Goal: Communication & Community: Share content

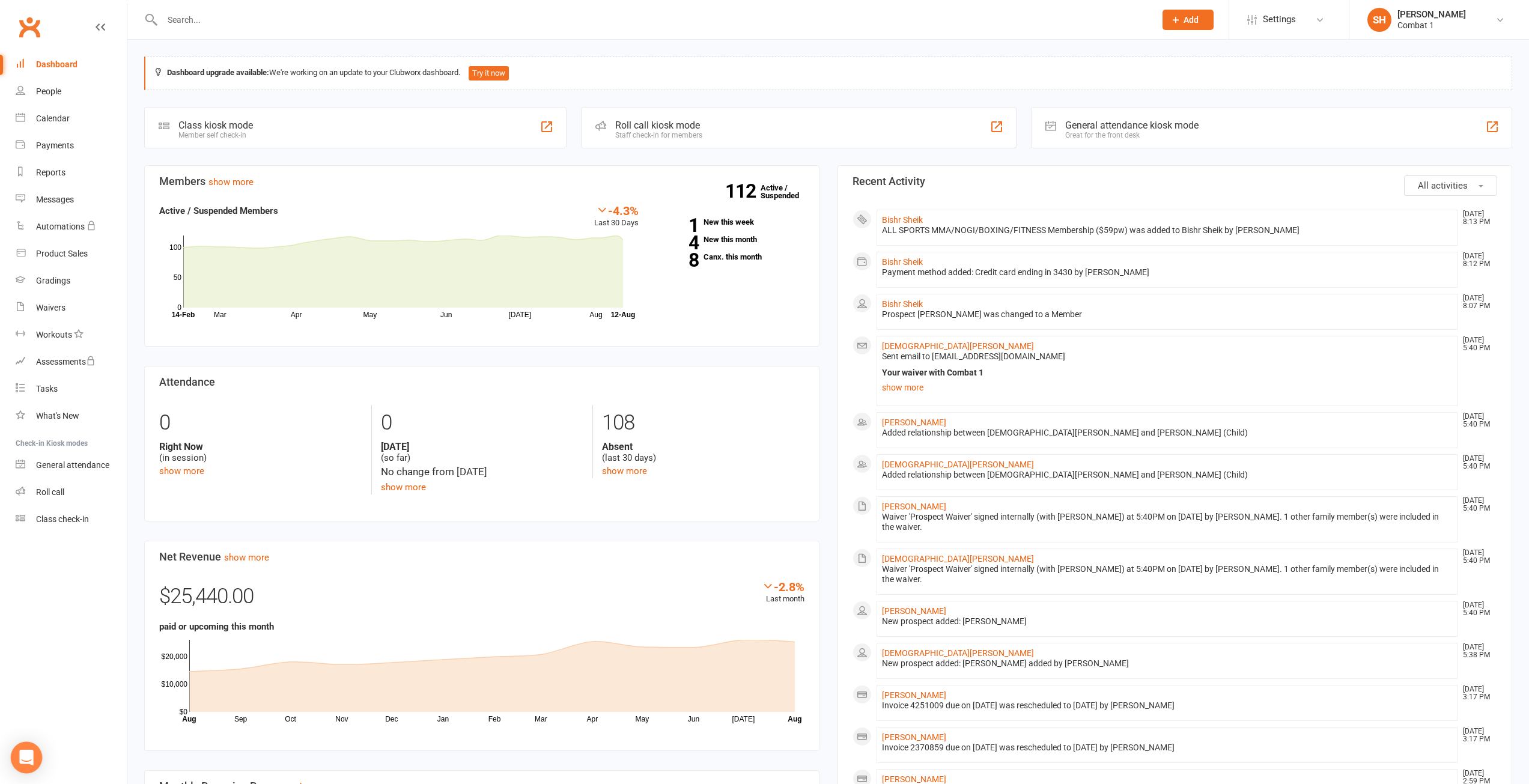
click at [16, 749] on div "Open Intercom Messenger" at bounding box center [27, 757] width 31 height 31
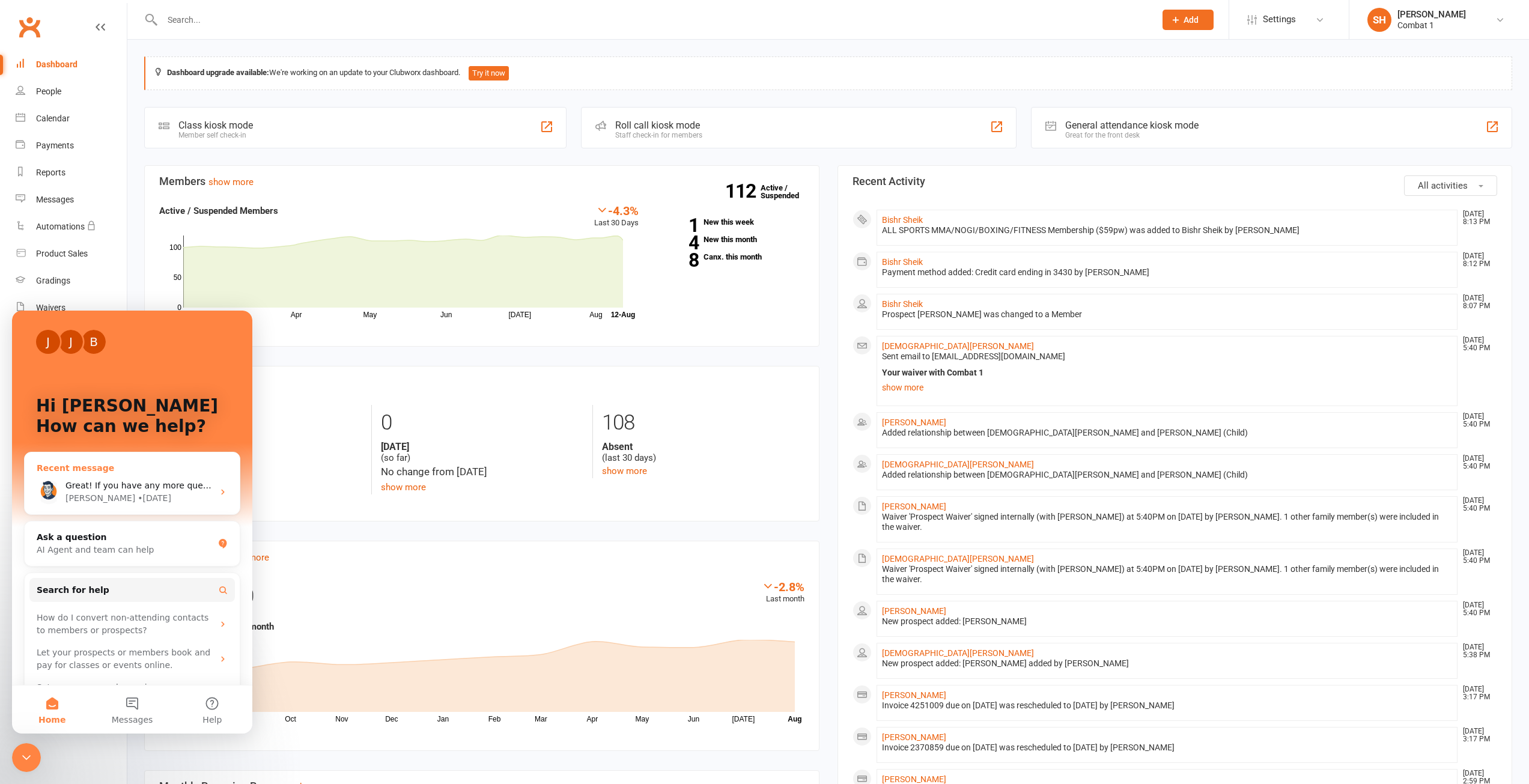
click at [72, 494] on div "[PERSON_NAME]" at bounding box center [100, 498] width 69 height 13
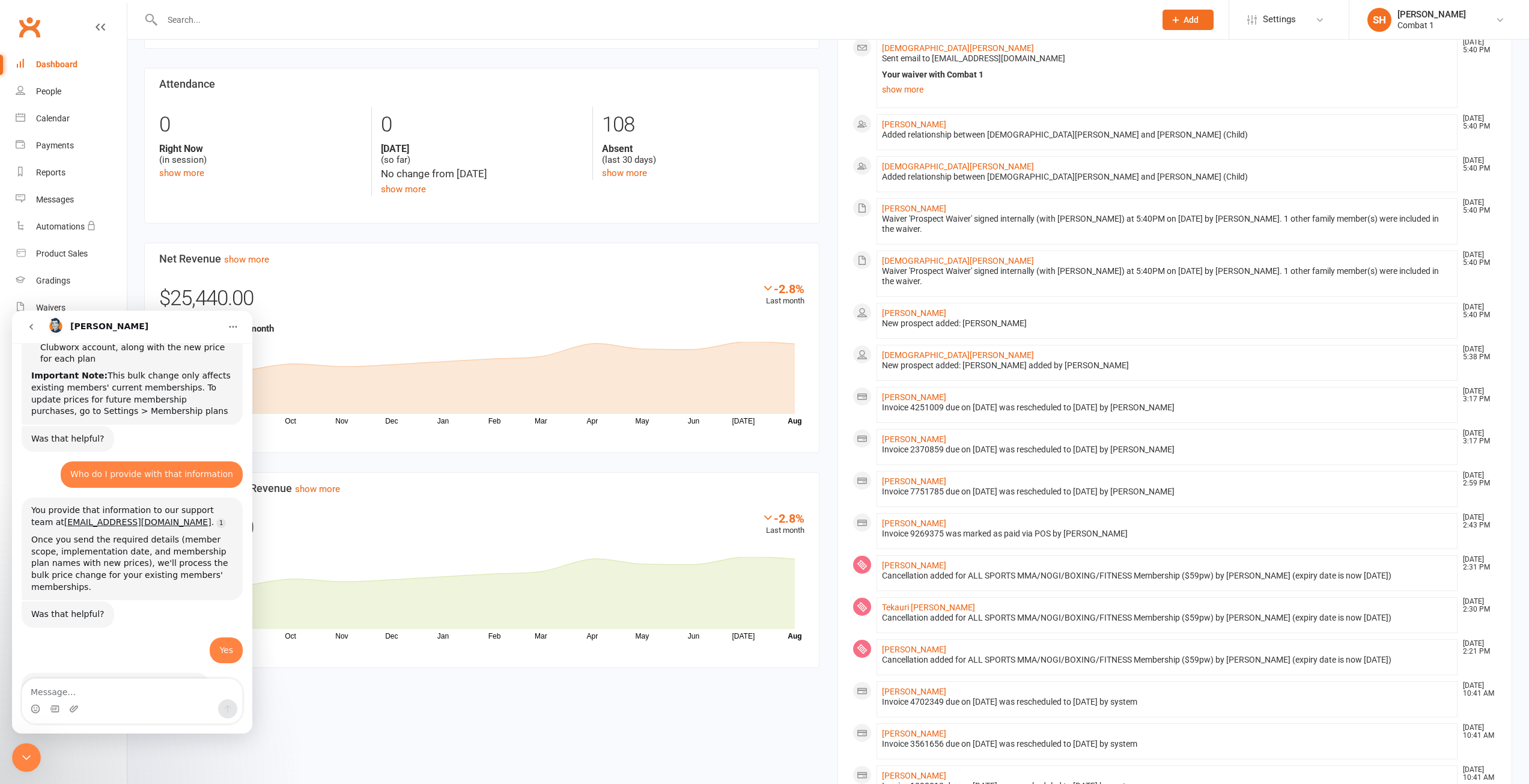
scroll to position [300, 0]
click at [31, 333] on button "go back" at bounding box center [31, 327] width 23 height 23
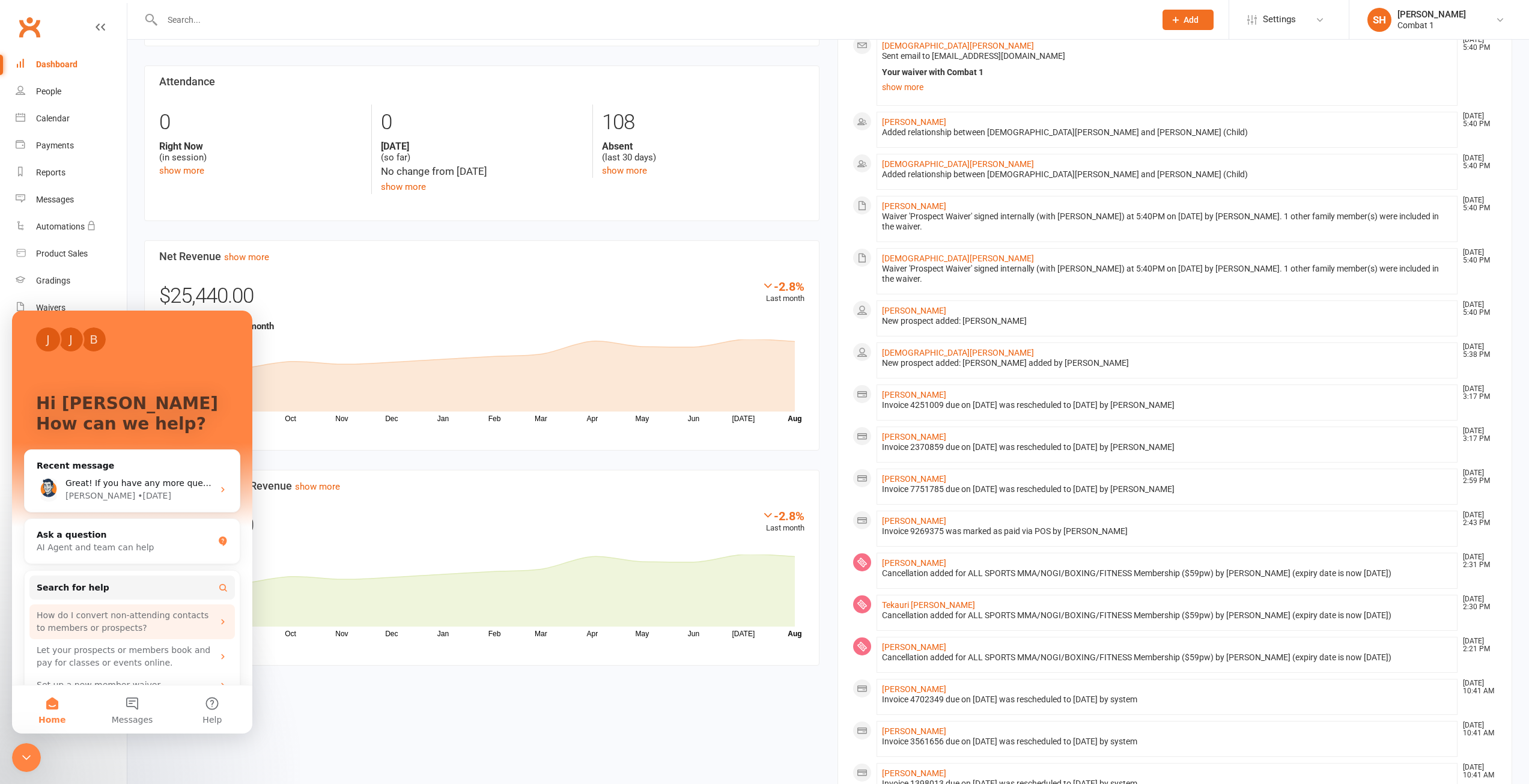
scroll to position [0, 0]
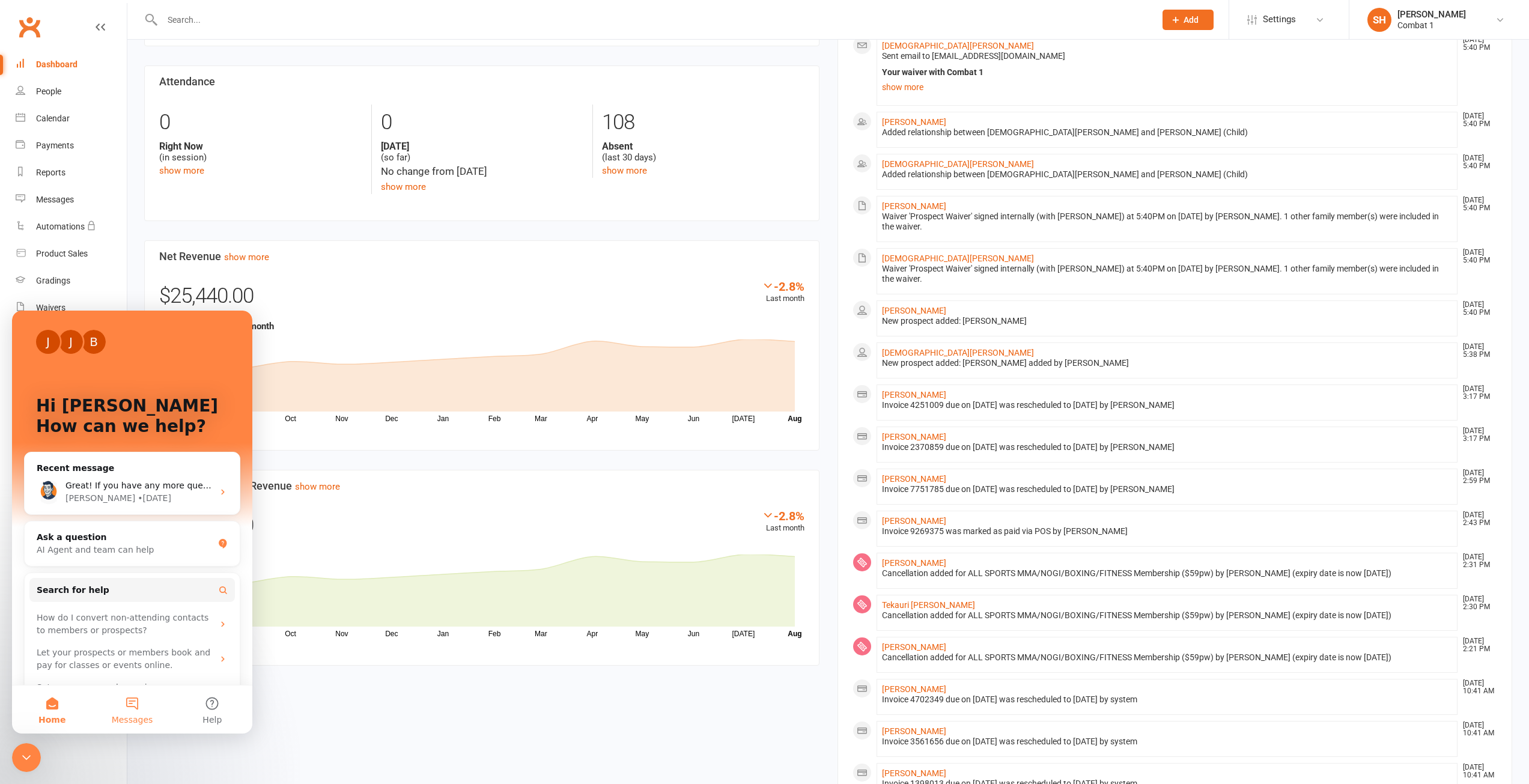
click at [145, 707] on button "Messages" at bounding box center [132, 709] width 80 height 48
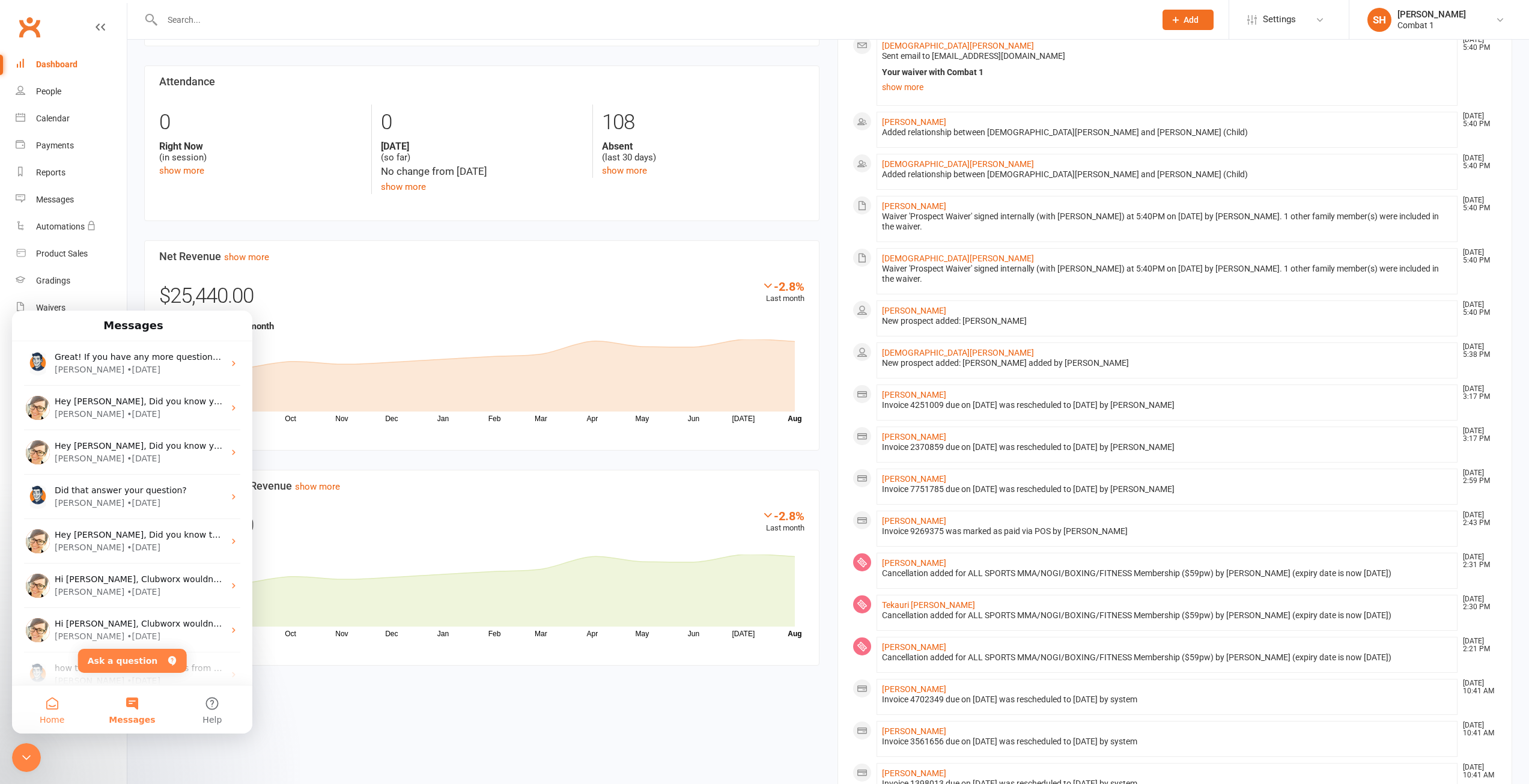
click at [49, 697] on button "Home" at bounding box center [52, 709] width 80 height 48
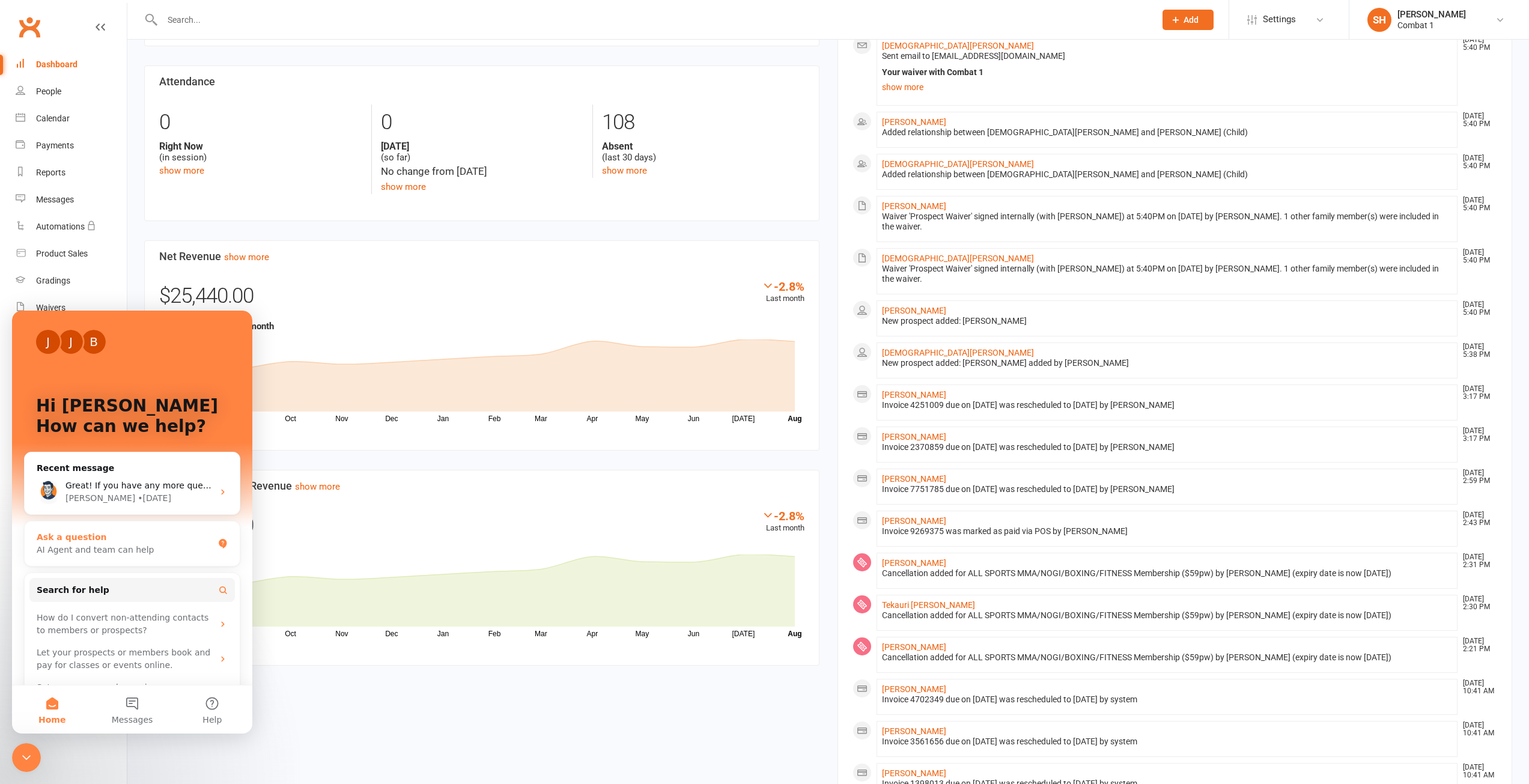
click at [106, 537] on div "Ask a question" at bounding box center [125, 538] width 177 height 13
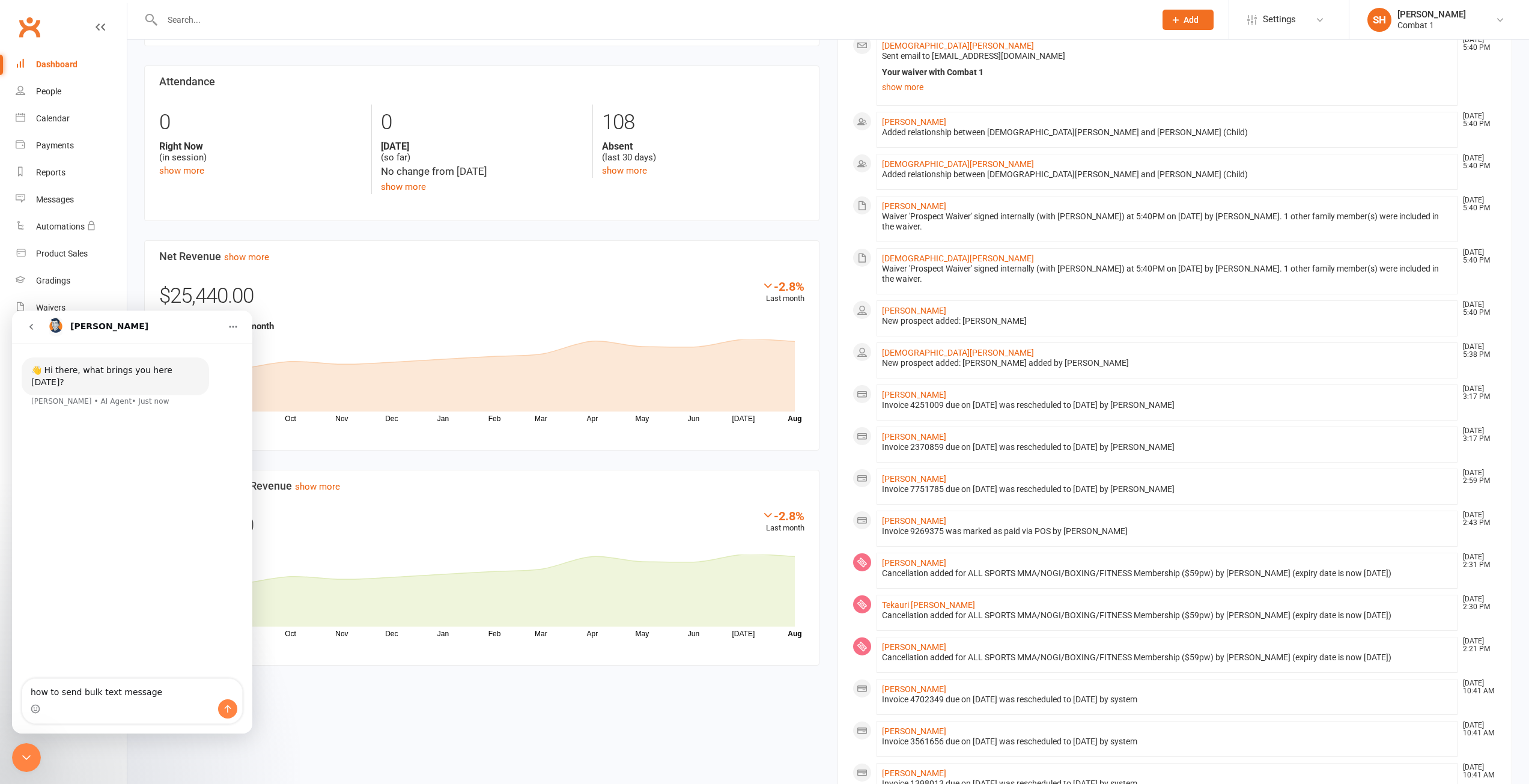
type textarea "how to send bulk text messages"
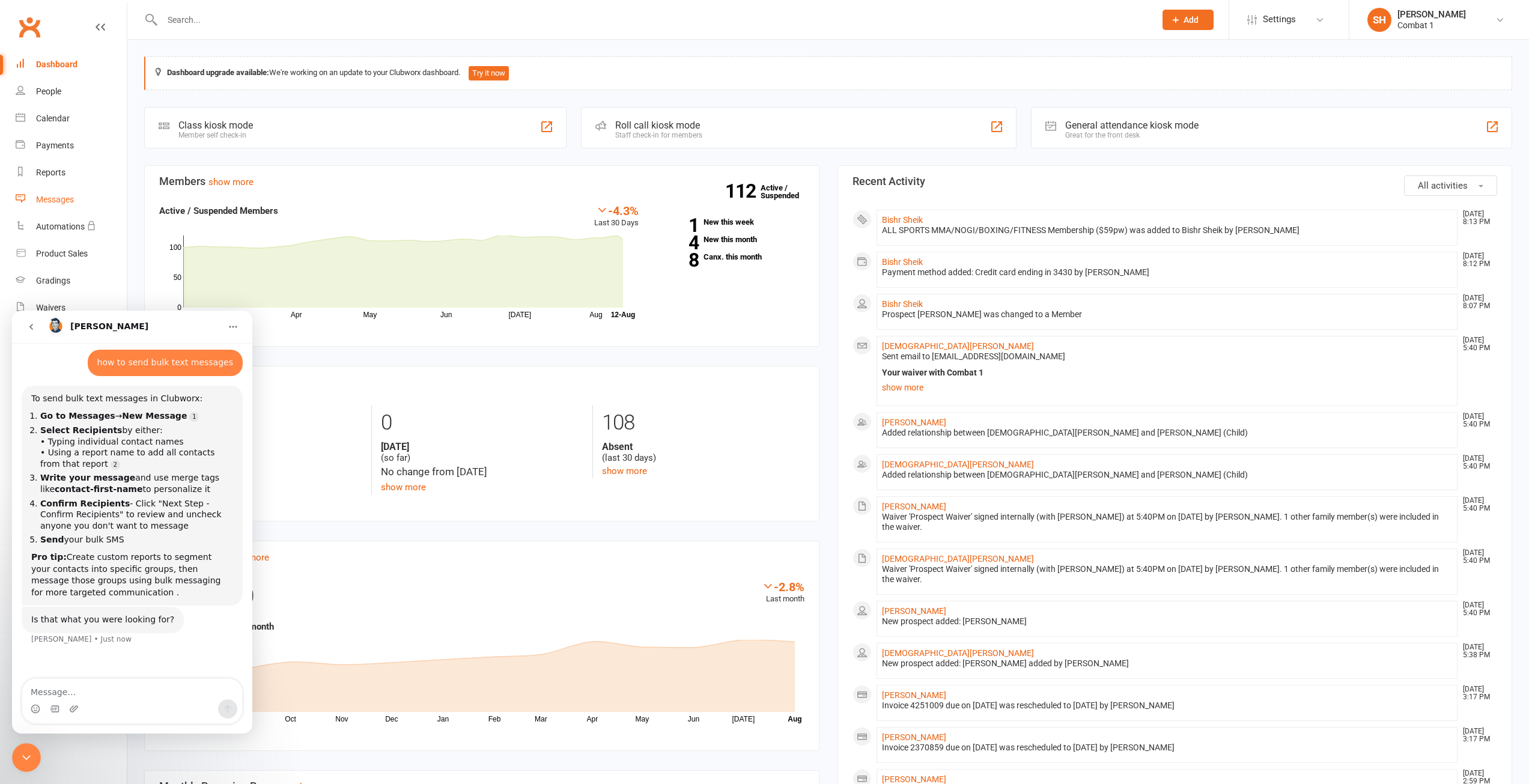
click at [66, 199] on div "Messages" at bounding box center [55, 199] width 38 height 9
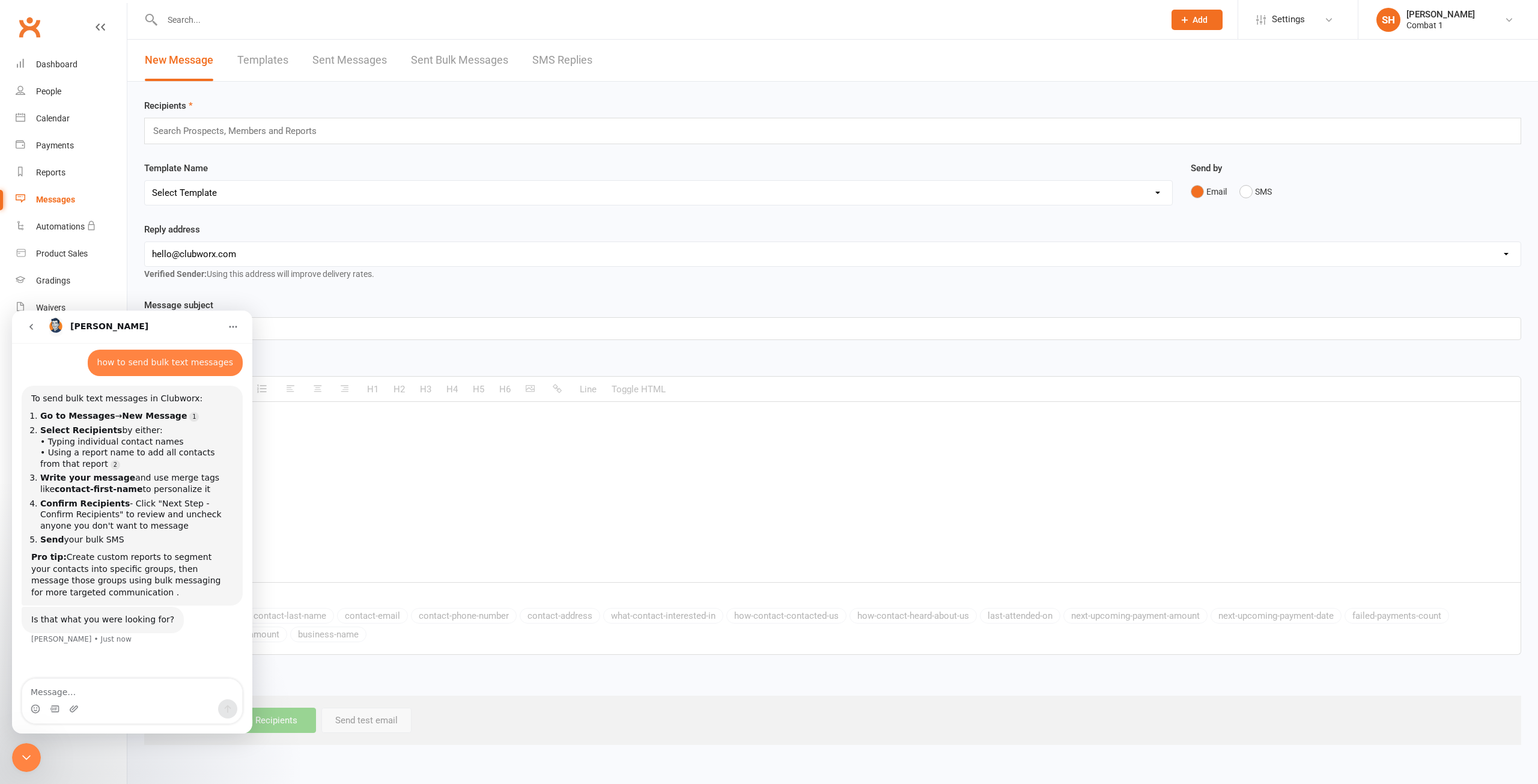
click at [249, 131] on input "text" at bounding box center [240, 131] width 176 height 16
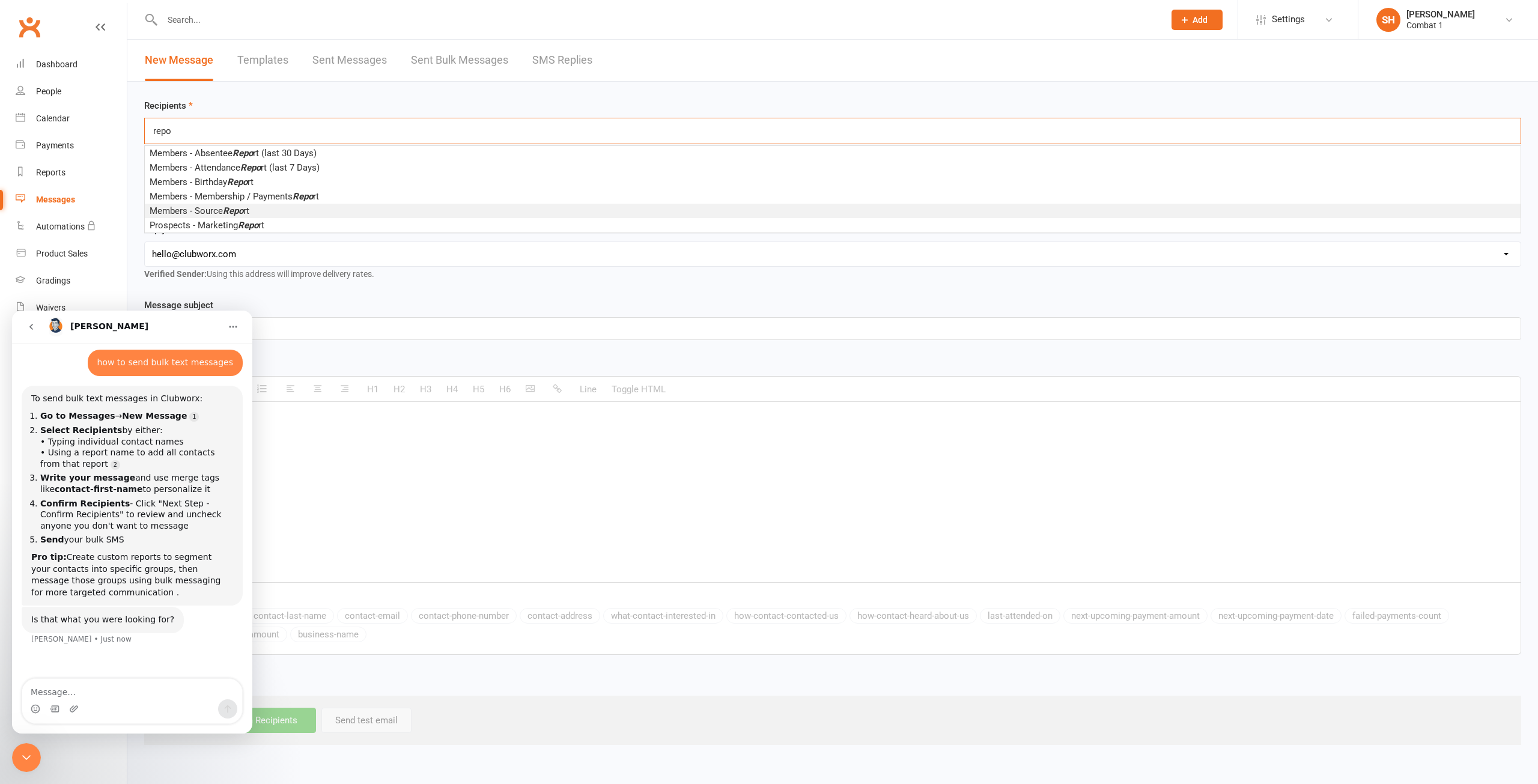
type input "repo"
click at [202, 211] on span "Members - Source Repo rt" at bounding box center [200, 211] width 100 height 11
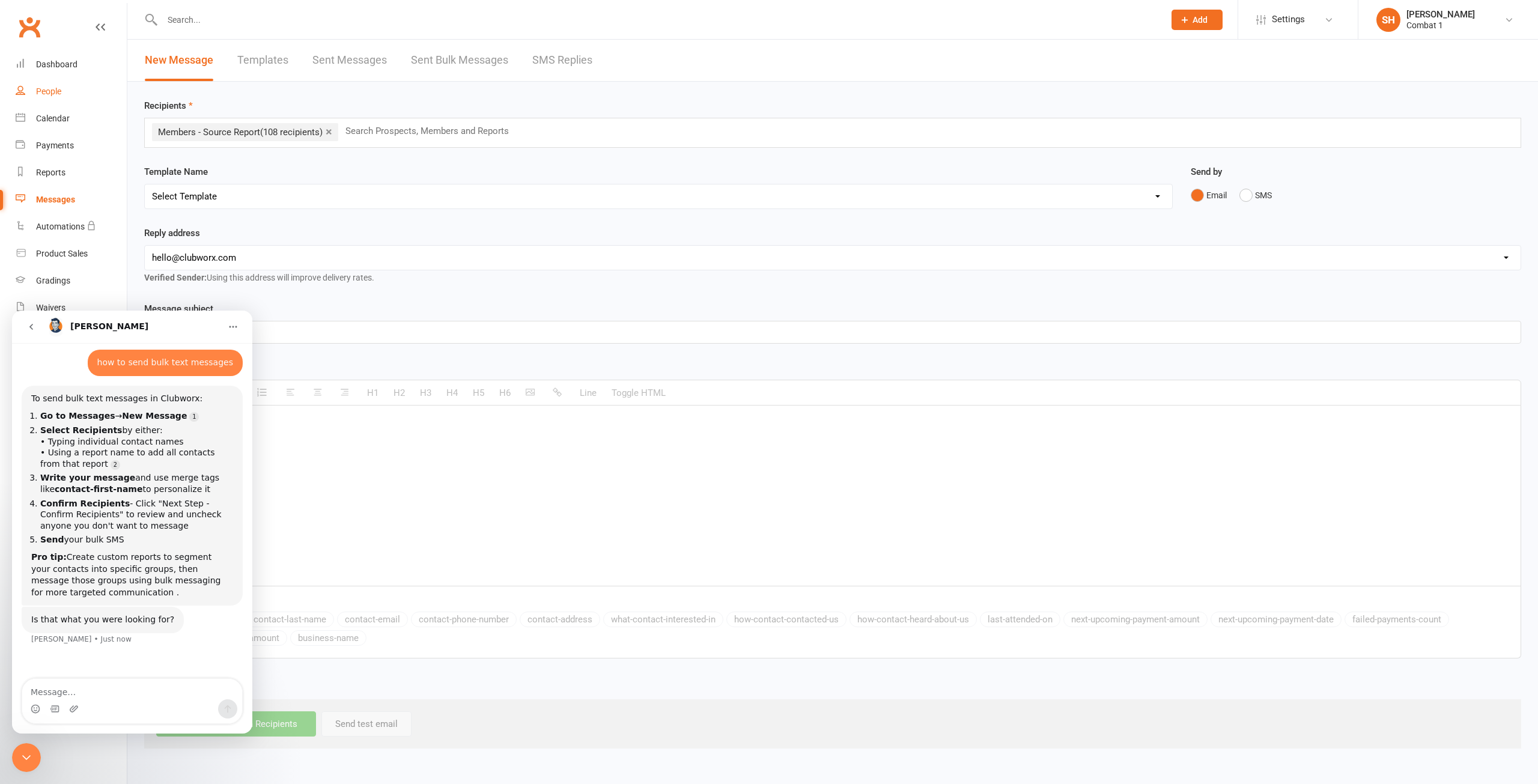
click at [48, 84] on link "People" at bounding box center [71, 91] width 111 height 27
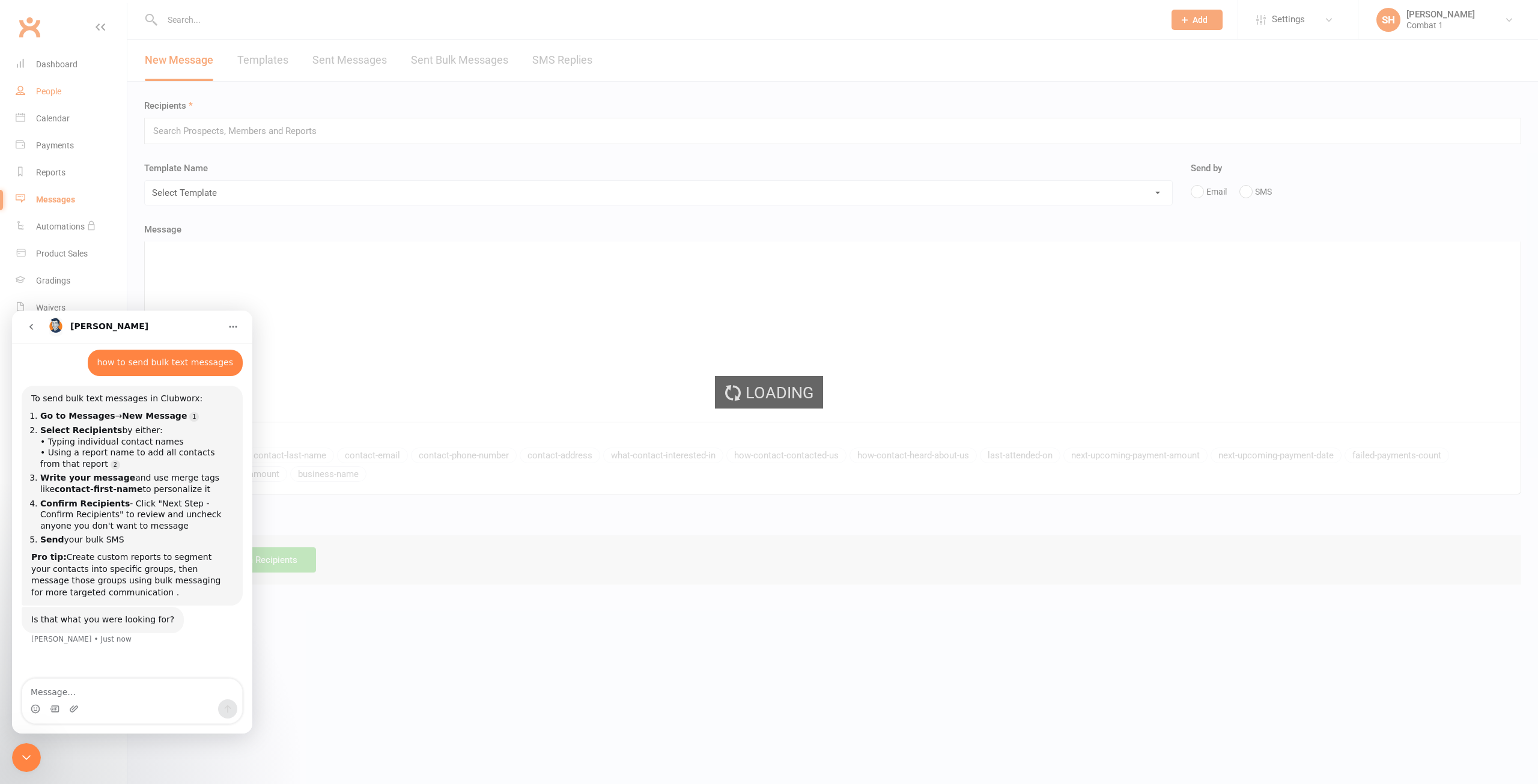
select select "100"
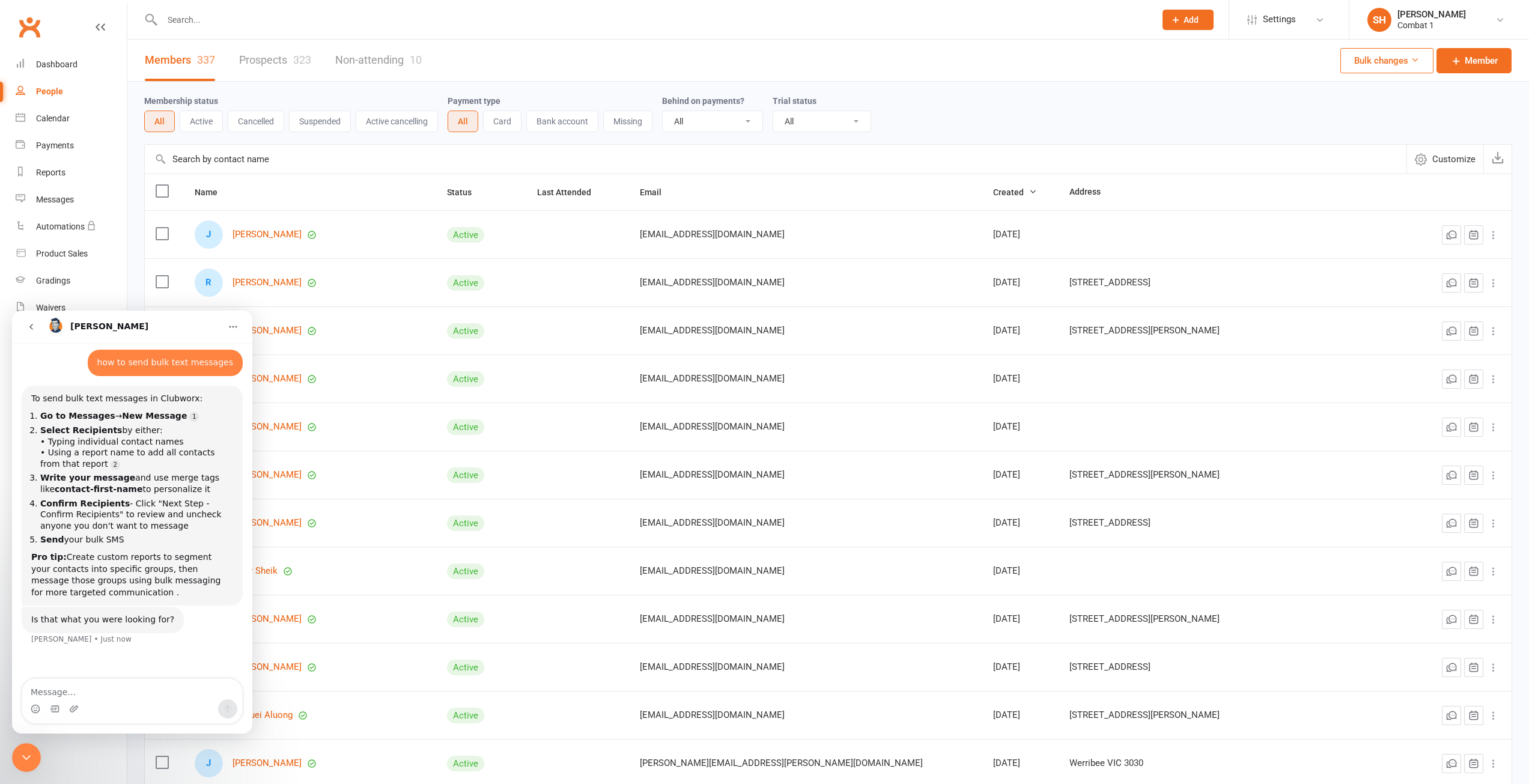
click at [207, 128] on button "Active" at bounding box center [201, 120] width 44 height 21
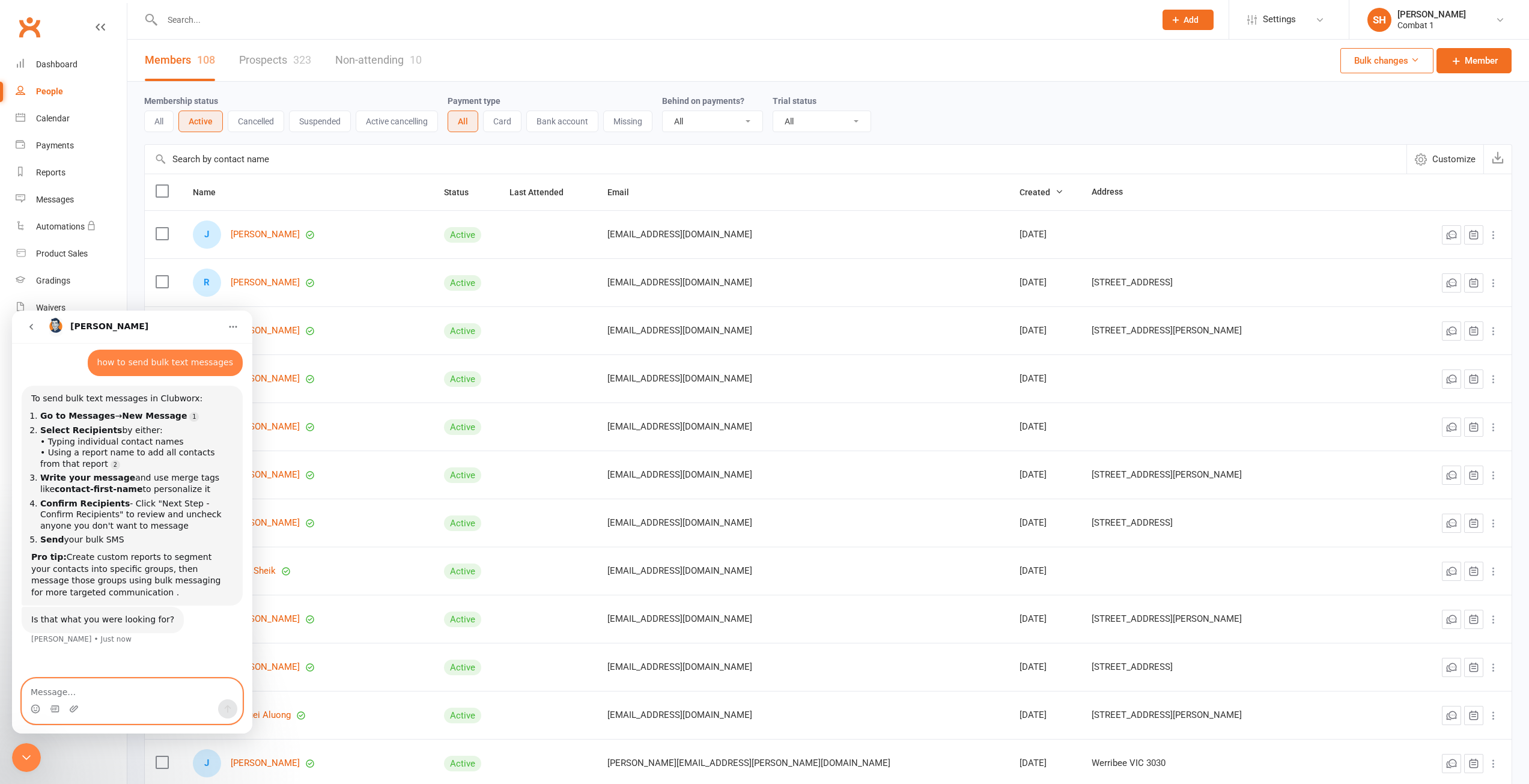
click at [111, 695] on textarea "Message…" at bounding box center [132, 689] width 219 height 20
type textarea "how much does each text message cost"
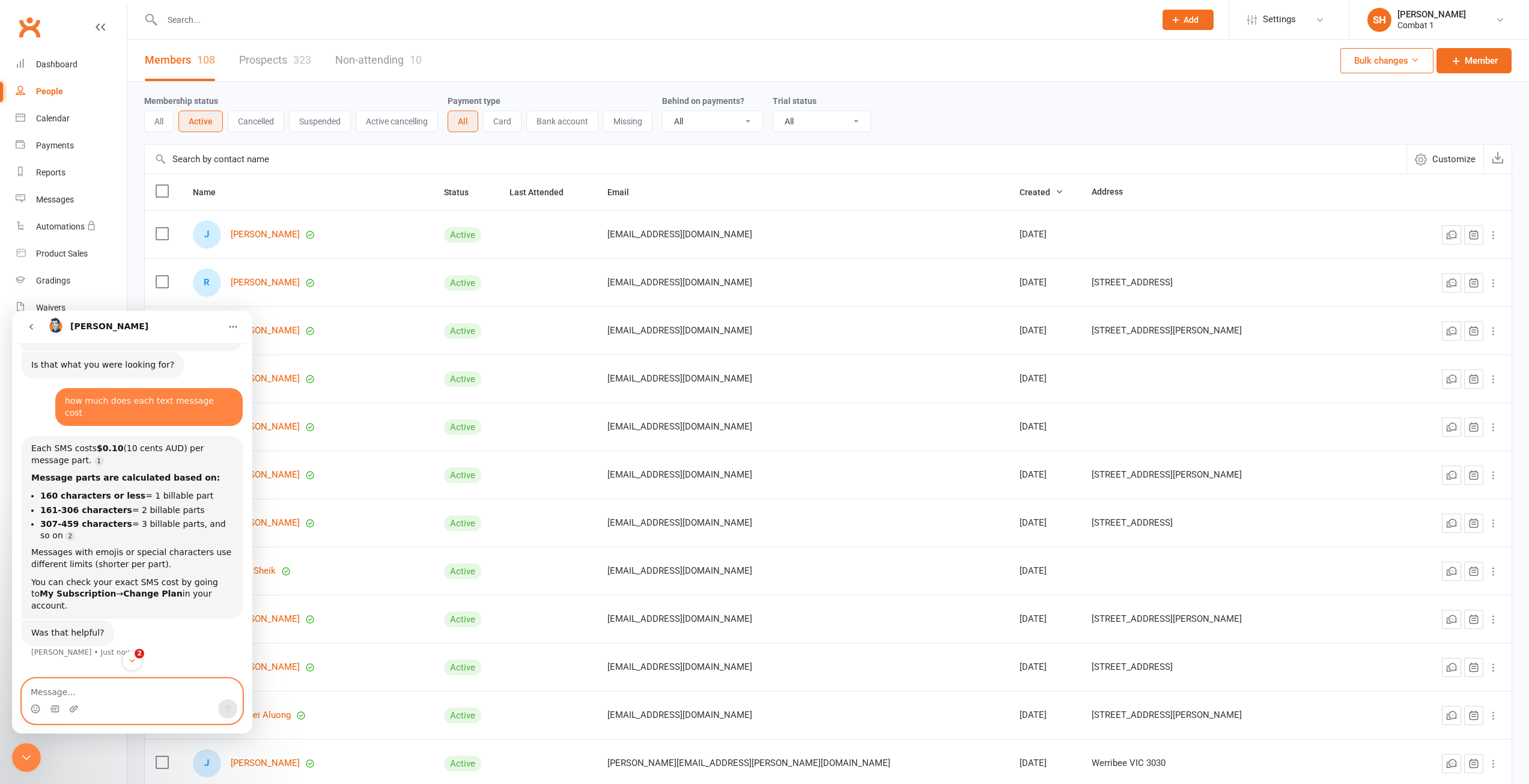
scroll to position [346, 0]
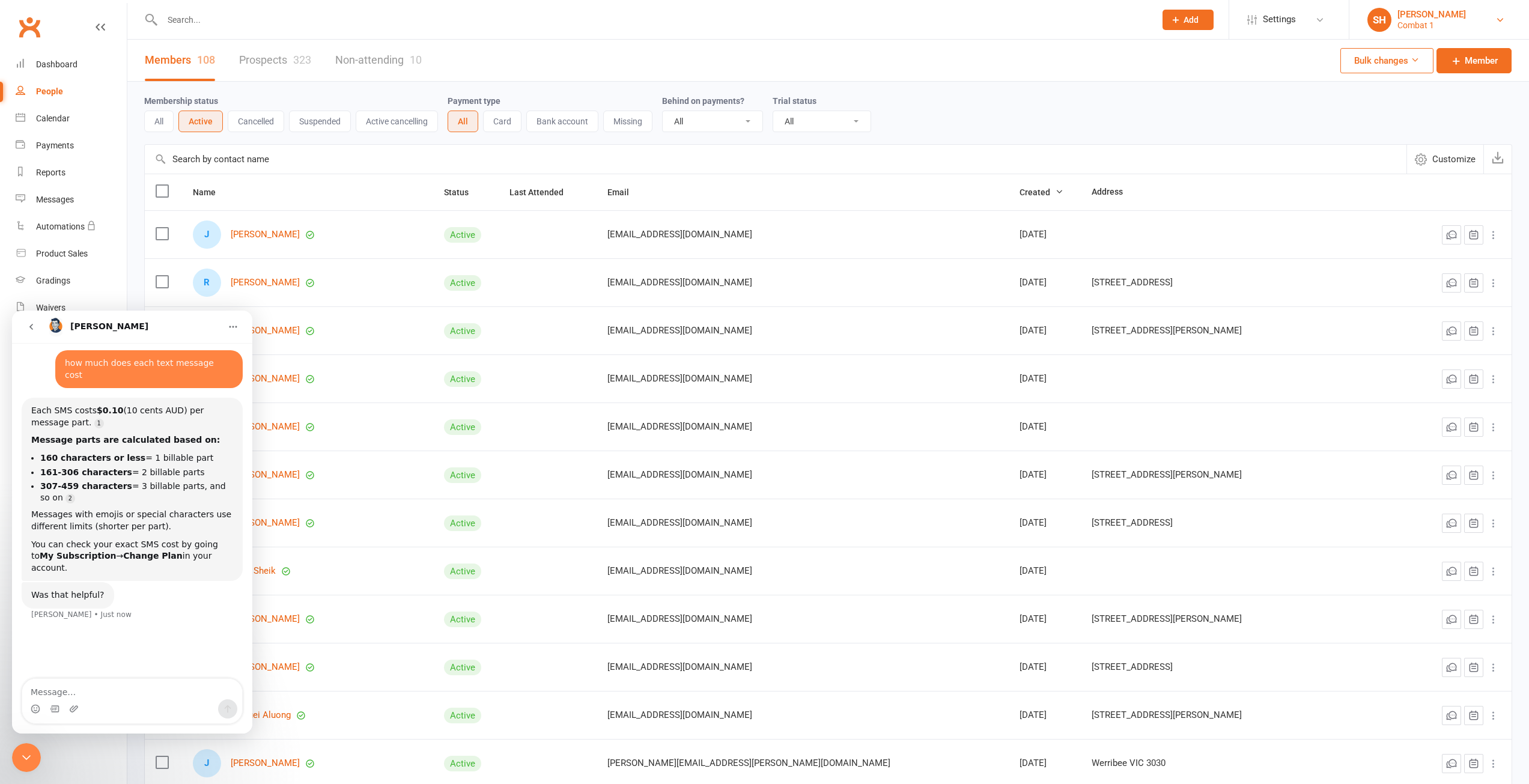
click at [1422, 17] on div "[PERSON_NAME]" at bounding box center [1432, 15] width 69 height 11
click at [1372, 78] on link "My subscription" at bounding box center [1439, 81] width 180 height 28
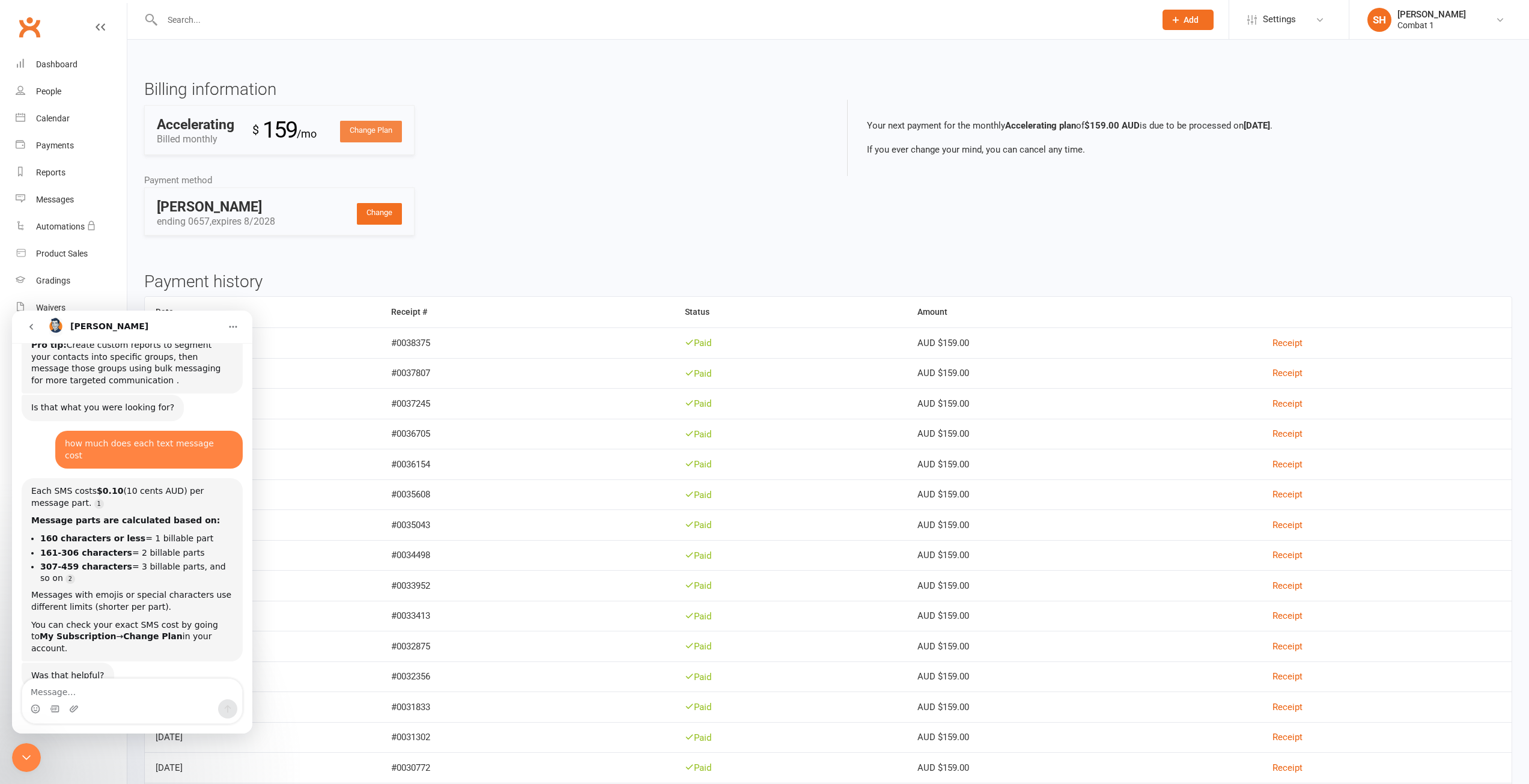
click at [378, 136] on link "Change Plan" at bounding box center [370, 131] width 62 height 21
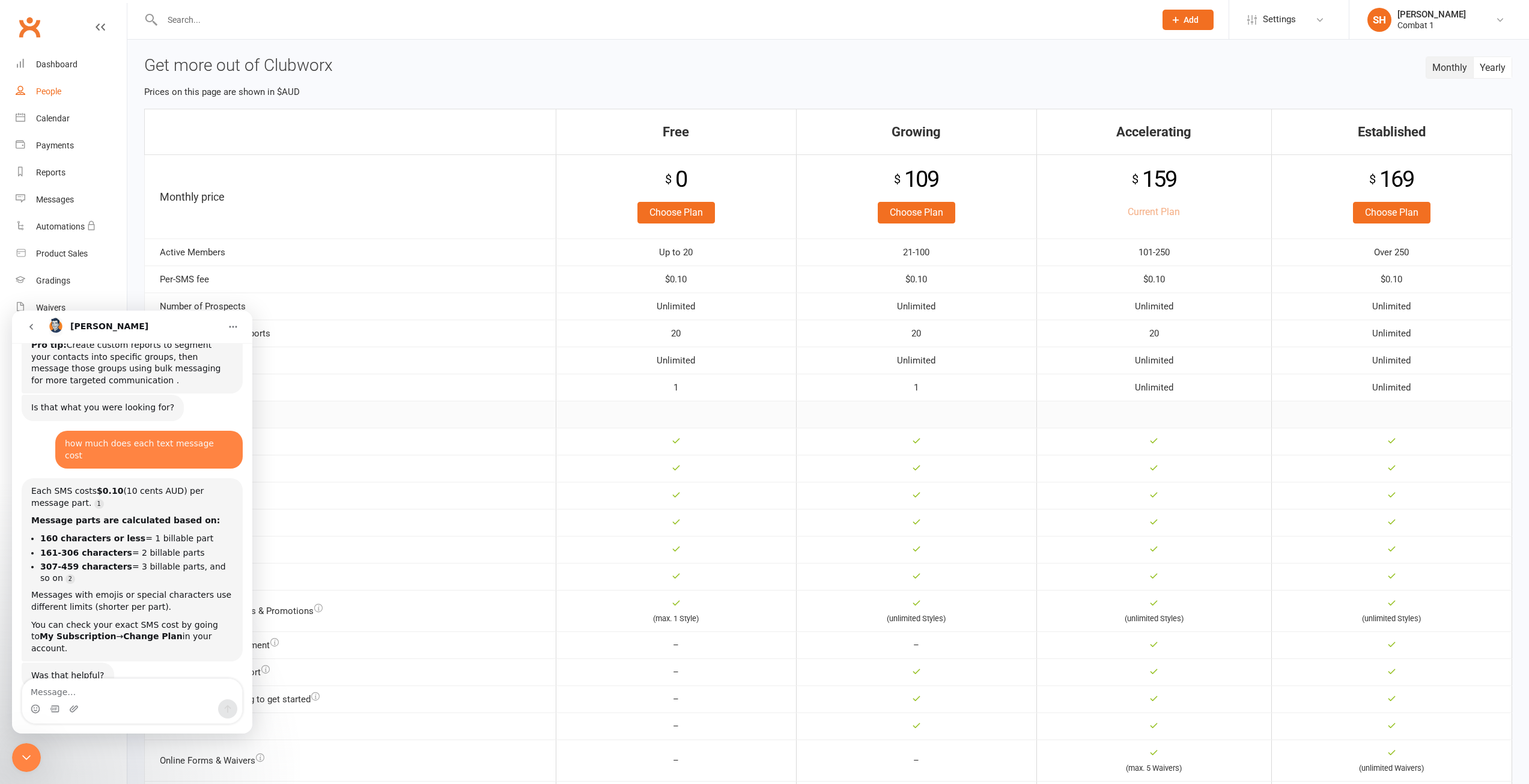
click at [59, 88] on div "People" at bounding box center [48, 91] width 25 height 9
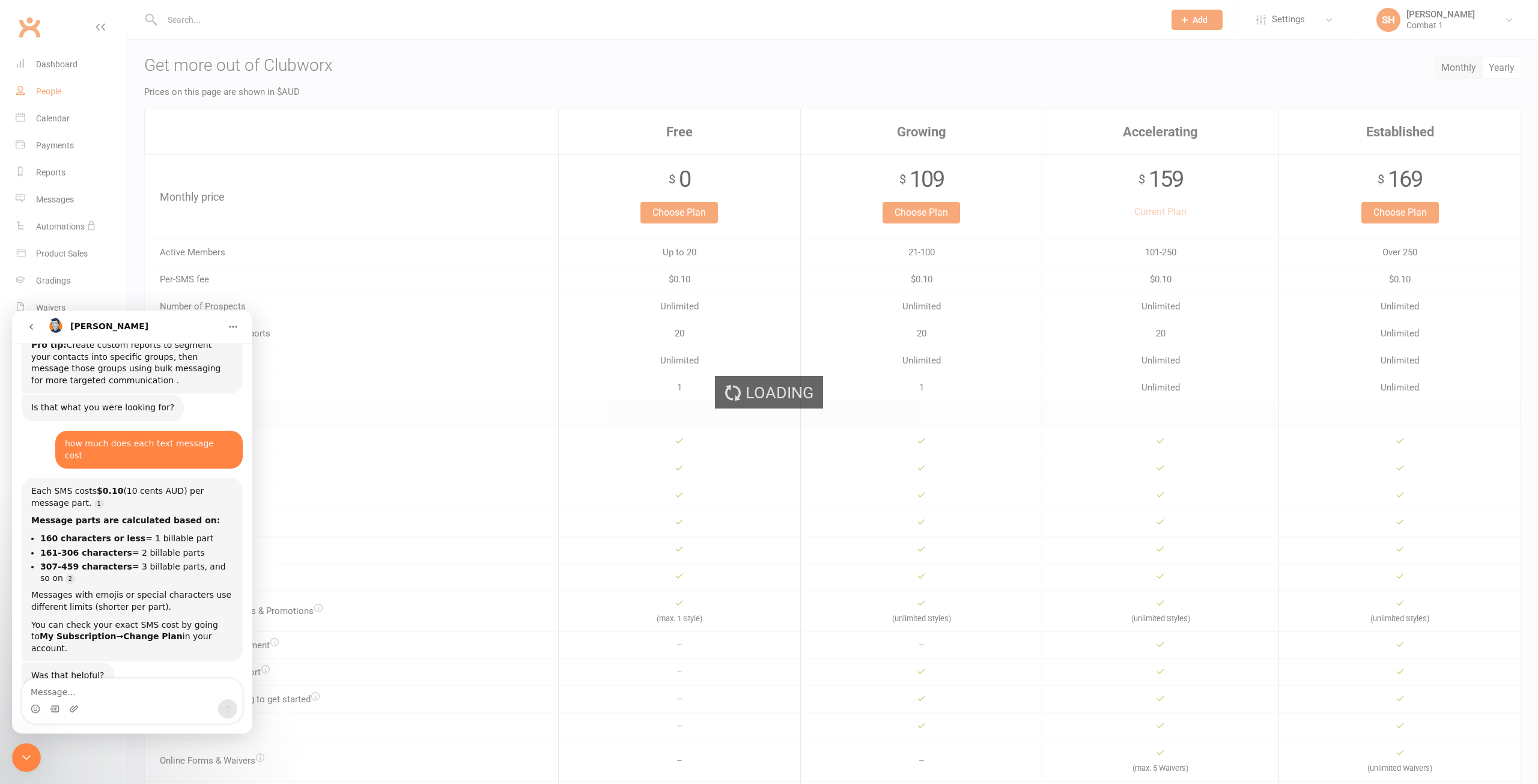
select select "100"
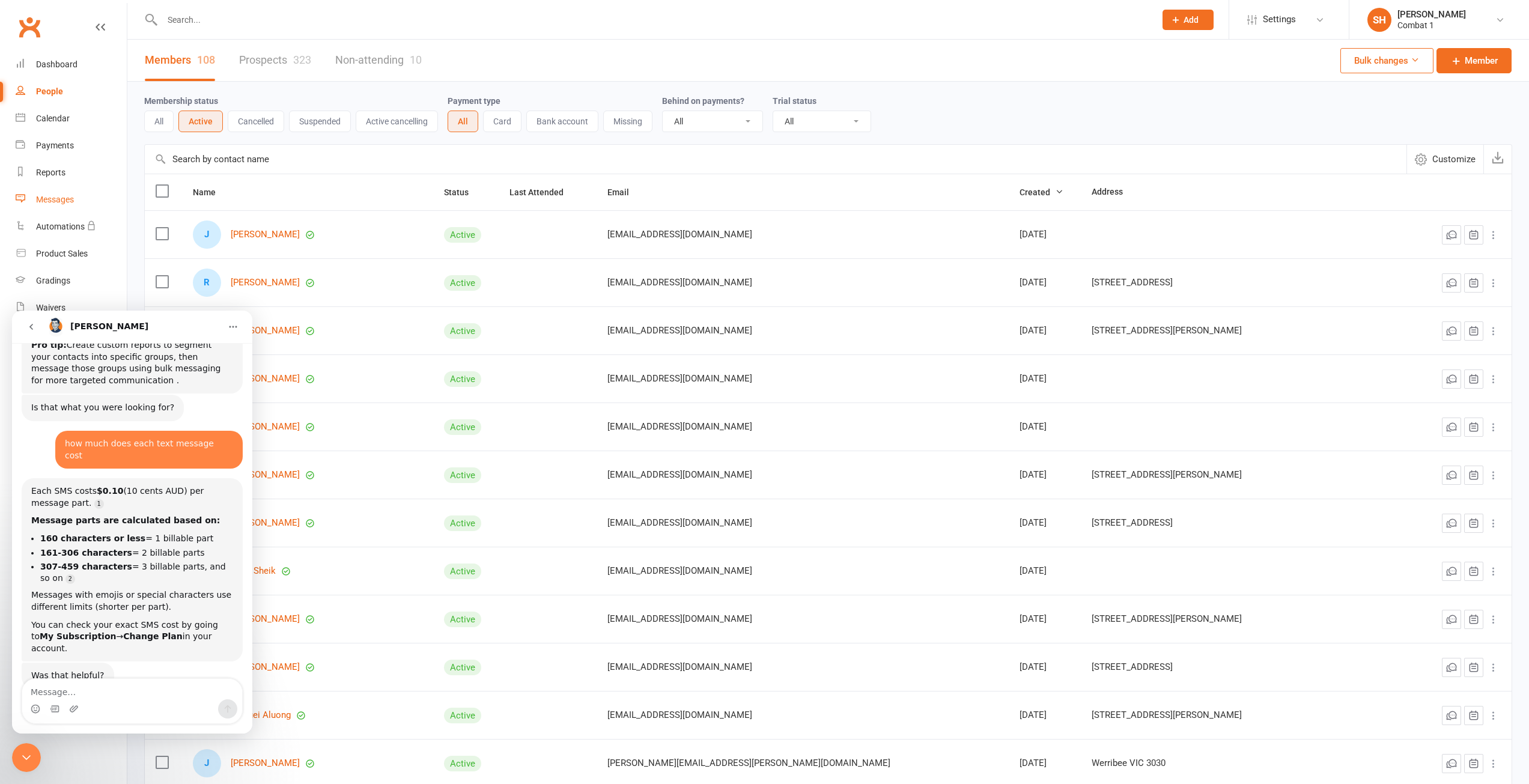
click at [69, 193] on link "Messages" at bounding box center [71, 199] width 111 height 27
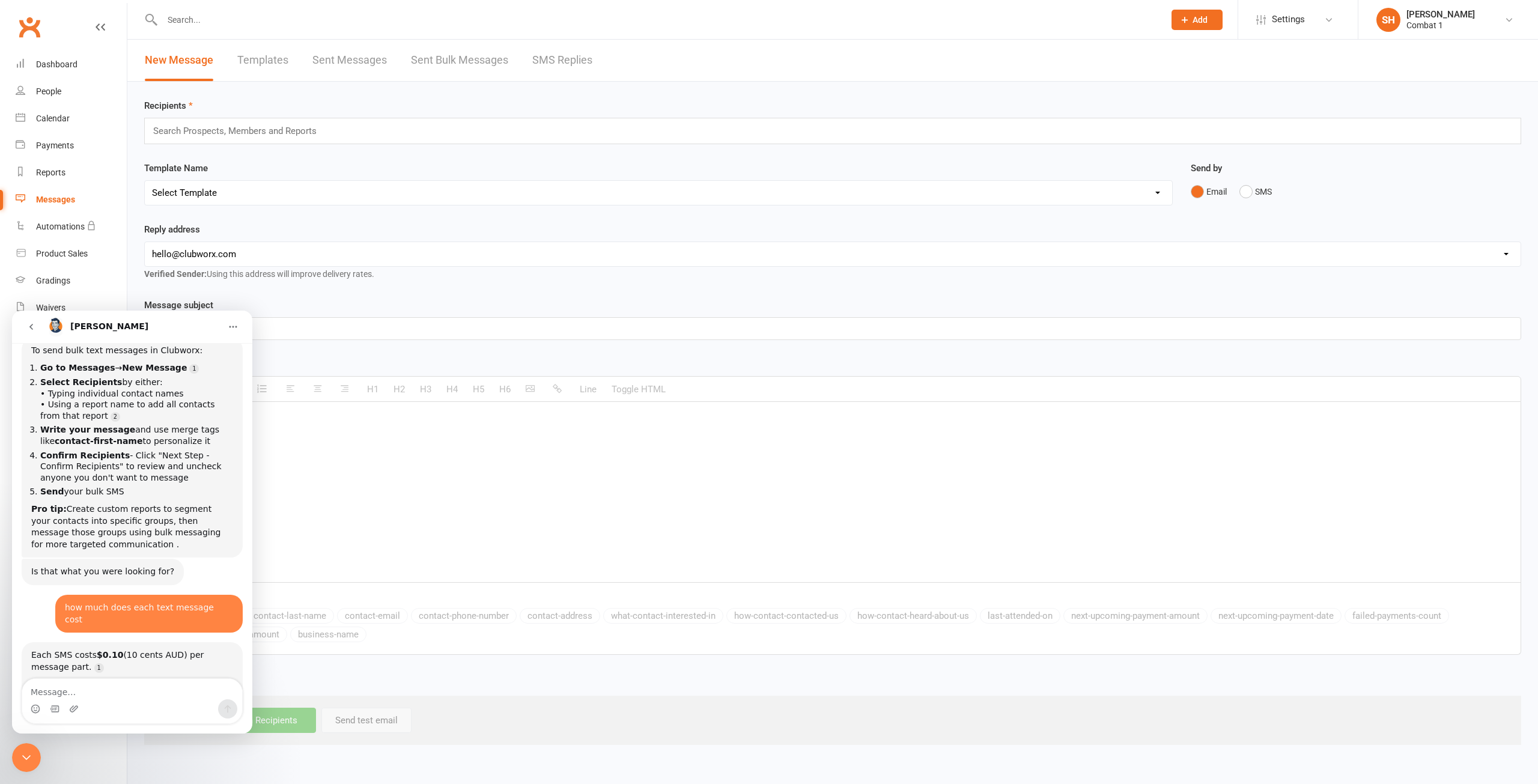
scroll to position [87, 0]
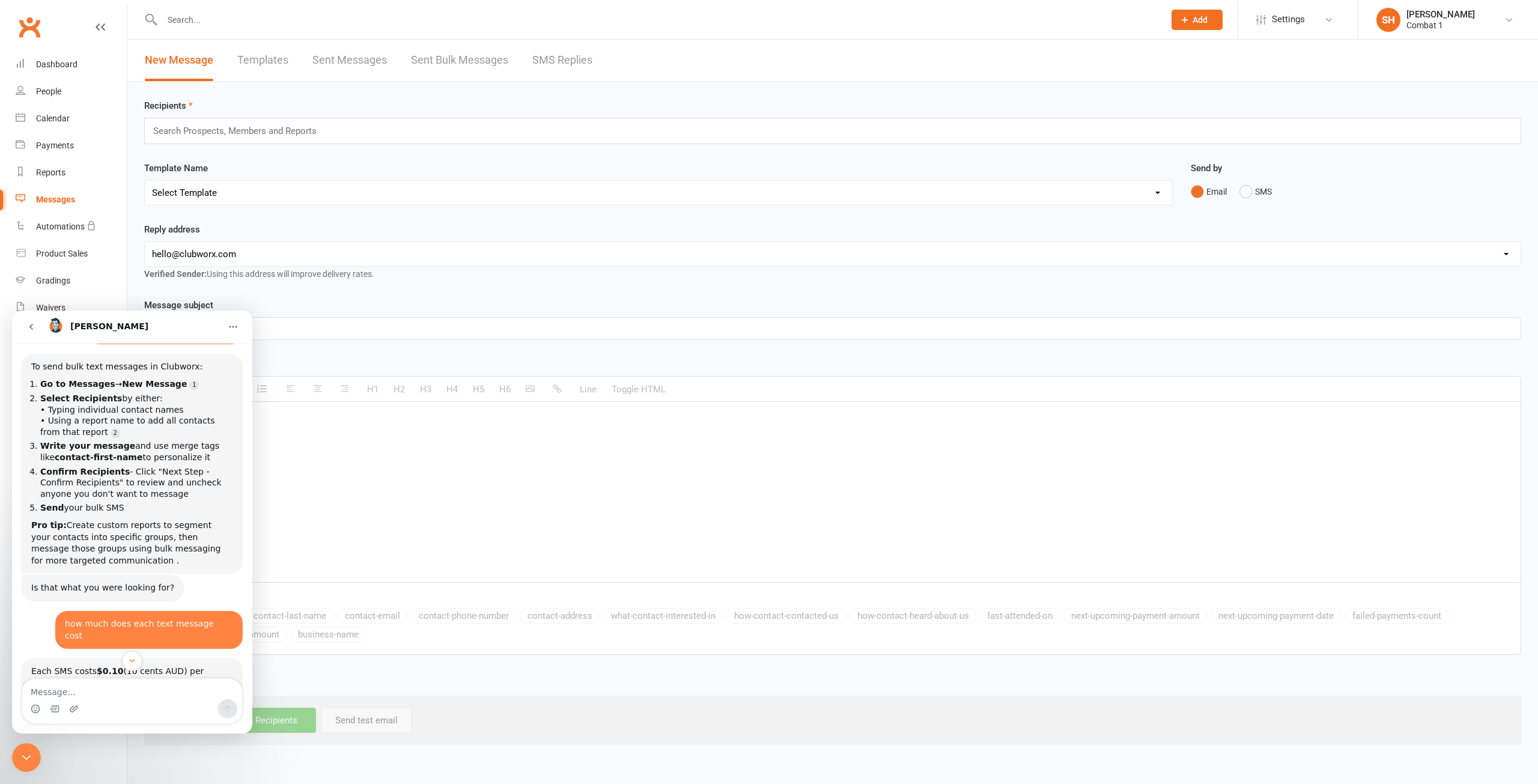
click at [22, 325] on button "go back" at bounding box center [31, 327] width 23 height 23
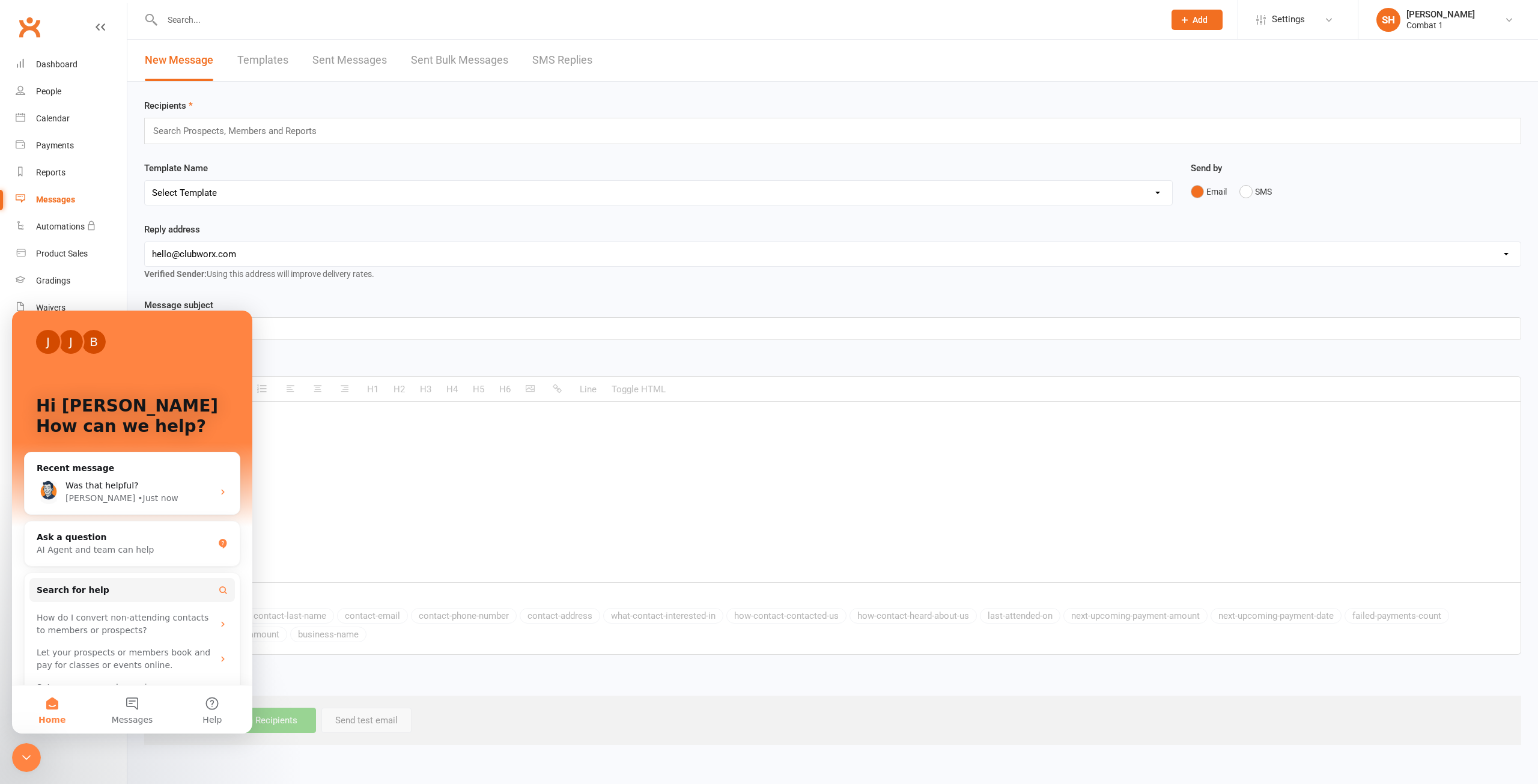
click at [23, 753] on icon "Close Intercom Messenger" at bounding box center [27, 757] width 15 height 15
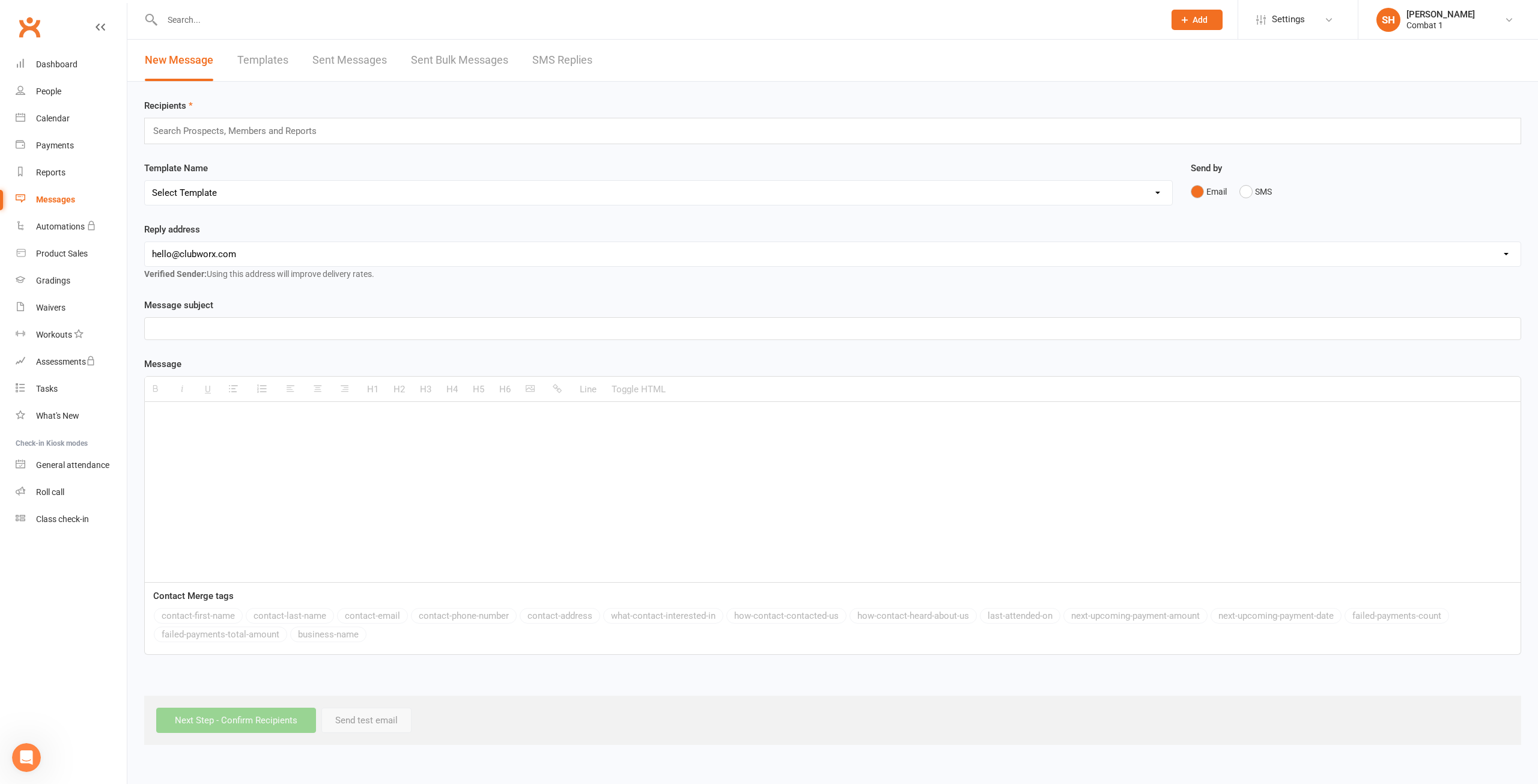
drag, startPoint x: 25, startPoint y: 753, endPoint x: 24, endPoint y: 746, distance: 7.1
click at [25, 753] on icon "Open Intercom Messenger" at bounding box center [26, 757] width 19 height 19
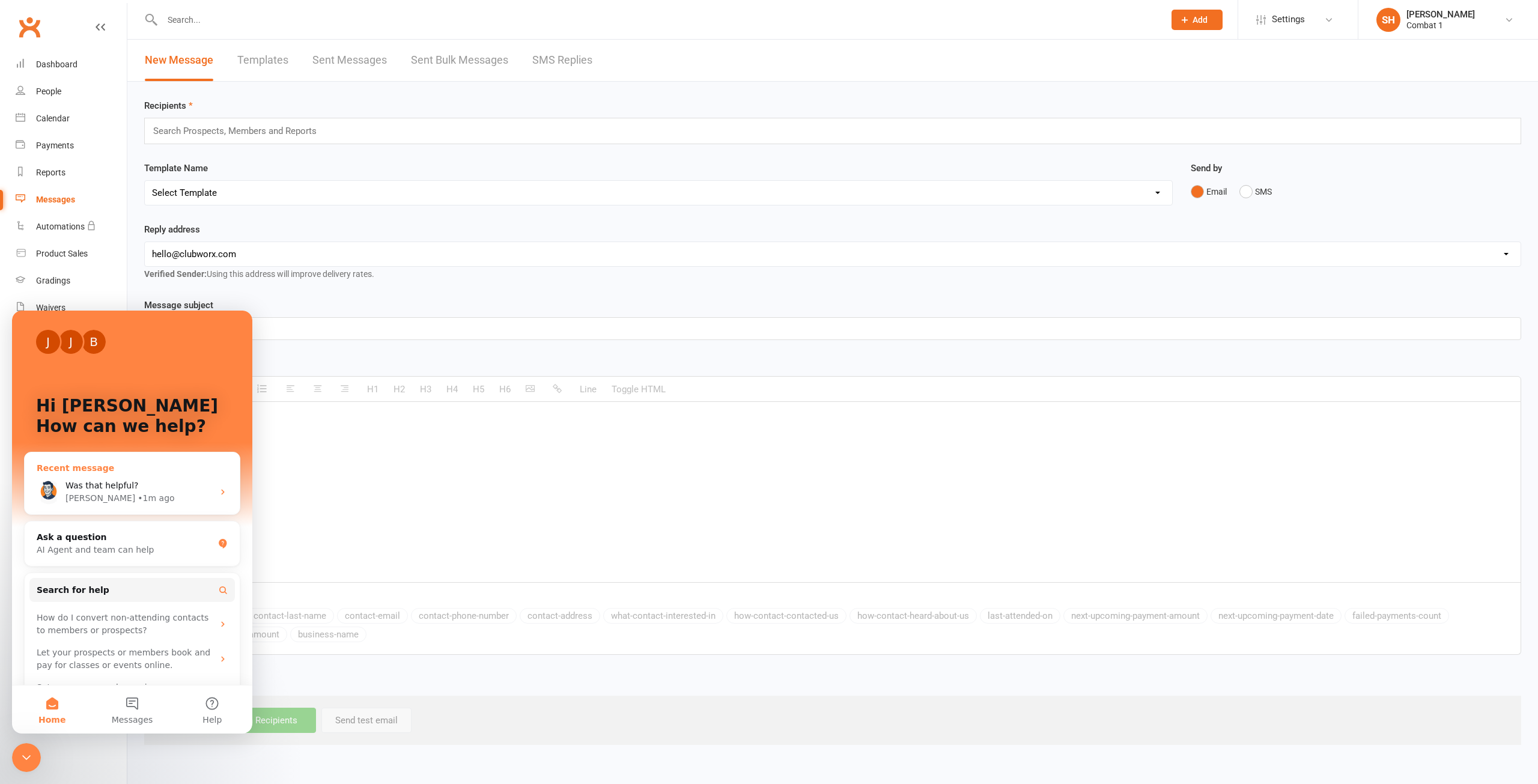
click at [180, 487] on div "Was that helpful?" at bounding box center [140, 486] width 148 height 13
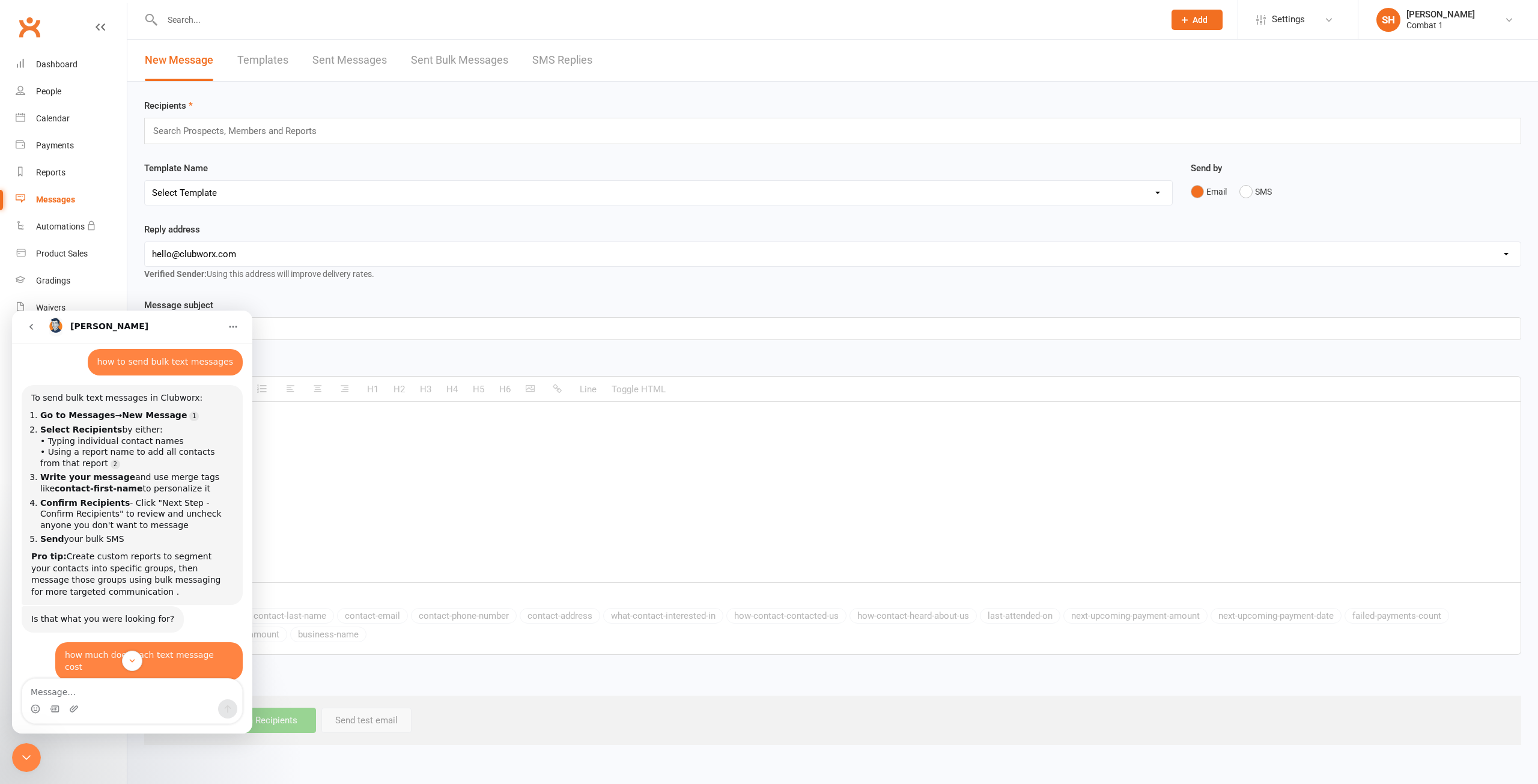
scroll to position [60, 0]
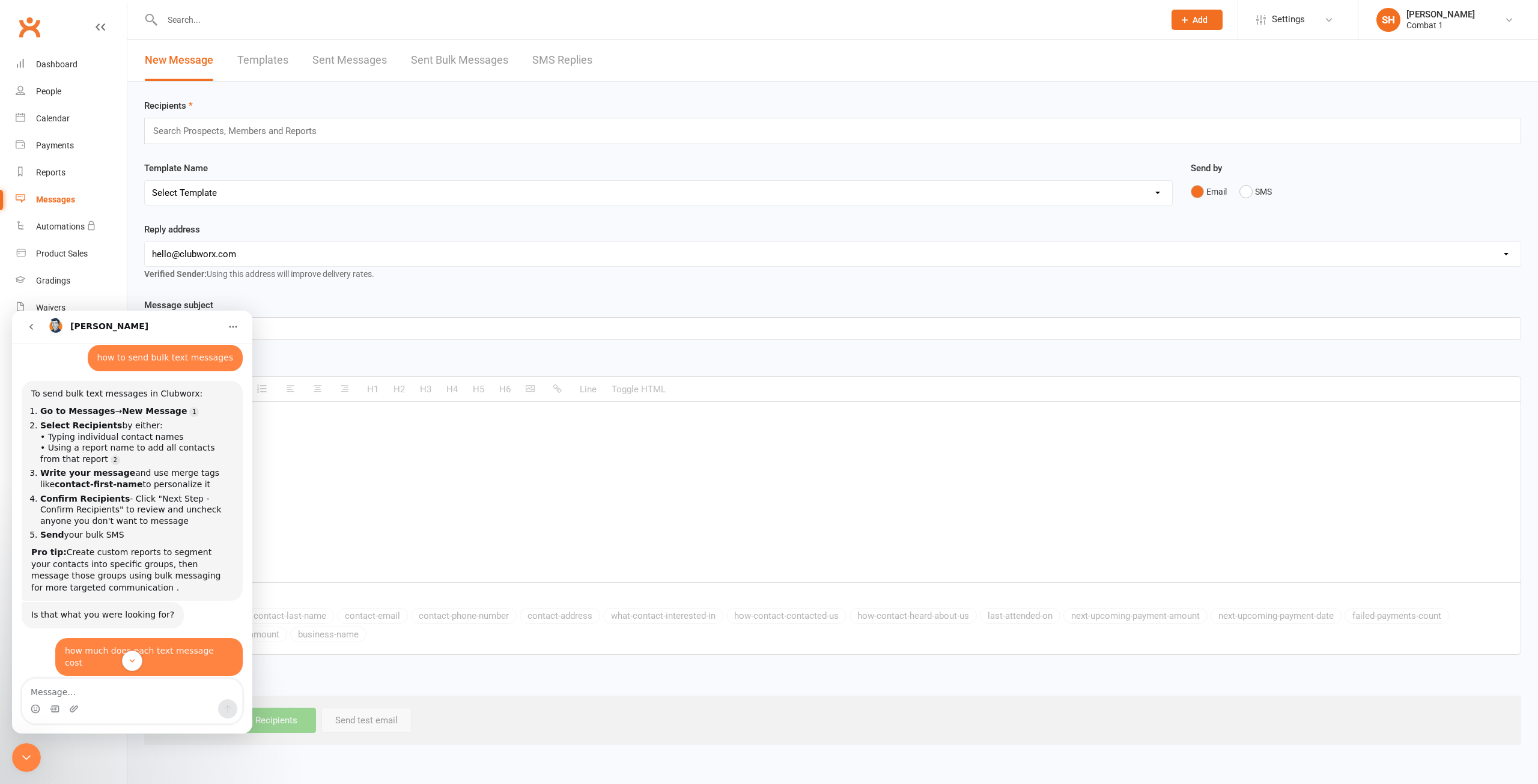
click at [18, 764] on div "Close Intercom Messenger" at bounding box center [26, 757] width 29 height 29
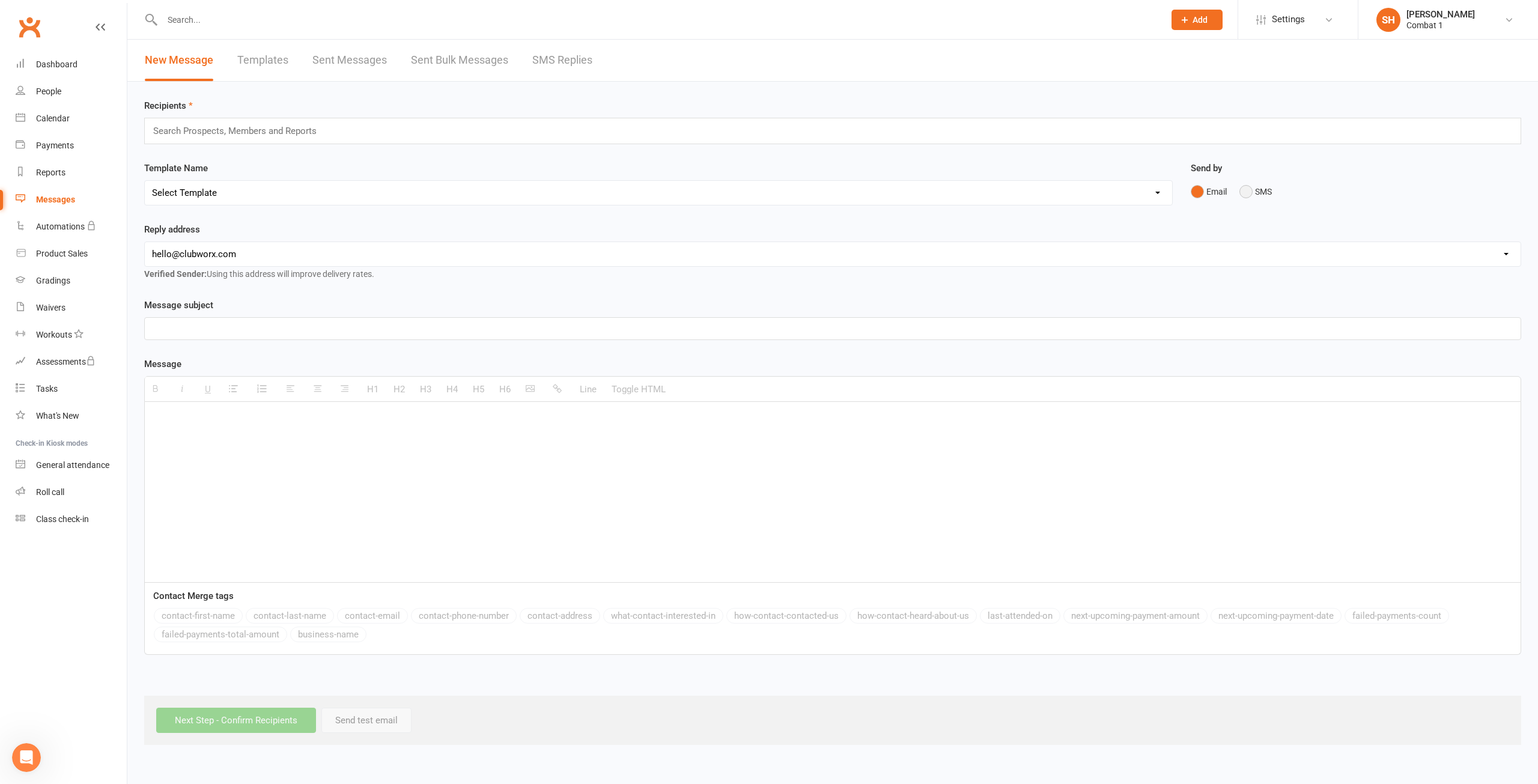
click at [1253, 193] on button "SMS" at bounding box center [1256, 192] width 32 height 23
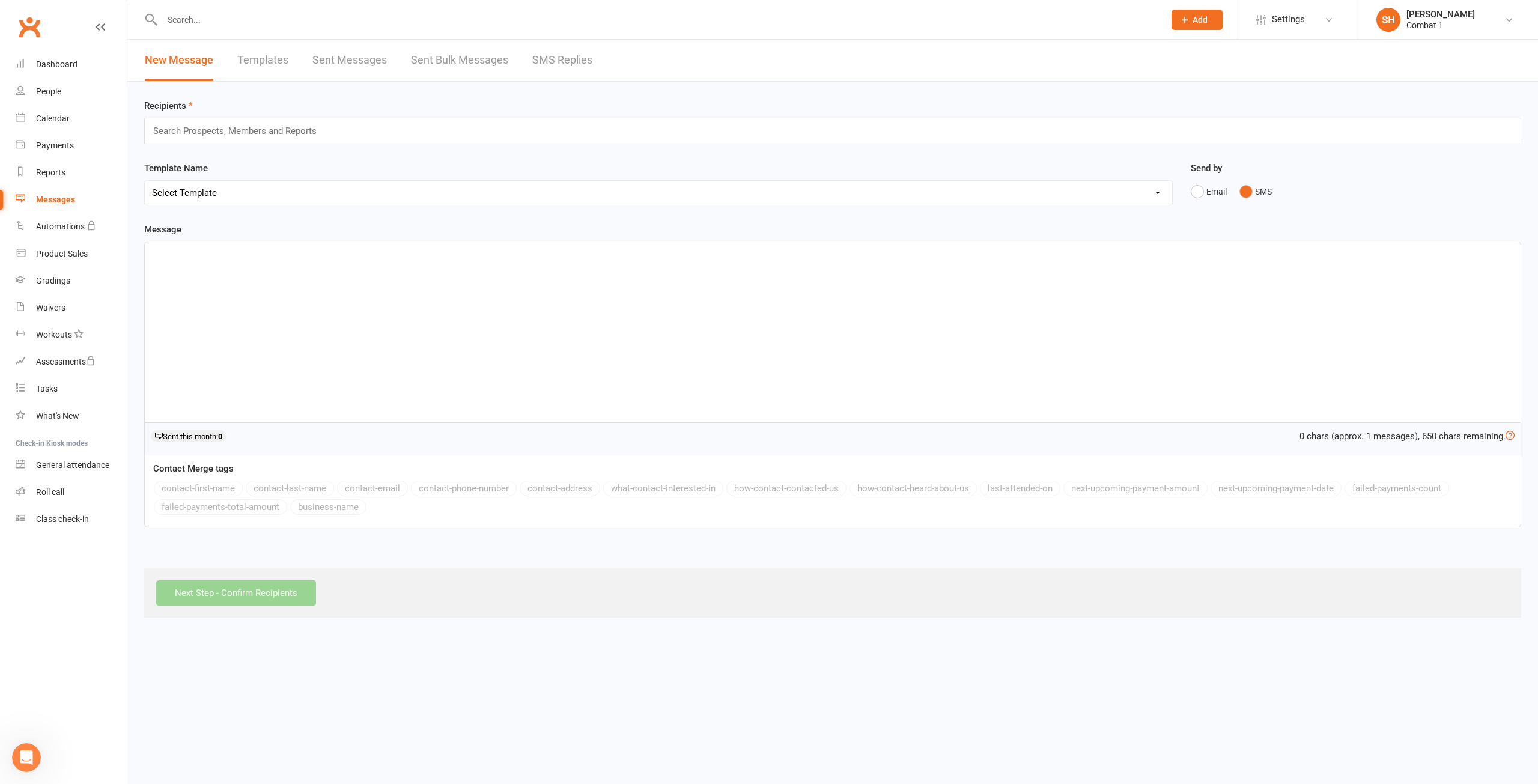
click at [285, 126] on input "text" at bounding box center [240, 131] width 176 height 16
click at [244, 128] on input "text" at bounding box center [240, 131] width 176 height 16
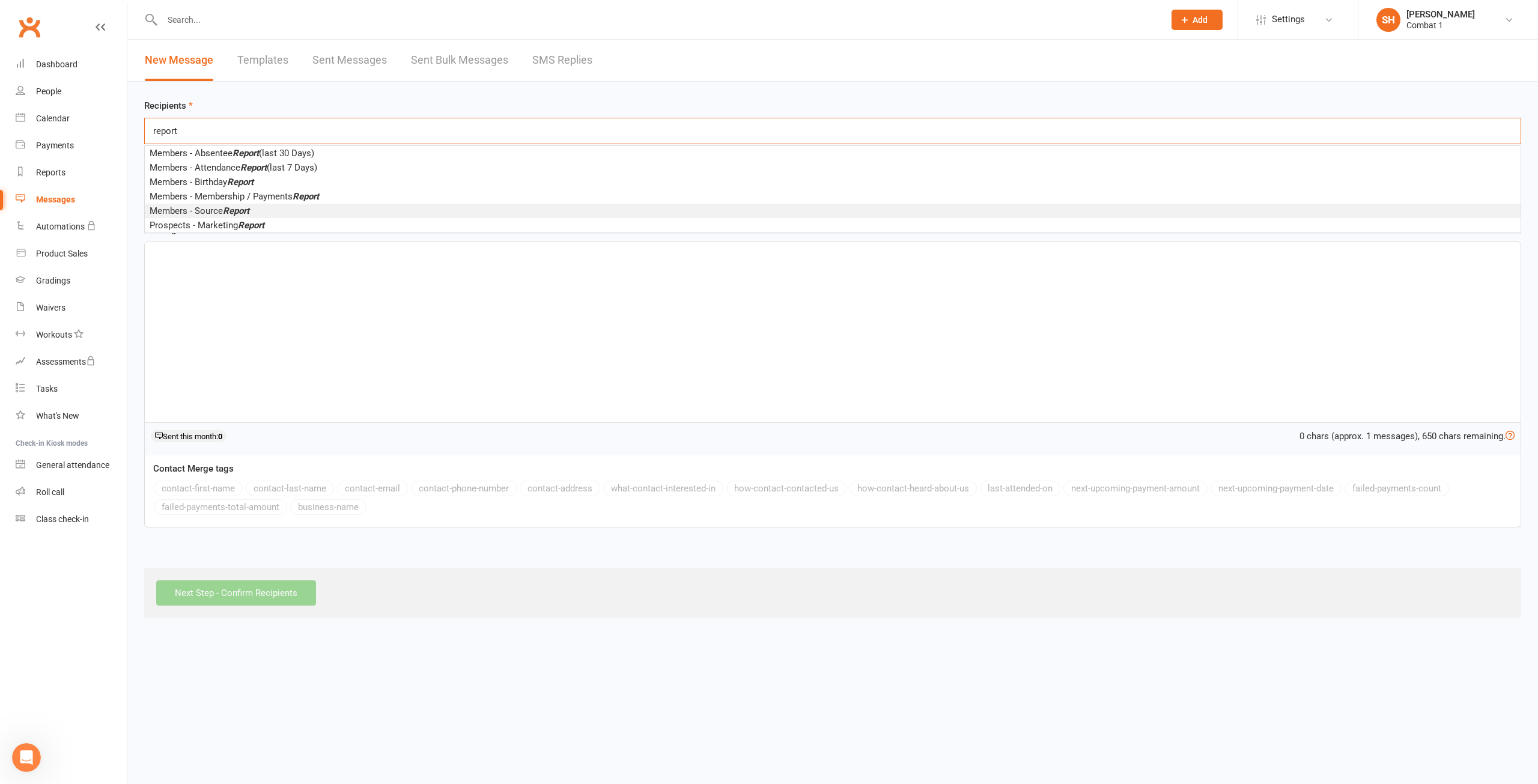
type input "report"
click at [228, 211] on em "Report" at bounding box center [236, 211] width 27 height 11
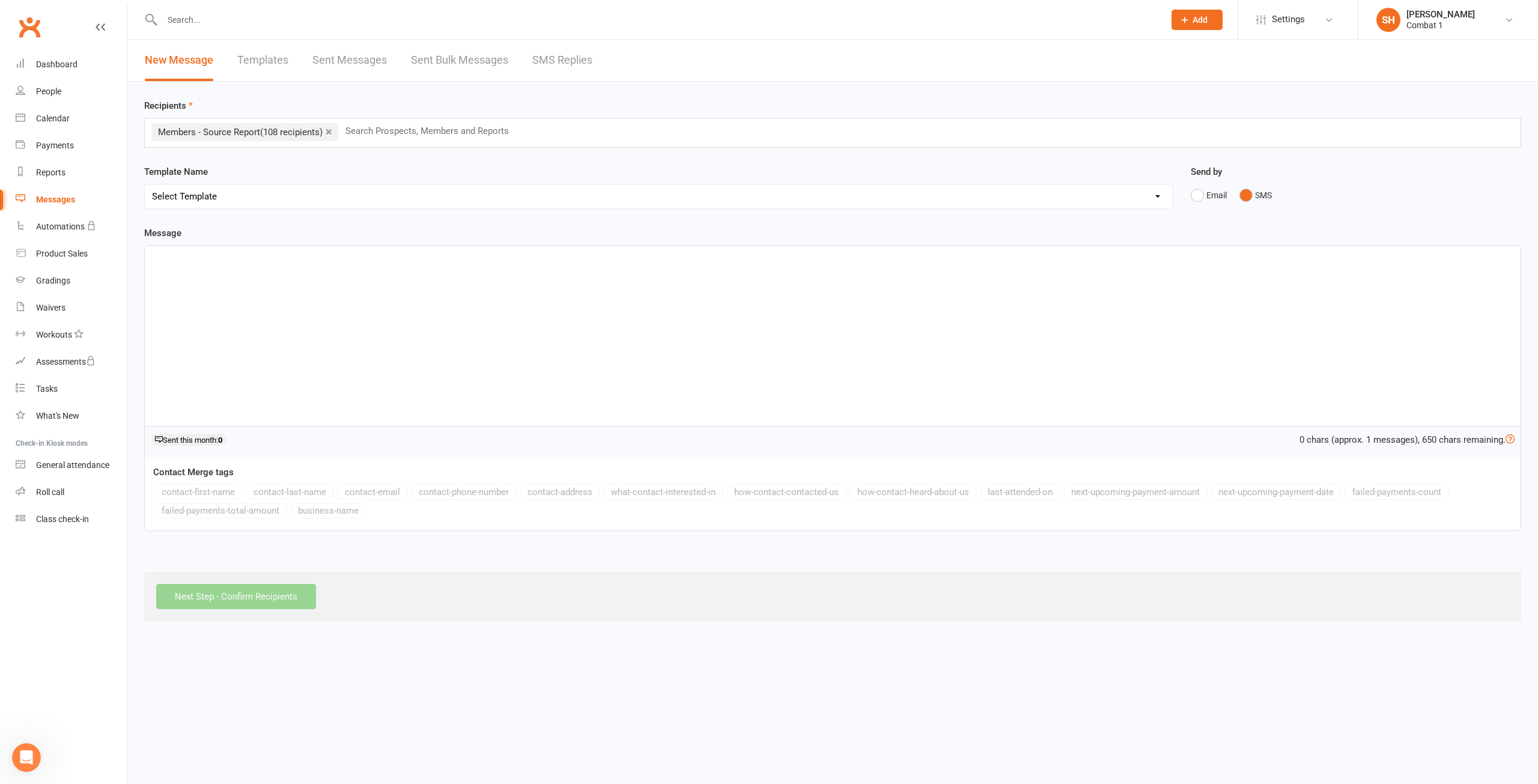
click at [233, 24] on input "text" at bounding box center [656, 19] width 997 height 17
type input "s"
click at [19, 755] on icon "Open Intercom Messenger" at bounding box center [26, 757] width 19 height 19
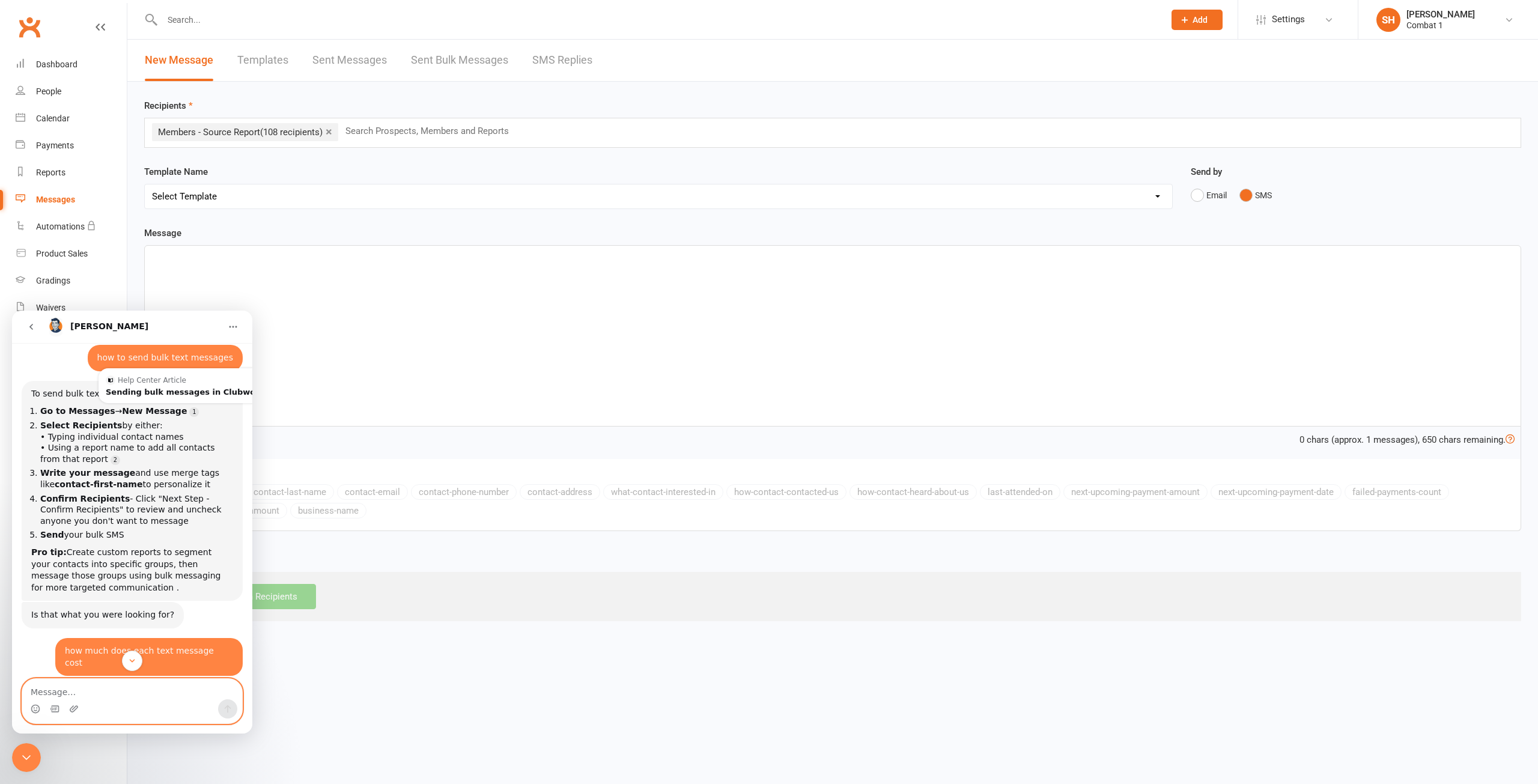
click at [92, 697] on textarea "Message…" at bounding box center [131, 689] width 219 height 20
type textarea "what is a report"
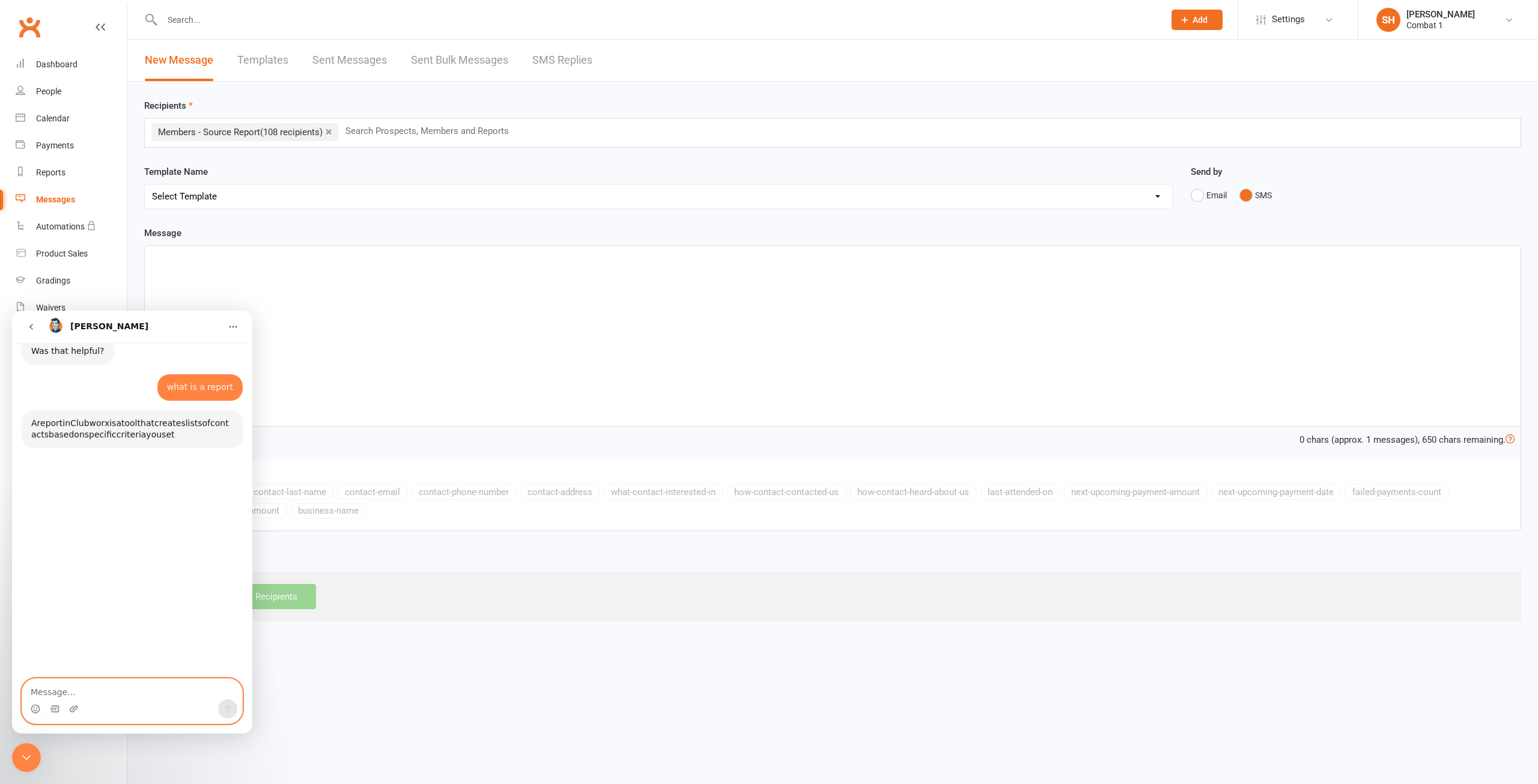
scroll to position [591, 0]
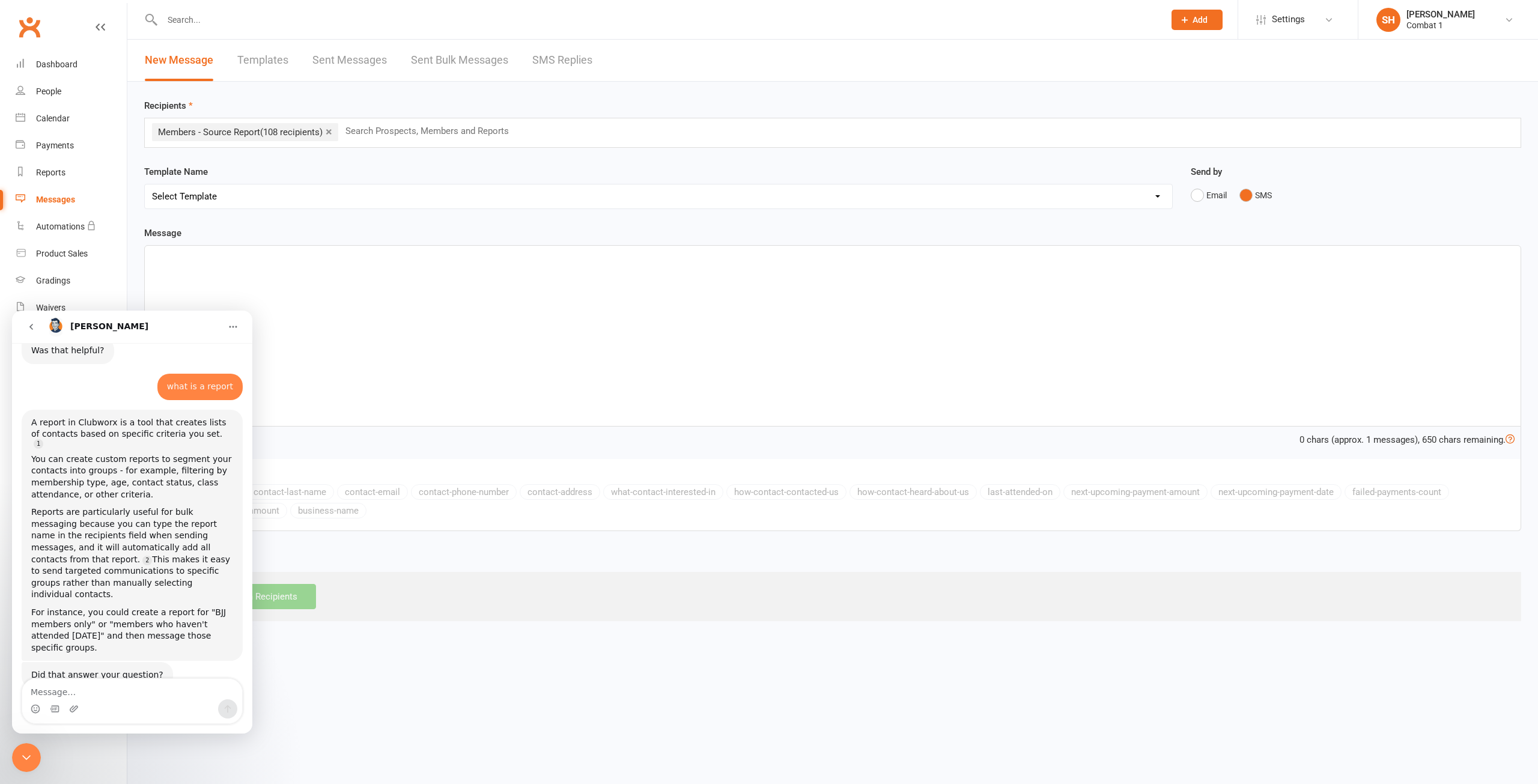
click at [294, 187] on select "Select Template" at bounding box center [658, 196] width 1028 height 24
click at [254, 179] on div "Template Name Select Template" at bounding box center [658, 187] width 1029 height 44
click at [25, 765] on div "Close Intercom Messenger" at bounding box center [26, 757] width 29 height 29
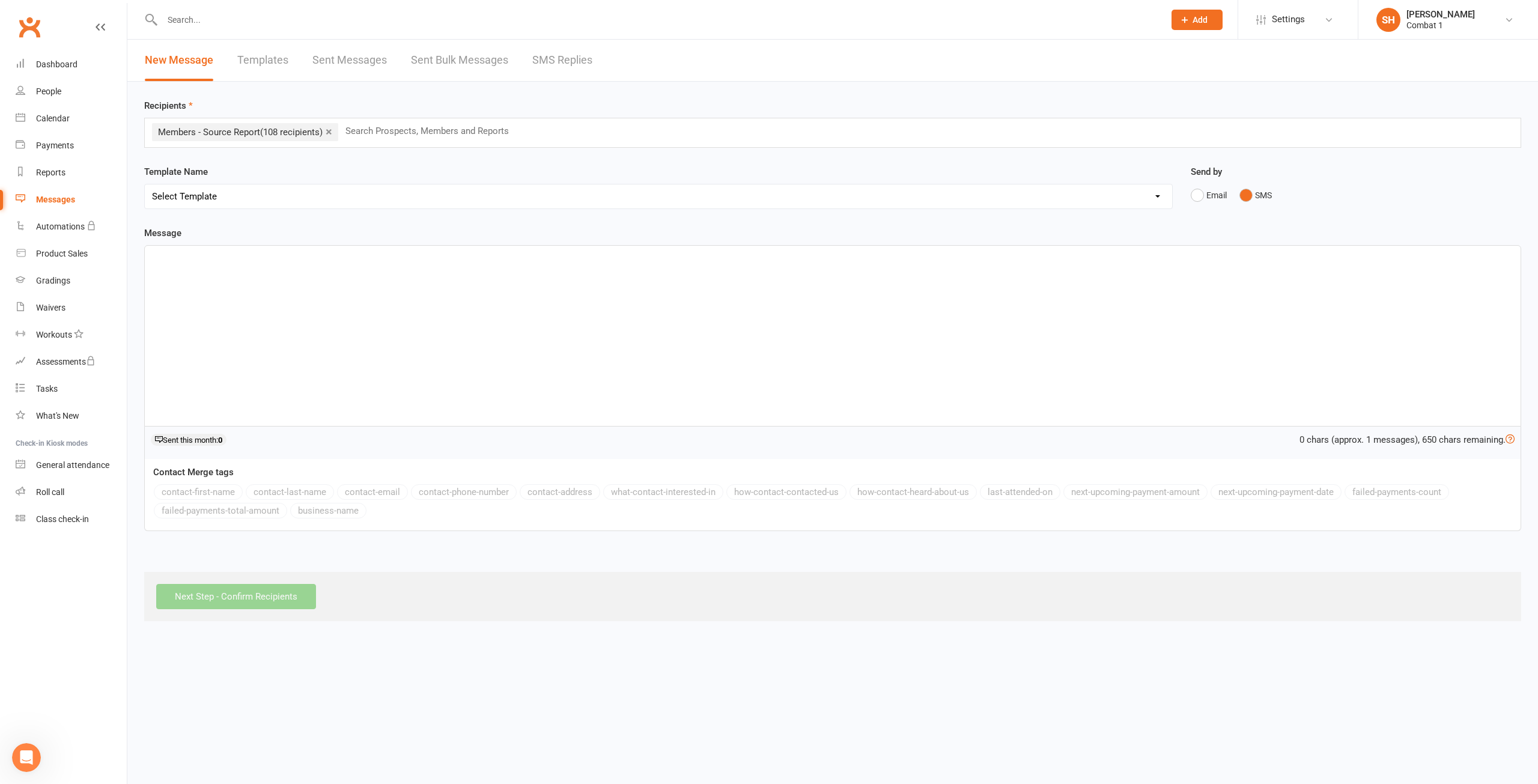
click at [423, 133] on input "text" at bounding box center [432, 131] width 176 height 16
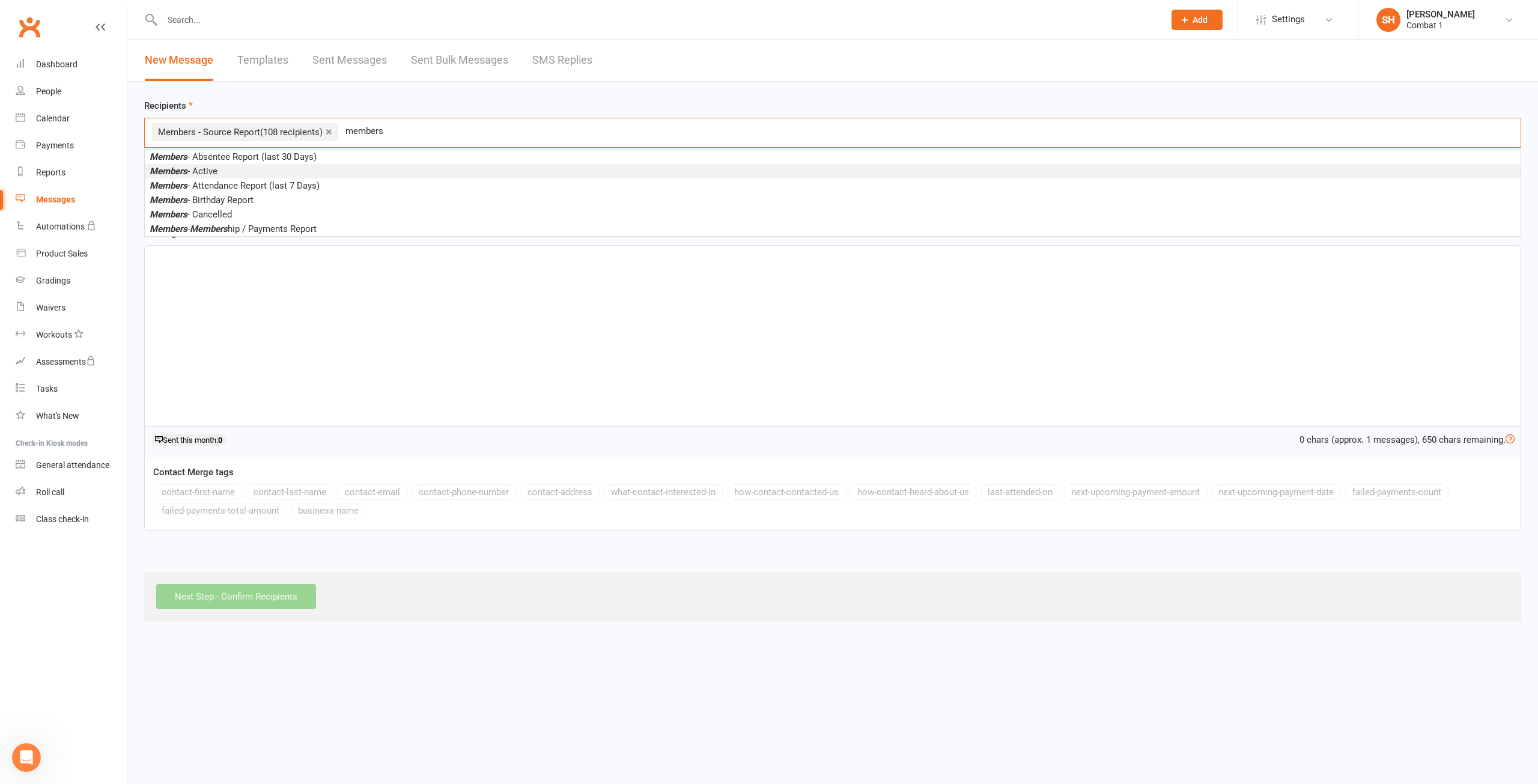
type input "members"
click at [206, 169] on span "Members - Active" at bounding box center [183, 171] width 68 height 11
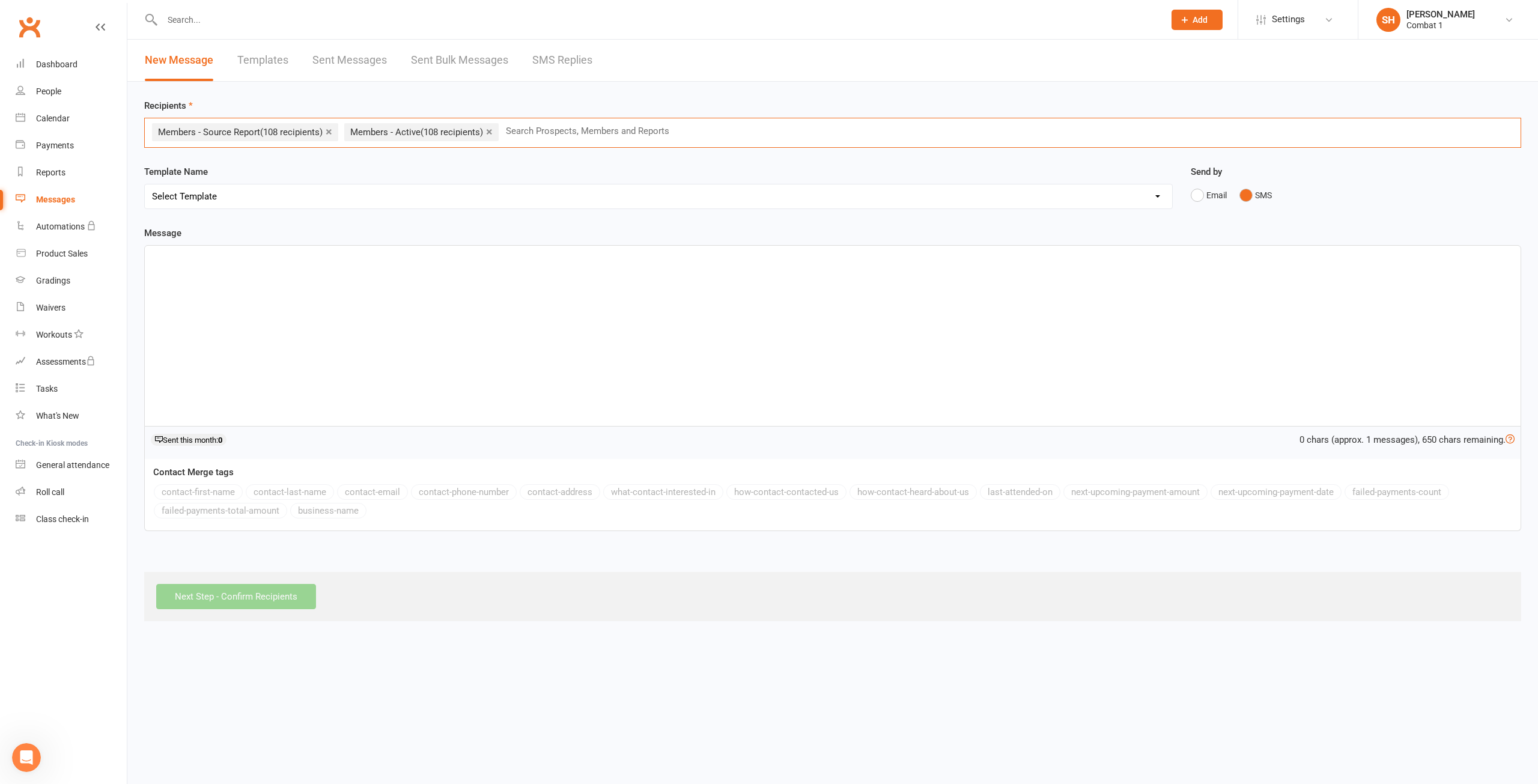
click at [331, 126] on link "×" at bounding box center [329, 131] width 6 height 19
click at [356, 162] on div "Recipients × Members - Active (108 recipients) Search Prospects, Members and Re…" at bounding box center [832, 351] width 1410 height 540
click at [239, 202] on select "Select Template" at bounding box center [658, 196] width 1028 height 24
click at [1486, 208] on div "Send by Email SMS" at bounding box center [1356, 194] width 349 height 59
click at [210, 280] on div at bounding box center [832, 335] width 1376 height 180
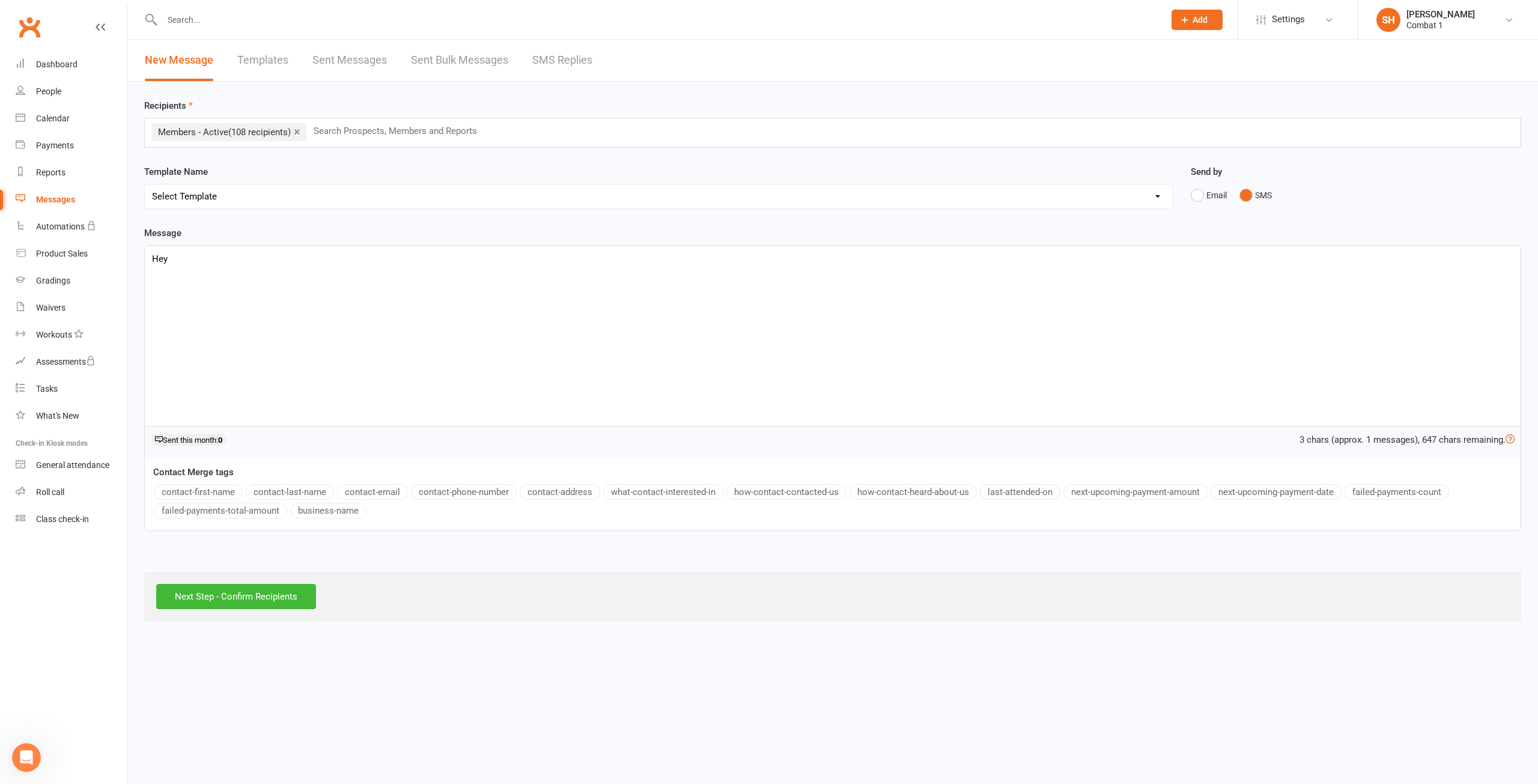
click at [25, 748] on icon "Open Intercom Messenger" at bounding box center [26, 757] width 19 height 19
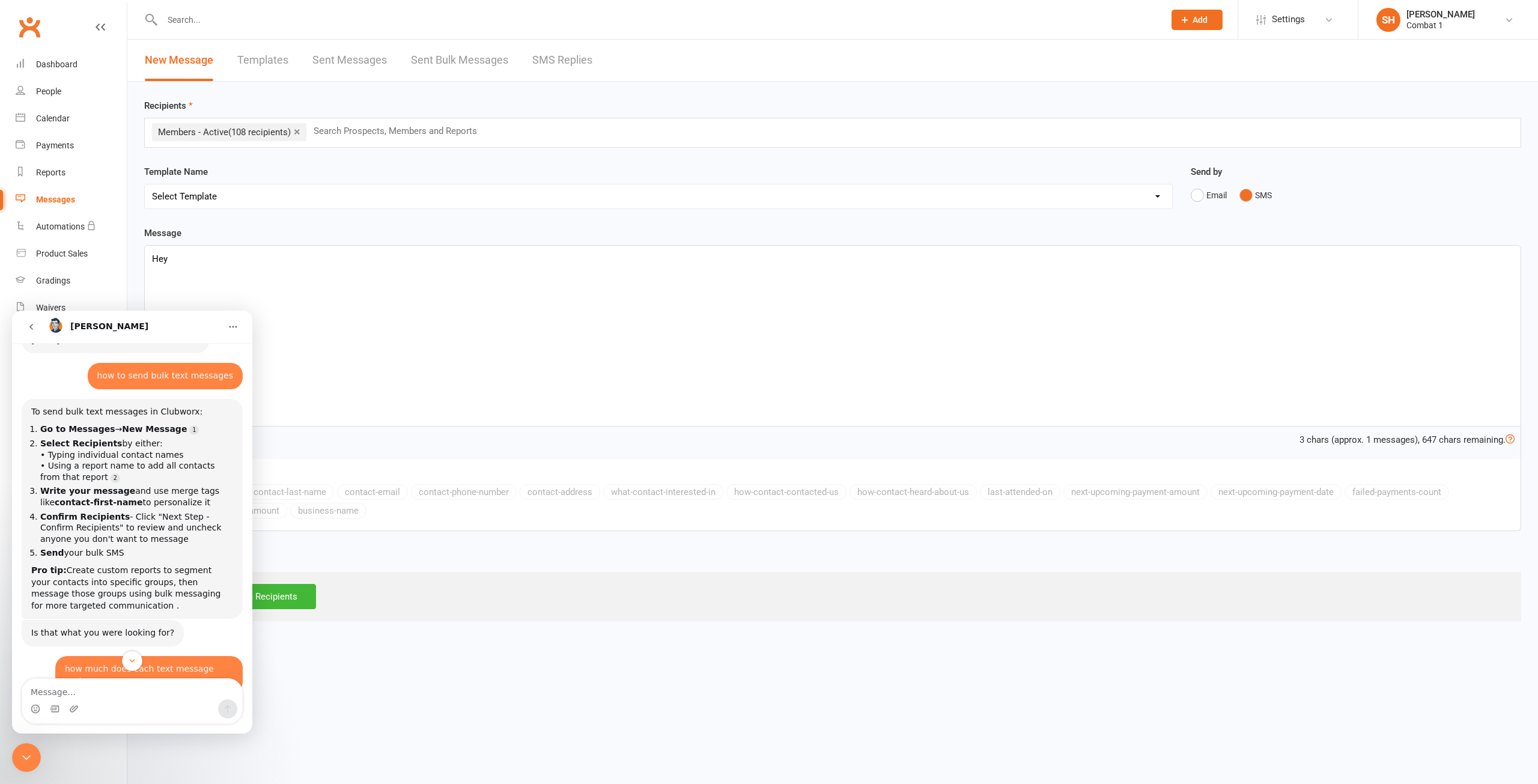
scroll to position [20, 0]
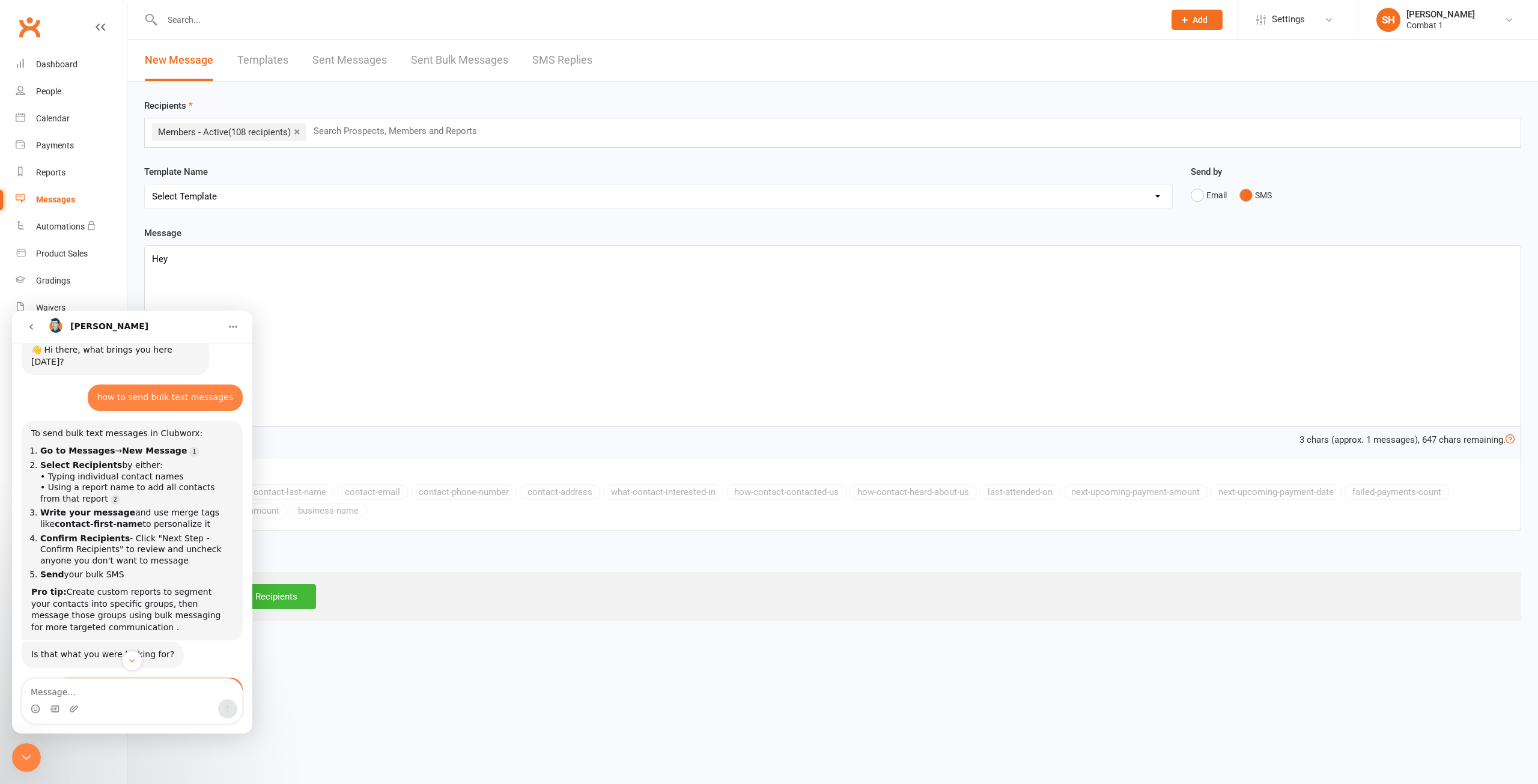
click at [443, 604] on div "Next Step - Confirm Recipients" at bounding box center [832, 596] width 1377 height 49
click at [28, 753] on icon "Close Intercom Messenger" at bounding box center [27, 757] width 15 height 15
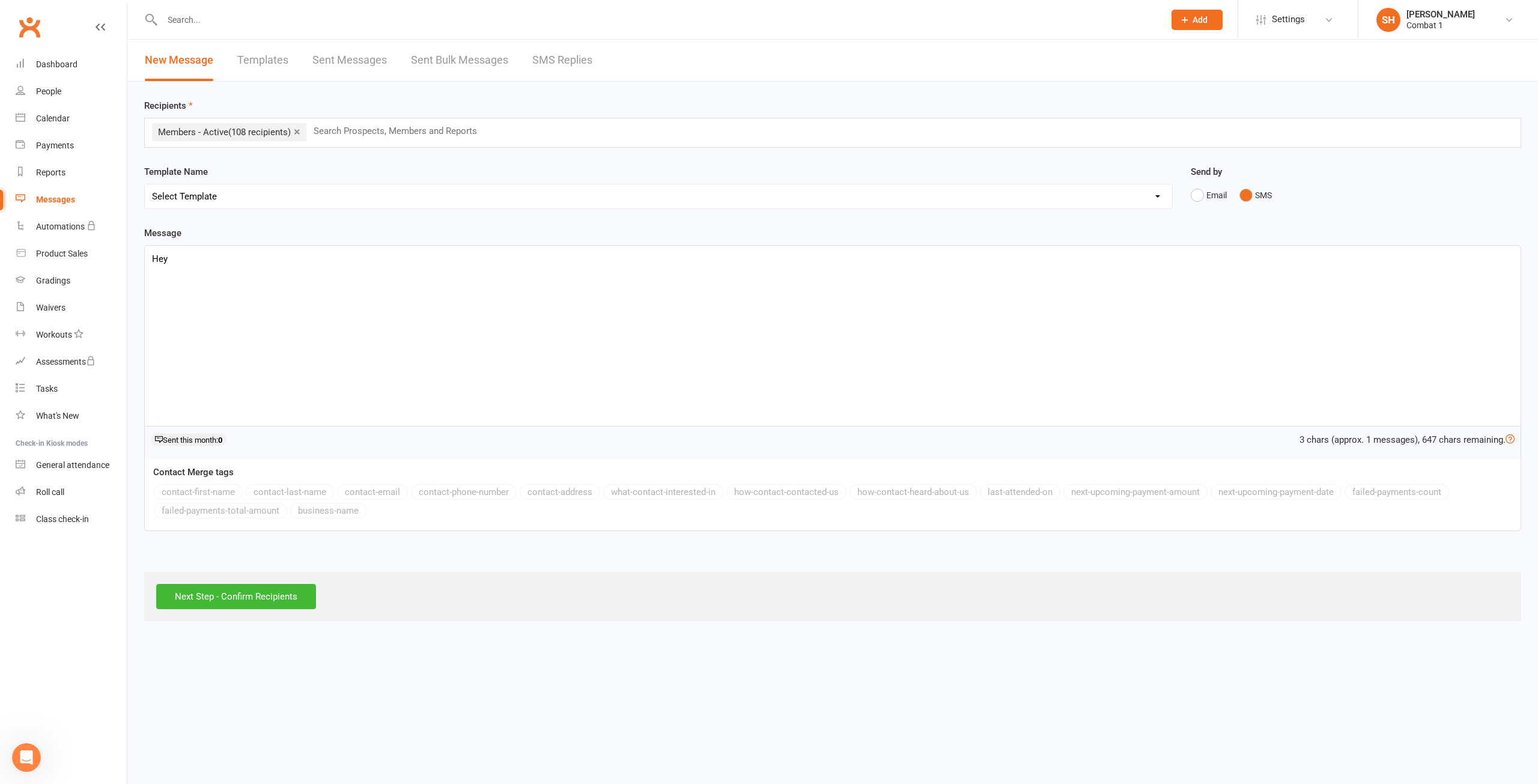
click at [199, 494] on div "contact-first-name contact-last-name contact-email contact-phone-number contact…" at bounding box center [837, 503] width 1367 height 37
click at [207, 490] on div "contact-first-name contact-last-name contact-email contact-phone-number contact…" at bounding box center [837, 503] width 1367 height 37
drag, startPoint x: 238, startPoint y: 290, endPoint x: 249, endPoint y: 292, distance: 11.2
click at [239, 291] on div "Hey" at bounding box center [832, 335] width 1376 height 180
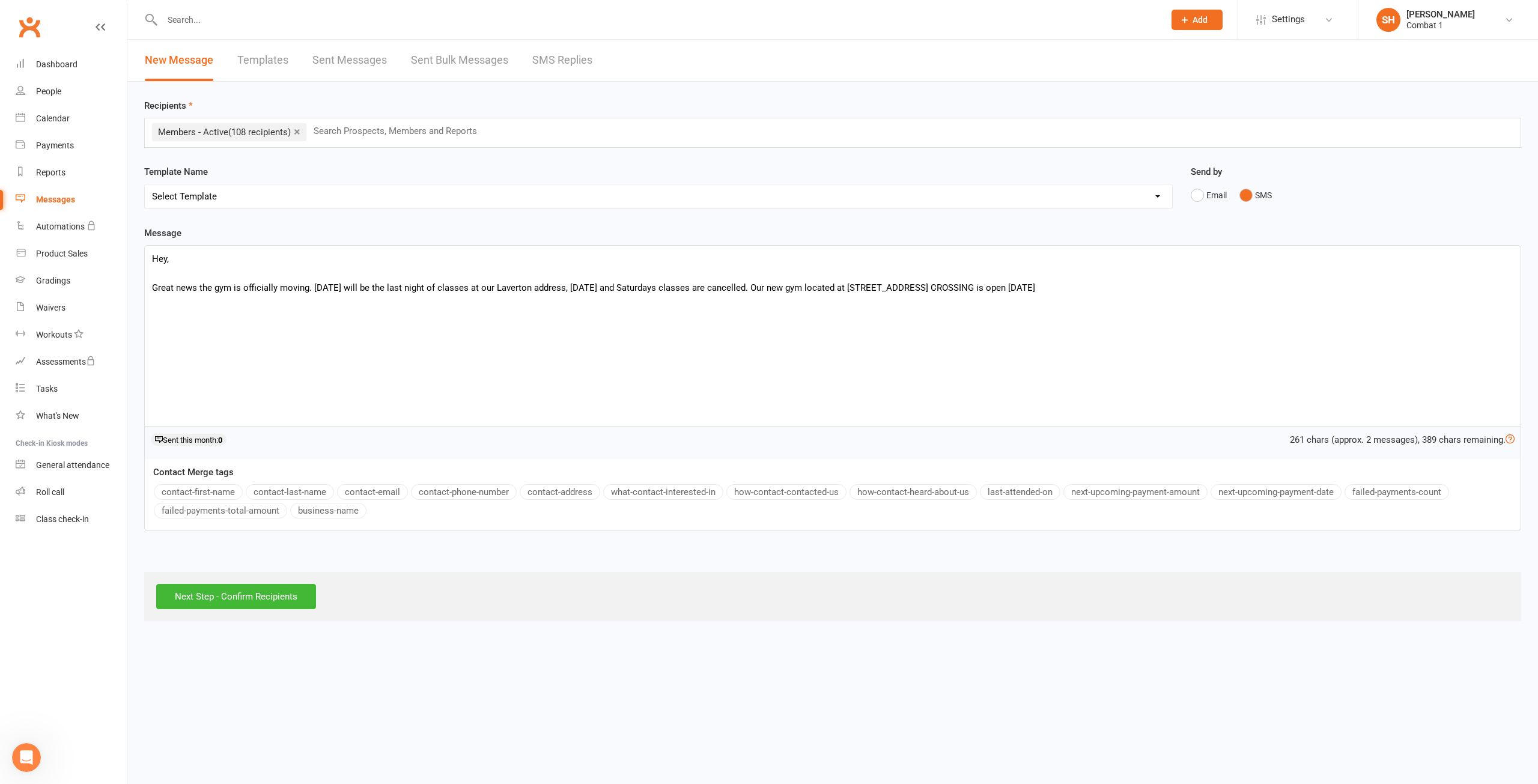
click at [1230, 273] on p at bounding box center [832, 273] width 1361 height 15
click at [1207, 276] on p at bounding box center [832, 273] width 1361 height 15
click at [1176, 280] on p "Great news the gym is officially moving. [DATE] will be the last night of class…" at bounding box center [832, 288] width 1361 height 15
click at [1119, 290] on p "Great news the gym is officially moving. [DATE] will be the last night of class…" at bounding box center [832, 288] width 1361 height 15
click at [1153, 289] on p "Great news the gym is officially moving. [DATE] will be the last night of class…" at bounding box center [832, 288] width 1361 height 15
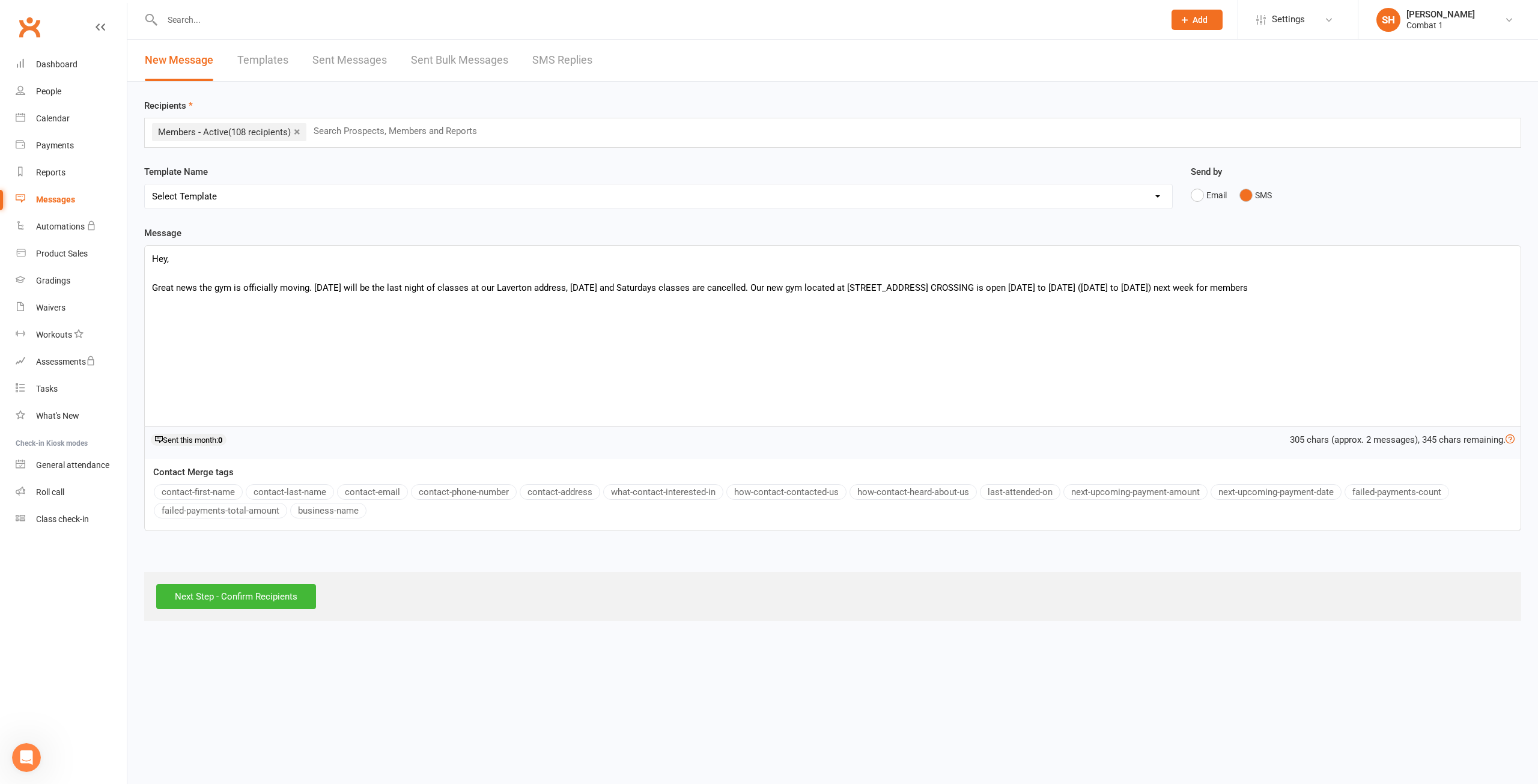
click at [1326, 281] on p "Great news the gym is officially moving. [DATE] will be the last night of class…" at bounding box center [832, 288] width 1361 height 15
click at [1345, 286] on p "Great news the gym is officially moving. [DATE] will be the last night of class…" at bounding box center [832, 288] width 1361 height 15
click at [1497, 300] on div "Hey, Great news the gym is officially moving. [DATE] will be the last night of …" at bounding box center [832, 335] width 1376 height 180
click at [370, 288] on p "Great news the gym is officially moving. [DATE] will be the last night of class…" at bounding box center [832, 294] width 1361 height 29
click at [385, 322] on div "Hey, Great news the gym is officially moving. [DATE] ([DATE]) will be the last …" at bounding box center [832, 335] width 1376 height 180
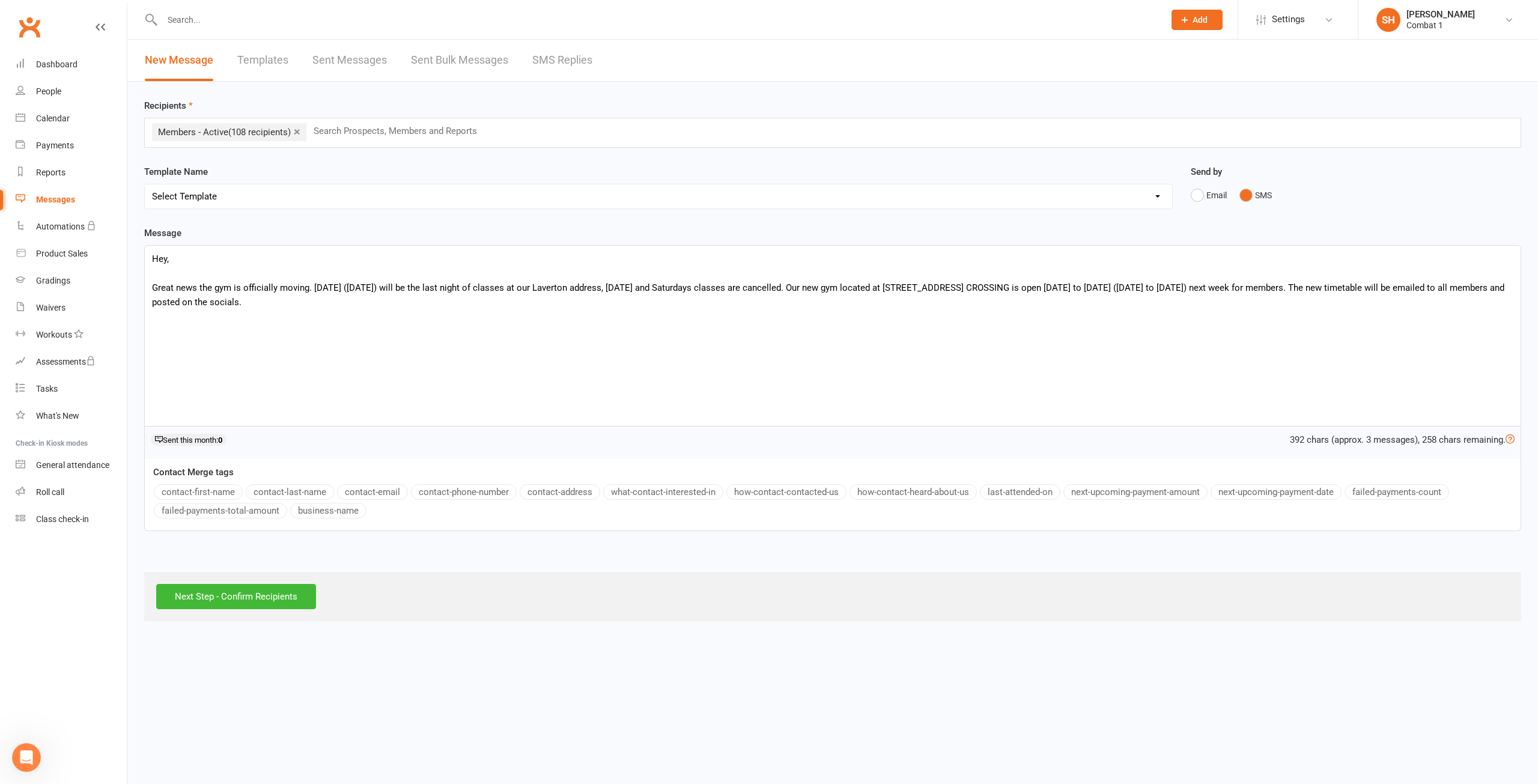
click at [807, 290] on p "Great news the gym is officially moving. [DATE] ([DATE]) will be the last night…" at bounding box center [832, 294] width 1361 height 29
click at [1164, 309] on p "Great news the gym is officially moving. [DATE] ([DATE]) will be the last night…" at bounding box center [832, 294] width 1361 height 29
click at [195, 301] on p "Great news the gym is officially moving. [DATE] ([DATE]) will be the last night…" at bounding box center [832, 294] width 1361 height 29
click at [566, 302] on p "Great news the gym is officially moving. [DATE] ([DATE]) will be the last night…" at bounding box center [832, 294] width 1361 height 29
click at [716, 312] on div "Hey, Great news the gym is officially moving. [DATE] ([DATE]) will be the last …" at bounding box center [832, 335] width 1376 height 180
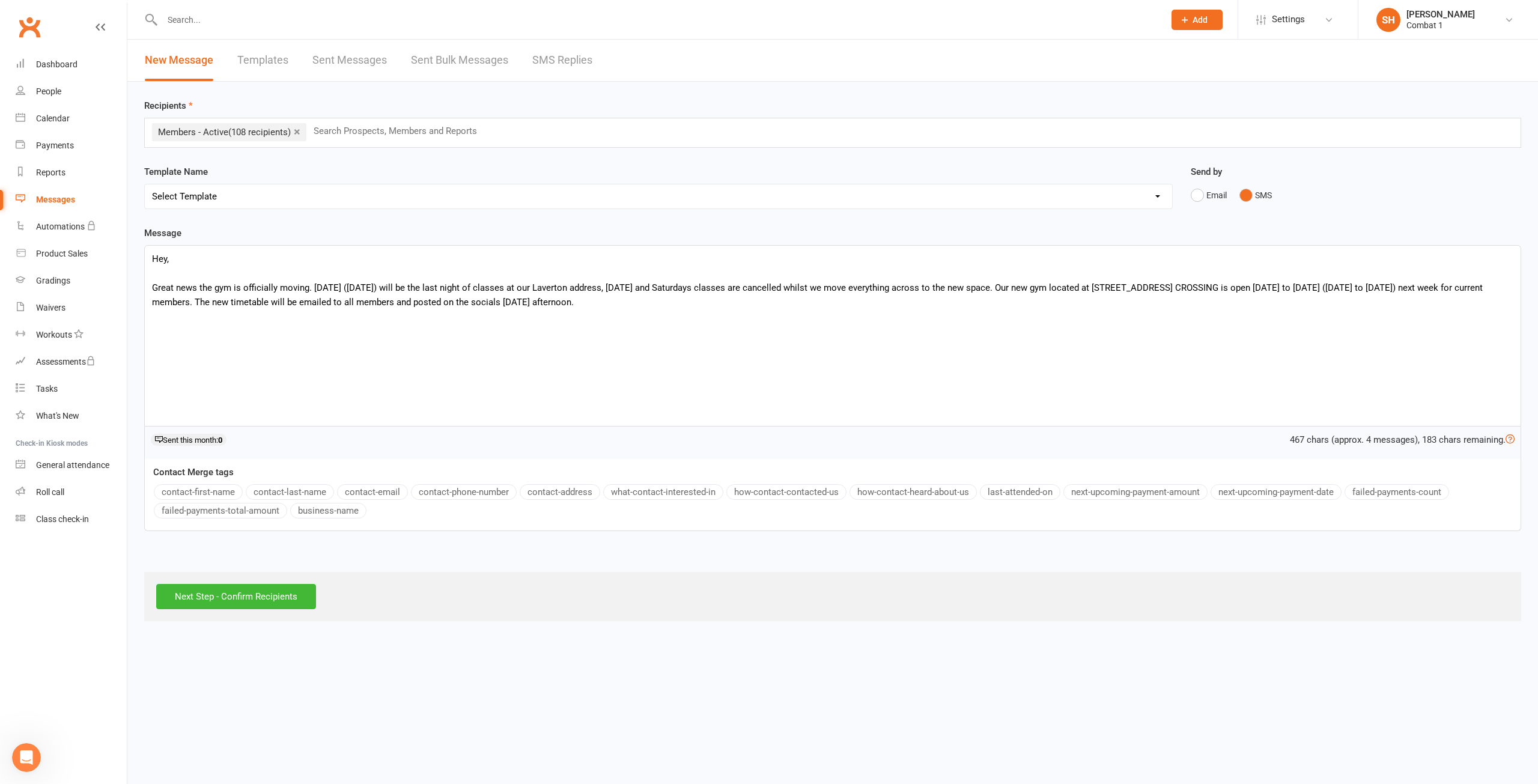
click at [578, 302] on p "Great news the gym is officially moving. [DATE] ([DATE]) will be the last night…" at bounding box center [832, 294] width 1361 height 29
click at [578, 301] on p "Great news the gym is officially moving. [DATE] ([DATE]) will be the last night…" at bounding box center [832, 294] width 1361 height 29
click at [733, 300] on p "Great news the gym is officially moving. [DATE] ([DATE]) will be the last night…" at bounding box center [832, 294] width 1361 height 29
click at [1376, 344] on div "Hey, Great news the gym is officially moving. [DATE] ([DATE]) will be the last …" at bounding box center [832, 335] width 1376 height 180
drag, startPoint x: 807, startPoint y: 287, endPoint x: 769, endPoint y: 286, distance: 38.0
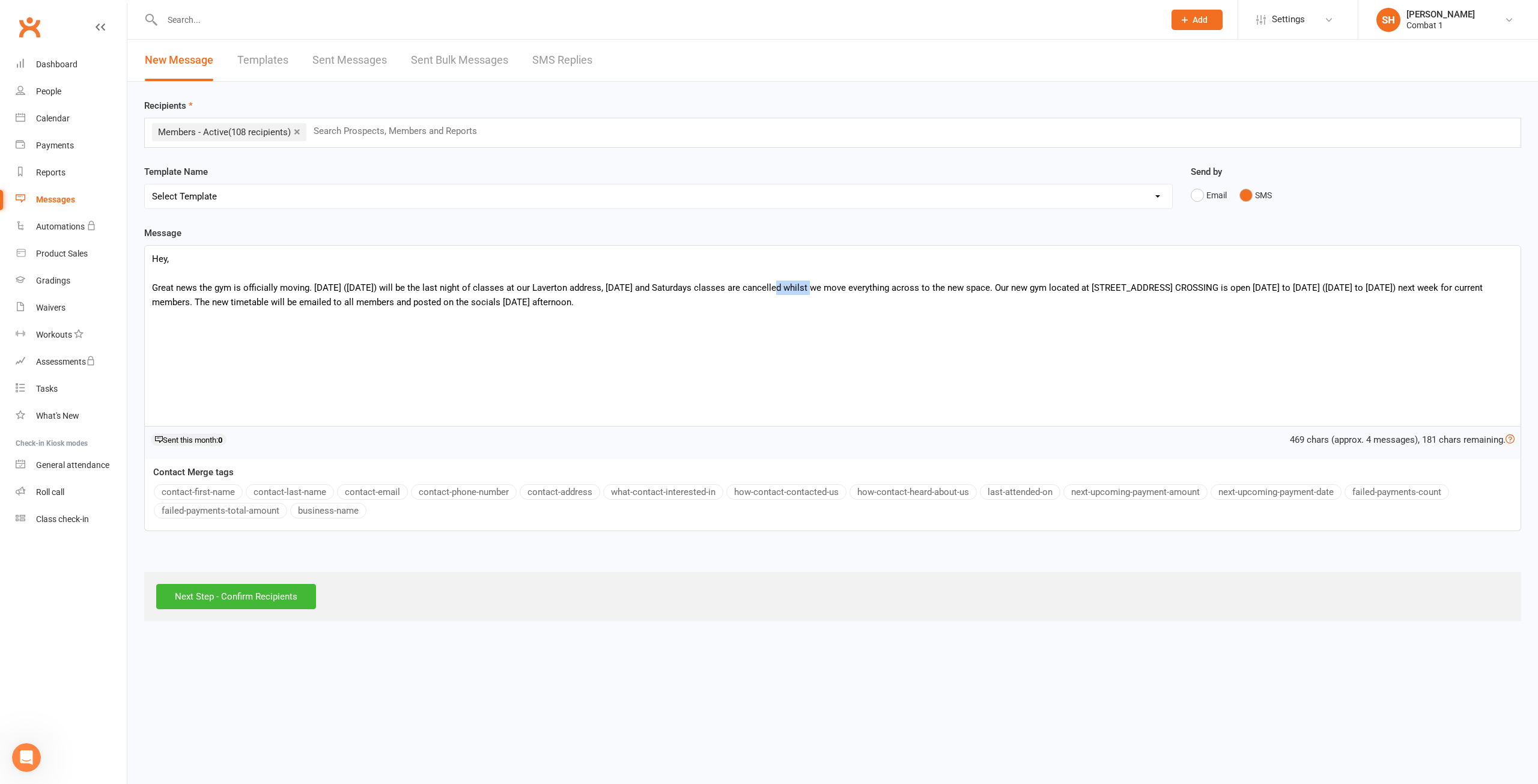
click at [769, 286] on p "Great news the gym is officially moving. [DATE] ([DATE]) will be the last night…" at bounding box center [832, 294] width 1361 height 29
click at [1111, 343] on div "Hey, Great news the gym is officially moving. [DATE] ([DATE]) will be the last …" at bounding box center [832, 335] width 1376 height 180
click at [275, 302] on p "Great news the gym is officially moving. [DATE] ([DATE]) will be the last night…" at bounding box center [832, 294] width 1361 height 29
click at [556, 324] on div "Hey, Great news the gym is officially moving. [DATE] ([DATE]) will be the last …" at bounding box center [832, 335] width 1376 height 180
click at [872, 312] on div "Hey, Great news the gym is officially moving. [DATE] ([DATE]) will be the last …" at bounding box center [832, 335] width 1376 height 180
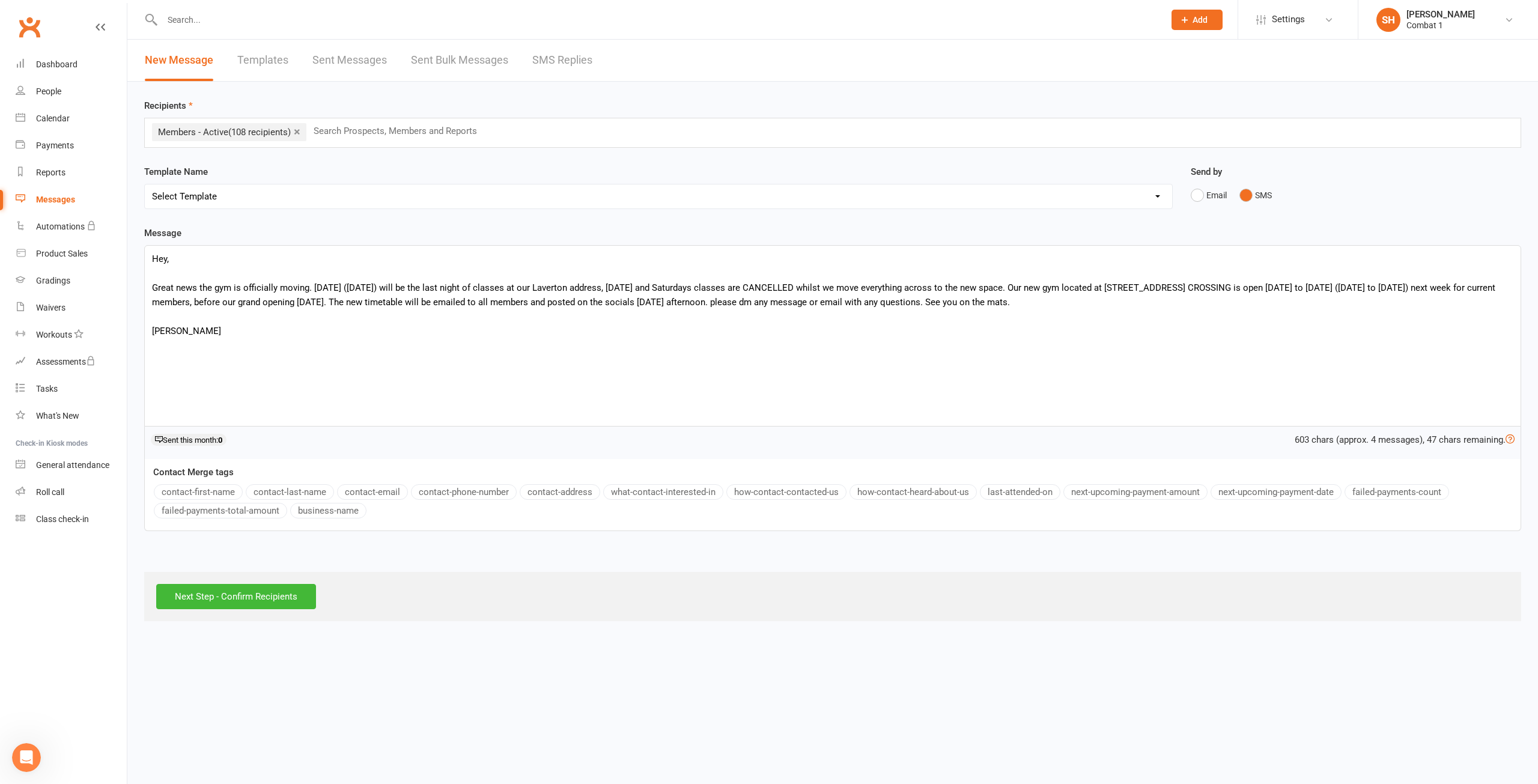
click at [1195, 598] on div "Next Step - Confirm Recipients" at bounding box center [832, 596] width 1377 height 49
click at [606, 635] on html "Prospect Member Non-attending contact Class / event Appointment Grading event T…" at bounding box center [769, 318] width 1538 height 638
click at [301, 437] on div "603 chars (approx. 4 messages), 47 chars remaining. Sent this month: 0" at bounding box center [832, 442] width 1377 height 32
click at [192, 490] on div "contact-first-name contact-last-name contact-email contact-phone-number contact…" at bounding box center [837, 503] width 1367 height 37
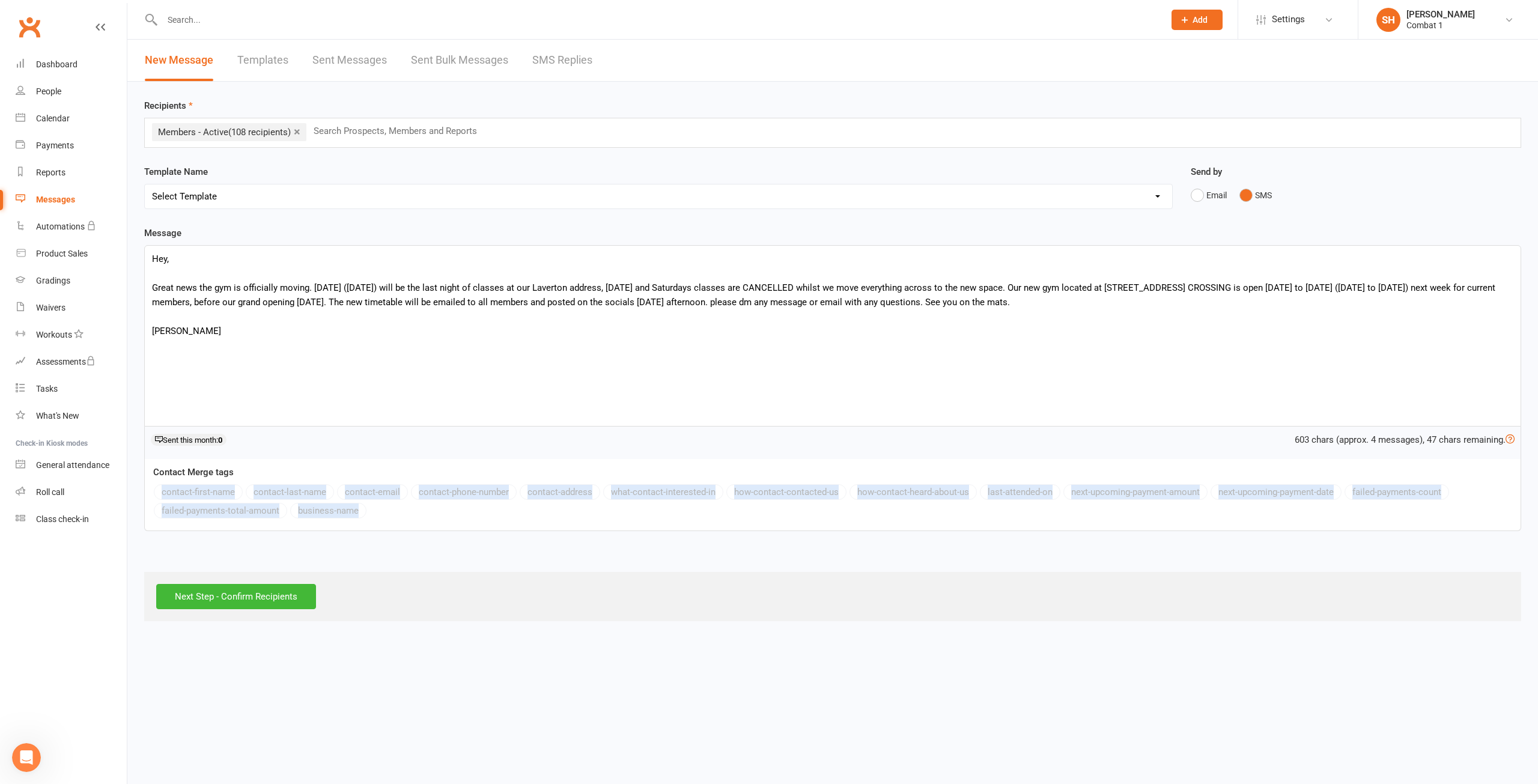
click at [192, 495] on div "contact-first-name contact-last-name contact-email contact-phone-number contact…" at bounding box center [837, 503] width 1367 height 37
click at [408, 512] on div "contact-first-name contact-last-name contact-email contact-phone-number contact…" at bounding box center [837, 503] width 1367 height 37
click at [331, 499] on div "contact-first-name contact-last-name contact-email contact-phone-number contact…" at bounding box center [837, 503] width 1367 height 37
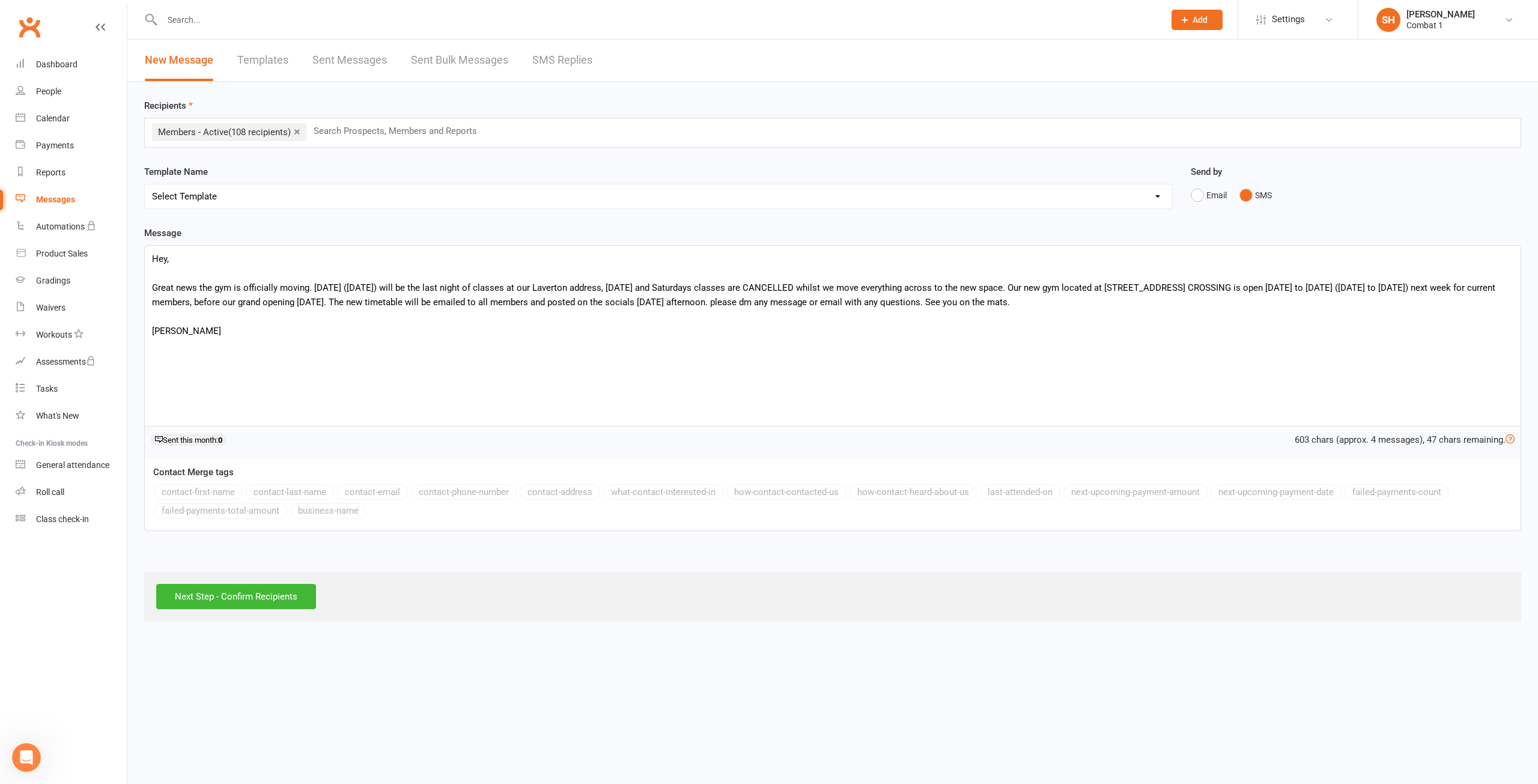
click at [22, 767] on div "Open Intercom Messenger" at bounding box center [26, 757] width 40 height 40
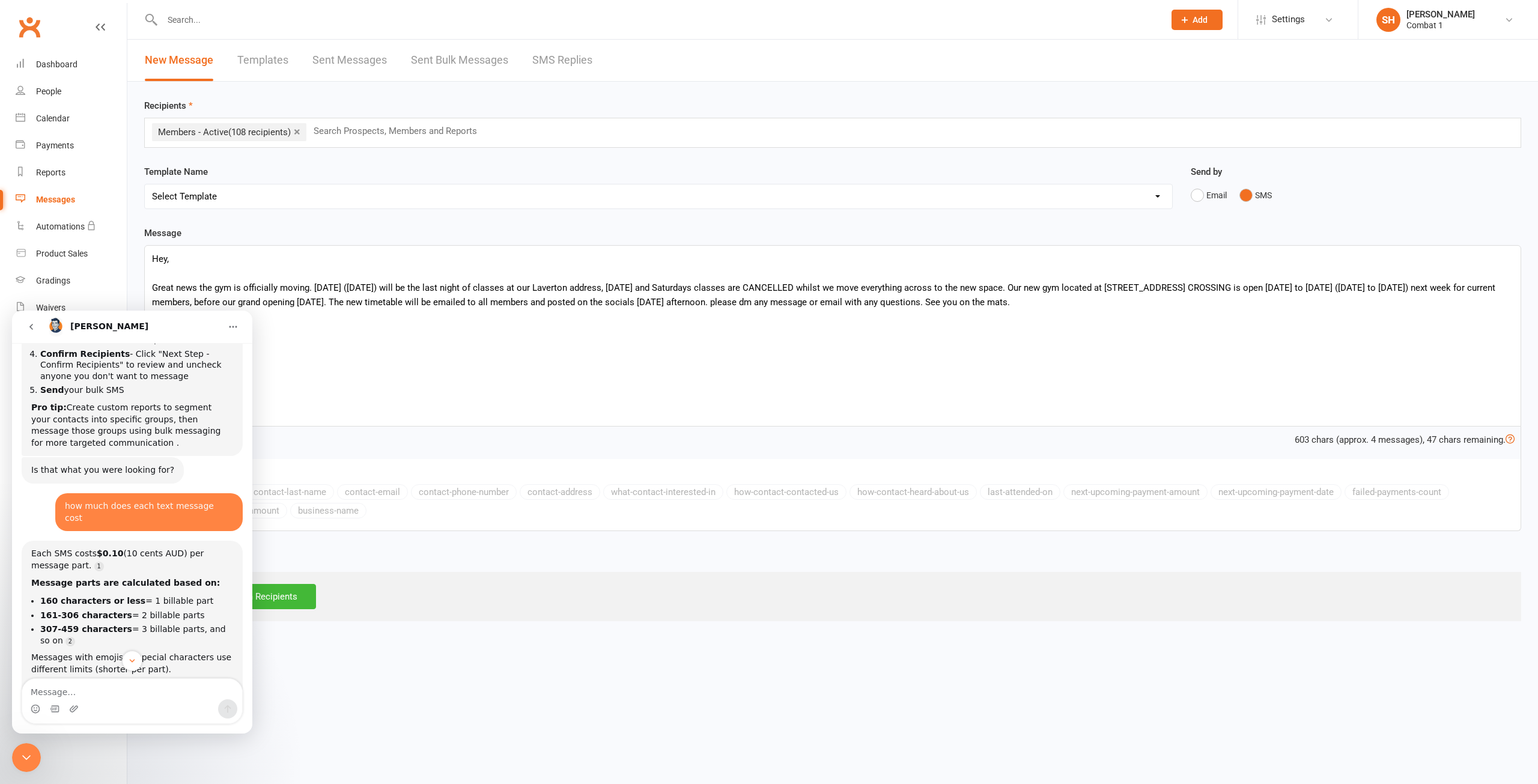
scroll to position [201, 0]
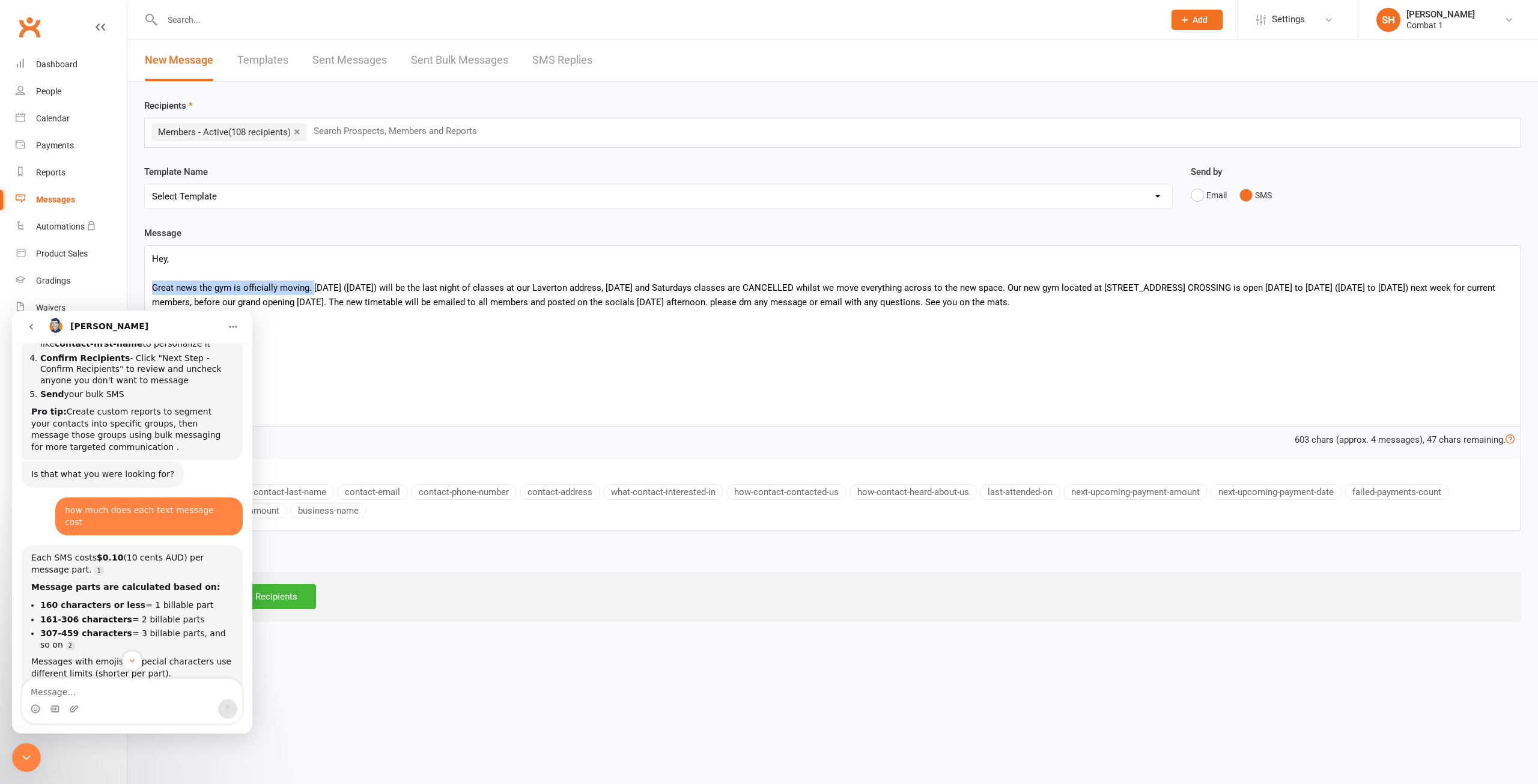
drag, startPoint x: 314, startPoint y: 290, endPoint x: 143, endPoint y: 290, distance: 171.0
click at [144, 290] on div "Hey, Great news the gym is officially moving. [DATE] ([DATE]) will be the last …" at bounding box center [832, 335] width 1376 height 180
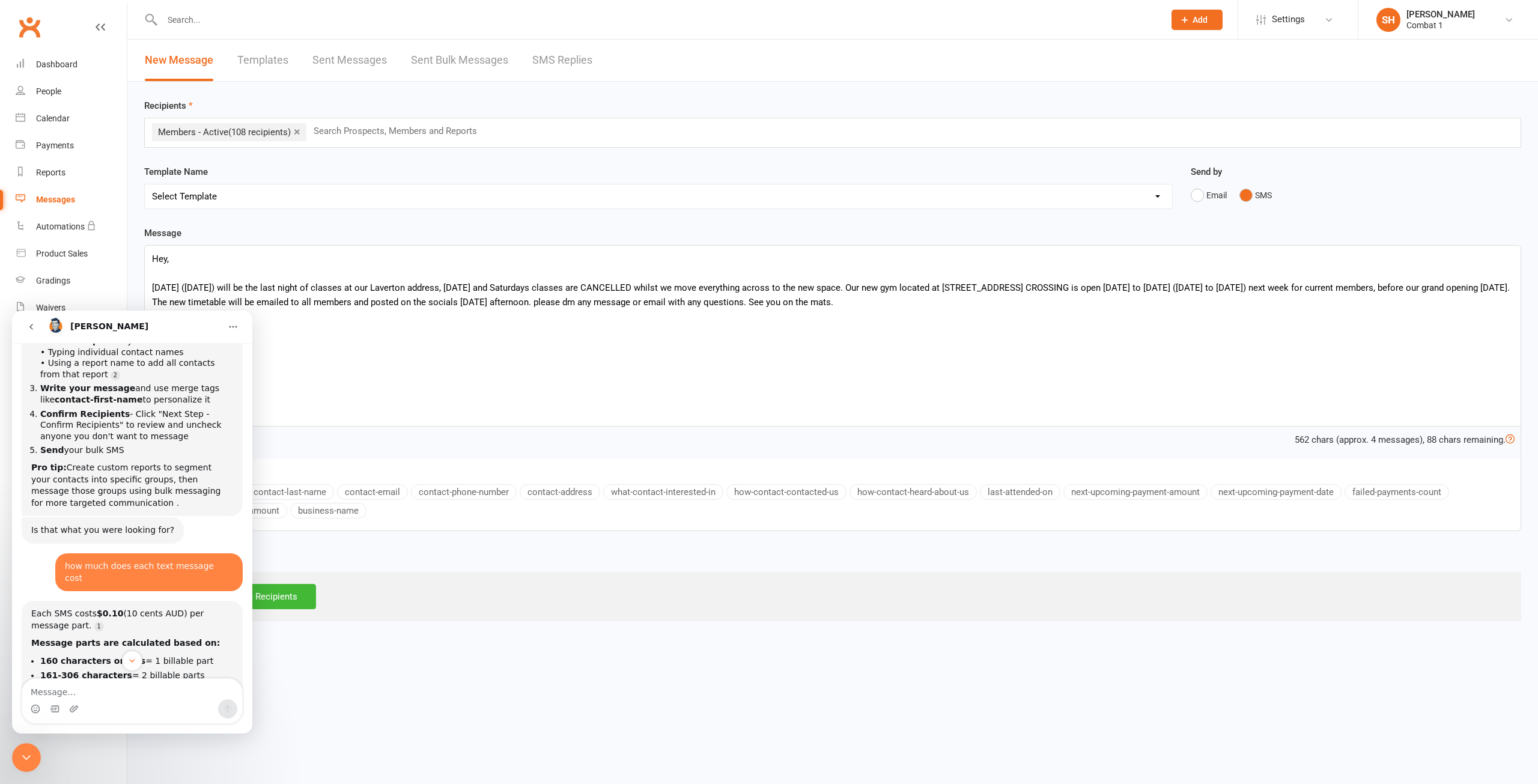
scroll to position [141, 0]
click at [176, 387] on li "Write your message and use merge tags like contact-first-name to personalize it" at bounding box center [136, 398] width 193 height 22
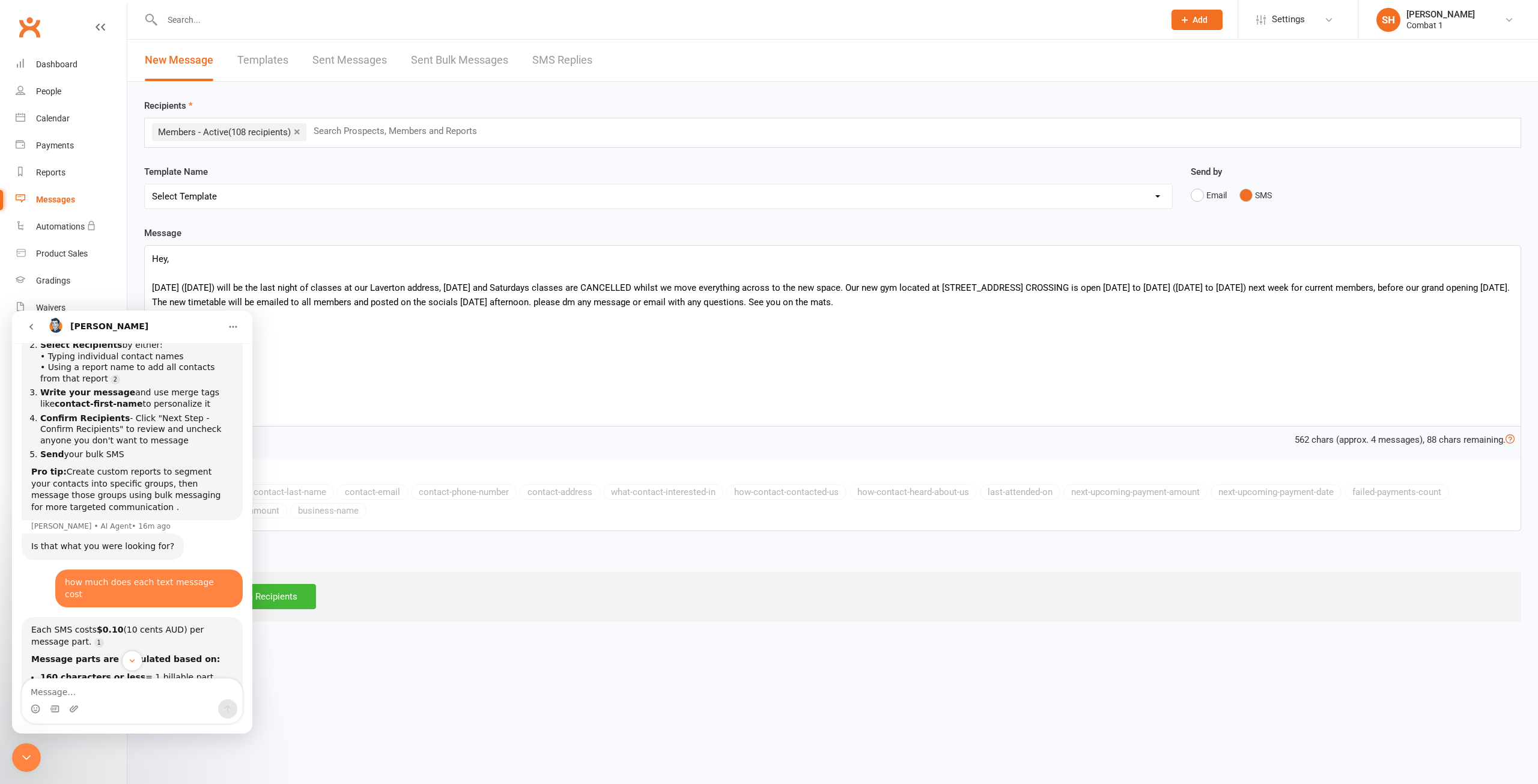
click at [324, 404] on div "Hey, [DATE] ([DATE]) will be the last night of classes at our Laverton address,…" at bounding box center [832, 335] width 1376 height 180
click at [586, 638] on html "Prospect Member Non-attending contact Class / event Appointment Grading event T…" at bounding box center [769, 318] width 1538 height 638
click at [21, 753] on icon "Close Intercom Messenger" at bounding box center [27, 757] width 15 height 15
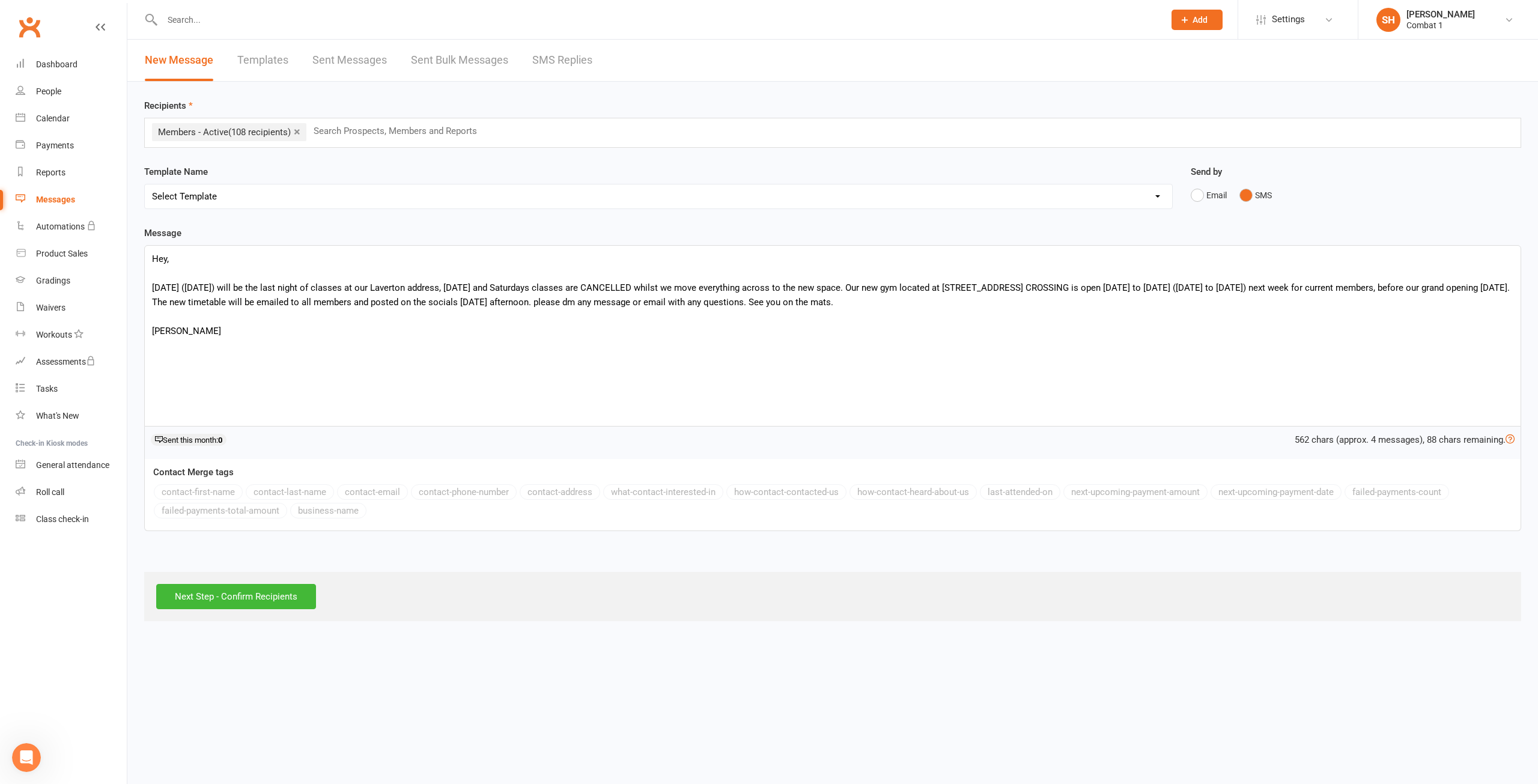
click at [433, 638] on html "Prospect Member Non-attending contact Class / event Appointment Grading event T…" at bounding box center [769, 318] width 1538 height 638
click at [300, 357] on div "Hey, [DATE] ([DATE]) will be the last night of classes at our Laverton address,…" at bounding box center [832, 335] width 1376 height 180
click at [211, 493] on button "contact-first-name" at bounding box center [198, 492] width 89 height 16
drag, startPoint x: 265, startPoint y: 332, endPoint x: 169, endPoint y: 330, distance: 96.0
click at [169, 330] on p "[PERSON_NAME] {contact-first-name}" at bounding box center [832, 331] width 1361 height 15
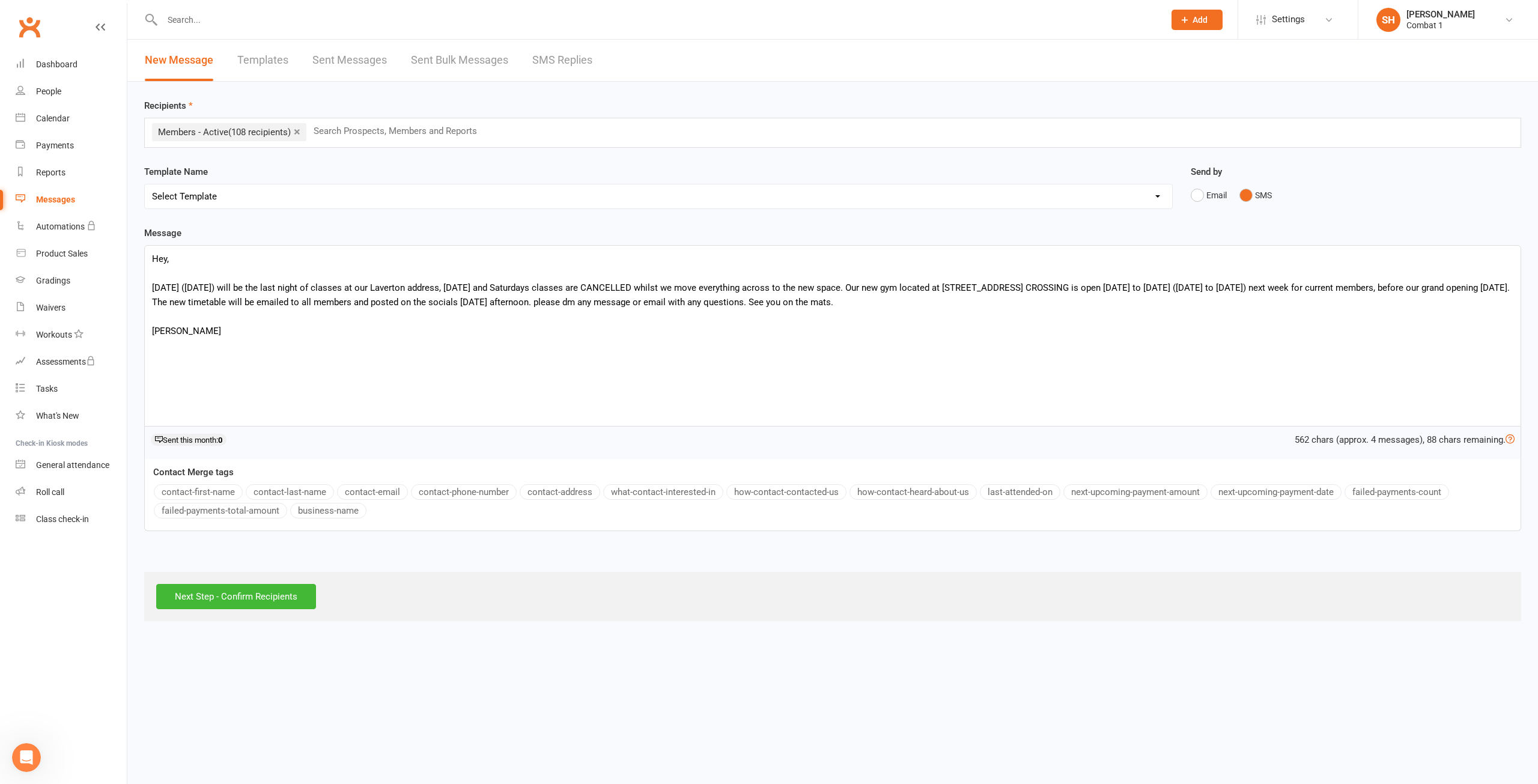
click at [173, 264] on p "Hey," at bounding box center [832, 259] width 1361 height 15
click at [202, 497] on button "contact-first-name" at bounding box center [198, 492] width 89 height 16
click at [397, 360] on div "Hey {contact-first-name} [DATE] ([DATE]) will be the last night of classes at o…" at bounding box center [832, 335] width 1376 height 180
click at [824, 300] on p "[DATE] ([DATE]) will be the last night of classes at our Laverton address, [DAT…" at bounding box center [832, 294] width 1361 height 29
click at [385, 489] on button "contact-email" at bounding box center [372, 492] width 71 height 16
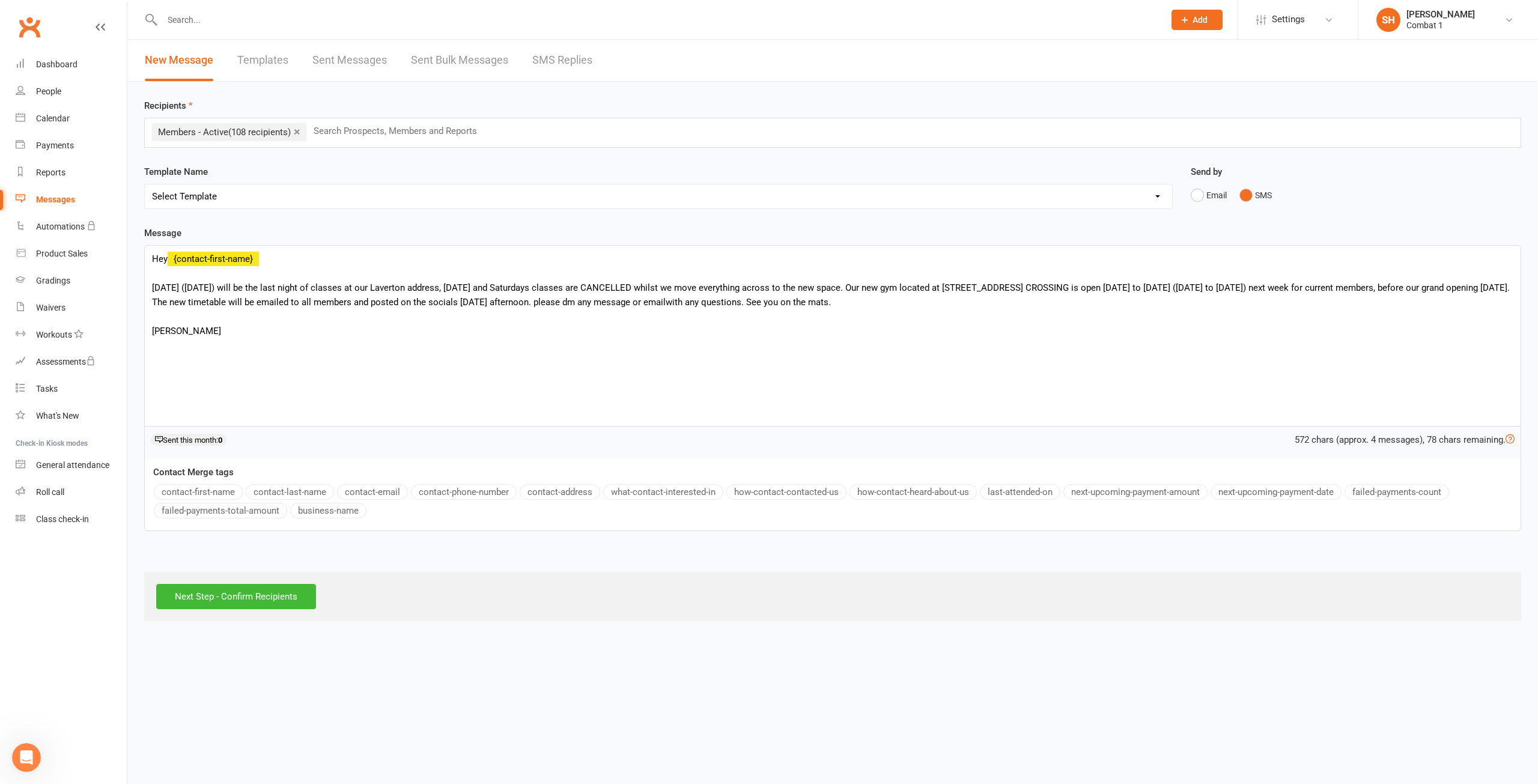
click at [835, 638] on html "Prospect Member Non-attending contact Class / event Appointment Grading event T…" at bounding box center [769, 318] width 1538 height 638
click at [34, 747] on div "Open Intercom Messenger" at bounding box center [26, 757] width 40 height 40
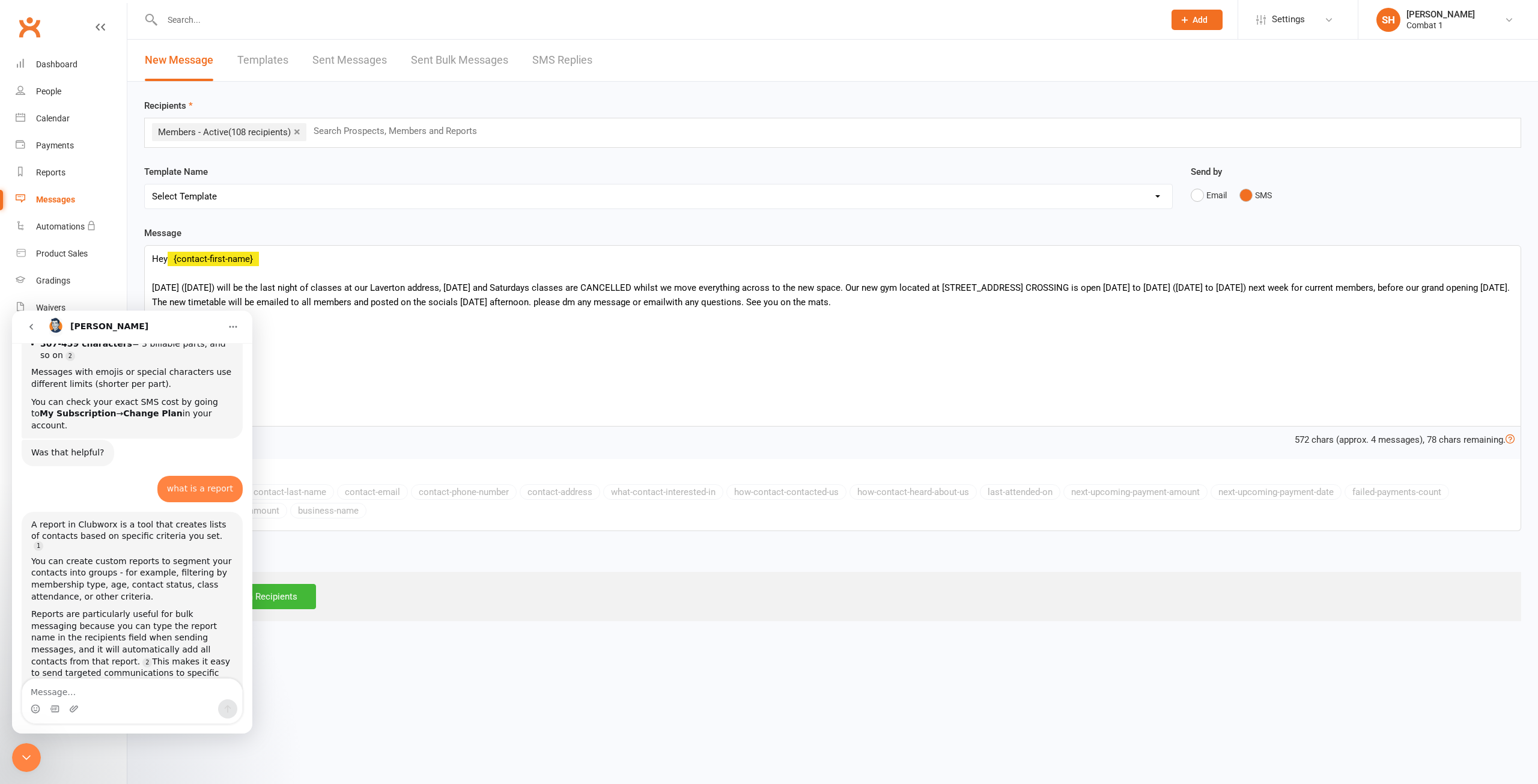
scroll to position [561, 0]
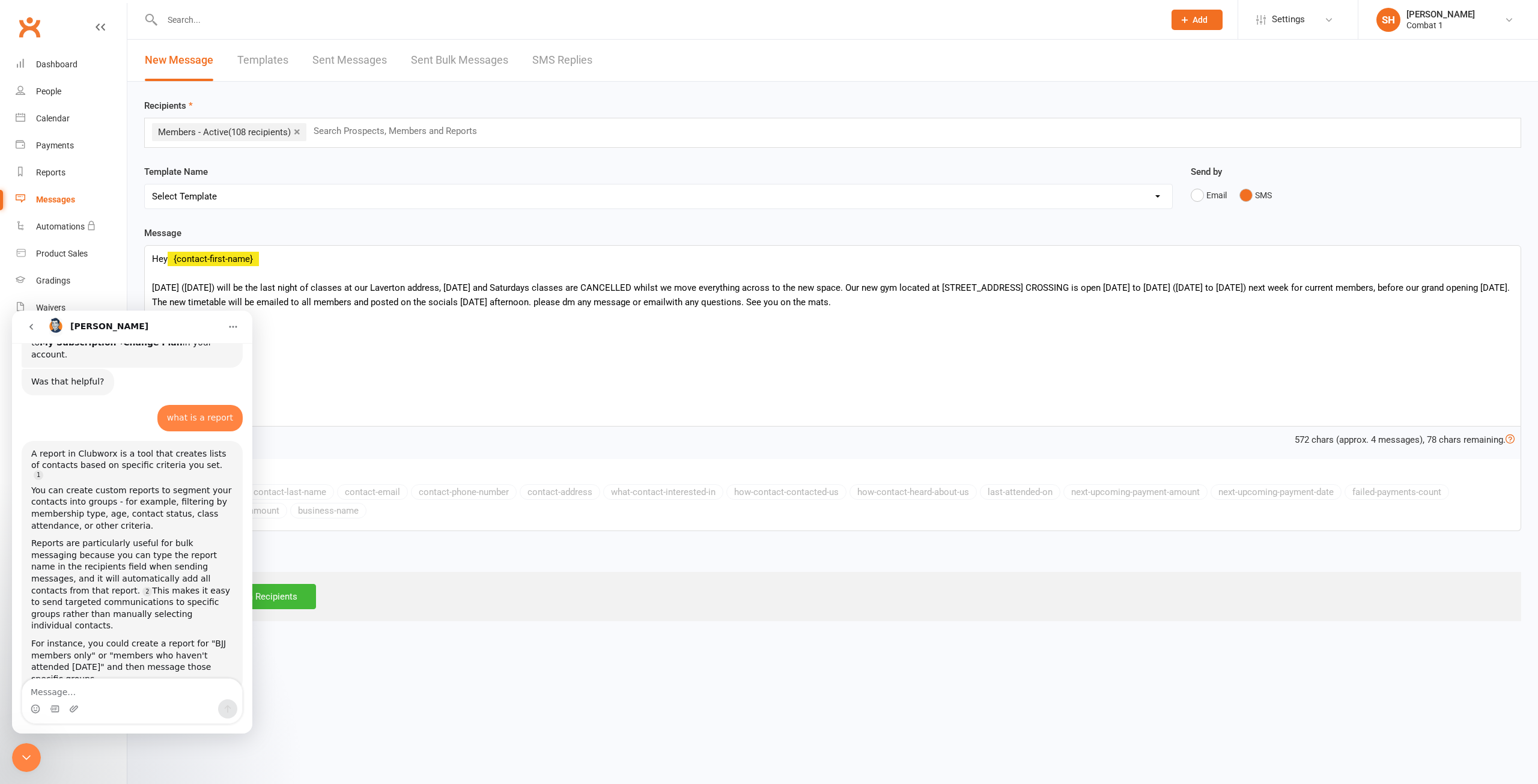
click at [465, 638] on html "Prospect Member Non-attending contact Class / event Appointment Grading event T…" at bounding box center [769, 318] width 1538 height 638
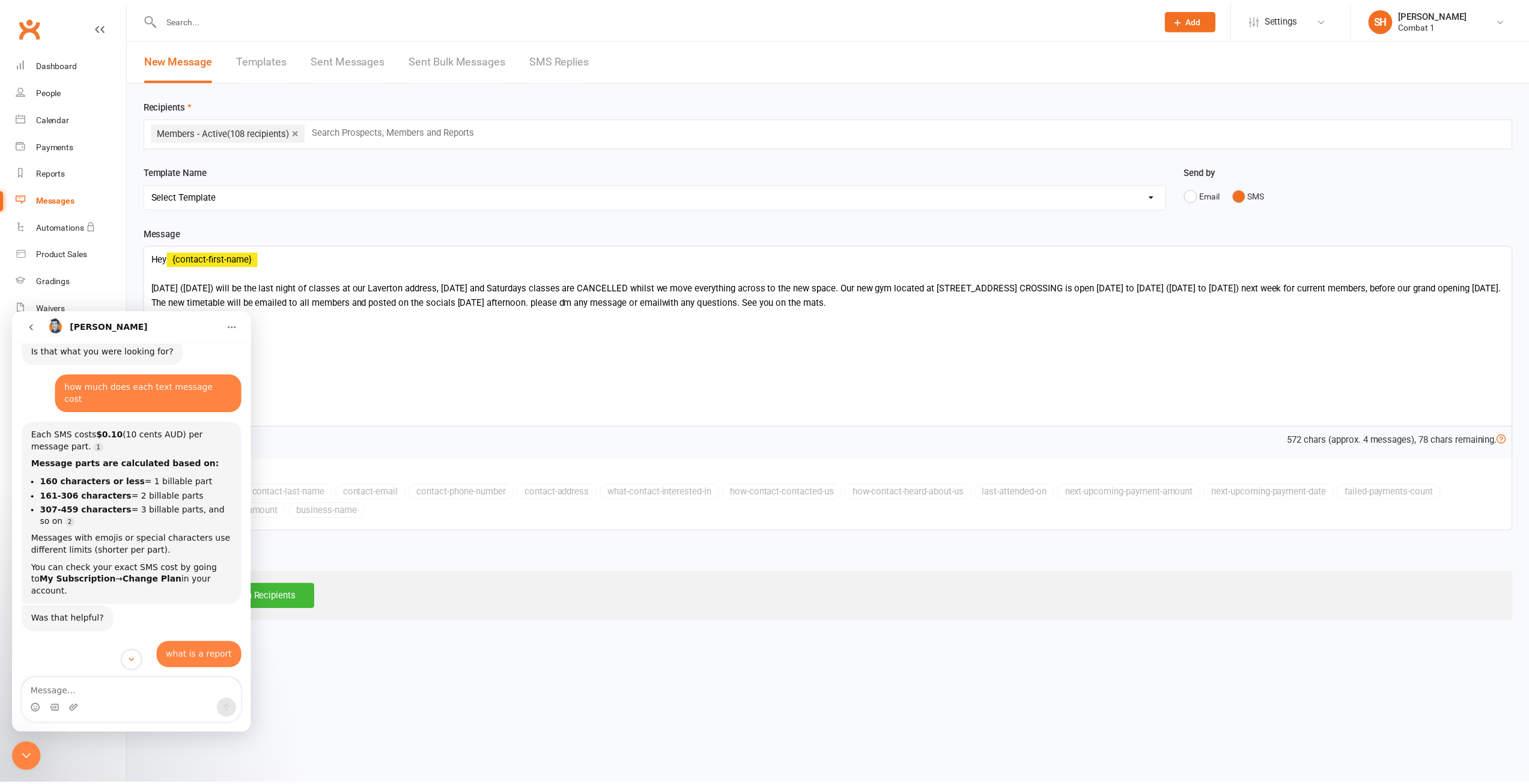
scroll to position [320, 0]
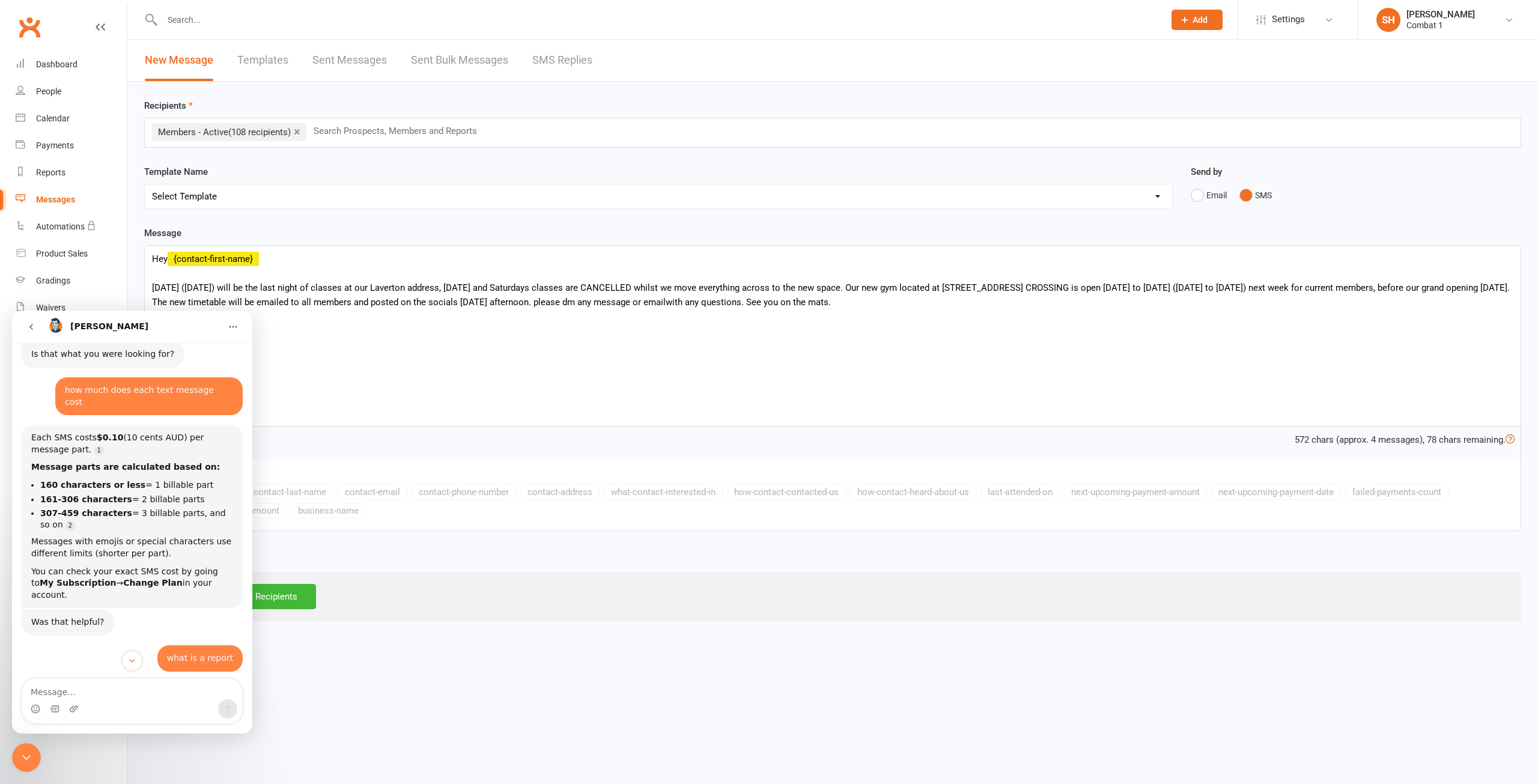
drag, startPoint x: 324, startPoint y: 421, endPoint x: 233, endPoint y: 33, distance: 398.5
click at [324, 421] on div "Hey {contact-first-name} [DATE] ([DATE]) will be the last night of classes at o…" at bounding box center [832, 335] width 1376 height 180
click at [161, 276] on p at bounding box center [832, 273] width 1361 height 15
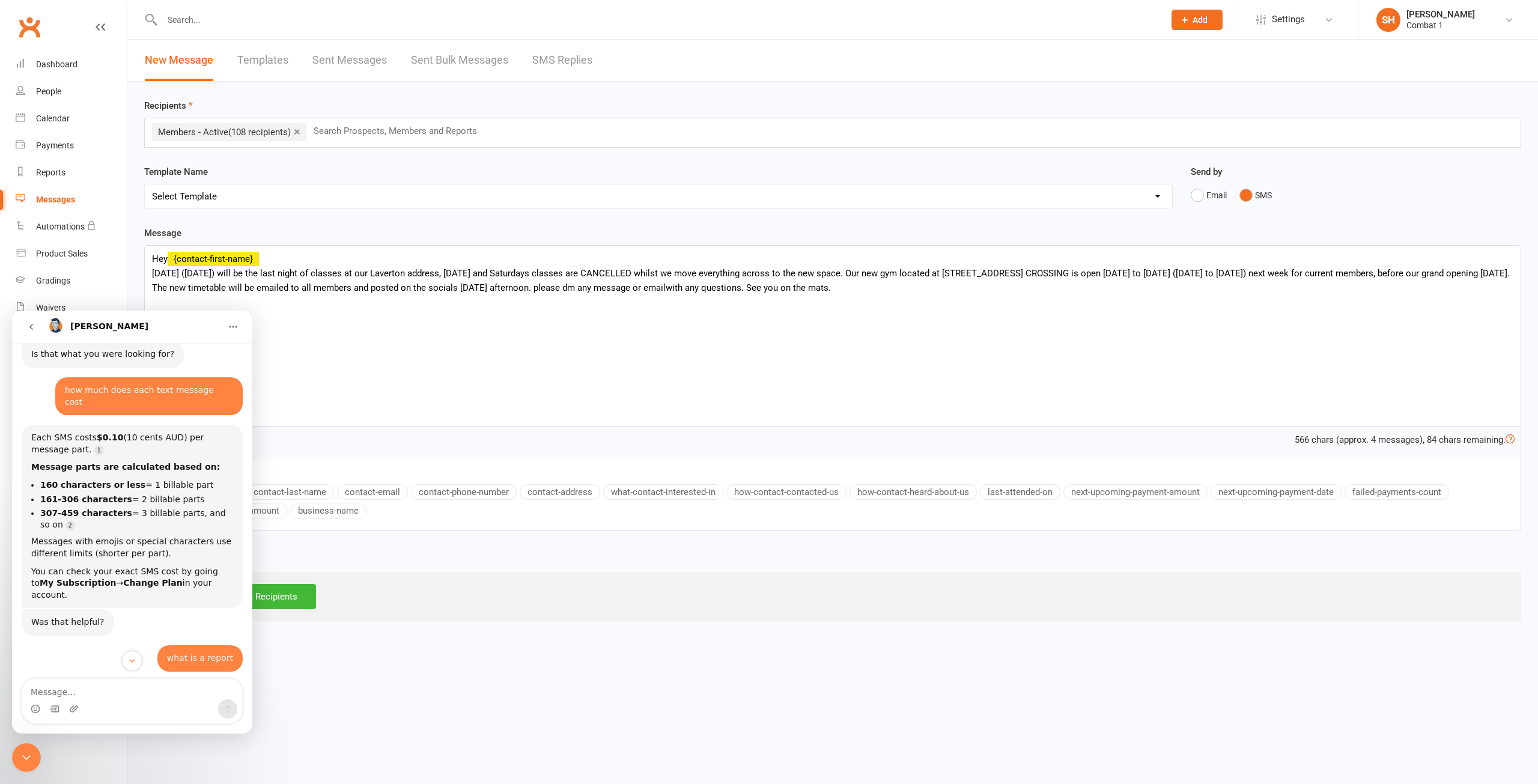
click at [29, 767] on div "Close Intercom Messenger" at bounding box center [26, 757] width 29 height 29
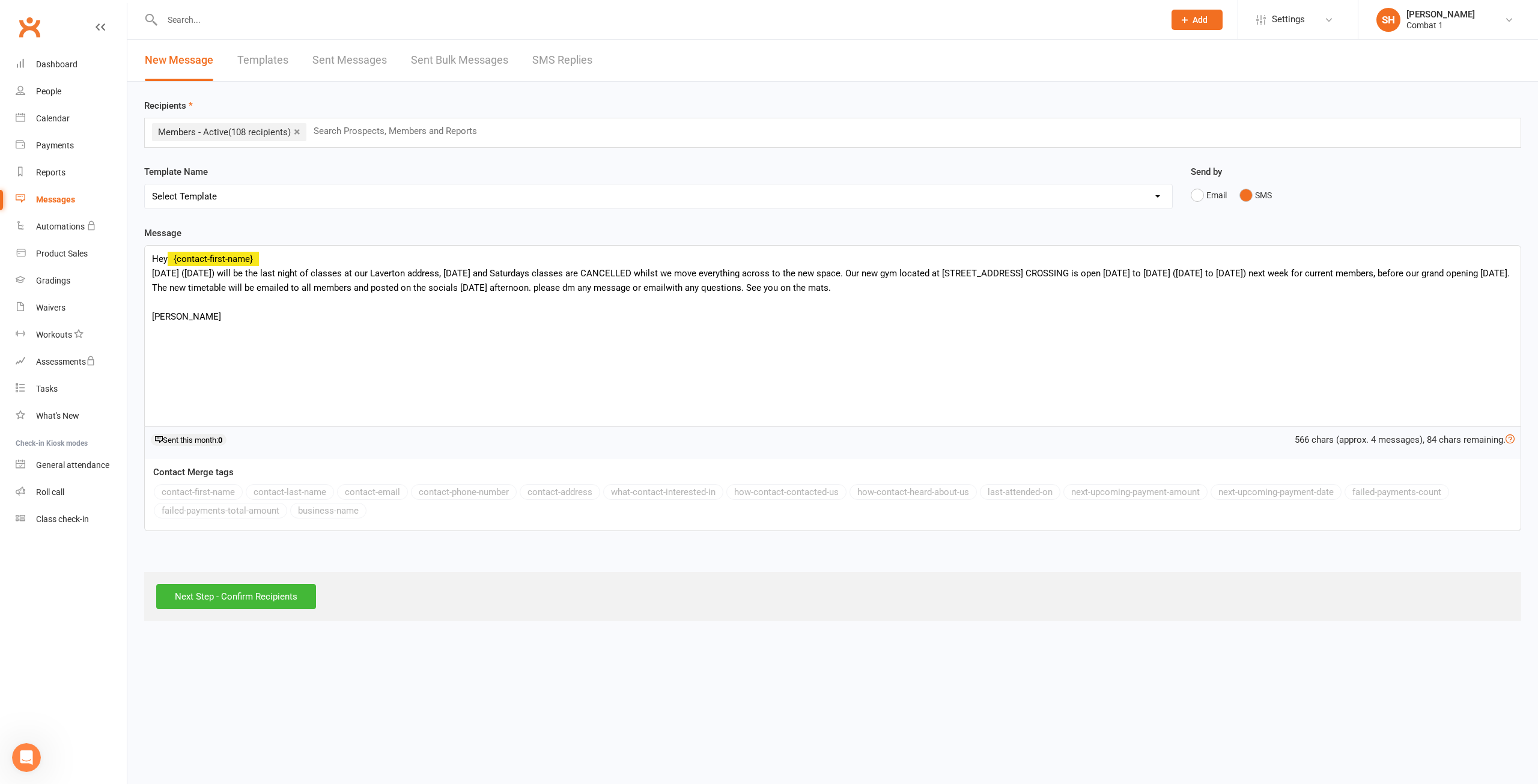
click at [177, 309] on p at bounding box center [832, 303] width 1361 height 15
click at [372, 638] on html "Prospect Member Non-attending contact Class / event Appointment Grading event T…" at bounding box center [769, 318] width 1538 height 638
click at [252, 592] on input "Next Step - Confirm Recipients" at bounding box center [236, 596] width 160 height 25
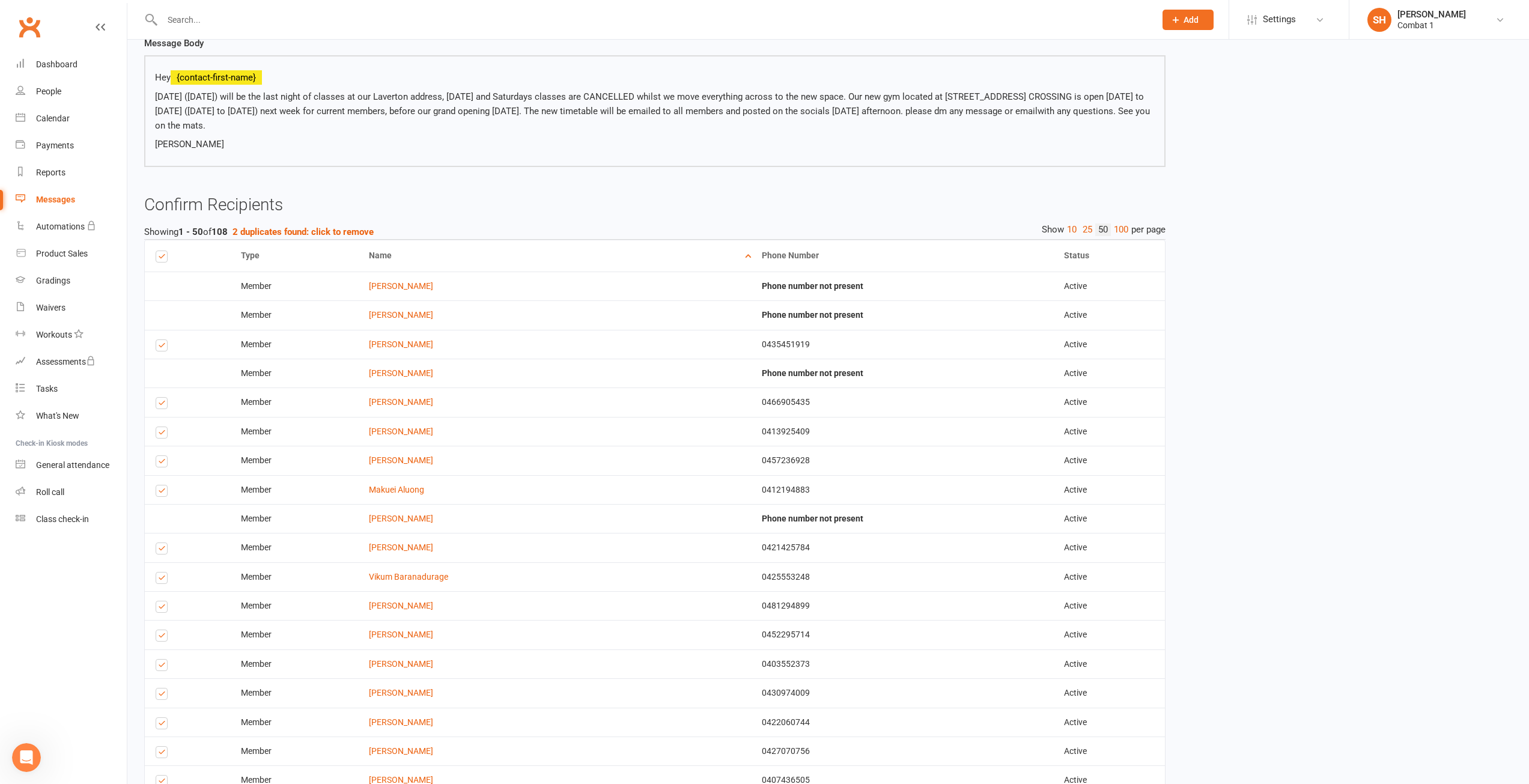
scroll to position [140, 0]
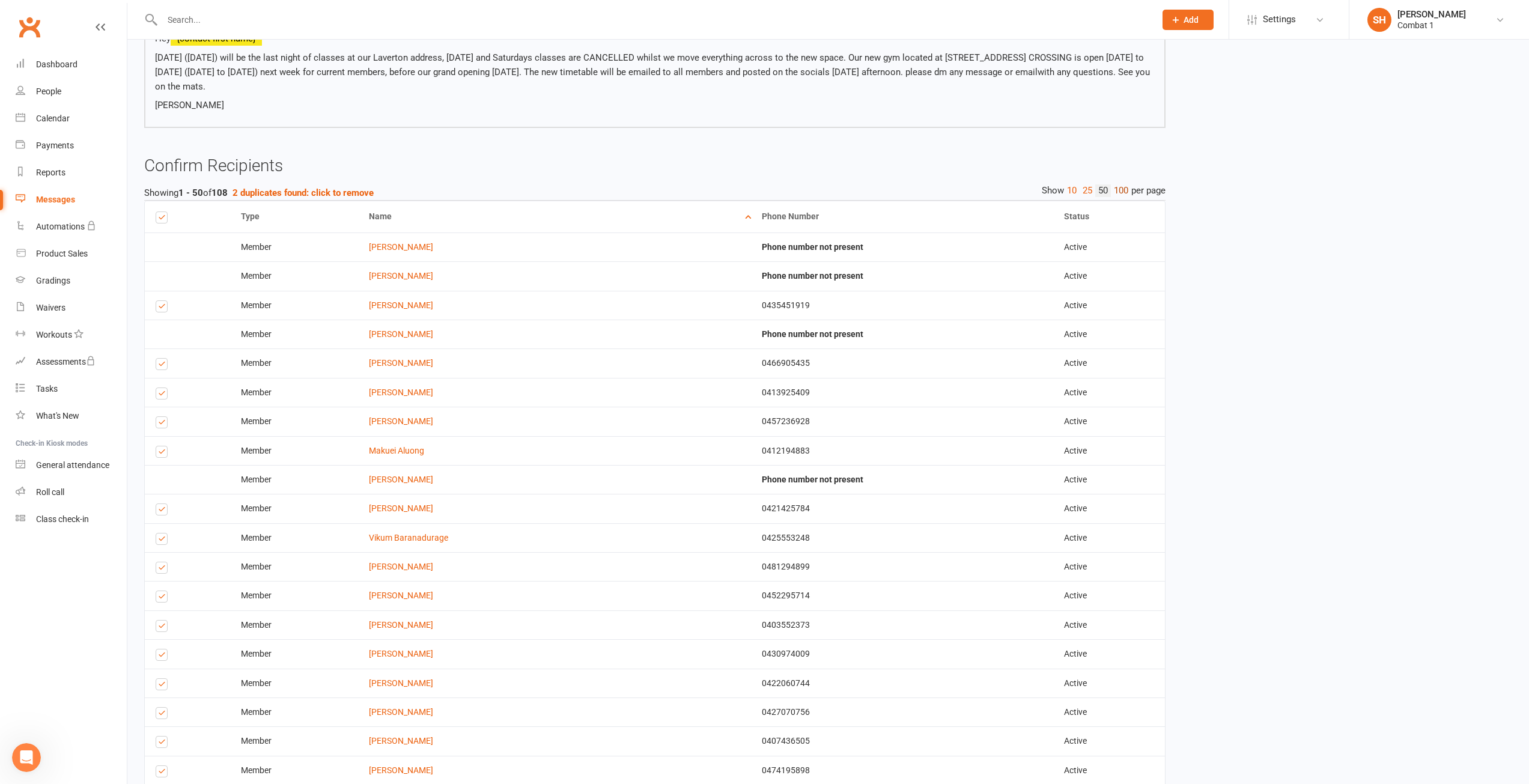
click at [1122, 190] on link "100" at bounding box center [1122, 191] width 20 height 13
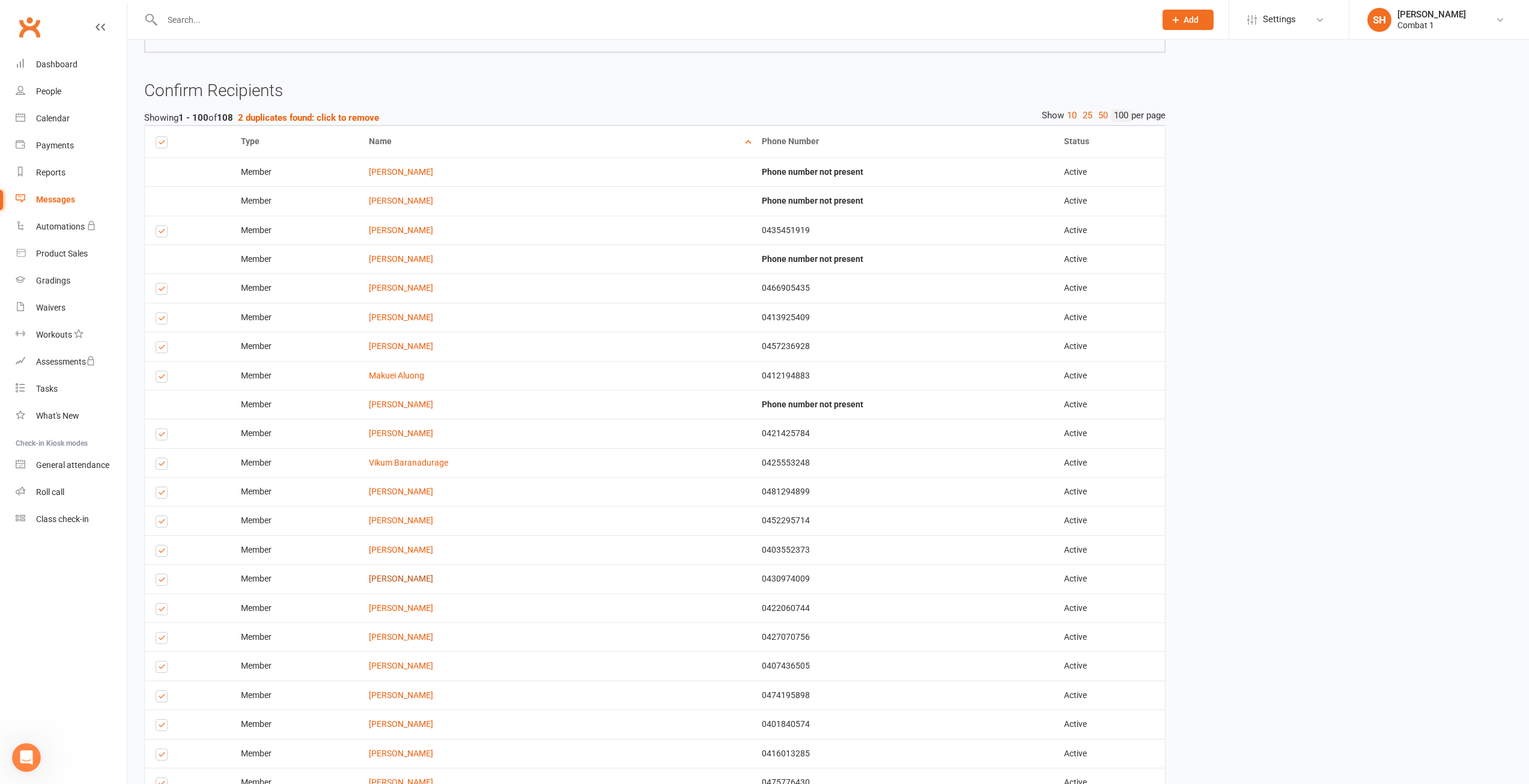
scroll to position [0, 0]
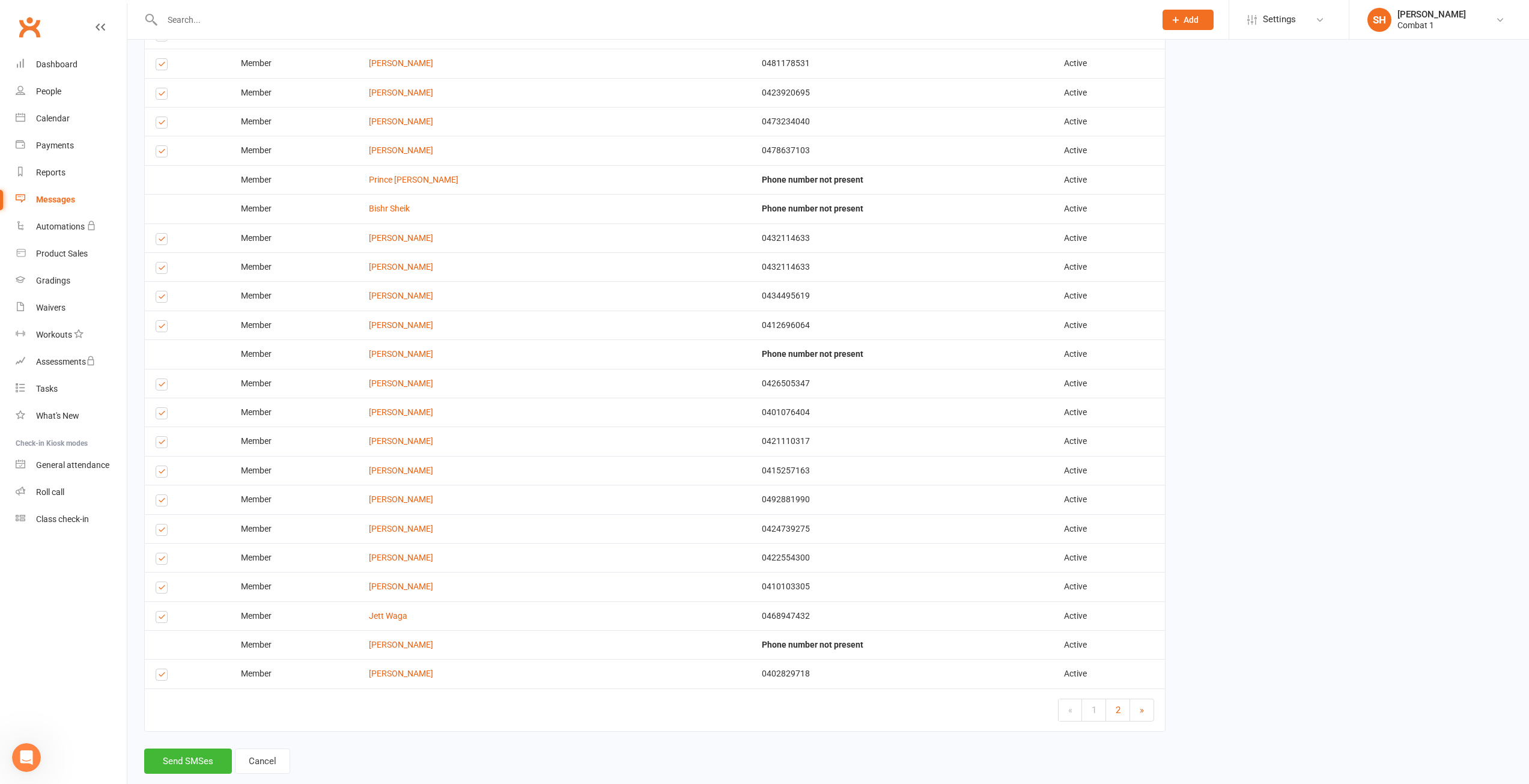
scroll to position [2614, 0]
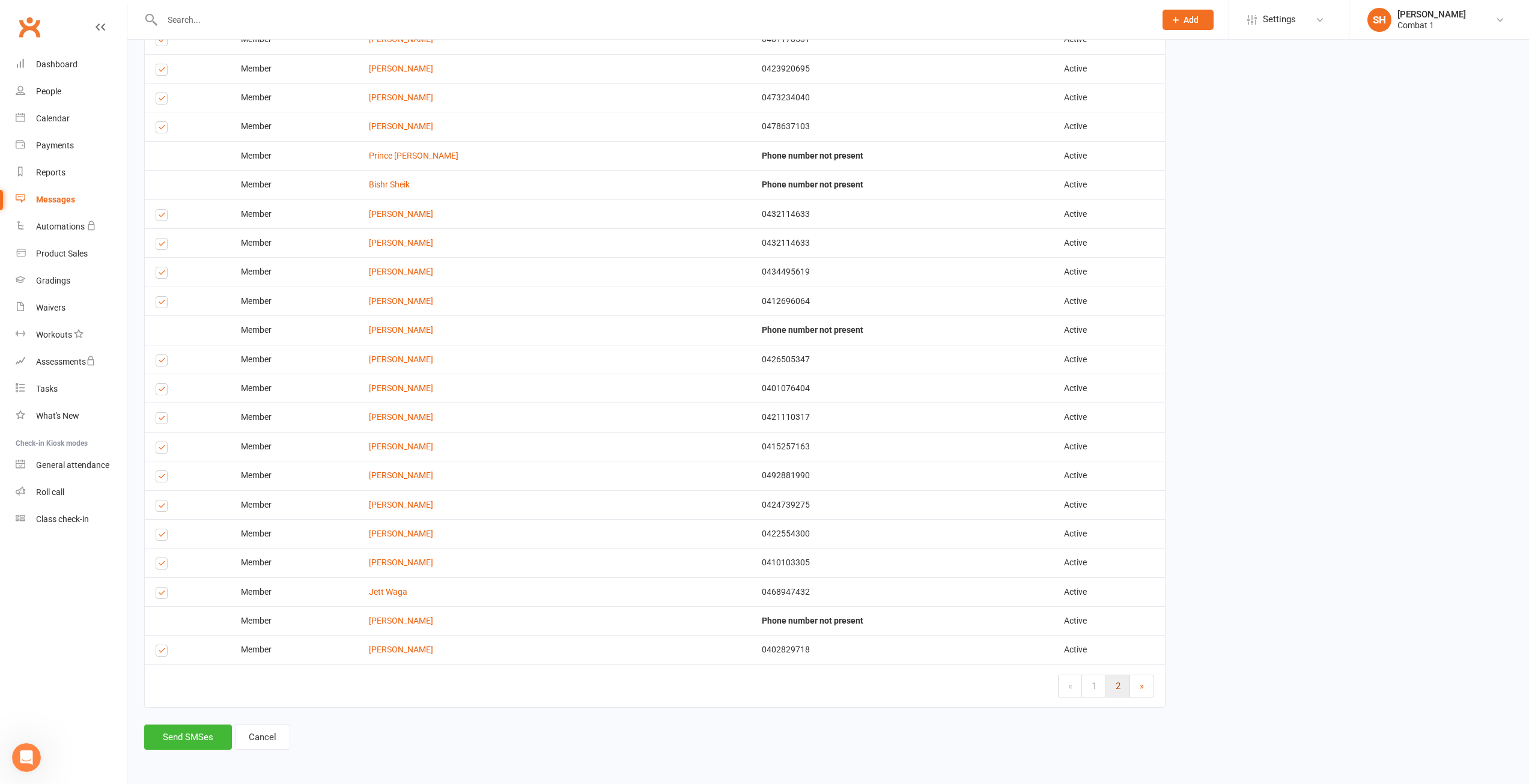
click at [1116, 690] on span "2" at bounding box center [1118, 686] width 5 height 11
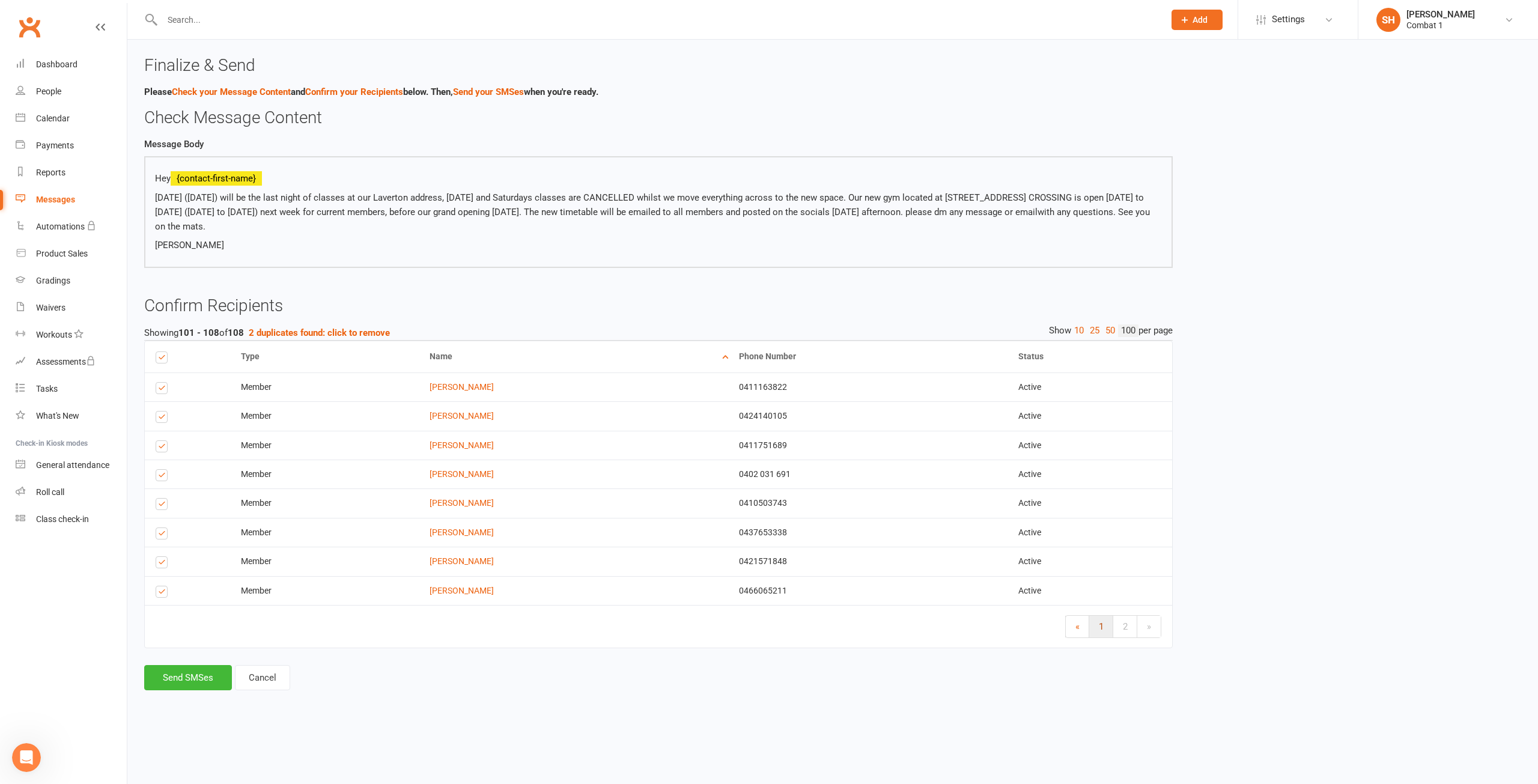
click at [1105, 628] on link "1" at bounding box center [1101, 626] width 24 height 21
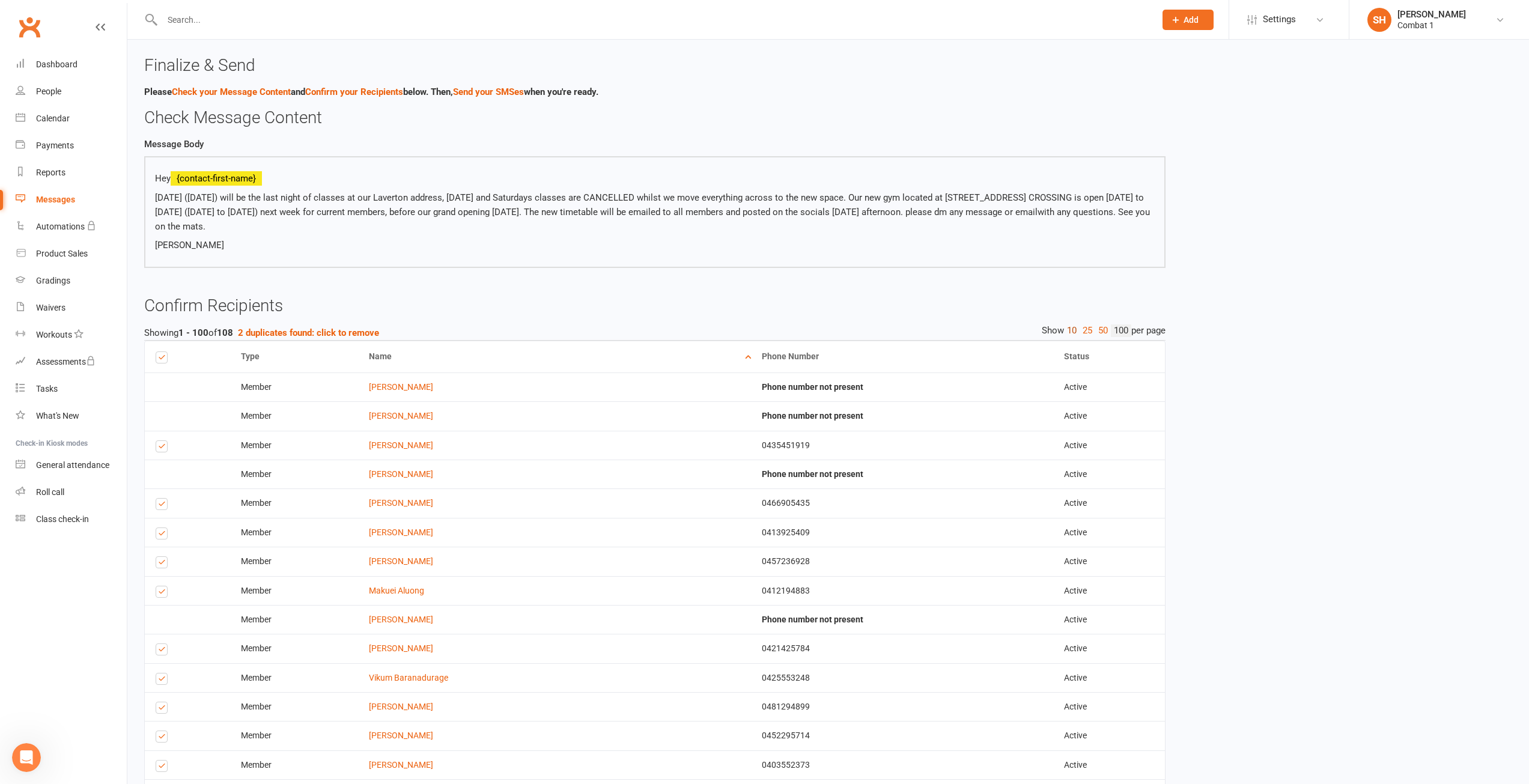
click at [1071, 334] on link "10" at bounding box center [1072, 330] width 16 height 13
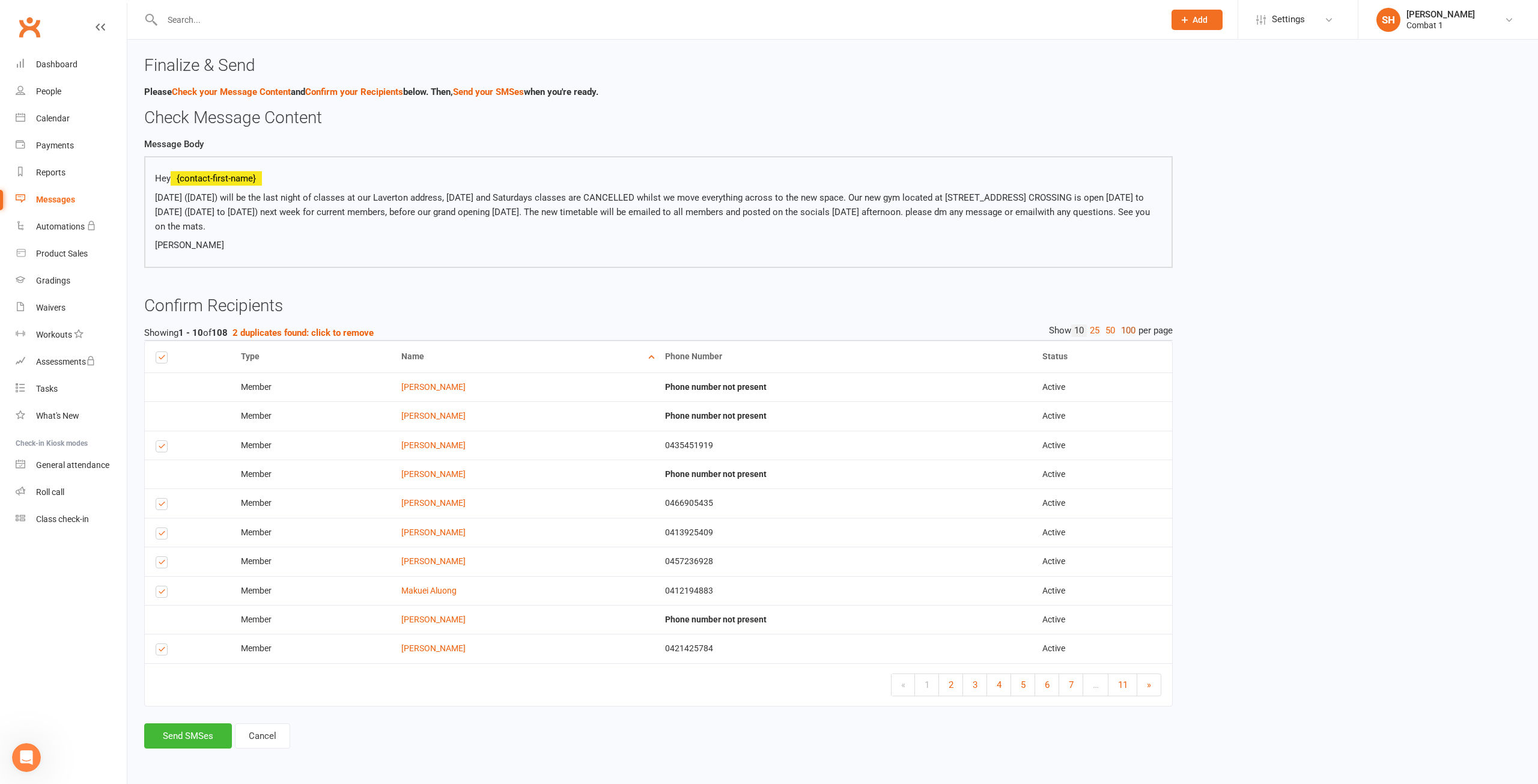
click at [1125, 325] on link "100" at bounding box center [1129, 330] width 20 height 13
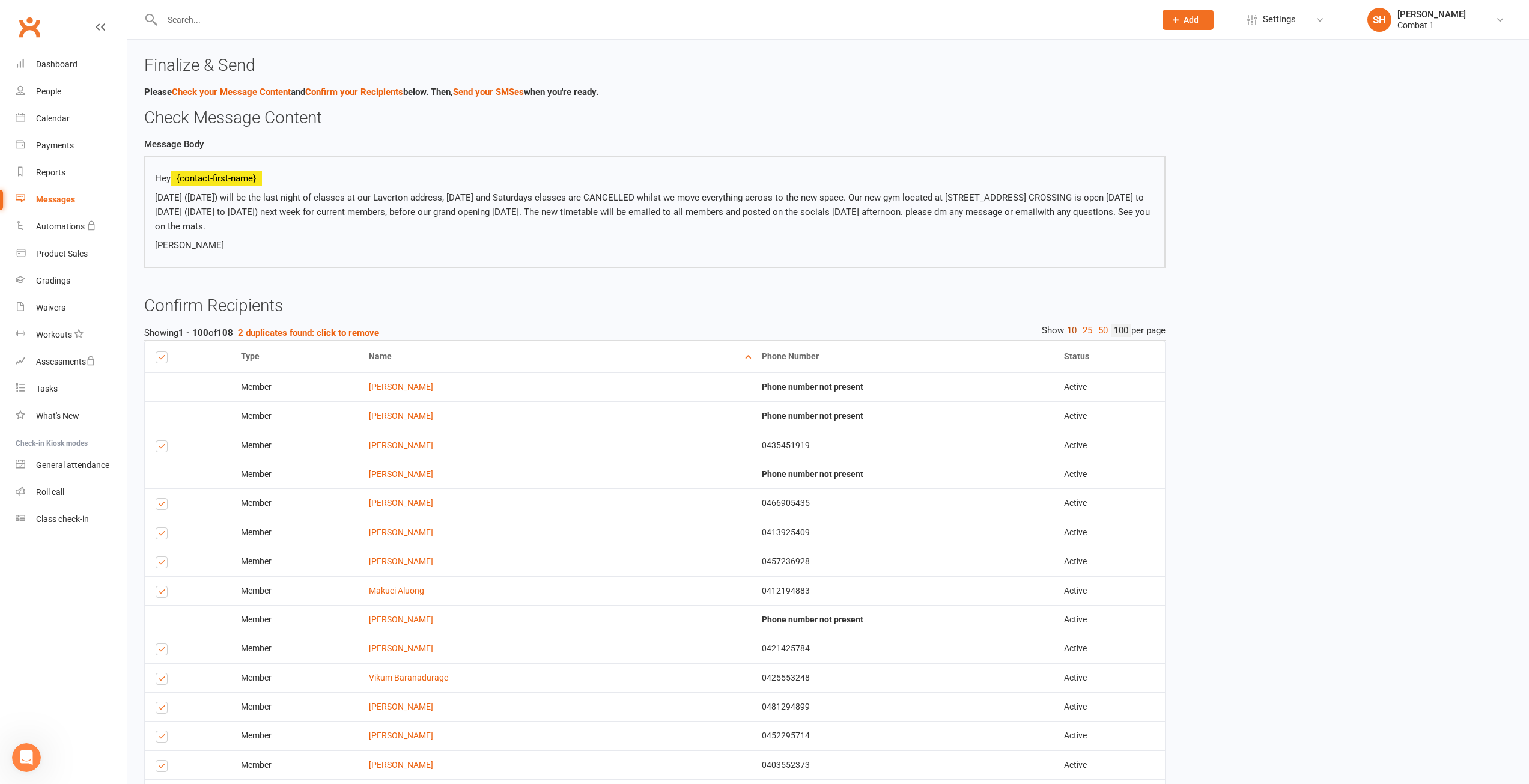
click at [1069, 336] on link "10" at bounding box center [1072, 330] width 16 height 13
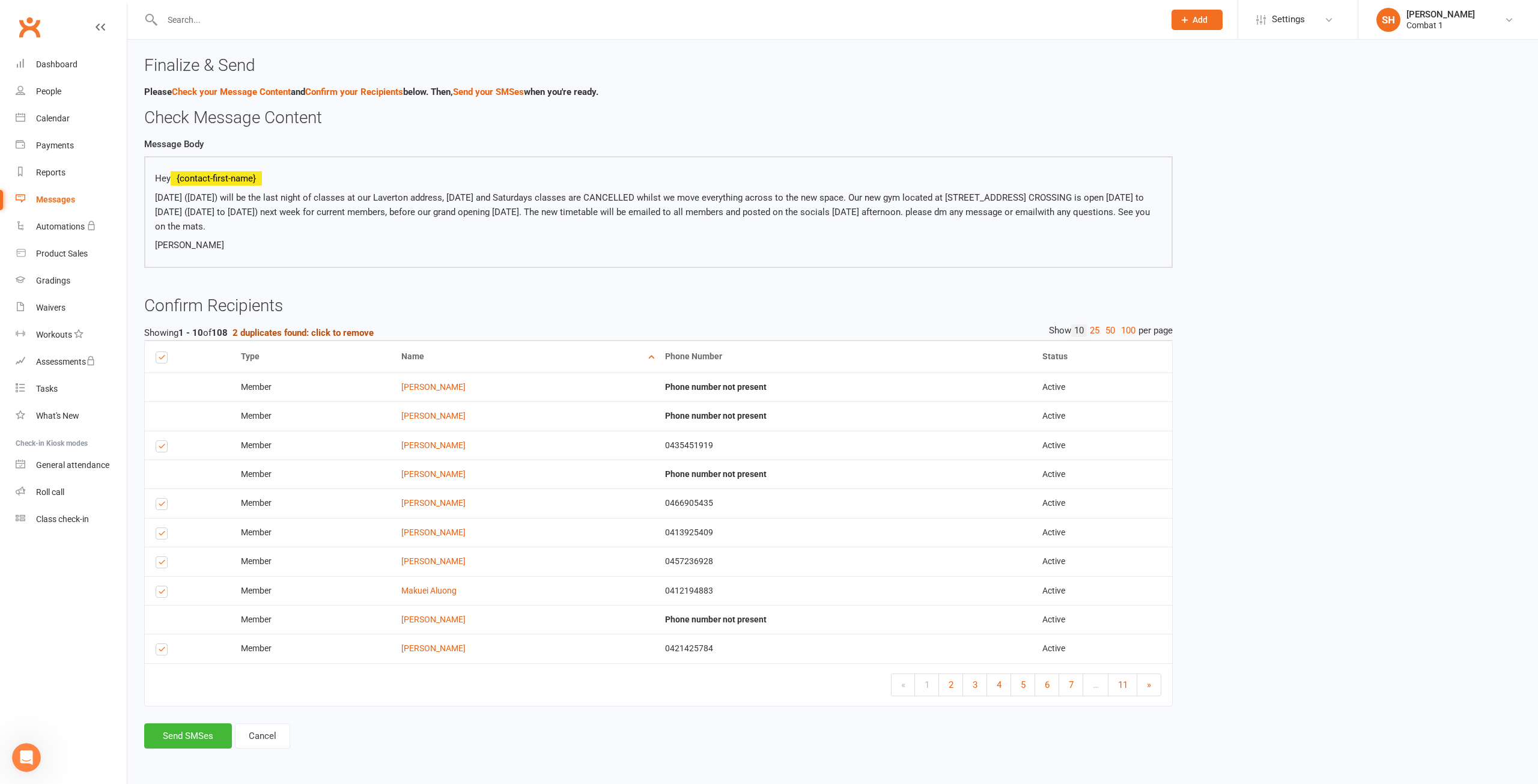
click at [285, 327] on button "2 duplicates found: click to remove" at bounding box center [303, 333] width 141 height 15
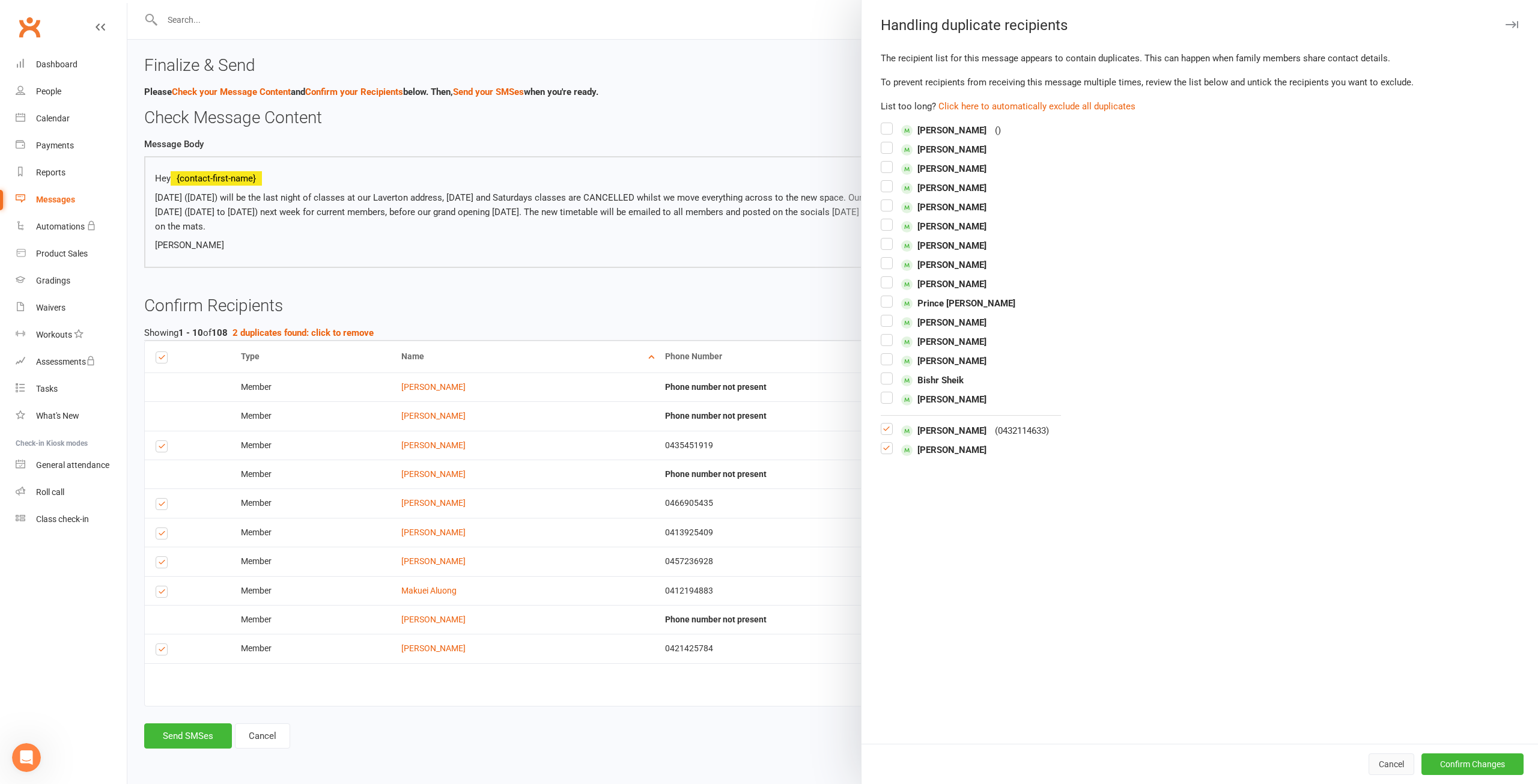
click at [1381, 764] on button "Cancel" at bounding box center [1391, 764] width 45 height 21
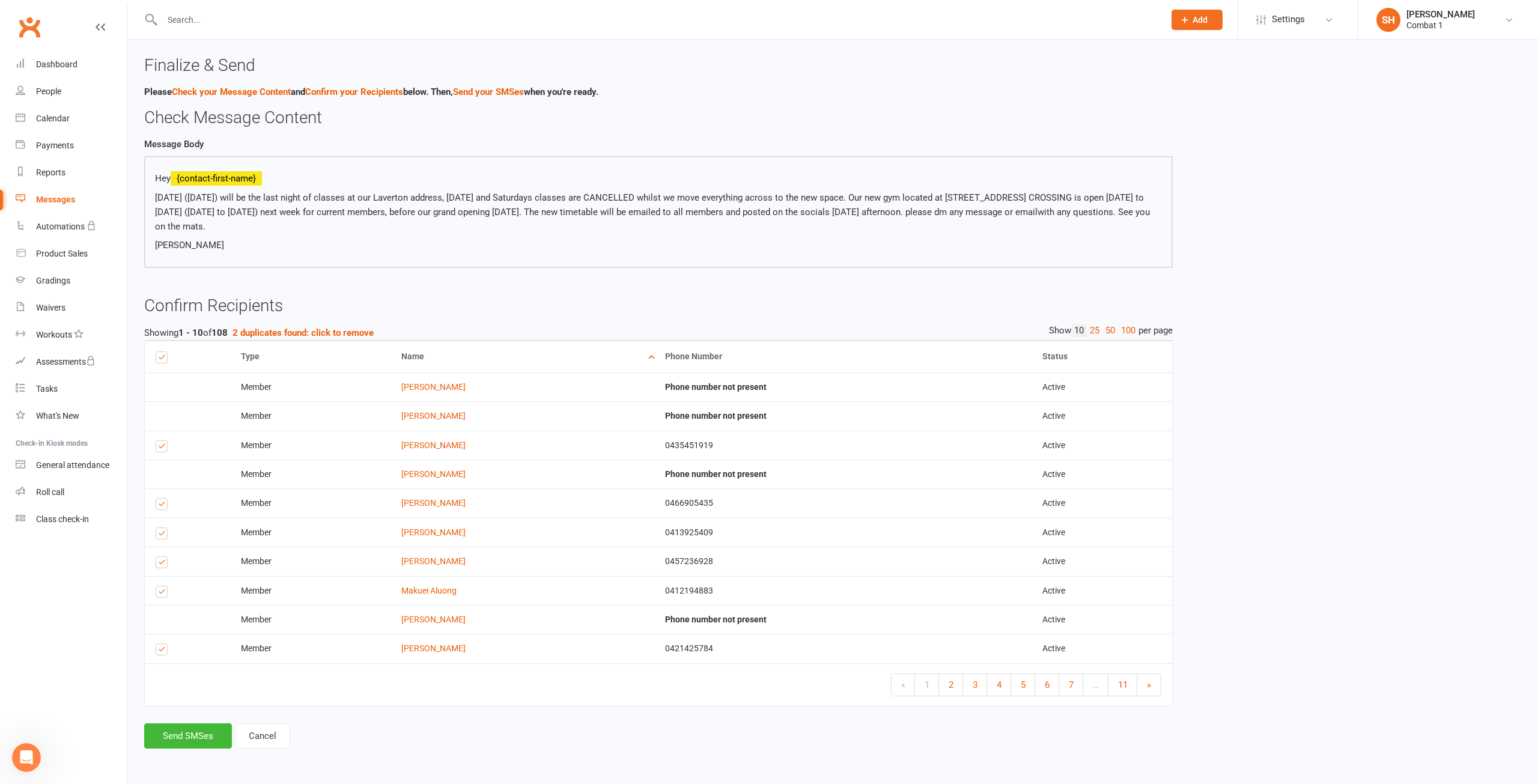
click at [1375, 325] on div "Finalize & Send Please Check your Message Content and Confirm your Recipients b…" at bounding box center [832, 411] width 1395 height 709
click at [1126, 335] on link "100" at bounding box center [1129, 330] width 20 height 13
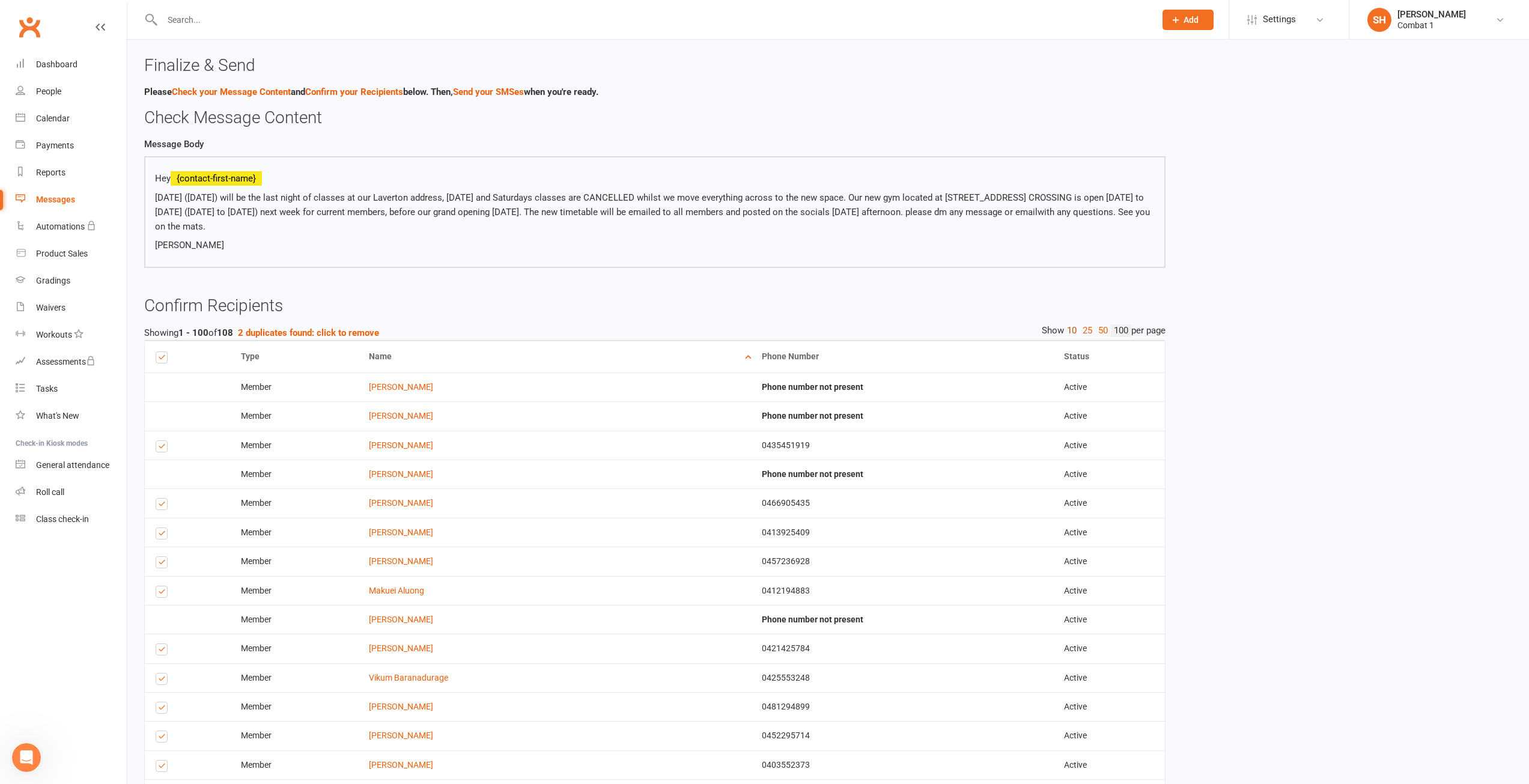
click at [1070, 333] on link "10" at bounding box center [1072, 330] width 16 height 13
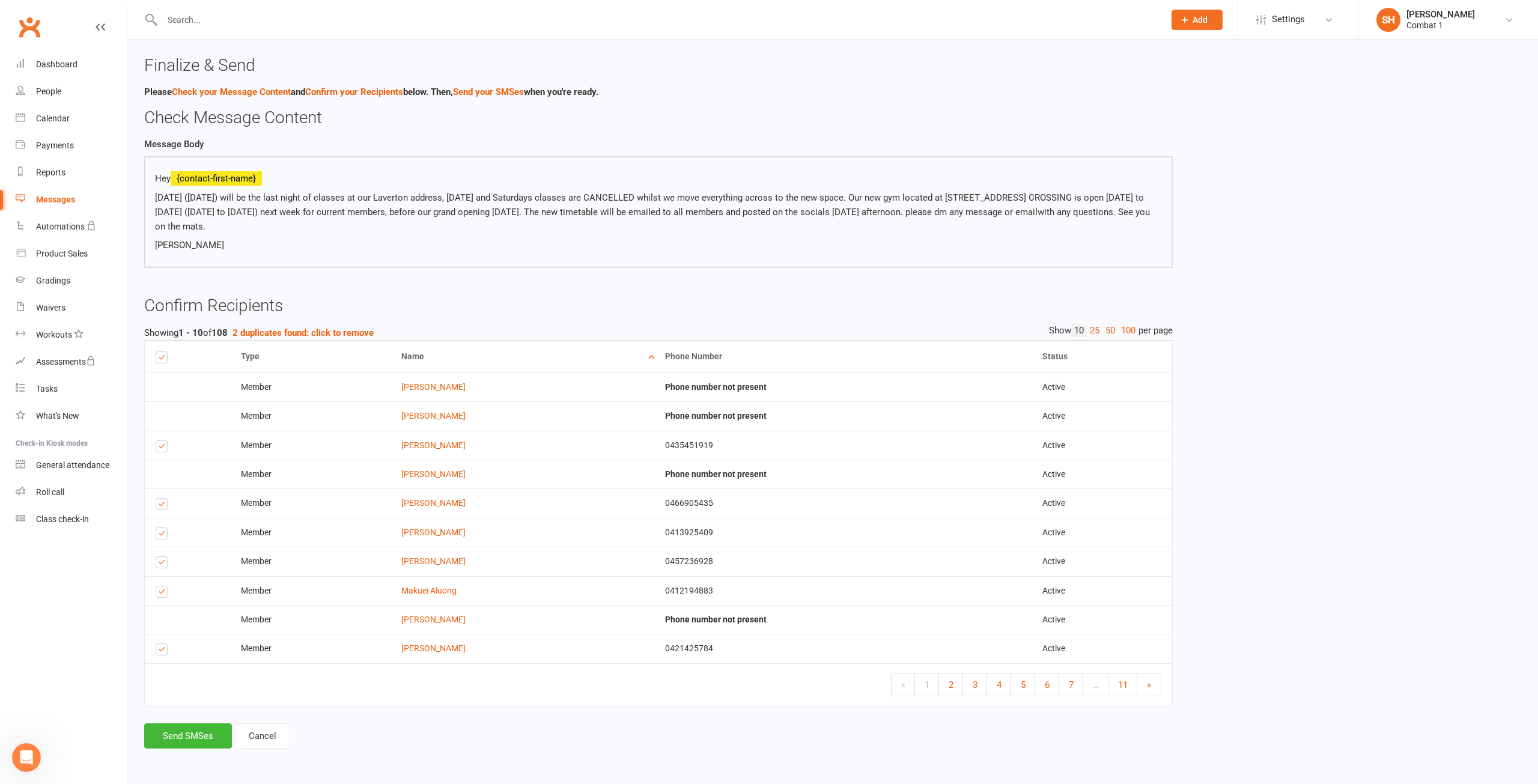
click at [322, 213] on p "[DATE] ([DATE]) will be the last night of classes at our Laverton address, [DAT…" at bounding box center [657, 212] width 1007 height 44
click at [316, 212] on p "[DATE] ([DATE]) will be the last night of classes at our Laverton address, [DAT…" at bounding box center [657, 212] width 1007 height 44
click at [317, 211] on p "[DATE] ([DATE]) will be the last night of classes at our Laverton address, [DAT…" at bounding box center [657, 212] width 1007 height 44
click at [310, 210] on p "[DATE] ([DATE]) will be the last night of classes at our Laverton address, [DAT…" at bounding box center [657, 212] width 1007 height 44
drag, startPoint x: 330, startPoint y: 228, endPoint x: 354, endPoint y: 227, distance: 24.0
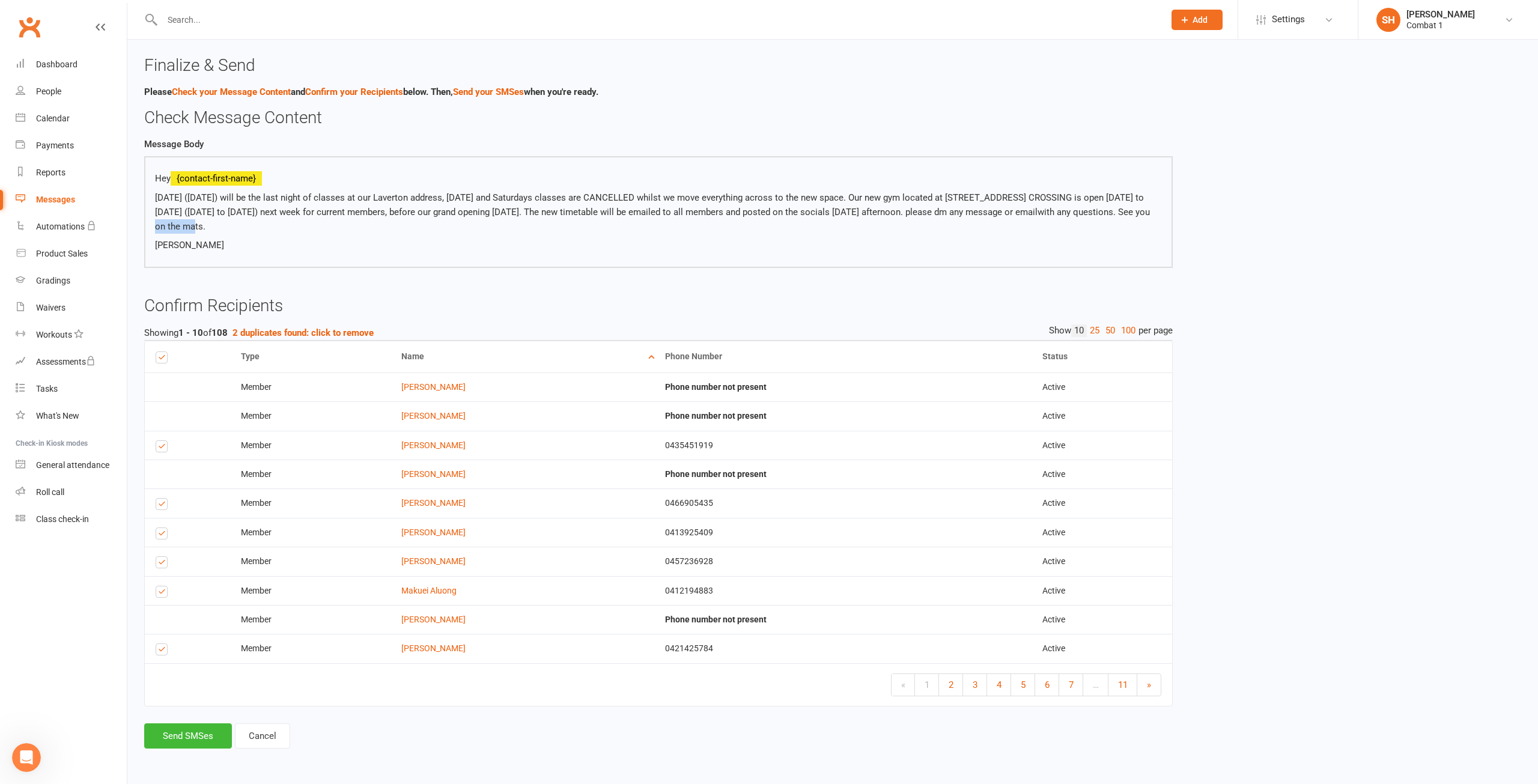
click at [351, 228] on span "with any questions. See you on the mats." at bounding box center [652, 218] width 994 height 25
click at [1054, 248] on p "[PERSON_NAME]" at bounding box center [657, 245] width 1007 height 15
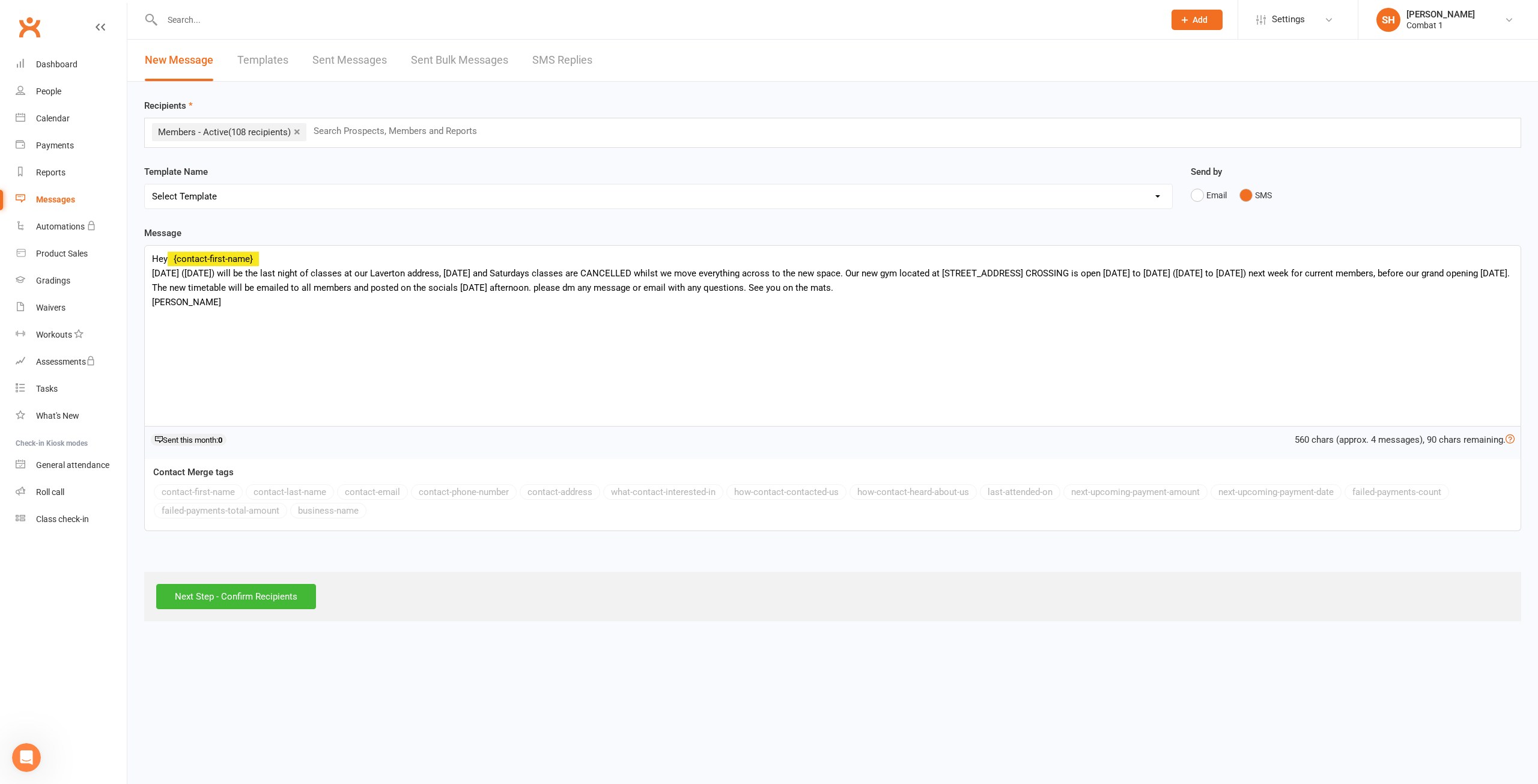
click at [1311, 276] on div "Hey {contact-first-name} [DATE] ([DATE]) will be the last night of classes at o…" at bounding box center [832, 335] width 1376 height 180
click at [1225, 361] on div "Hey {contact-first-name} [DATE] ([DATE]) will be the last night of classes at o…" at bounding box center [832, 335] width 1376 height 180
click at [1019, 638] on html "Prospect Member Non-attending contact Class / event Appointment Grading event T…" at bounding box center [769, 318] width 1538 height 638
click at [236, 606] on input "Next Step - Confirm Recipients" at bounding box center [236, 596] width 160 height 25
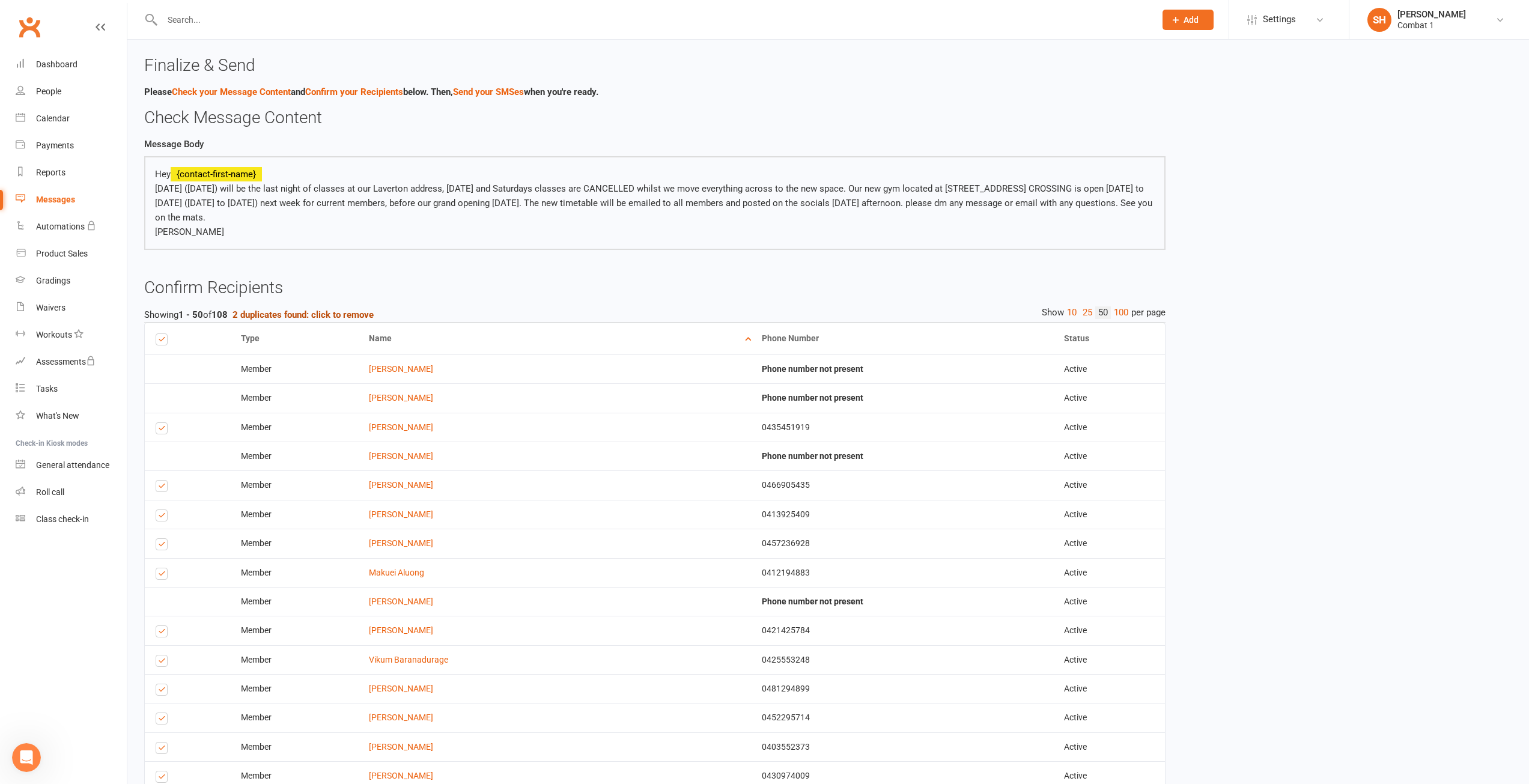
click at [324, 312] on strong "2 duplicates found: click to remove" at bounding box center [303, 315] width 141 height 11
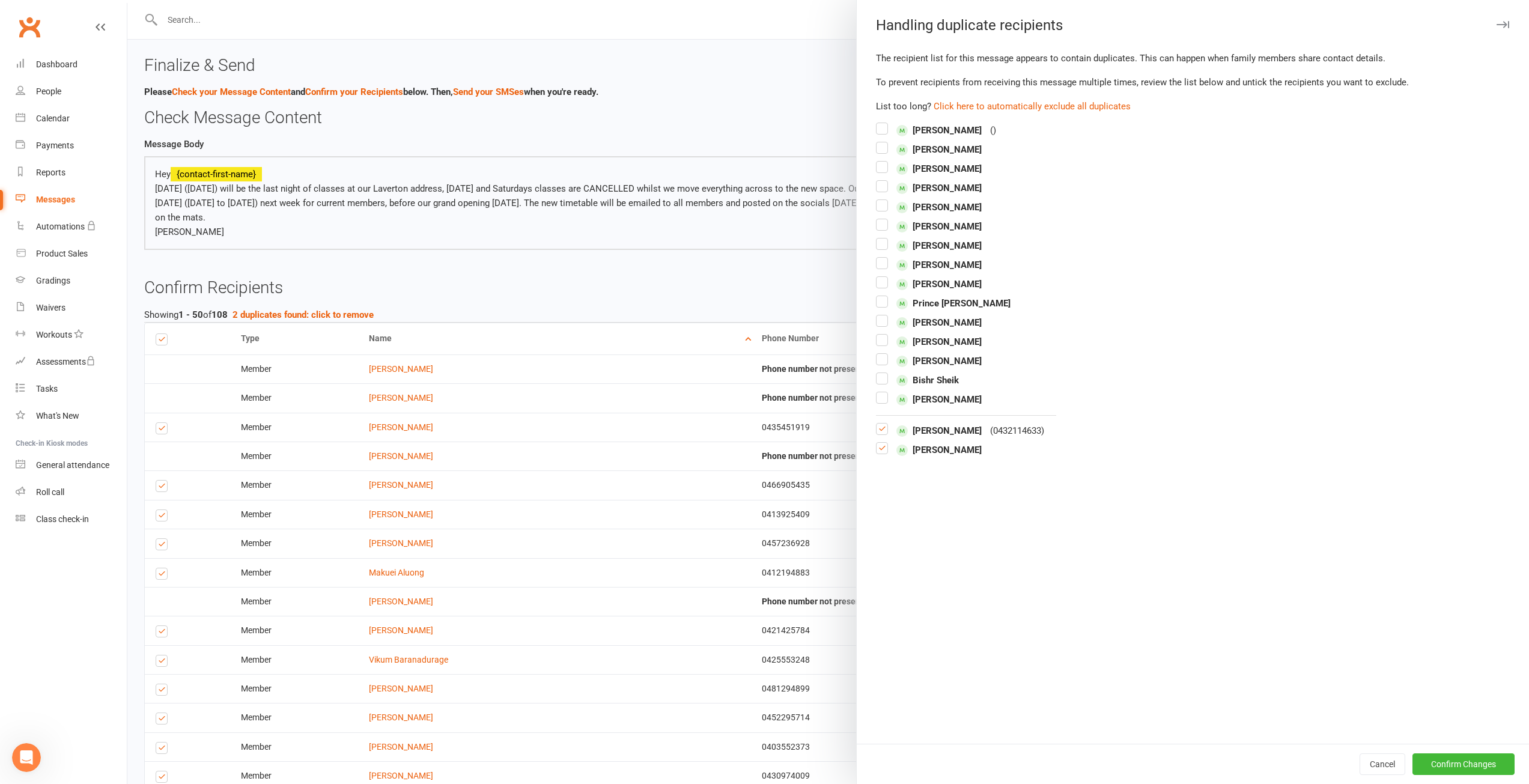
click at [876, 453] on label at bounding box center [882, 453] width 12 height 0
click at [876, 442] on input "checkbox" at bounding box center [882, 442] width 12 height 0
click at [1452, 758] on button "Confirm Changes" at bounding box center [1463, 764] width 102 height 21
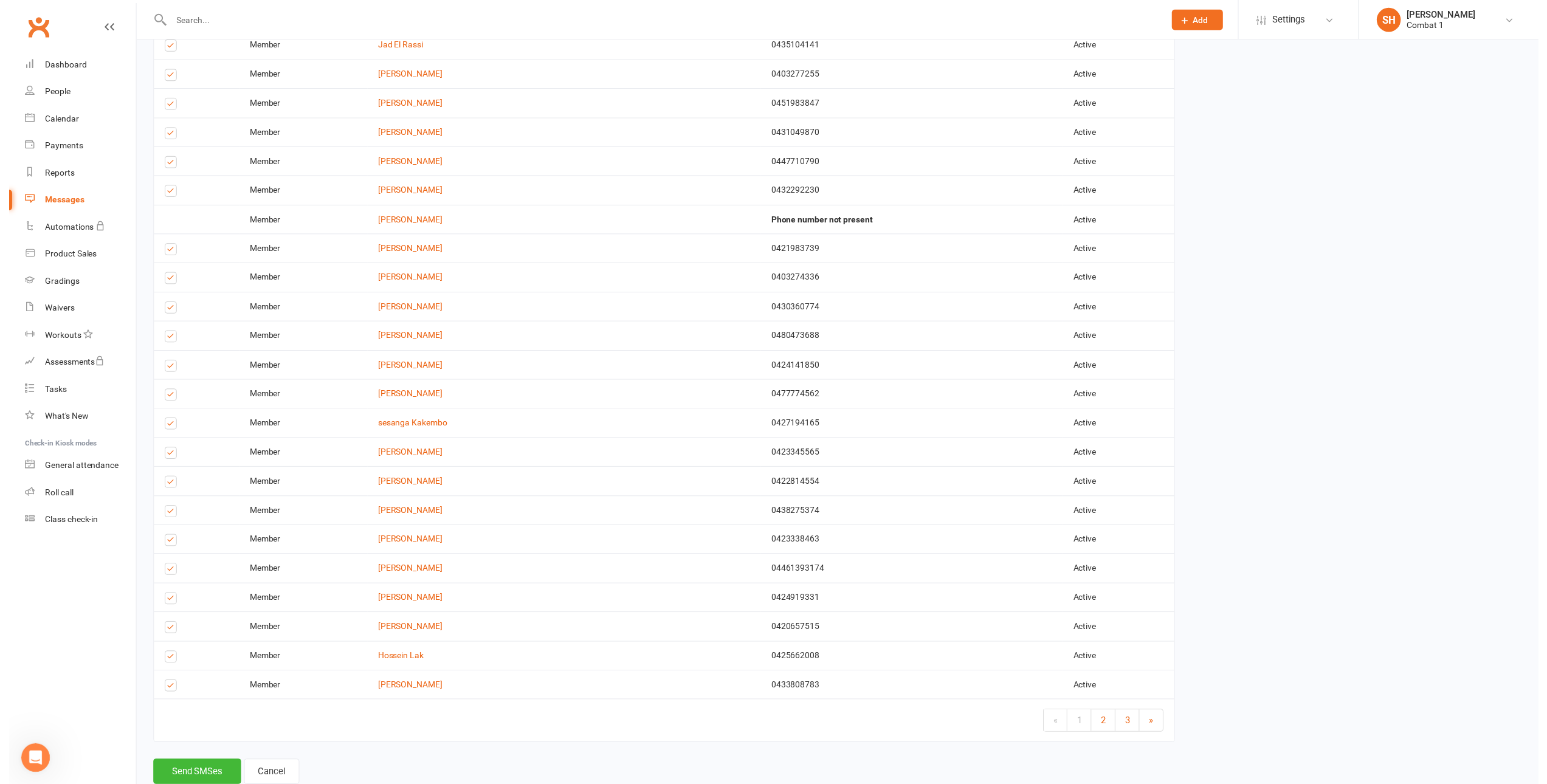
scroll to position [1157, 0]
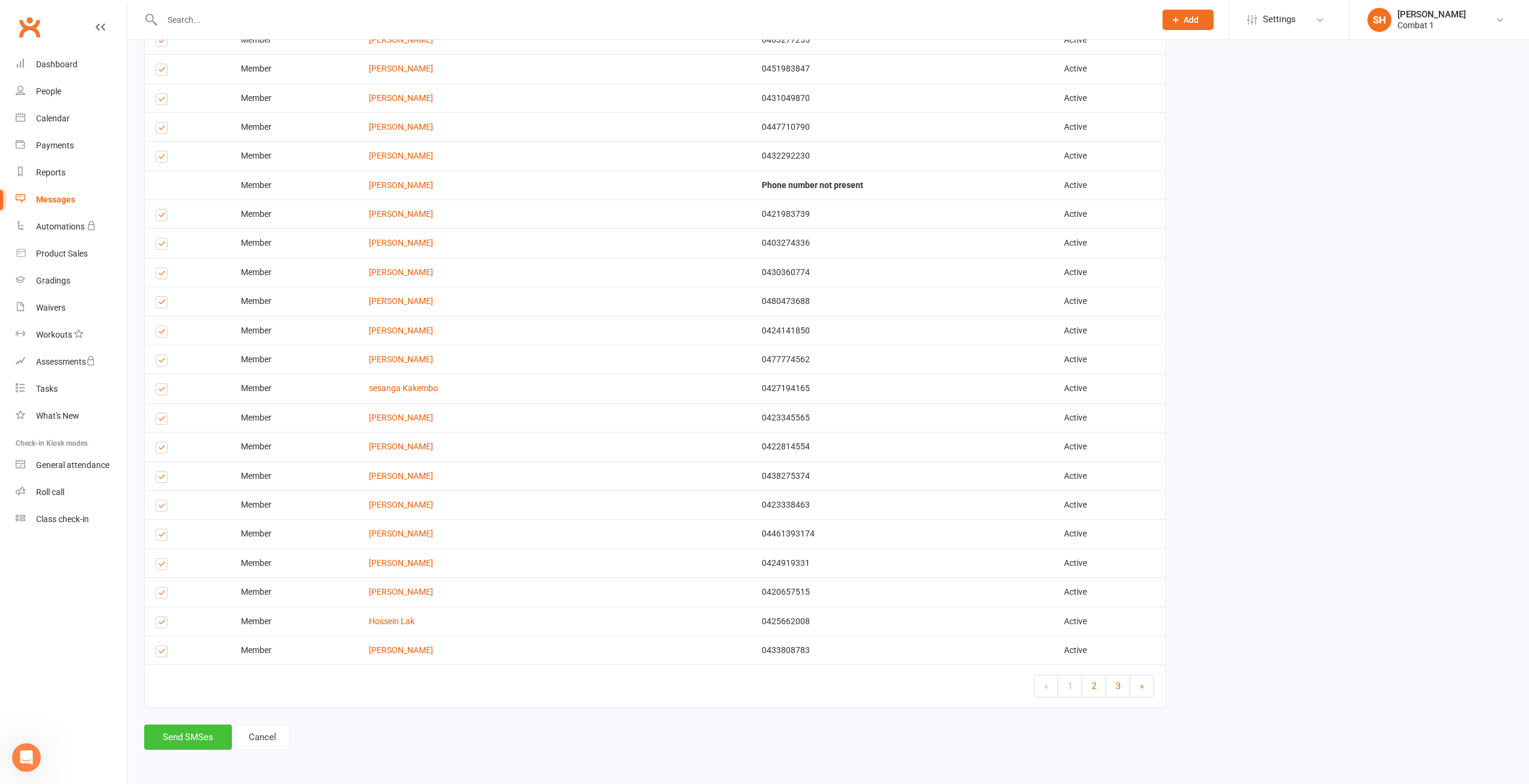
click at [200, 738] on button "Send SMSes" at bounding box center [188, 737] width 88 height 25
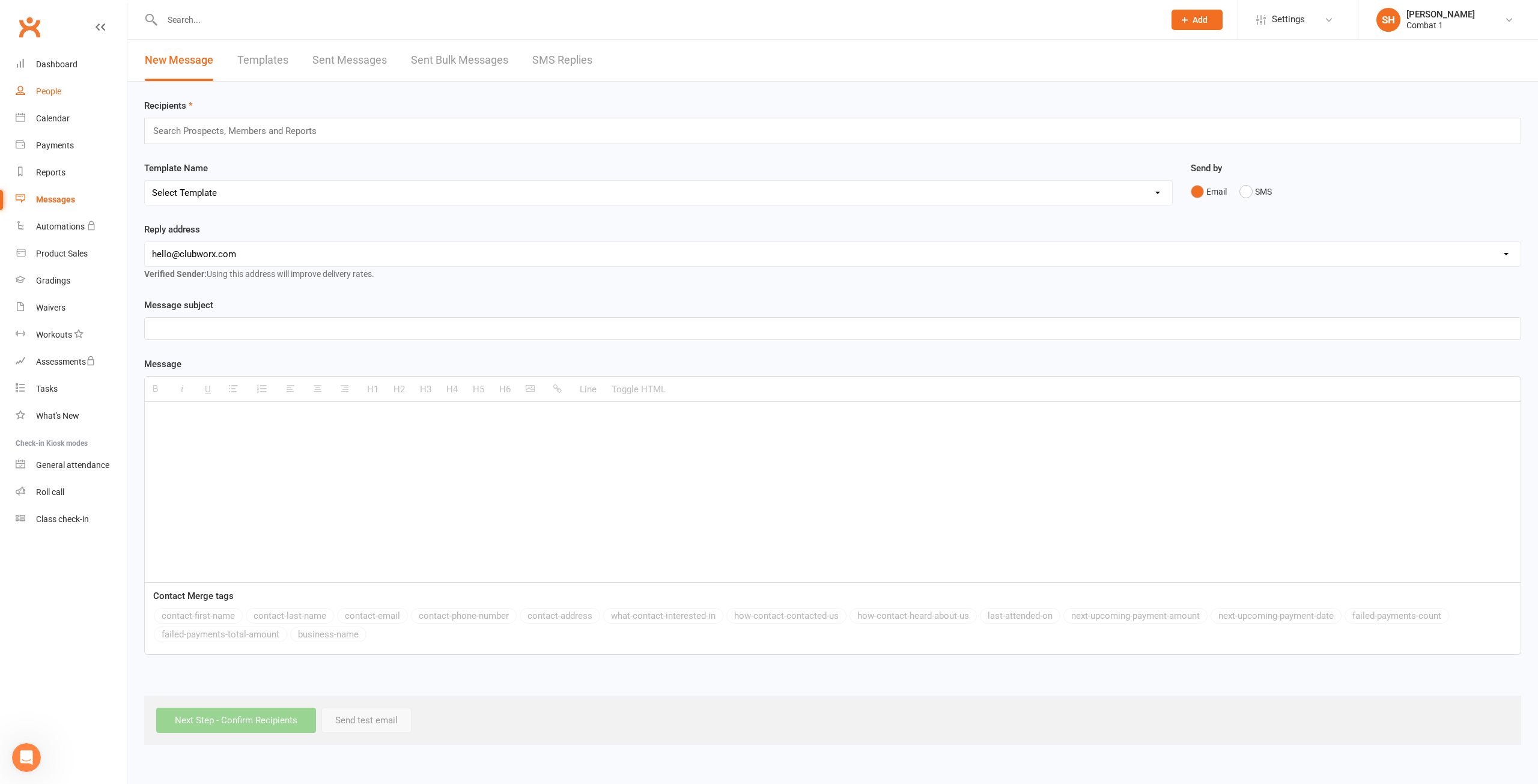
click at [63, 88] on link "People" at bounding box center [71, 91] width 111 height 27
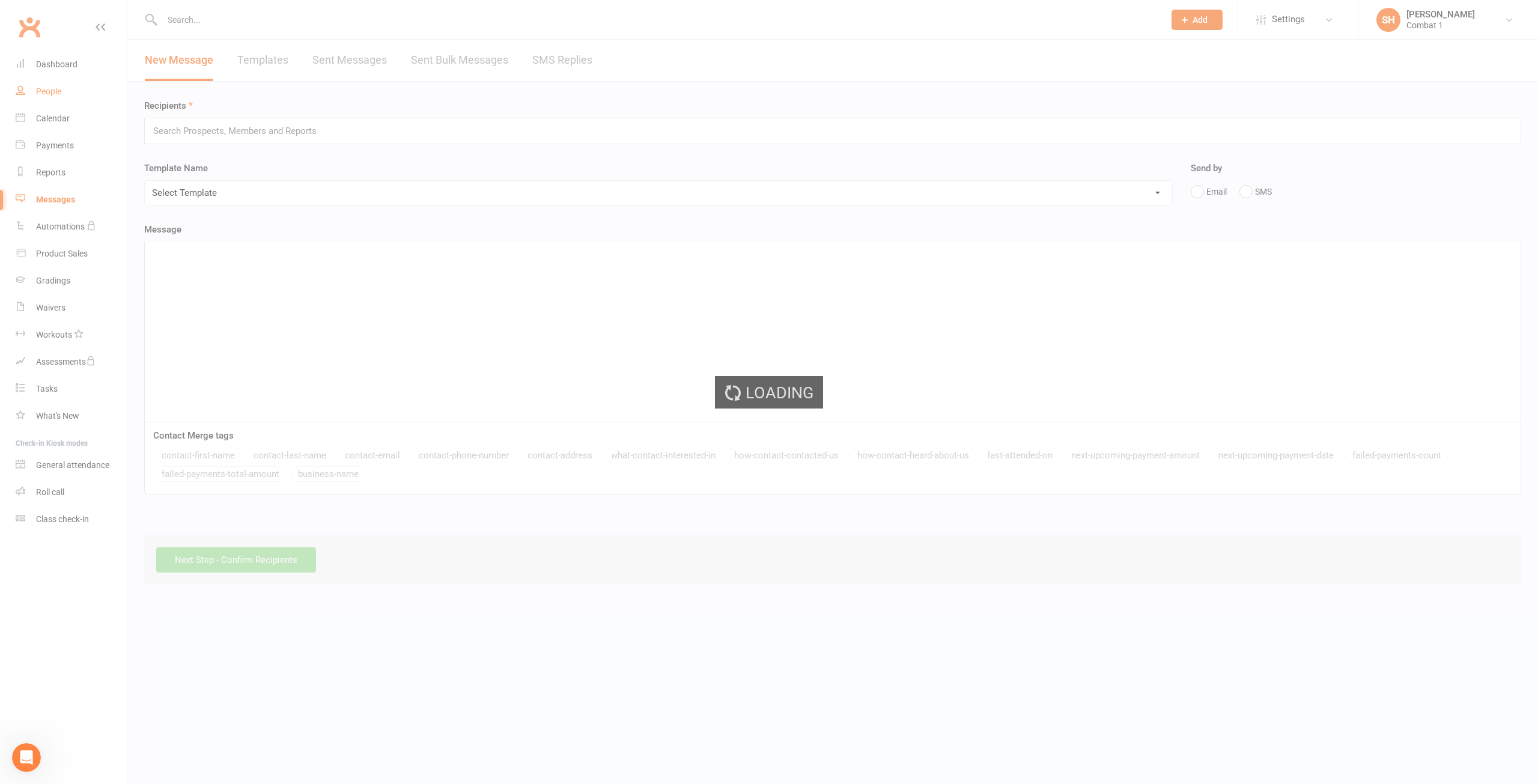
select select "100"
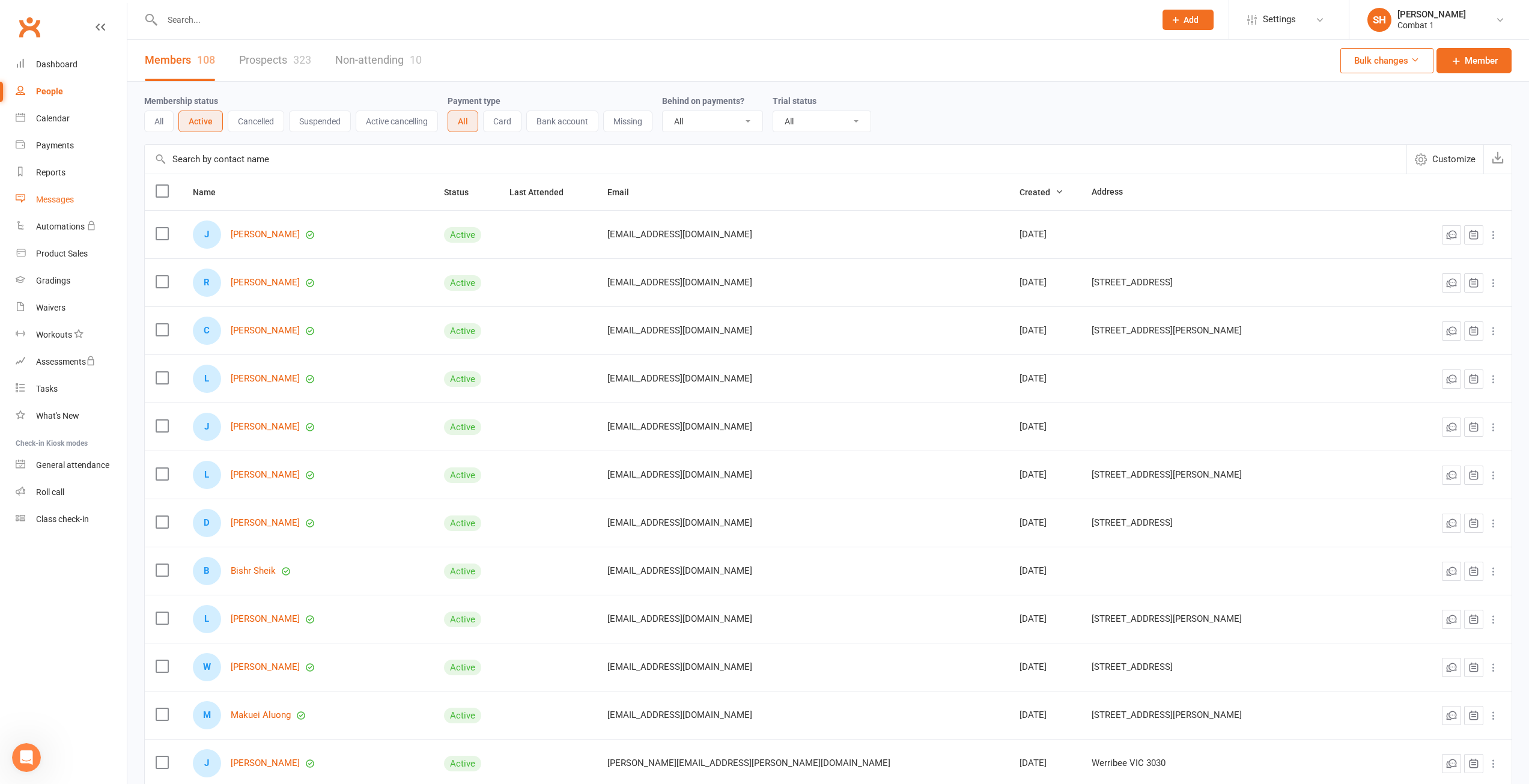
click at [58, 198] on div "Messages" at bounding box center [55, 199] width 38 height 9
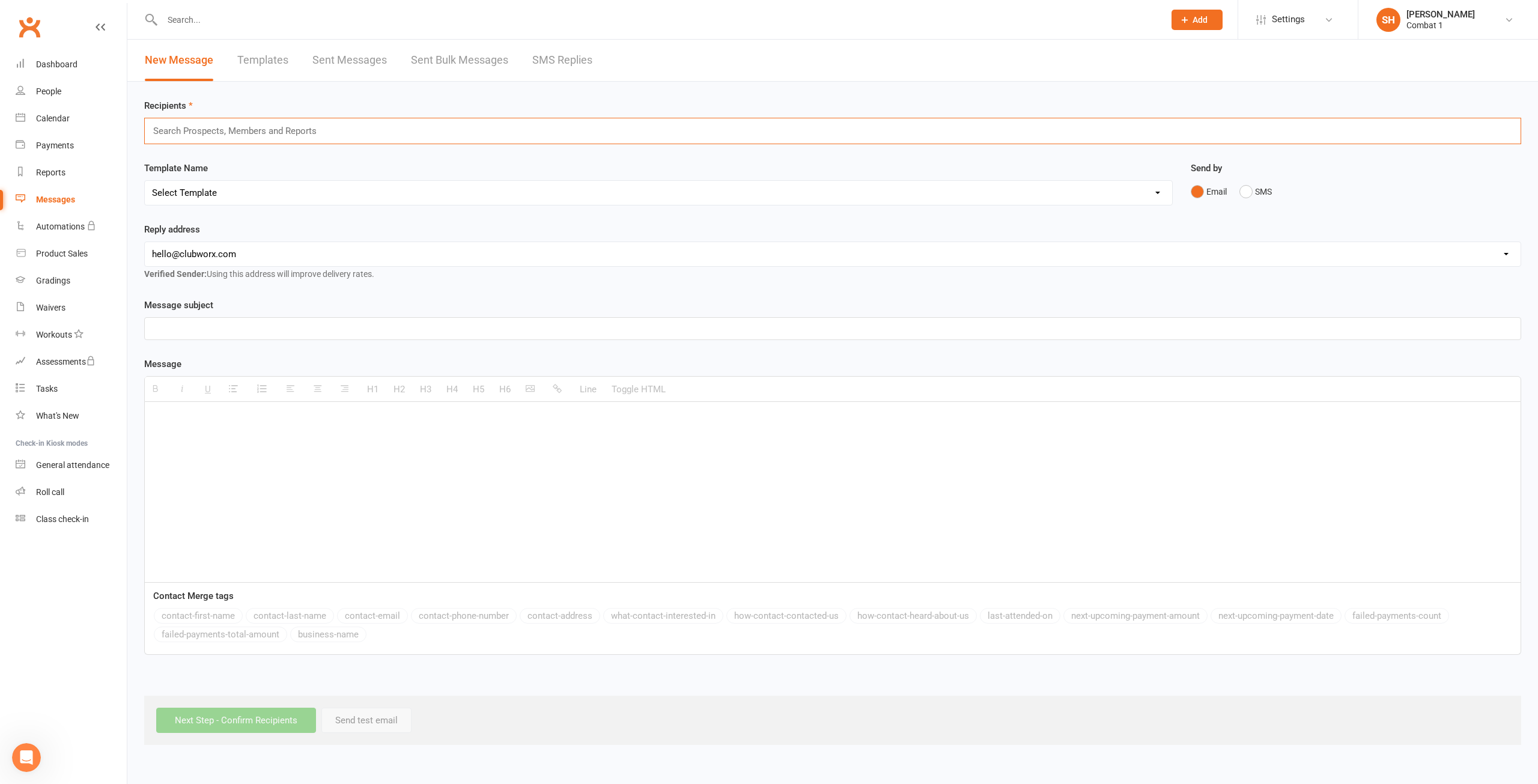
click at [207, 136] on input "text" at bounding box center [240, 131] width 176 height 16
click at [198, 325] on p at bounding box center [832, 329] width 1361 height 15
click at [150, 467] on div at bounding box center [832, 492] width 1376 height 180
click at [348, 68] on link "Sent Messages" at bounding box center [349, 60] width 74 height 42
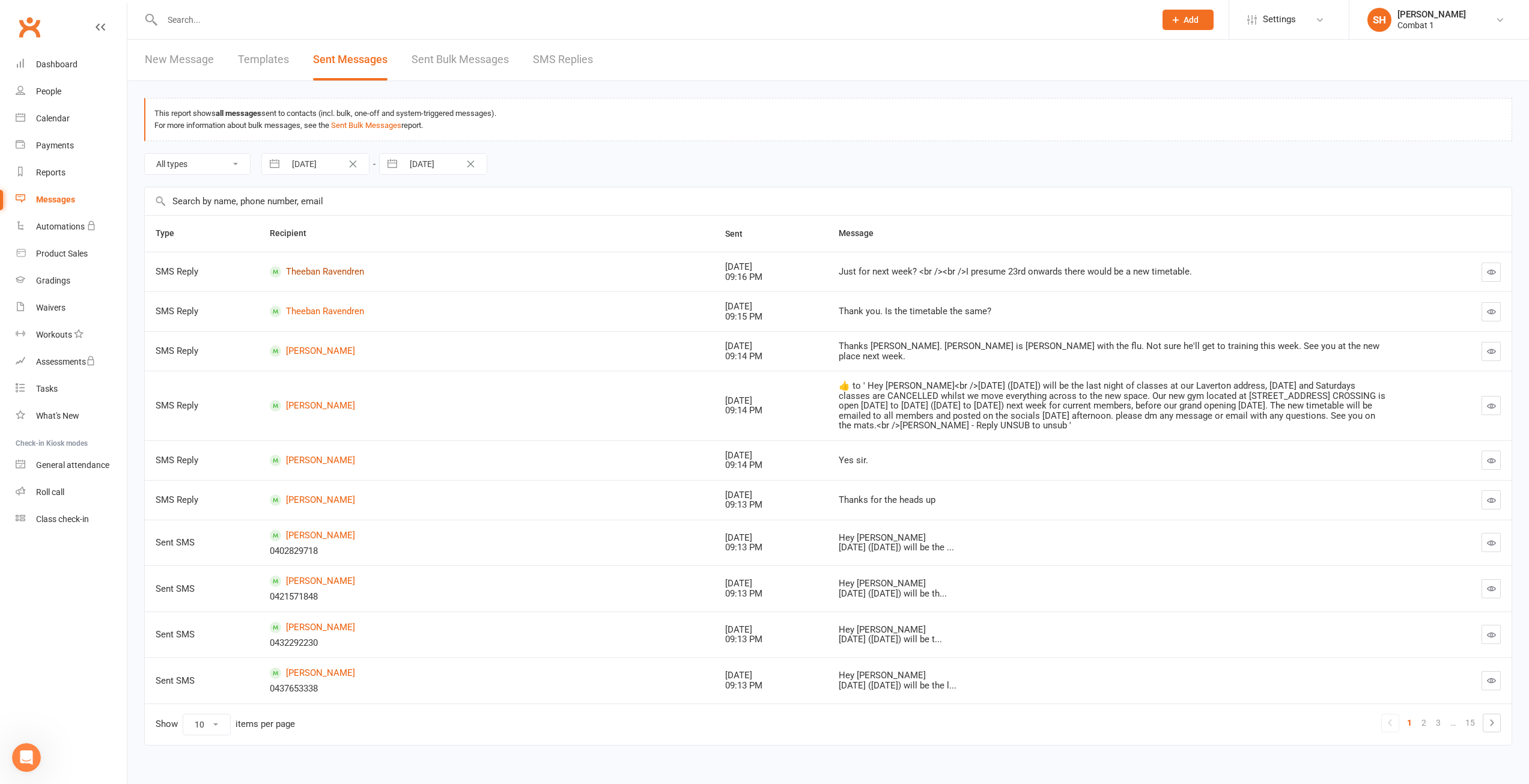
scroll to position [13, 0]
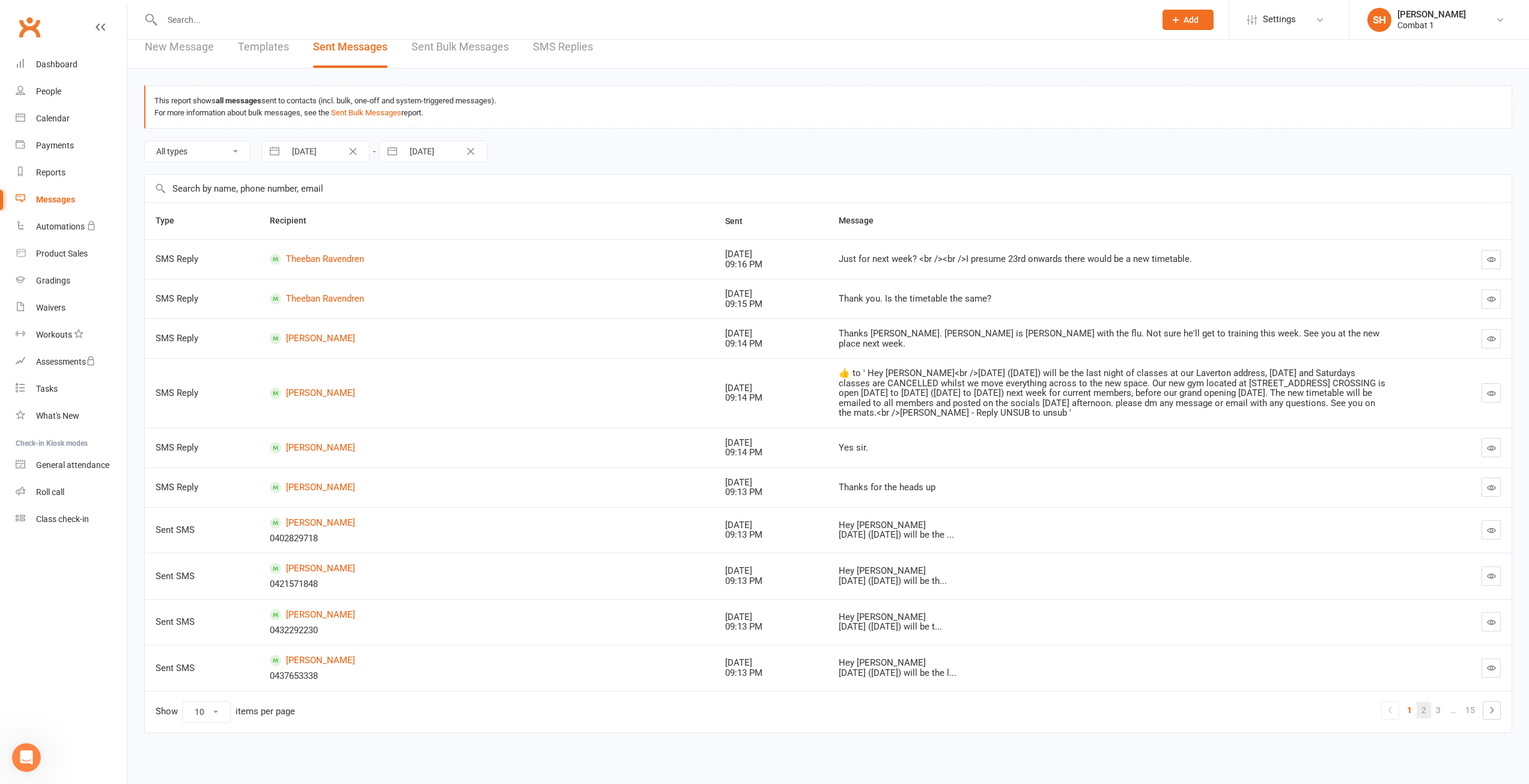
click at [1422, 711] on link "2" at bounding box center [1424, 710] width 15 height 17
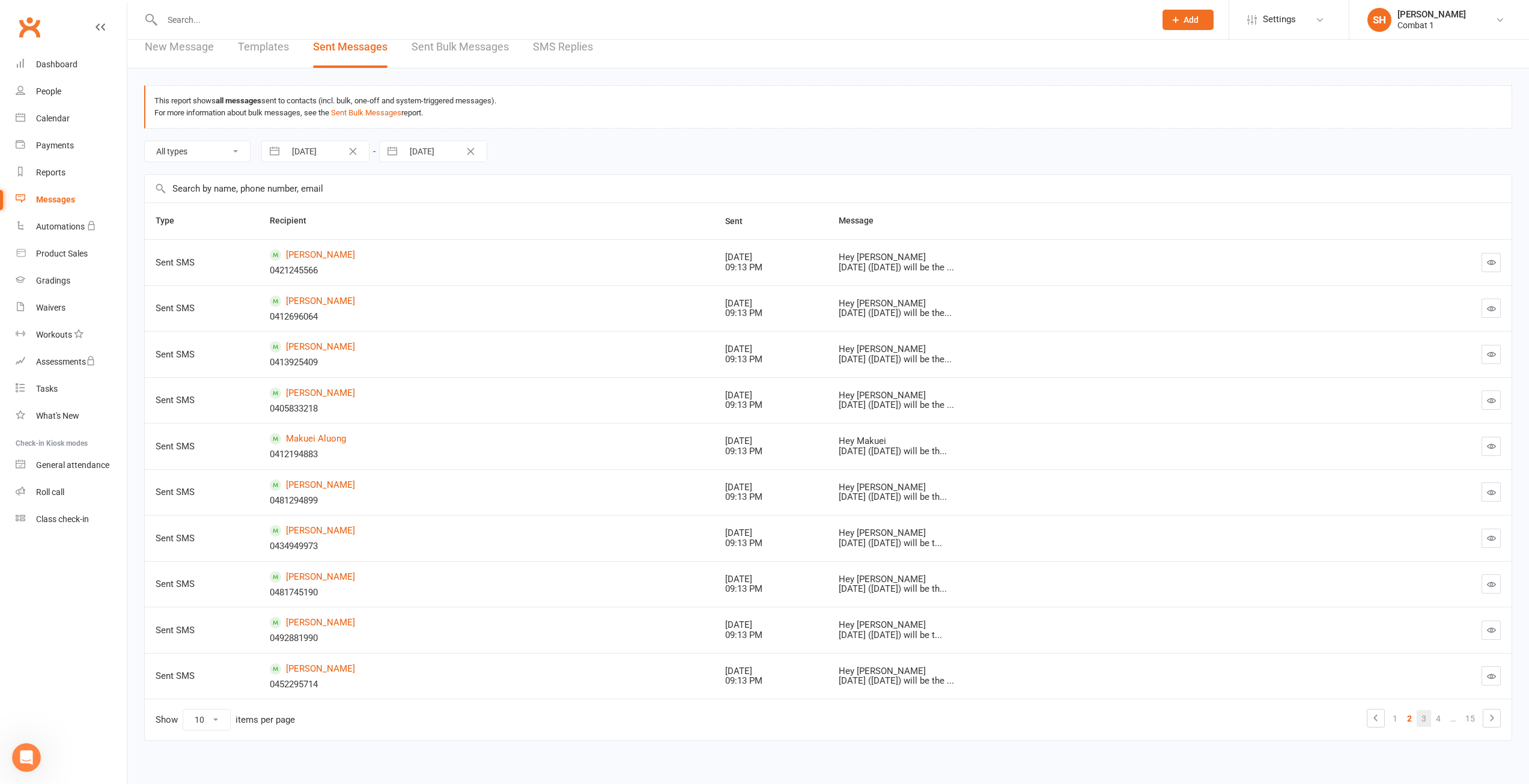
click at [1422, 722] on link "3" at bounding box center [1424, 718] width 15 height 17
click at [1436, 715] on link "5" at bounding box center [1439, 718] width 15 height 17
click at [1354, 721] on link "1" at bounding box center [1351, 718] width 15 height 17
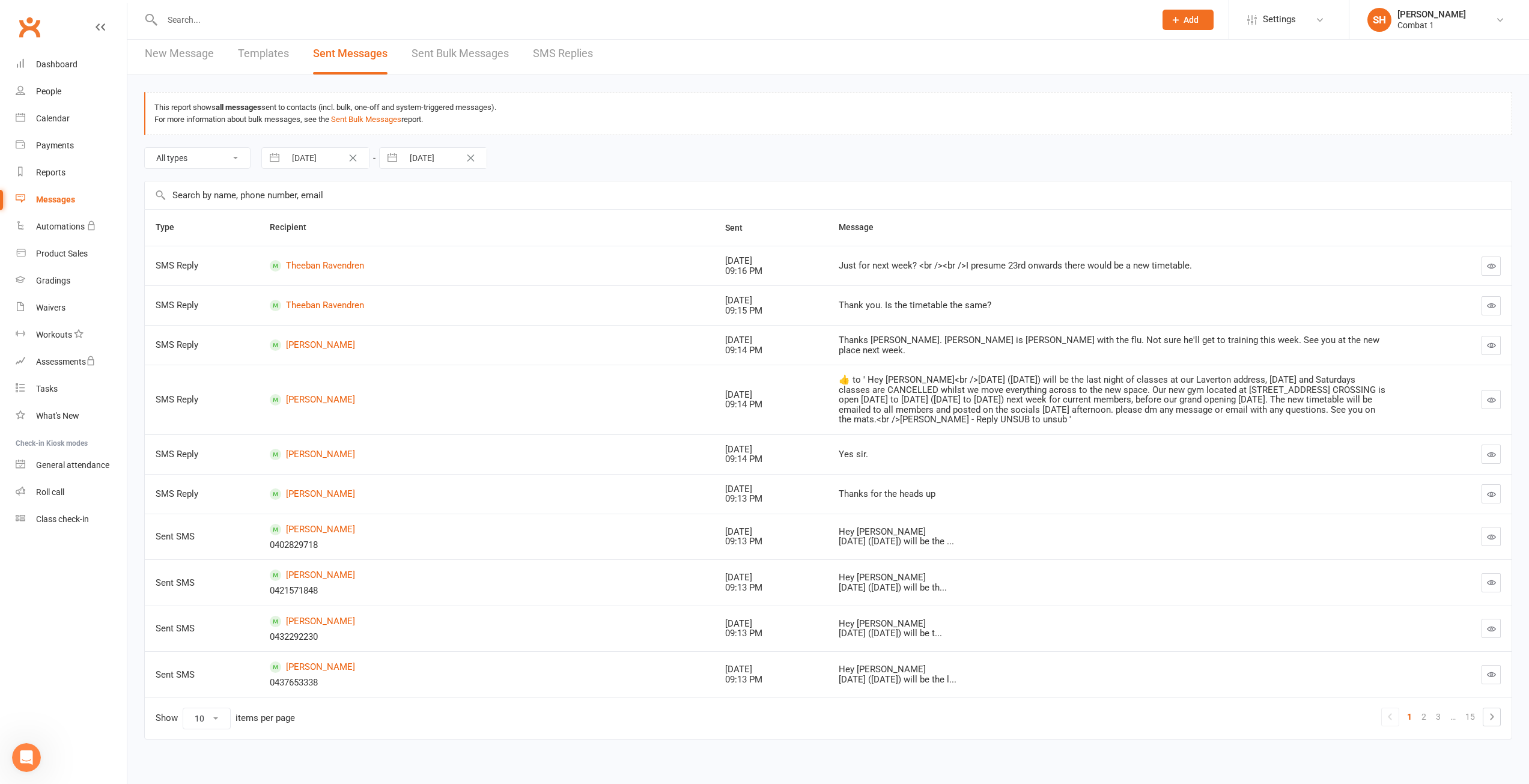
scroll to position [0, 0]
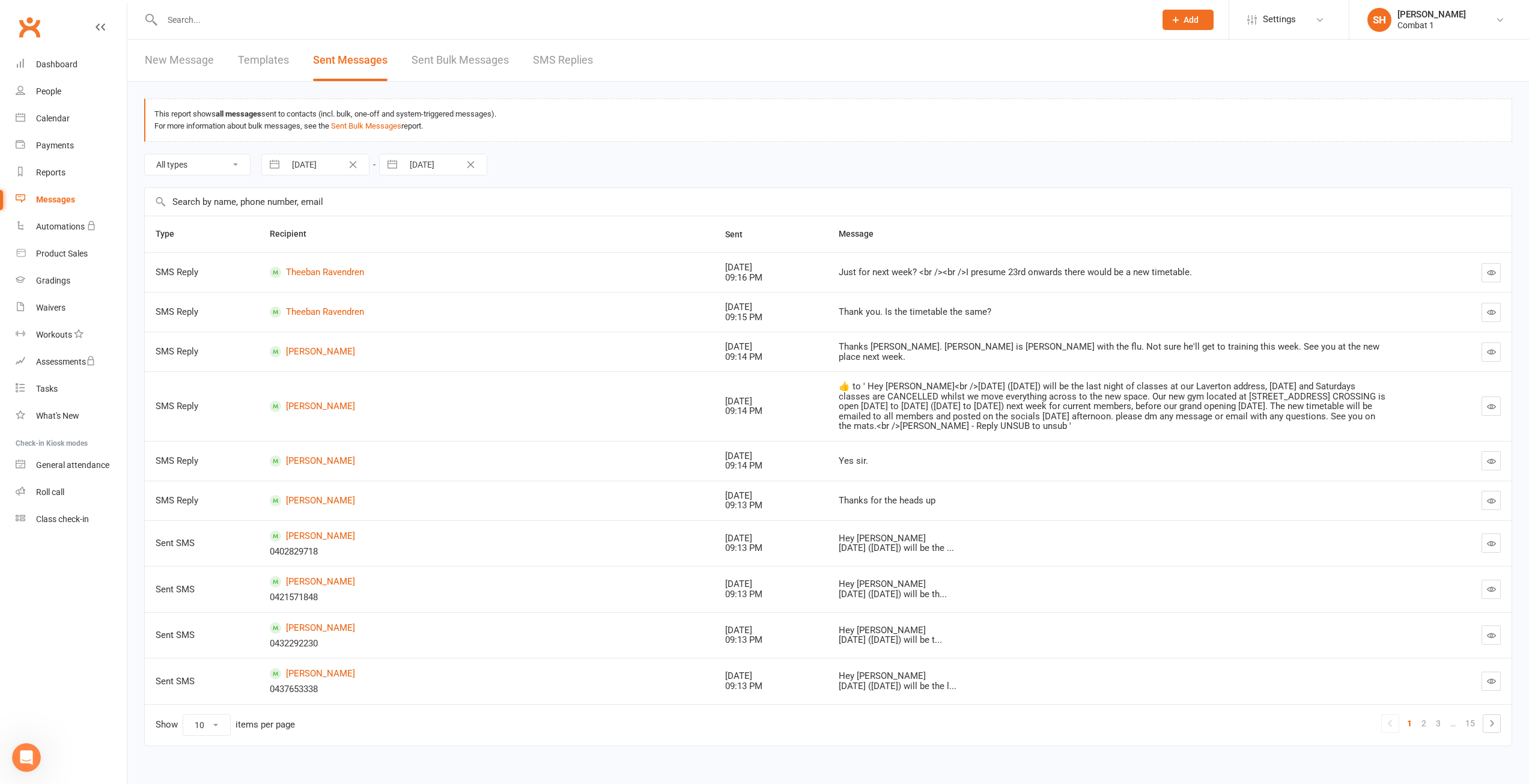
click at [441, 61] on link "Sent Bulk Messages" at bounding box center [459, 60] width 97 height 42
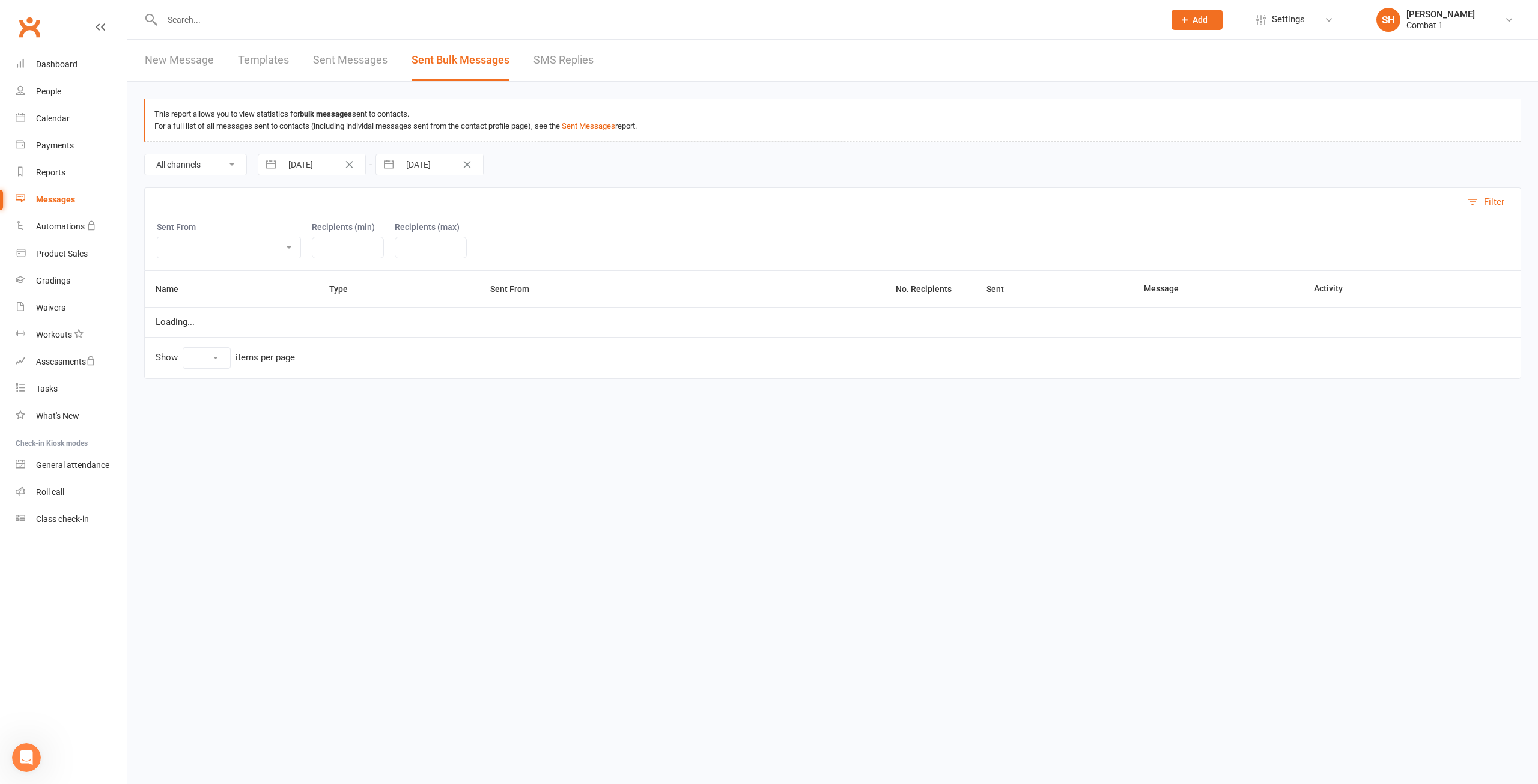
select select "10"
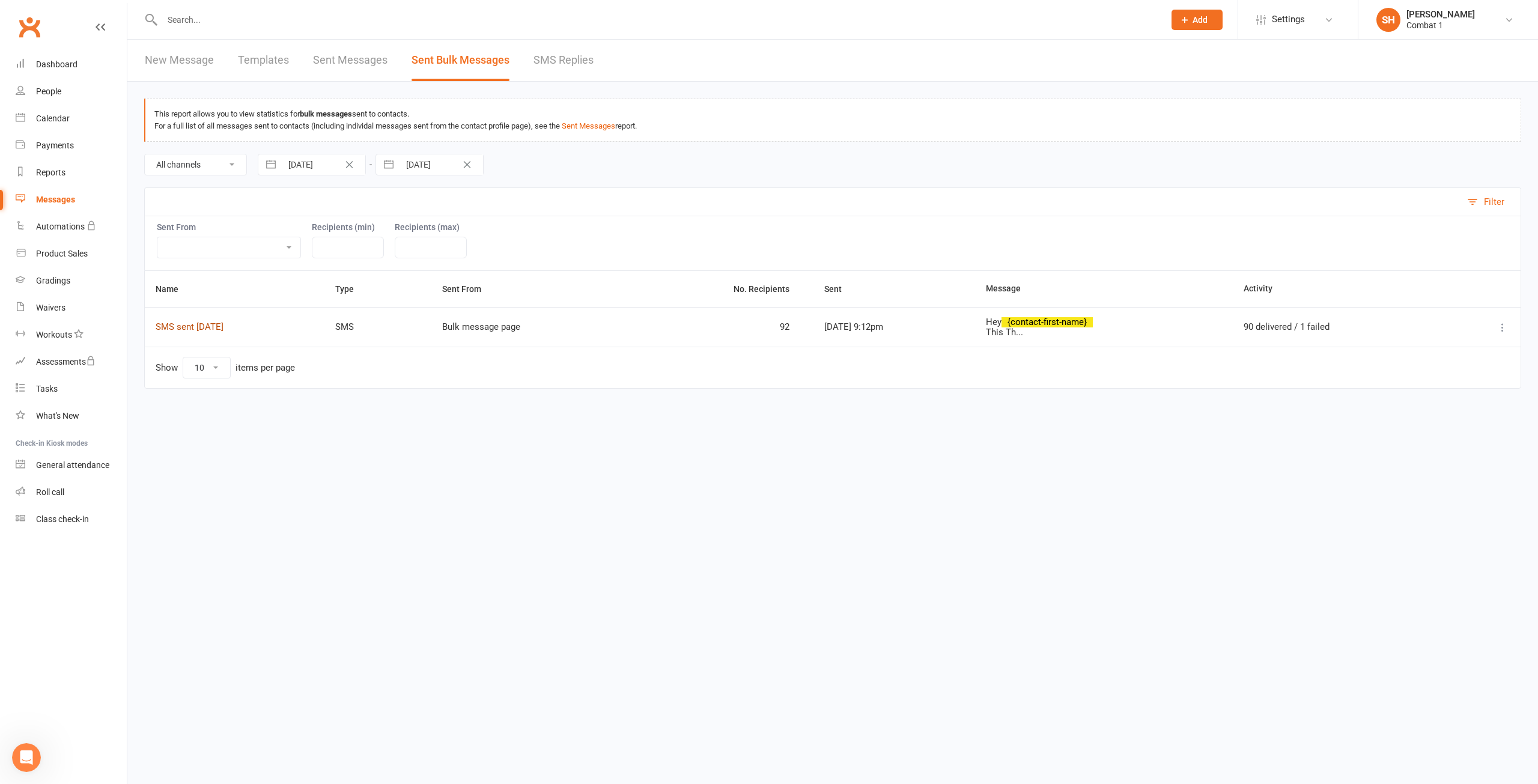
click at [203, 325] on link "SMS sent [DATE]" at bounding box center [189, 327] width 68 height 11
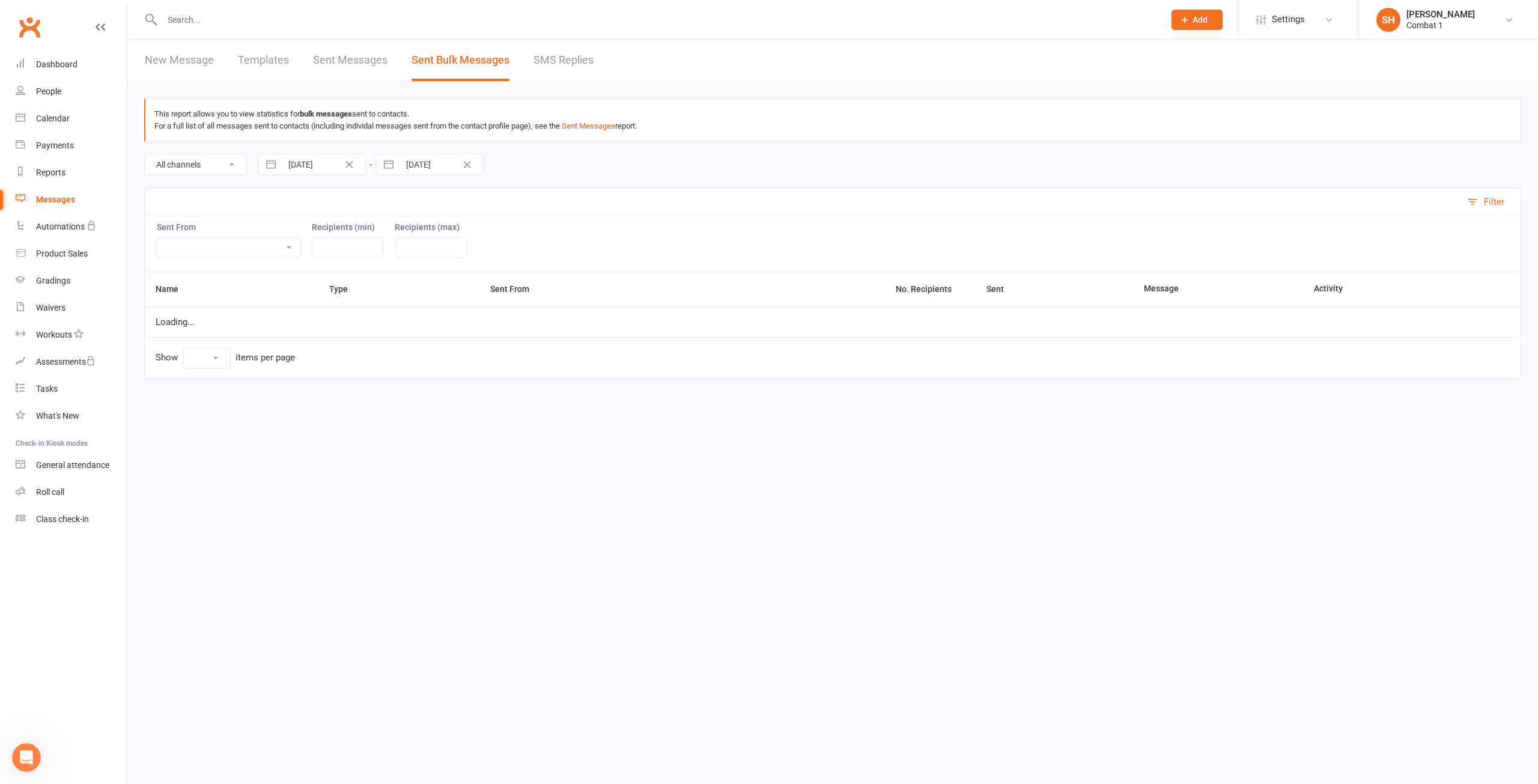
select select "10"
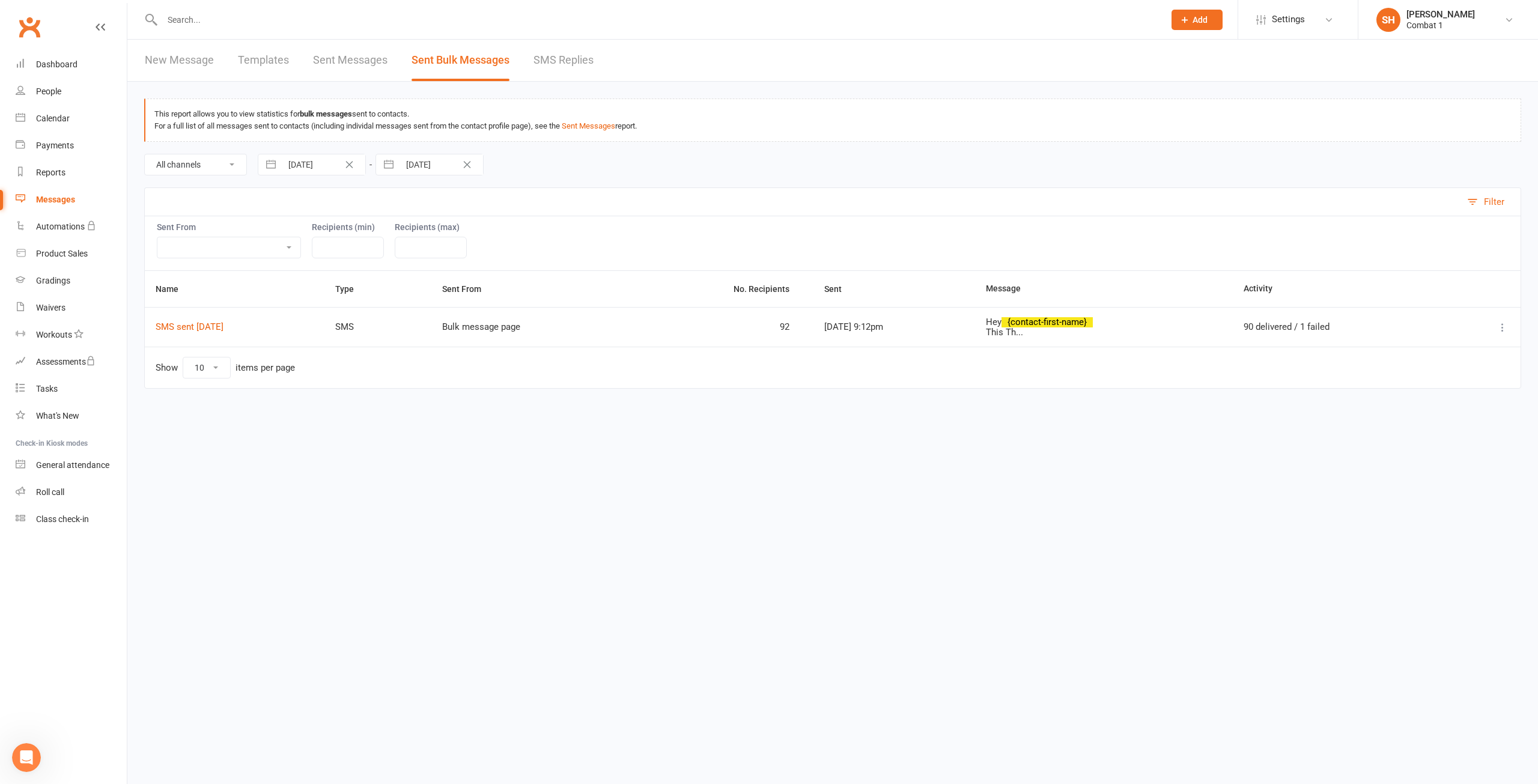
click at [1045, 342] on td "Hey {contact-first-name} This Th..." at bounding box center [1104, 327] width 257 height 40
click at [1040, 334] on div "Hey {contact-first-name} This Th..." at bounding box center [1104, 327] width 236 height 19
click at [536, 237] on div "Sent From Bulk message page Roll call People list Grading event Internal calend…" at bounding box center [832, 243] width 1377 height 55
click at [342, 57] on link "Sent Messages" at bounding box center [350, 60] width 74 height 42
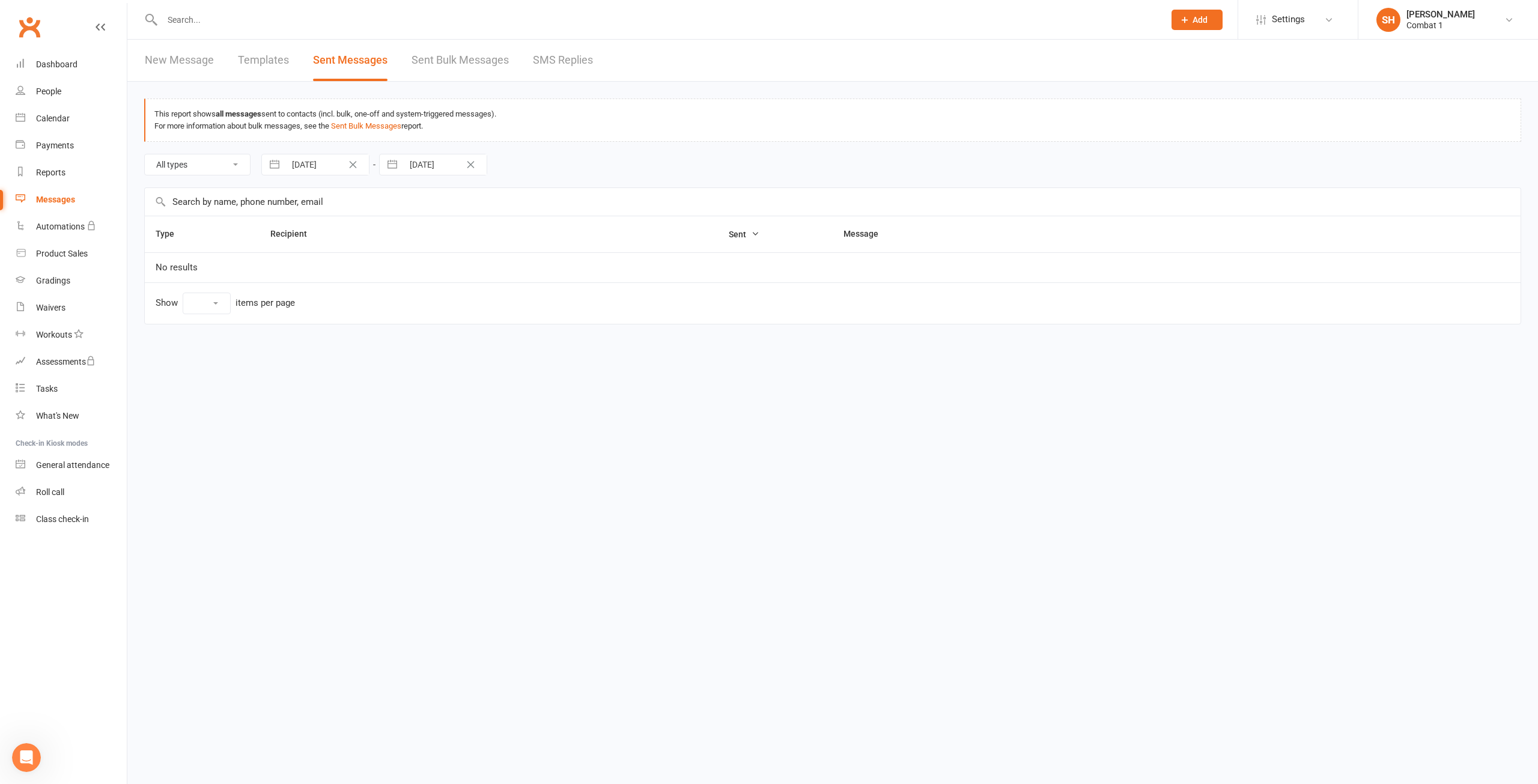
select select "10"
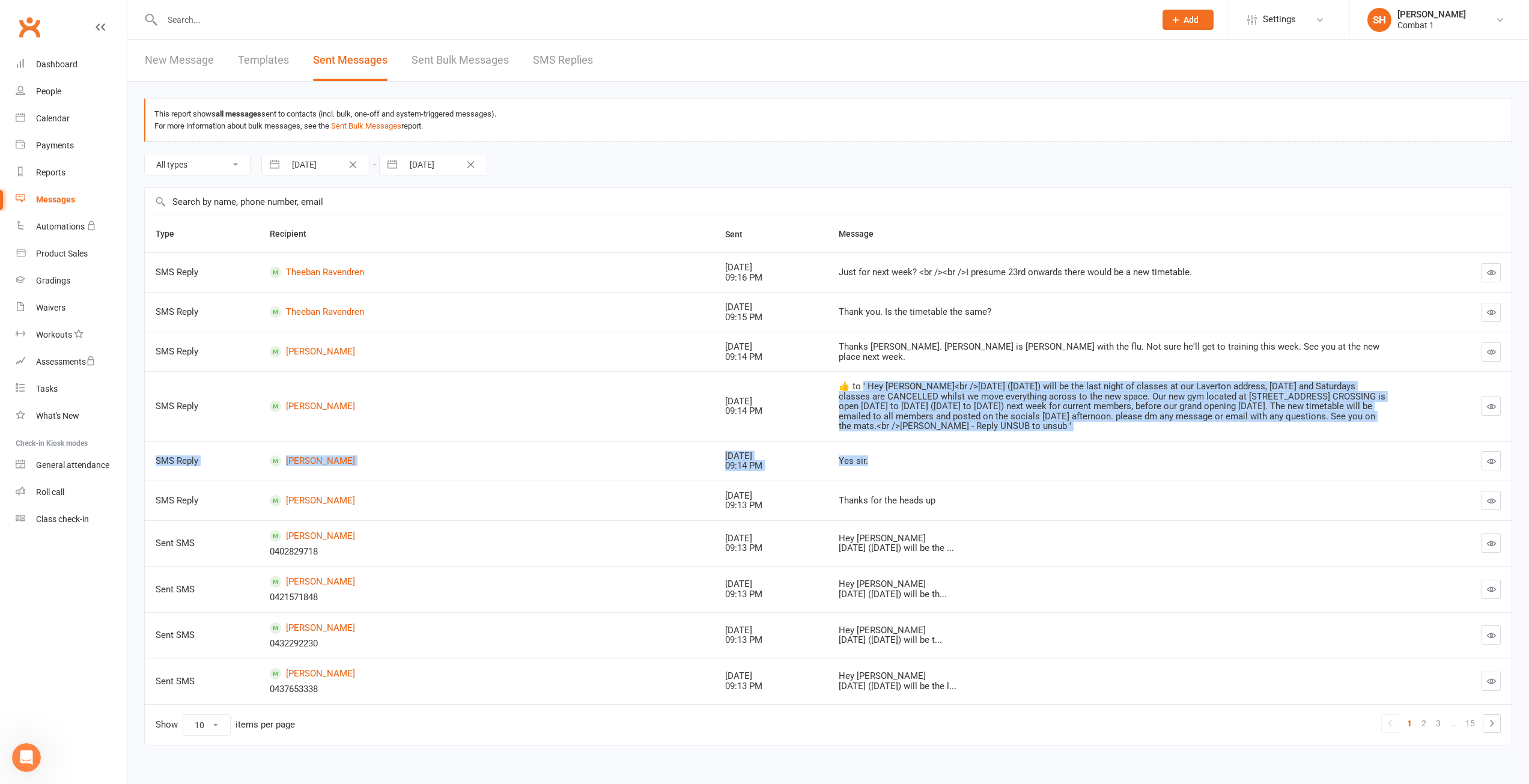
drag, startPoint x: 861, startPoint y: 383, endPoint x: 1177, endPoint y: 443, distance: 321.6
click at [1177, 443] on tbody "SMS Reply Theeban Ravendren [DATE] 09:16 PM Just for next week? <br /><br />I p…" at bounding box center [828, 479] width 1367 height 452
click at [1067, 411] on div "​👍​ to ' Hey [PERSON_NAME]<br />[DATE] ([DATE]) will be the last night of class…" at bounding box center [1113, 406] width 548 height 50
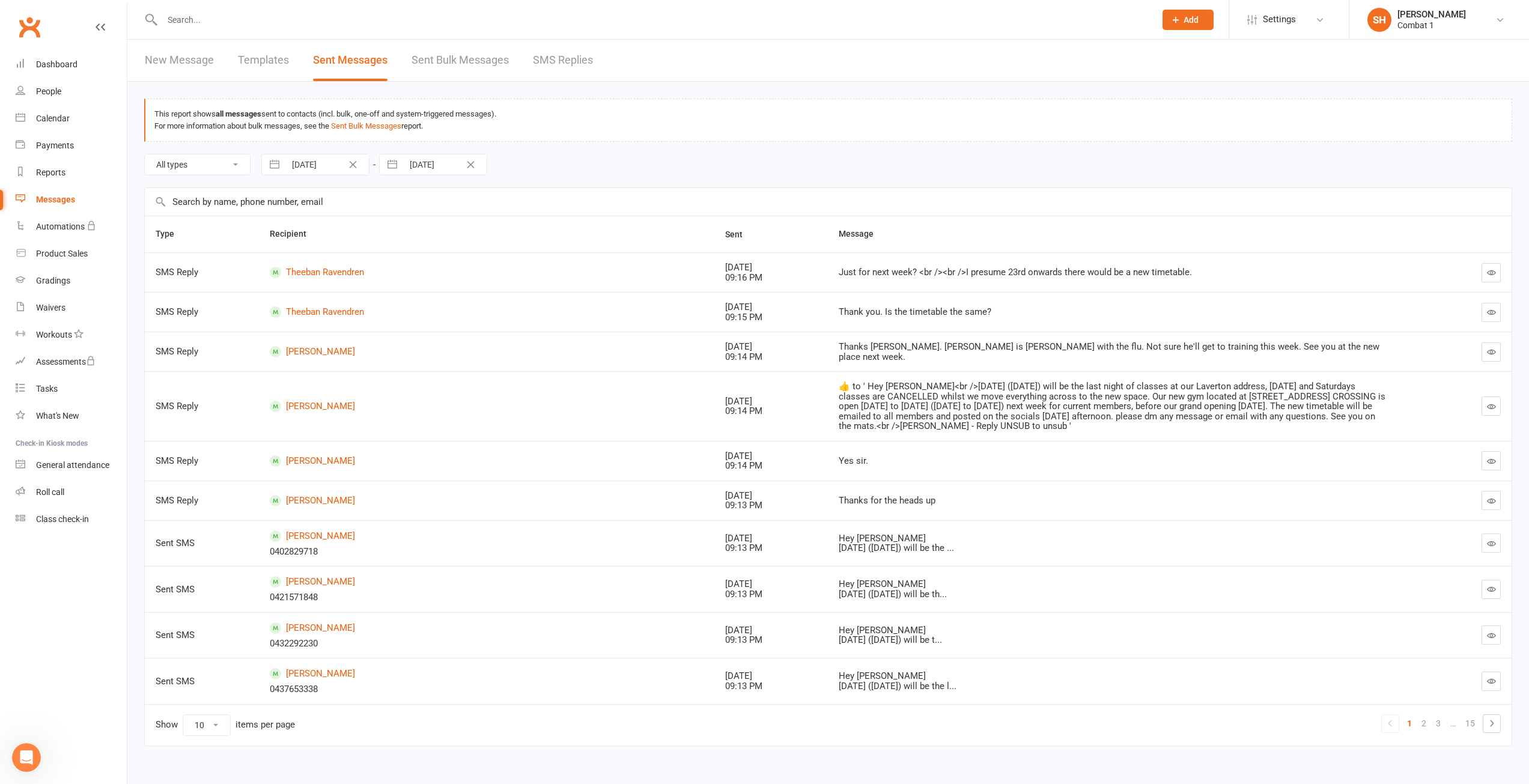
drag, startPoint x: 879, startPoint y: 389, endPoint x: 1141, endPoint y: 423, distance: 264.2
click at [1141, 423] on div "​👍​ to ' Hey [PERSON_NAME]<br />[DATE] ([DATE]) will be the last night of class…" at bounding box center [1113, 406] width 548 height 50
copy div "y [PERSON_NAME]<br />[DATE] ([DATE]) will be the last night of classes at our L…"
click at [512, 417] on td "[PERSON_NAME]" at bounding box center [487, 405] width 456 height 69
click at [193, 68] on link "New Message" at bounding box center [179, 60] width 69 height 42
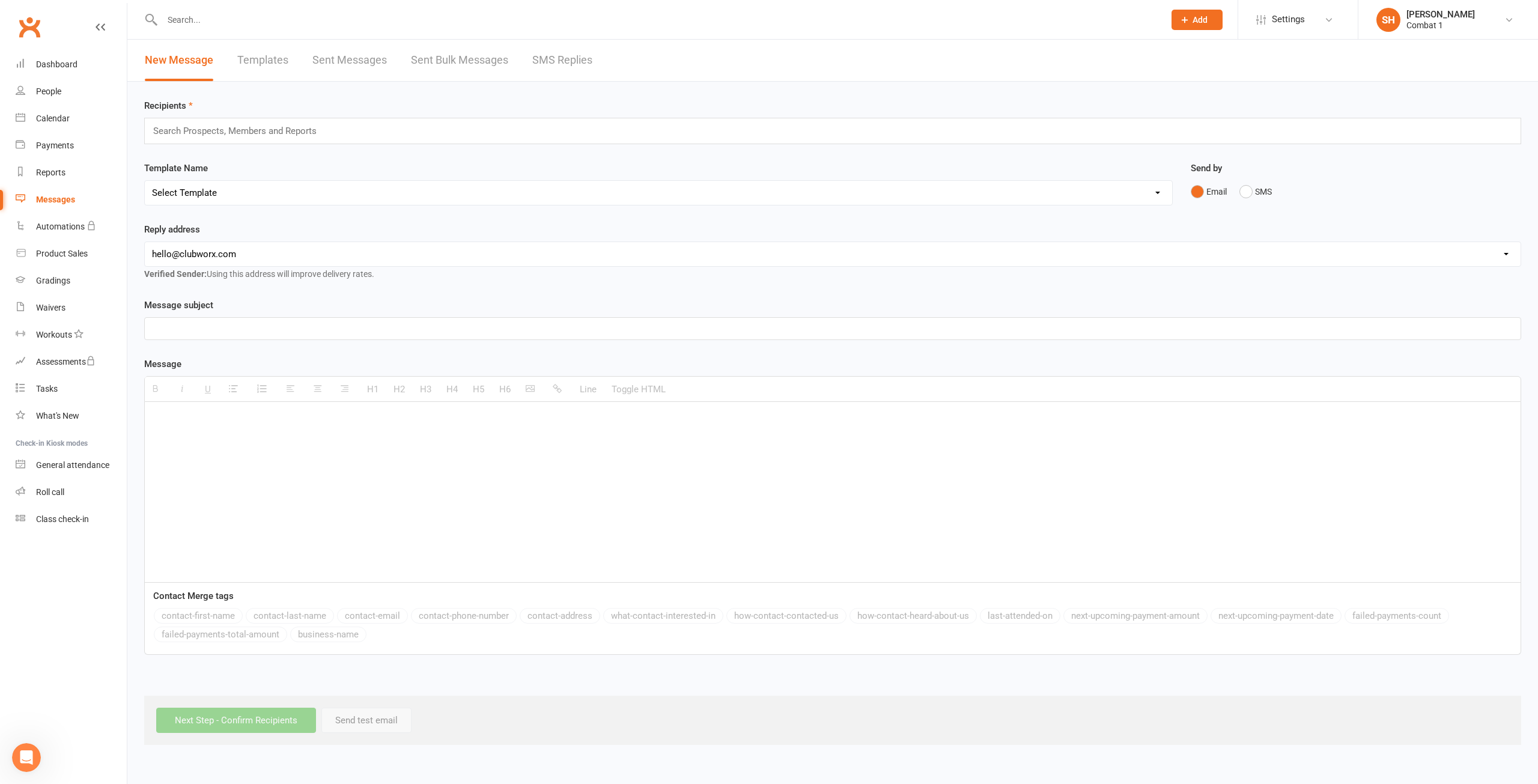
click at [209, 320] on div at bounding box center [832, 328] width 1376 height 21
click at [187, 420] on p at bounding box center [832, 420] width 1361 height 15
paste div
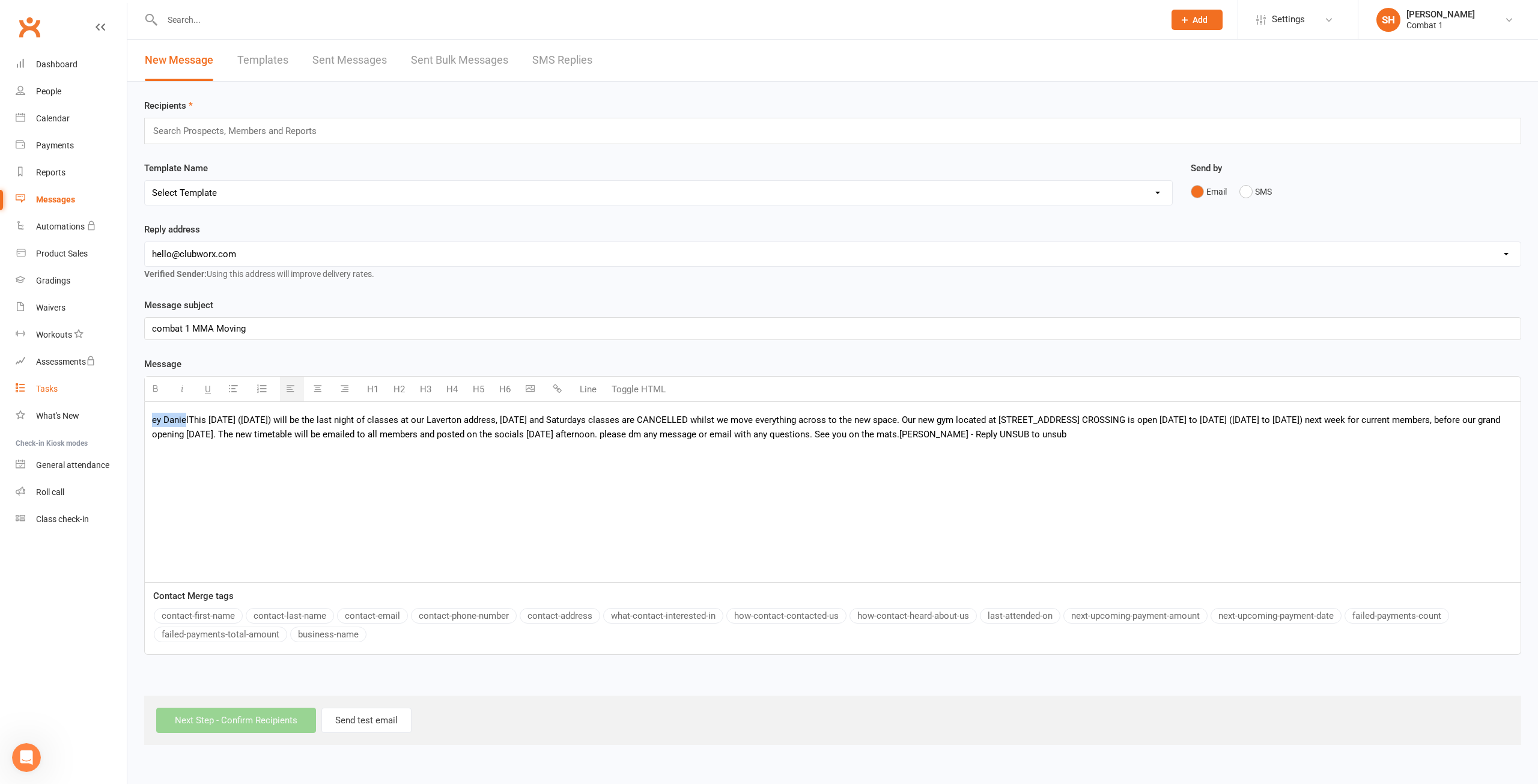
drag, startPoint x: 185, startPoint y: 420, endPoint x: 81, endPoint y: 393, distance: 107.4
click at [81, 399] on ui-view "Prospect Member Non-attending contact Class / event Appointment Grading event T…" at bounding box center [769, 373] width 1538 height 741
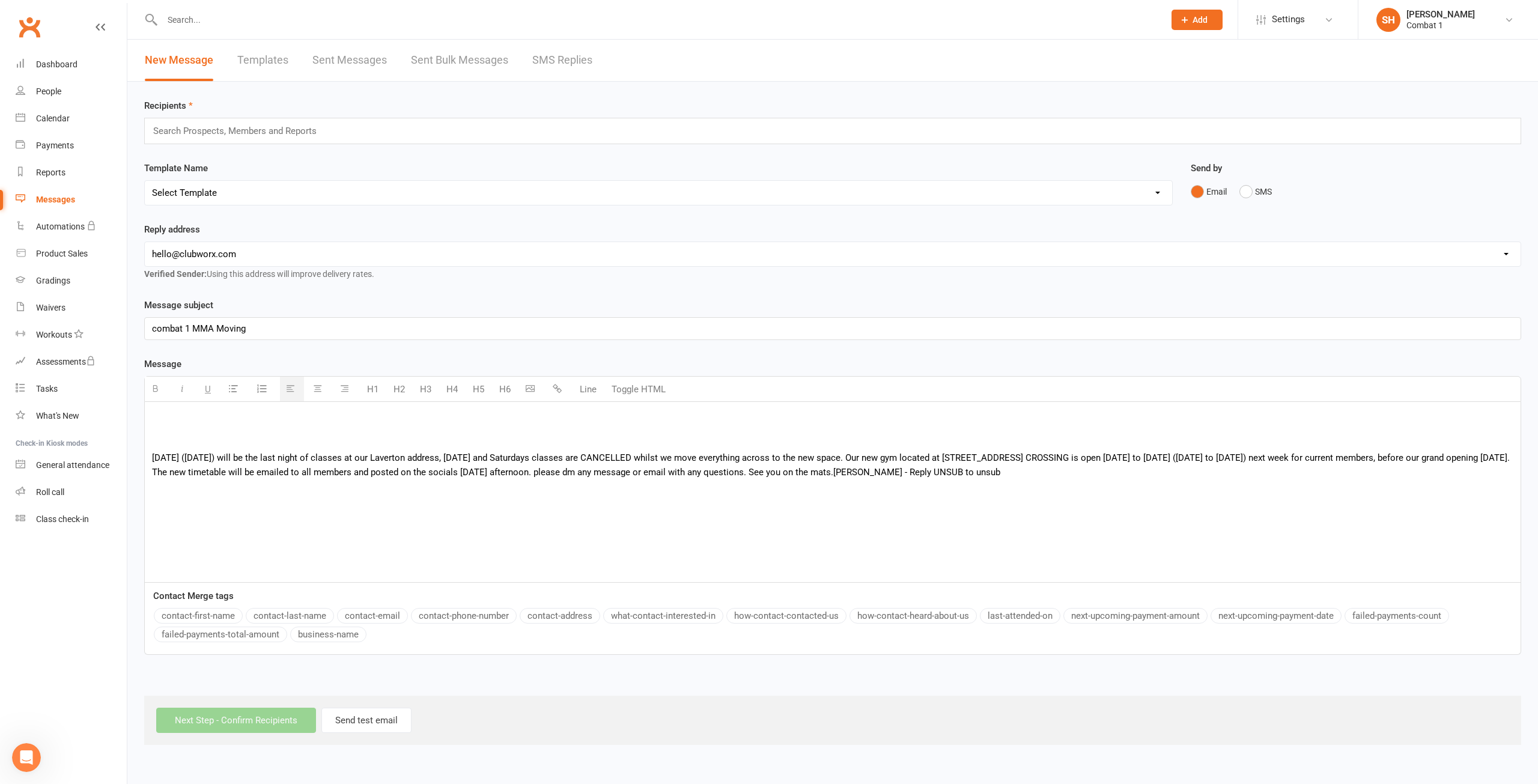
click at [163, 411] on div "[DATE] ([DATE]) will be the last night of classes at our Laverton address, [DAT…" at bounding box center [832, 492] width 1376 height 180
click at [204, 616] on button "contact-first-name" at bounding box center [198, 616] width 89 height 16
click at [996, 526] on div "Hey {contact-first-name} [DATE] ([DATE]) will be the last night of classes at o…" at bounding box center [832, 492] width 1376 height 180
click at [986, 469] on p "[DATE] ([DATE]) will be the last night of classes at our Laverton address, [DAT…" at bounding box center [832, 465] width 1361 height 29
click at [285, 518] on div "Hey {contact-first-name} [DATE] ([DATE]) will be the last night of classes at o…" at bounding box center [832, 492] width 1376 height 180
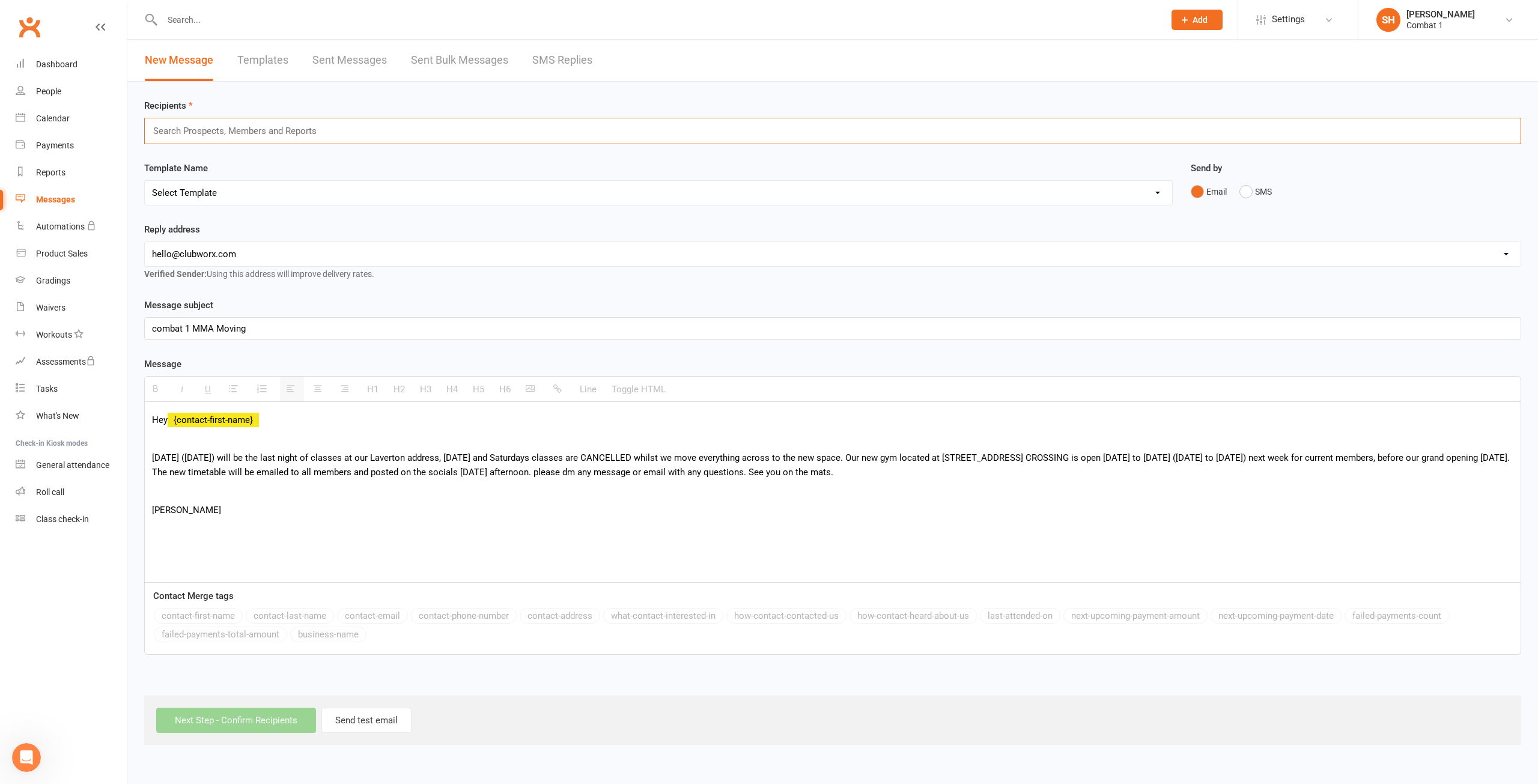
click at [217, 130] on input "text" at bounding box center [240, 131] width 176 height 16
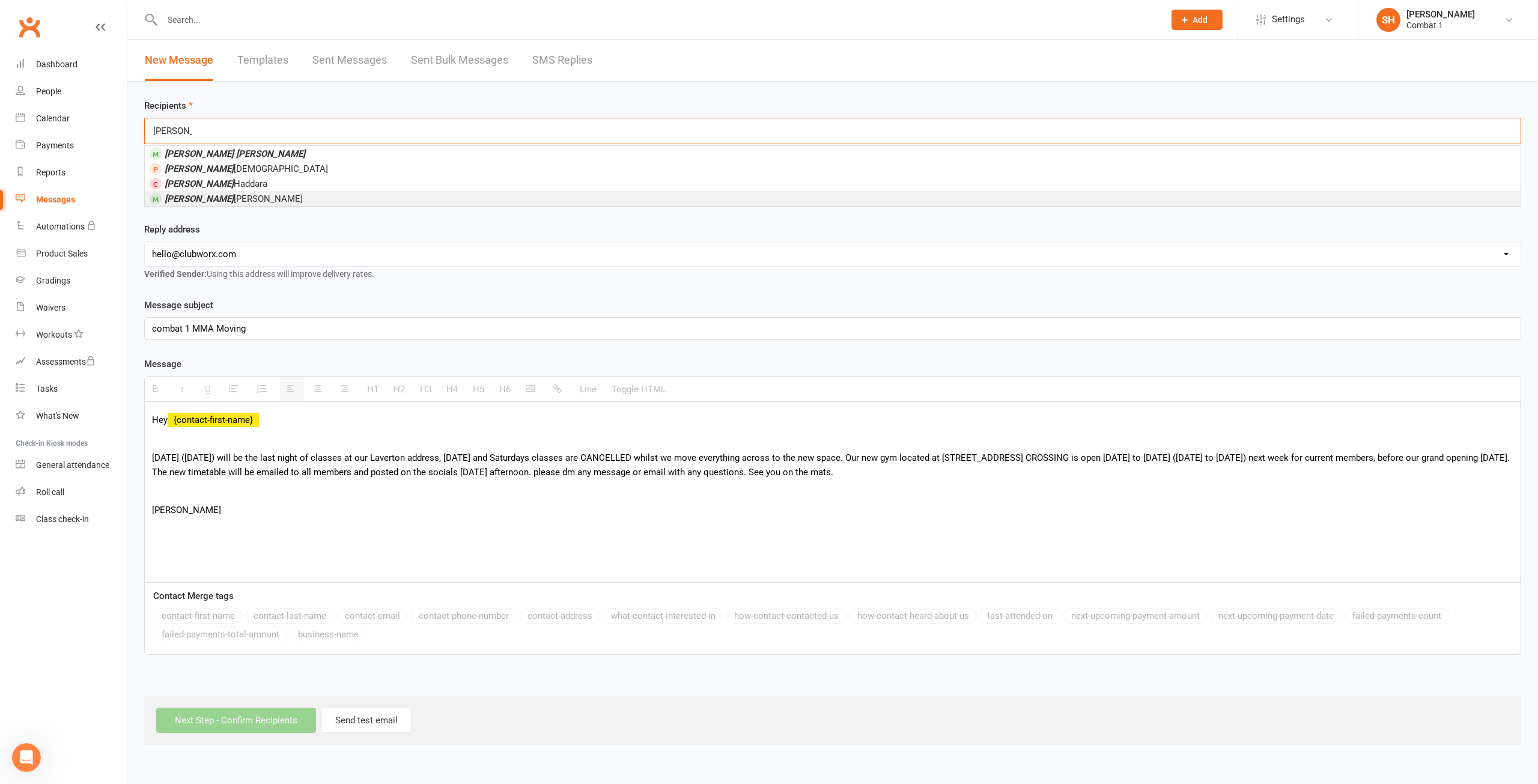
type input "[PERSON_NAME]"
click at [196, 201] on span "[PERSON_NAME]" at bounding box center [233, 199] width 138 height 11
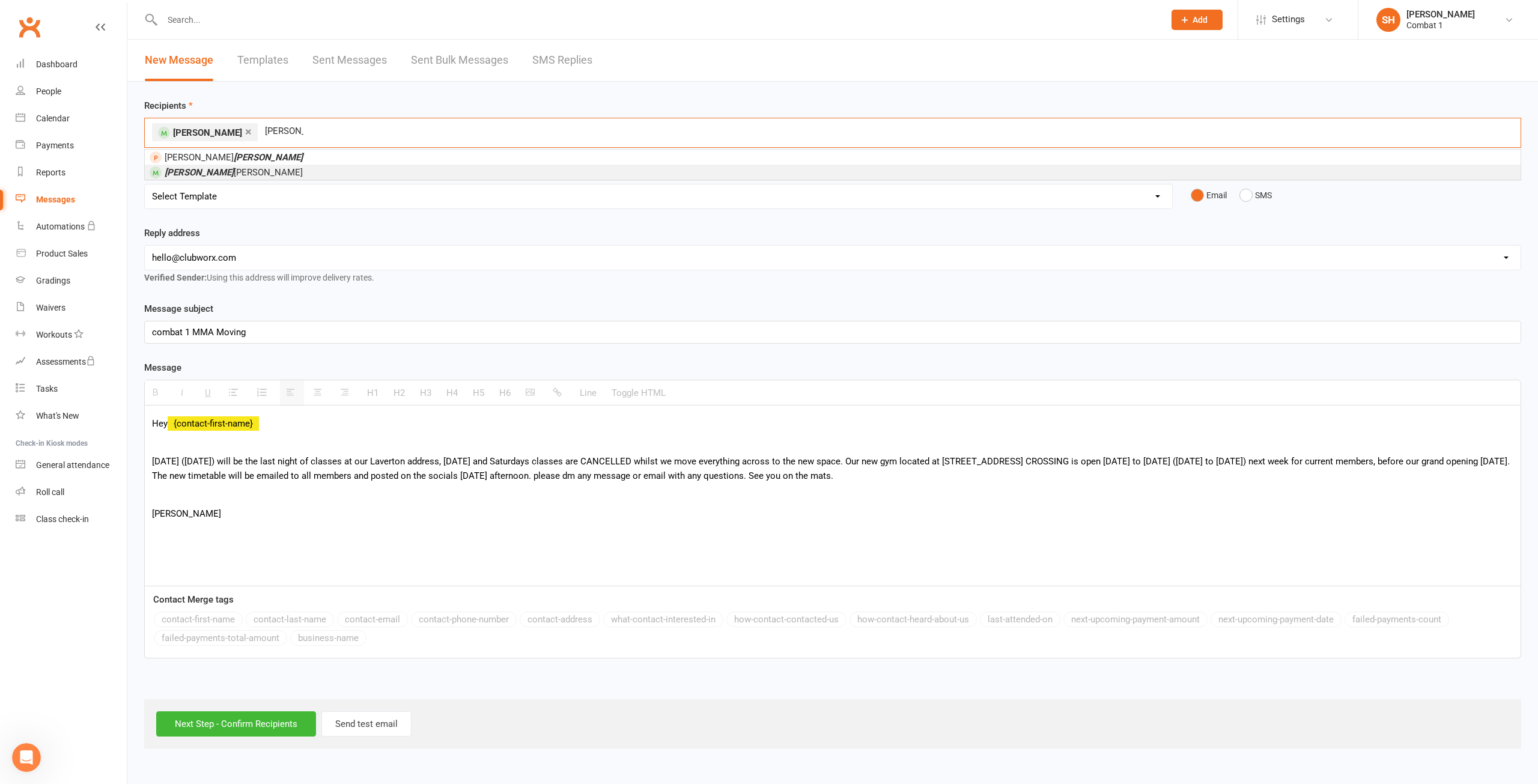
type input "[PERSON_NAME]"
click at [236, 177] on li "[PERSON_NAME]" at bounding box center [832, 172] width 1376 height 15
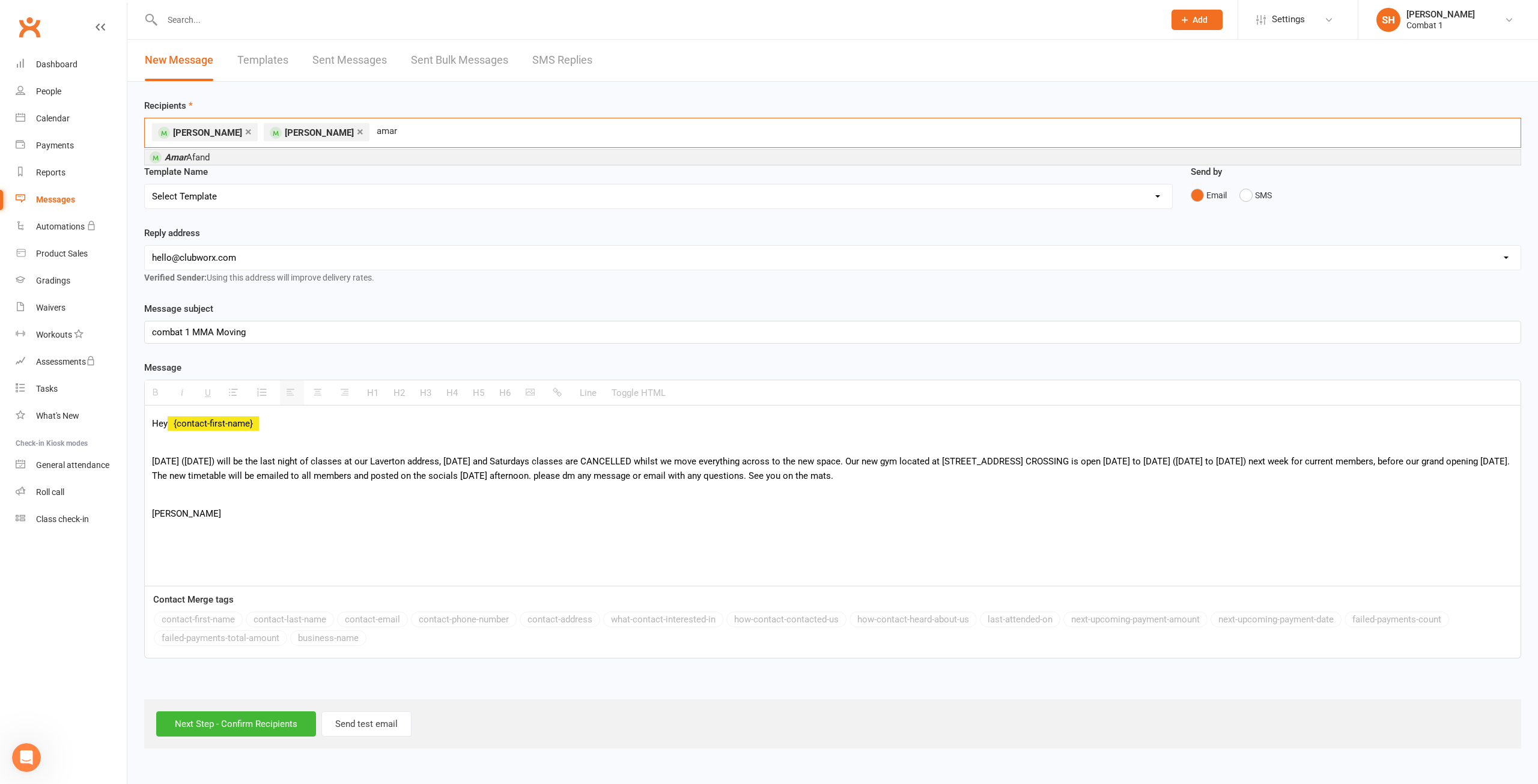
type input "amar"
click at [209, 152] on span "[PERSON_NAME]" at bounding box center [187, 157] width 45 height 11
type input "sanjeev"
click at [283, 157] on li "[PERSON_NAME]" at bounding box center [832, 157] width 1376 height 15
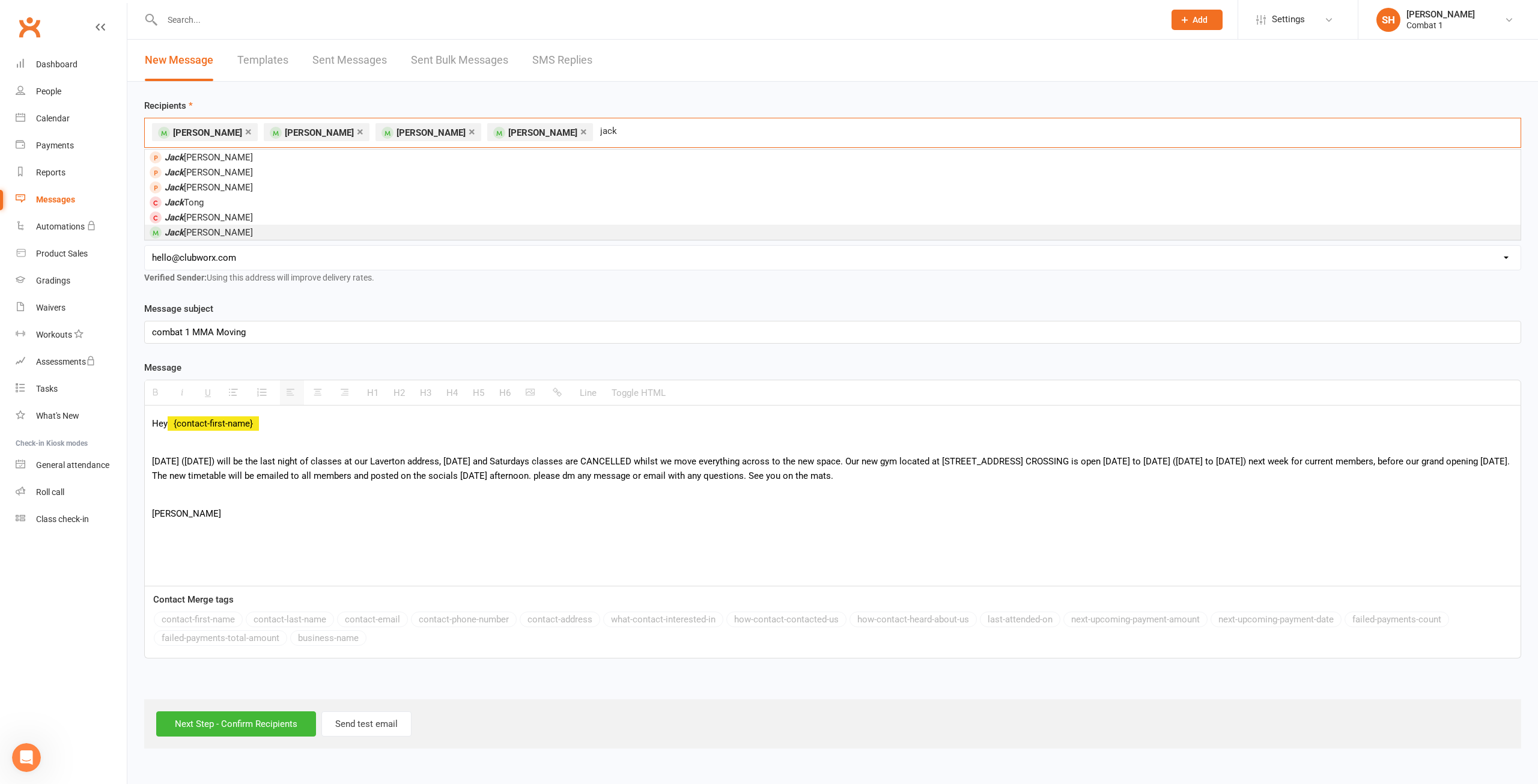
type input "jack"
click at [254, 229] on li "[PERSON_NAME]" at bounding box center [832, 232] width 1376 height 15
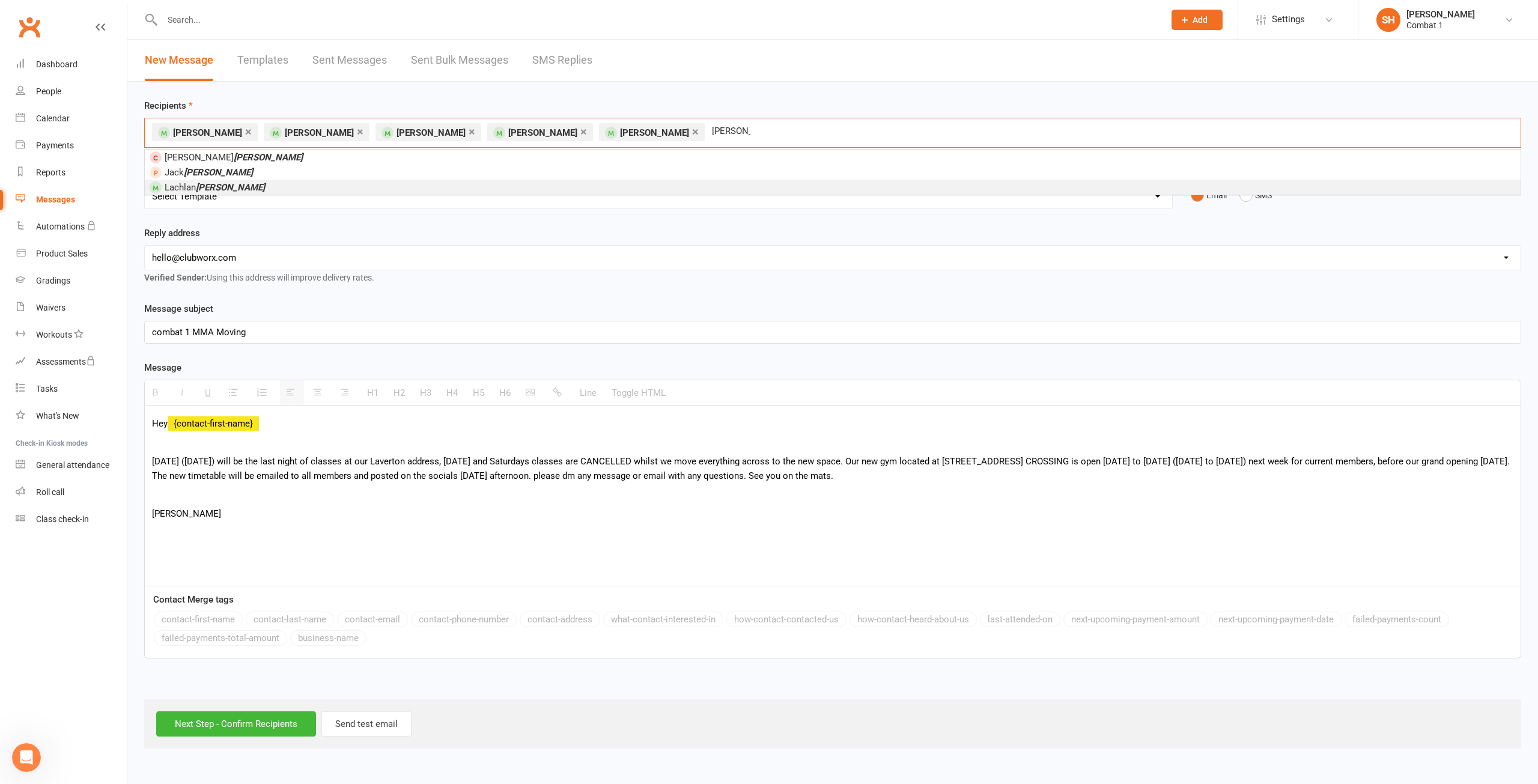
type input "[PERSON_NAME]"
click at [239, 185] on li "[PERSON_NAME]" at bounding box center [832, 187] width 1376 height 15
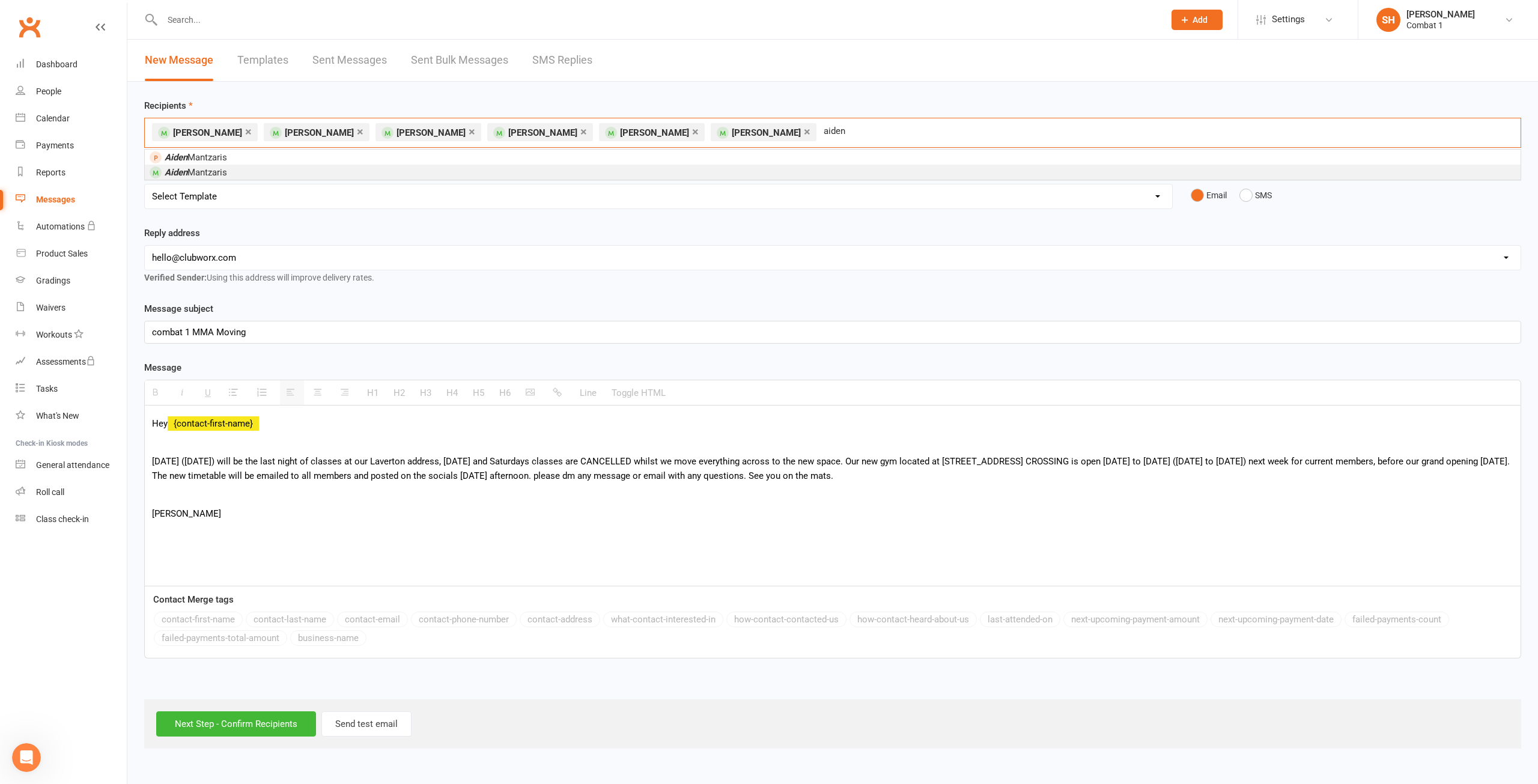
type input "aiden"
click at [193, 177] on span "[PERSON_NAME]" at bounding box center [195, 172] width 62 height 11
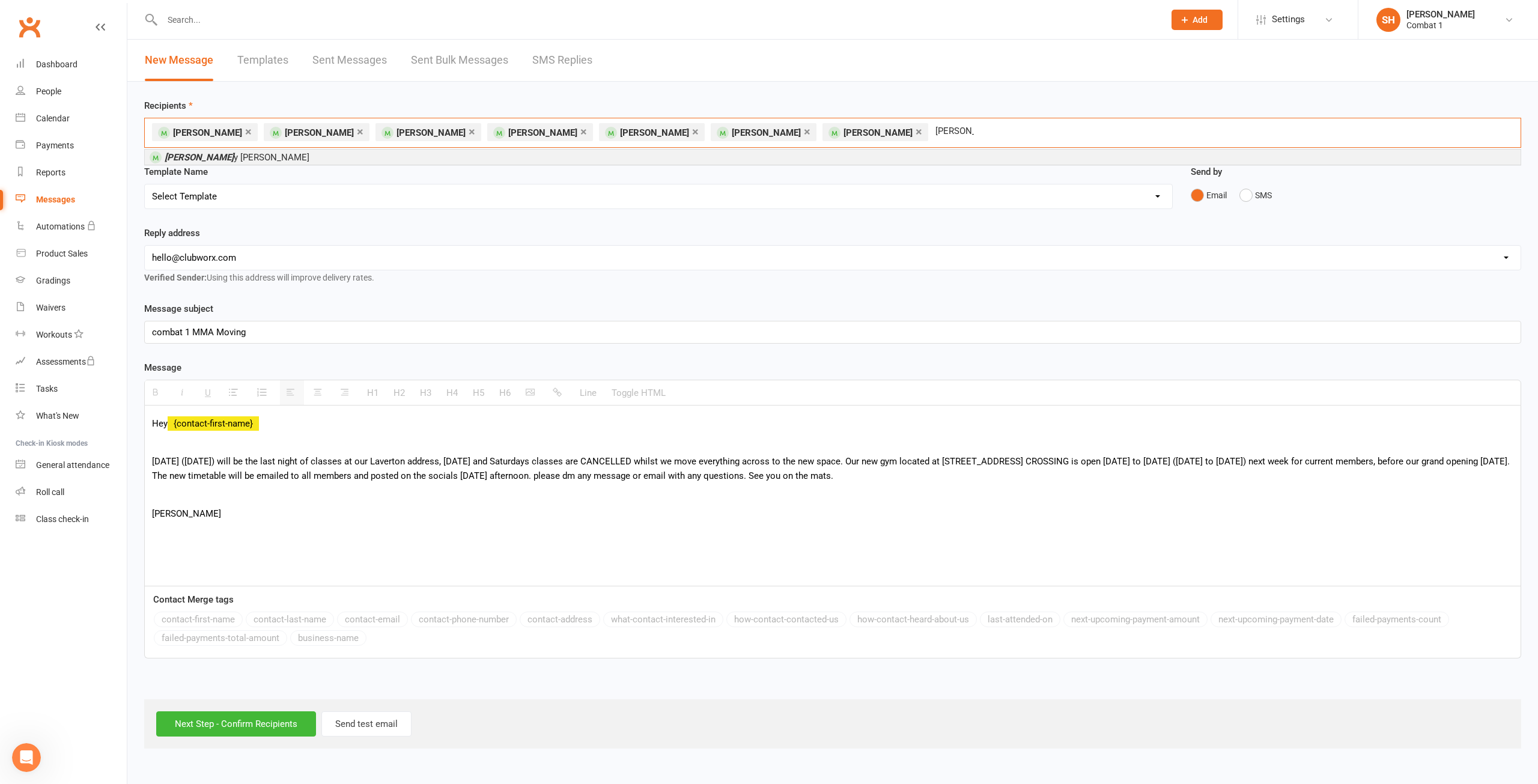
type input "[PERSON_NAME]"
click at [231, 161] on li "[PERSON_NAME]" at bounding box center [832, 157] width 1376 height 15
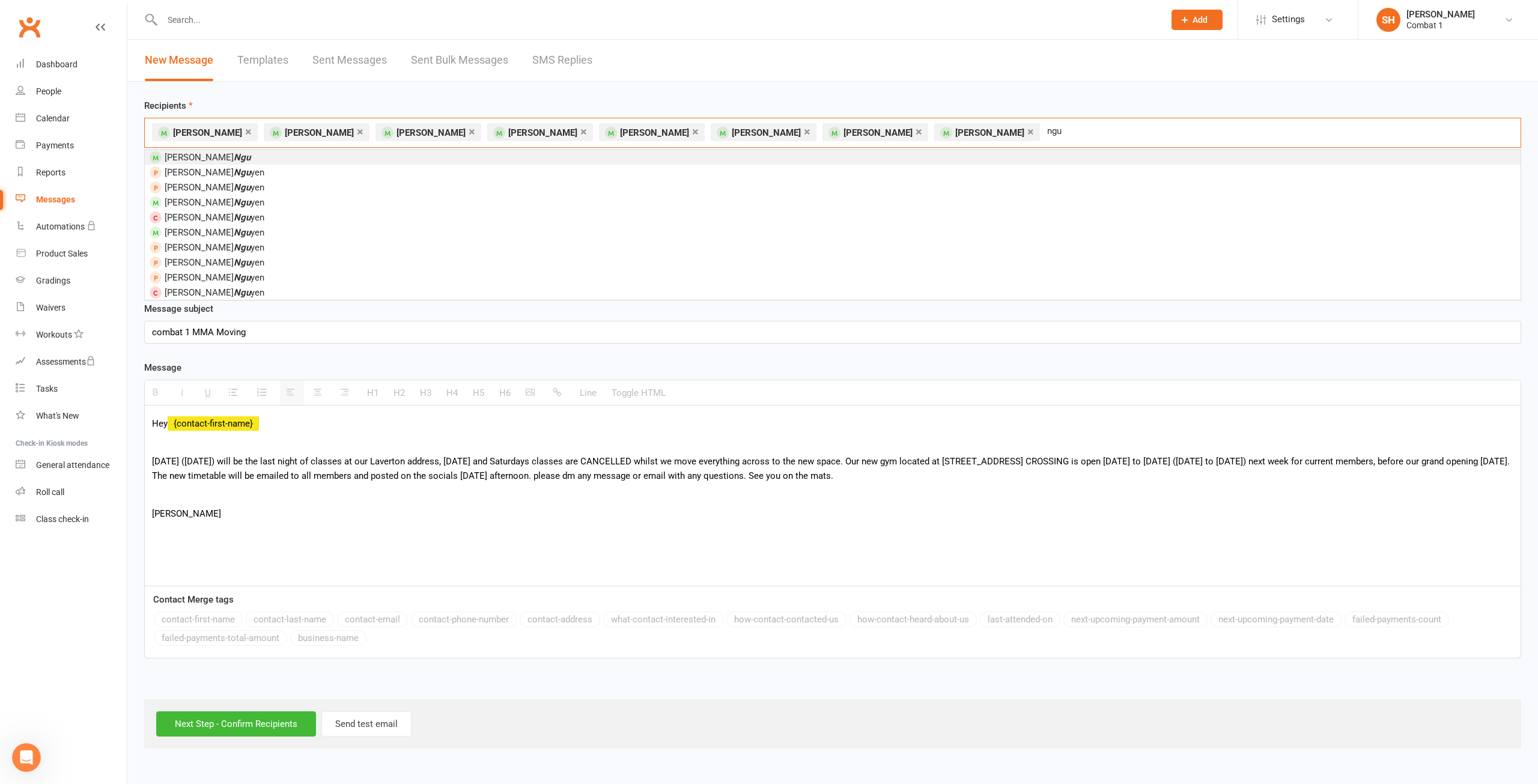
type input "ngu"
click at [208, 151] on li "[PERSON_NAME]" at bounding box center [832, 157] width 1376 height 15
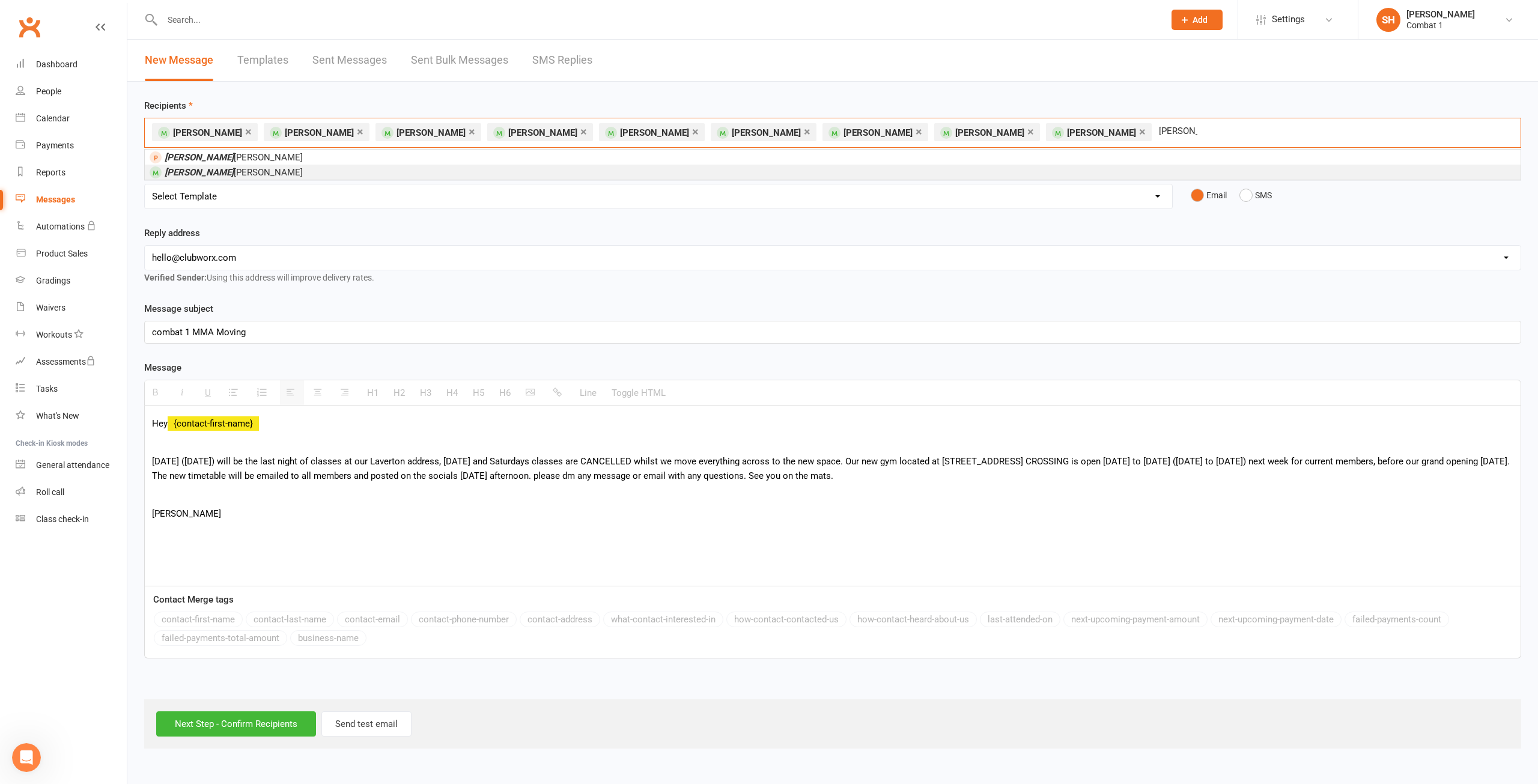
type input "[PERSON_NAME]"
click at [209, 177] on span "[PERSON_NAME]" at bounding box center [233, 172] width 138 height 11
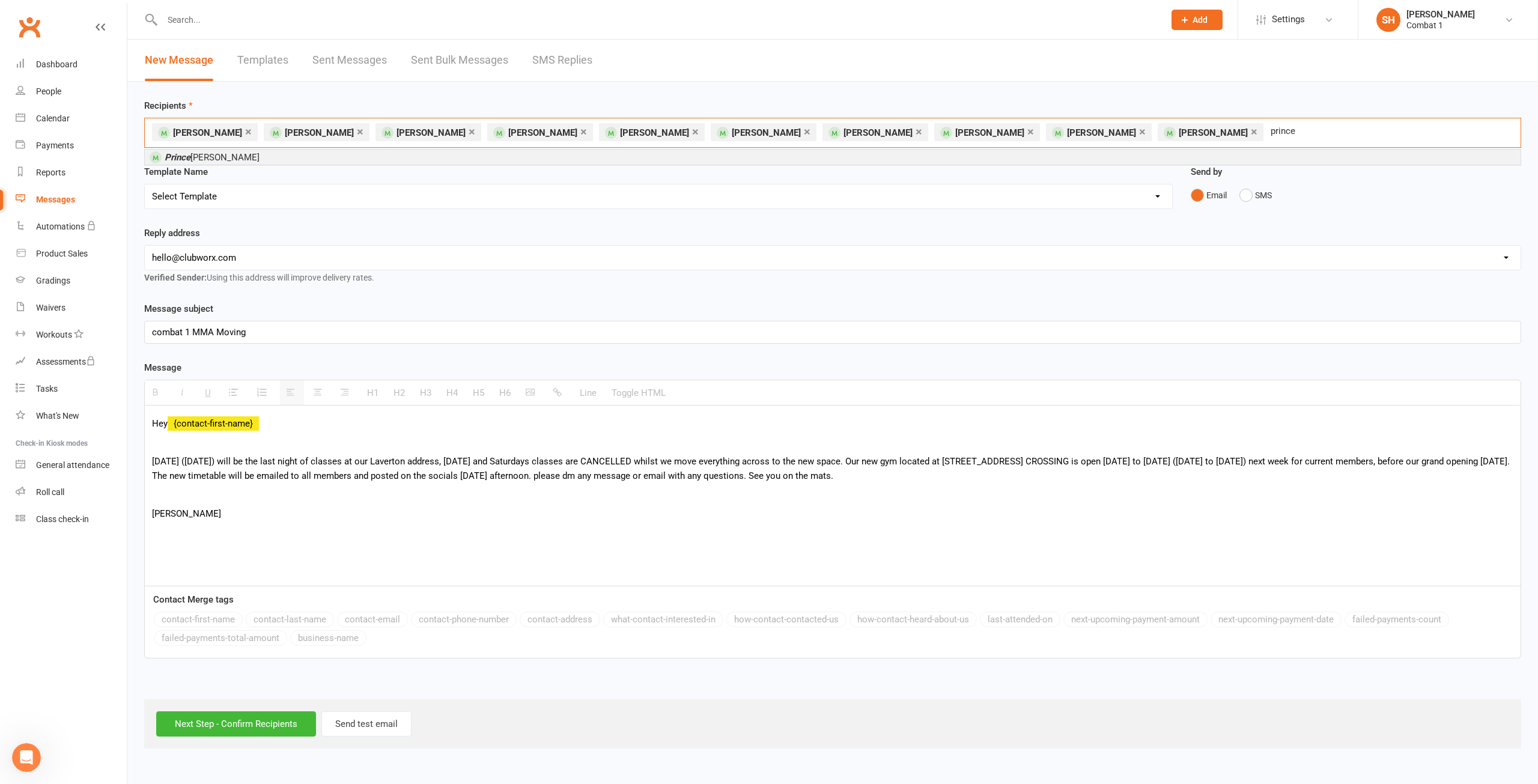
type input "prince"
click at [199, 156] on span "Prince [PERSON_NAME]" at bounding box center [212, 157] width 95 height 11
type input "bishr"
click at [216, 154] on li "Bishr Sheik" at bounding box center [832, 157] width 1376 height 15
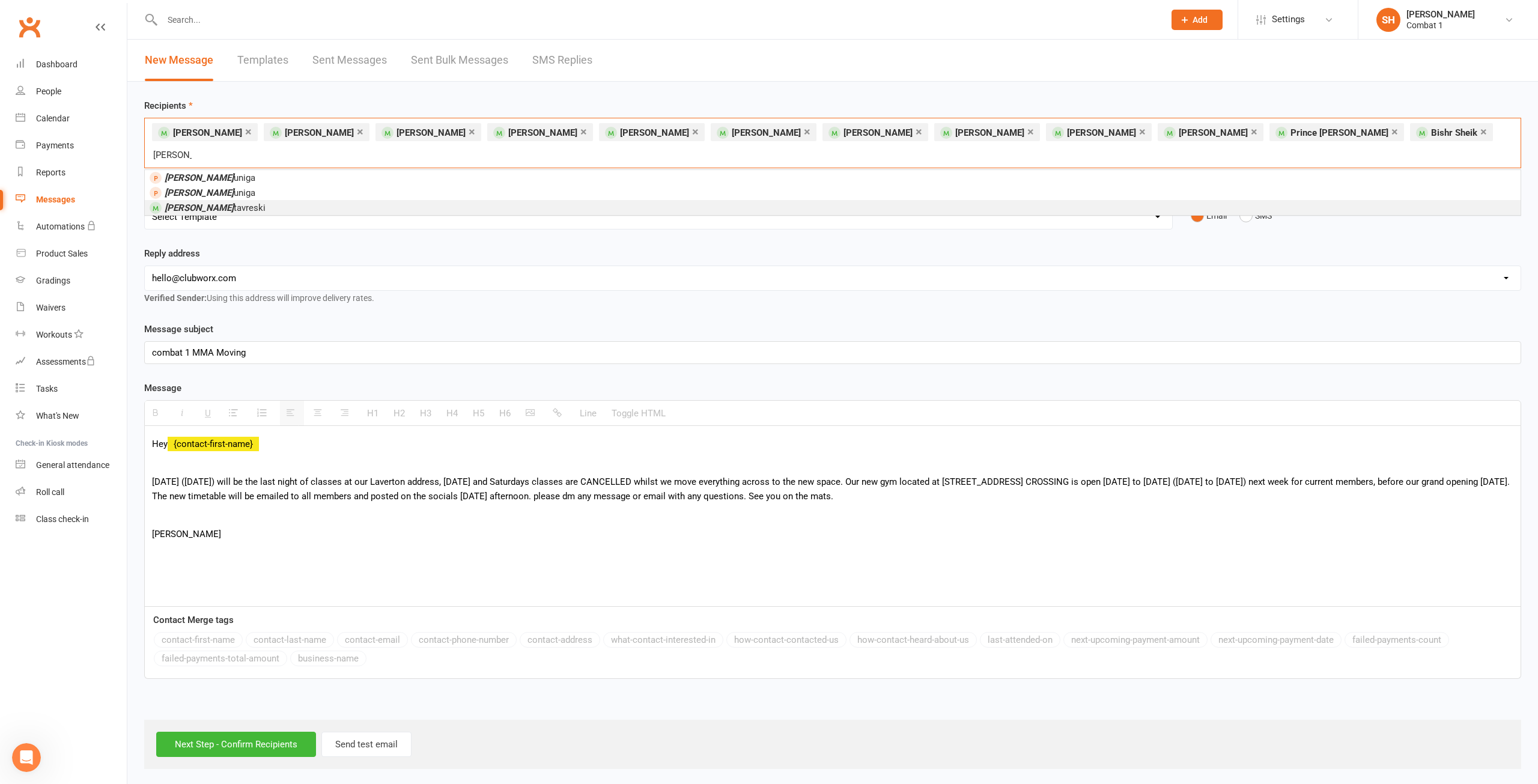
type input "[PERSON_NAME]"
click at [216, 203] on span "[PERSON_NAME] S tavreski" at bounding box center [215, 208] width 101 height 11
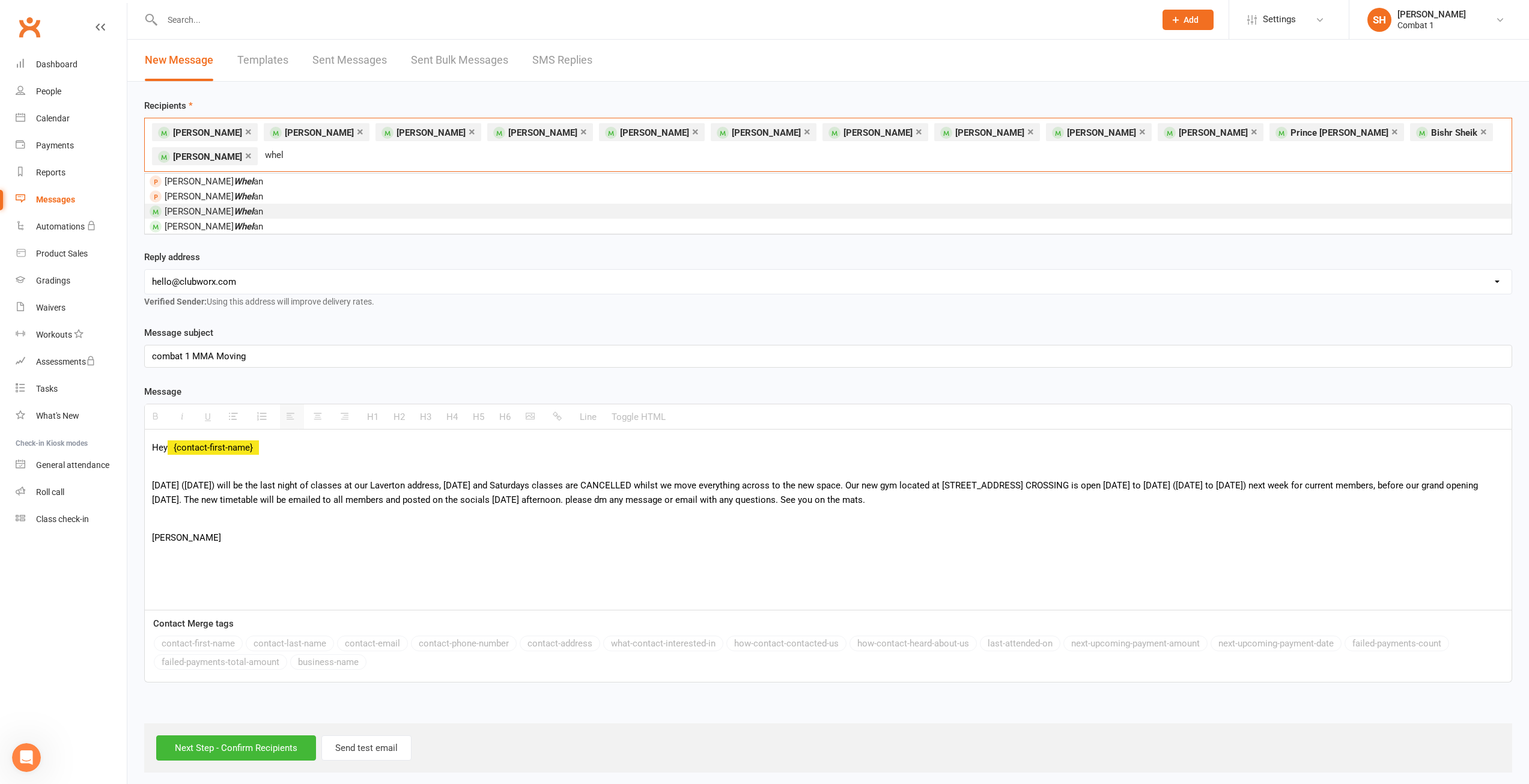
type input "whel"
click at [233, 217] on em "Whel" at bounding box center [243, 212] width 19 height 11
click at [223, 741] on input "Next Step - Confirm Recipients" at bounding box center [236, 747] width 160 height 25
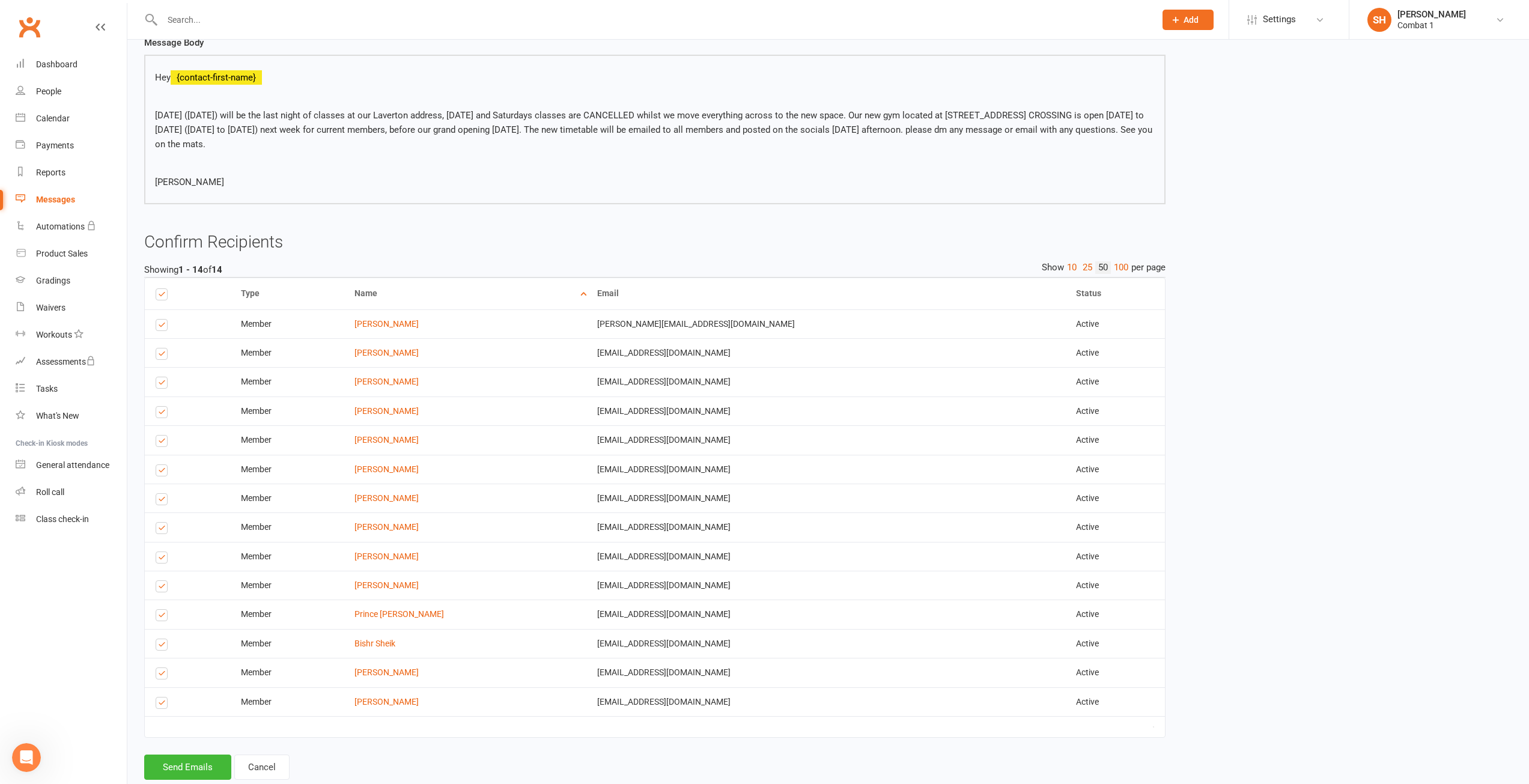
scroll to position [184, 0]
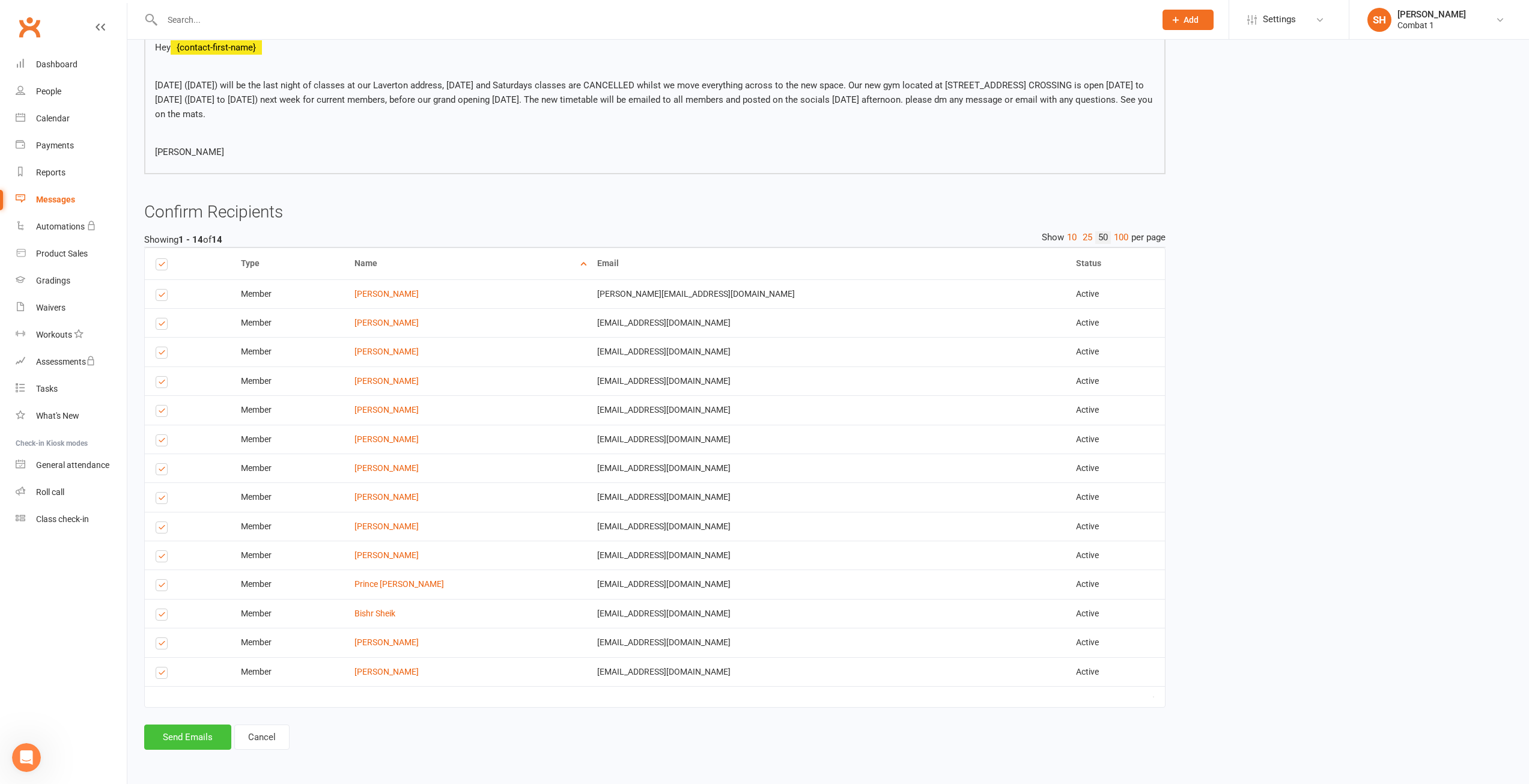
click at [183, 736] on button "Send Emails" at bounding box center [188, 737] width 87 height 25
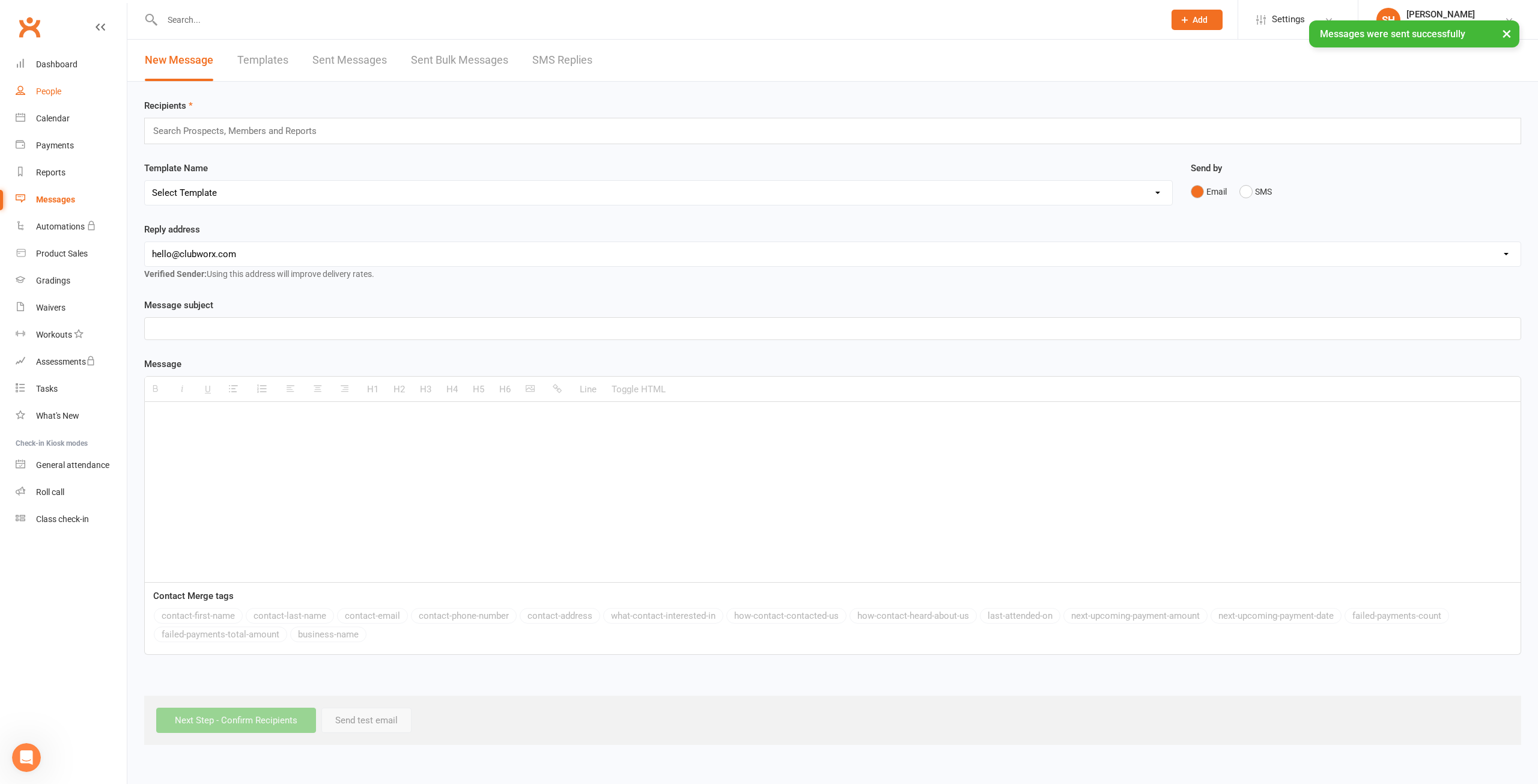
click at [48, 87] on div "People" at bounding box center [48, 91] width 25 height 9
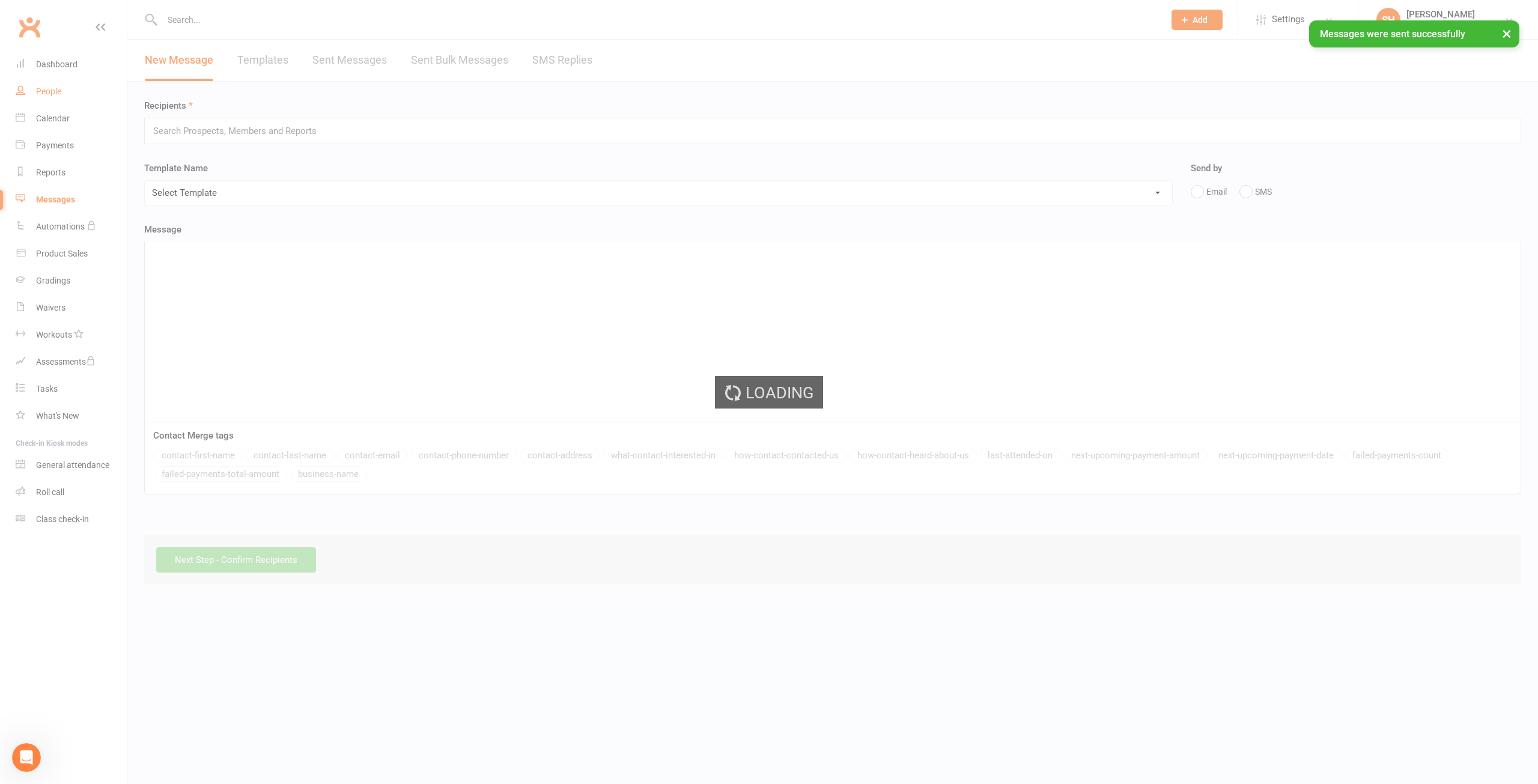
select select "100"
